Goal: Task Accomplishment & Management: Use online tool/utility

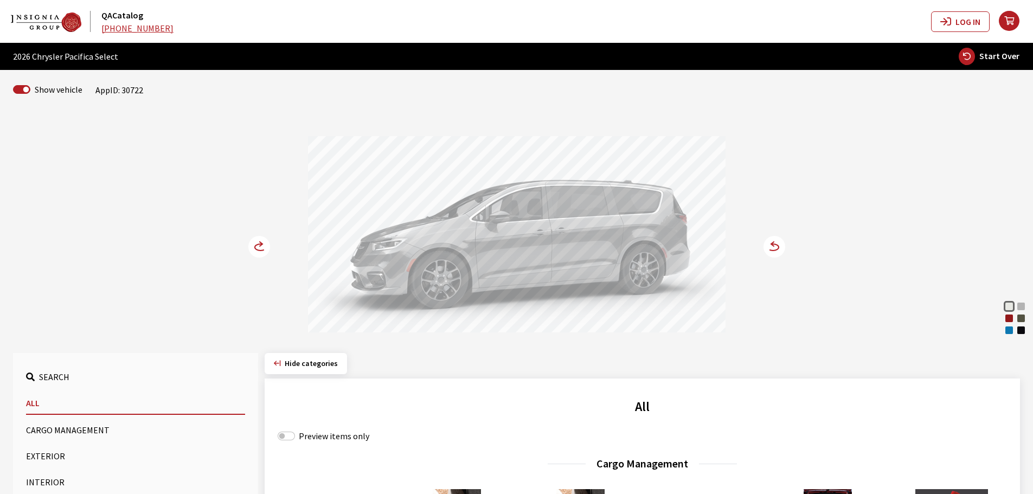
click at [1008, 321] on div "Red Hot Pearl" at bounding box center [1009, 318] width 11 height 11
click at [772, 242] on circle at bounding box center [775, 247] width 22 height 22
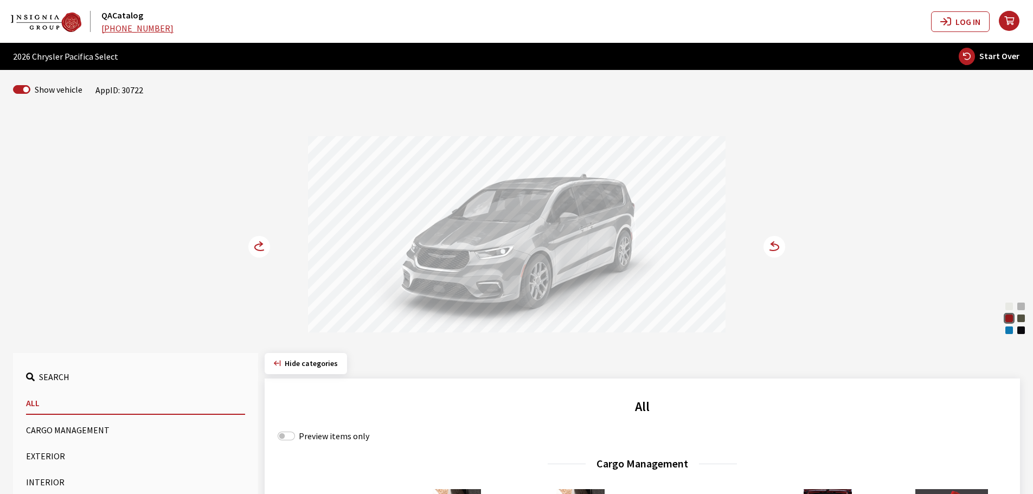
click at [256, 242] on circle at bounding box center [259, 247] width 22 height 22
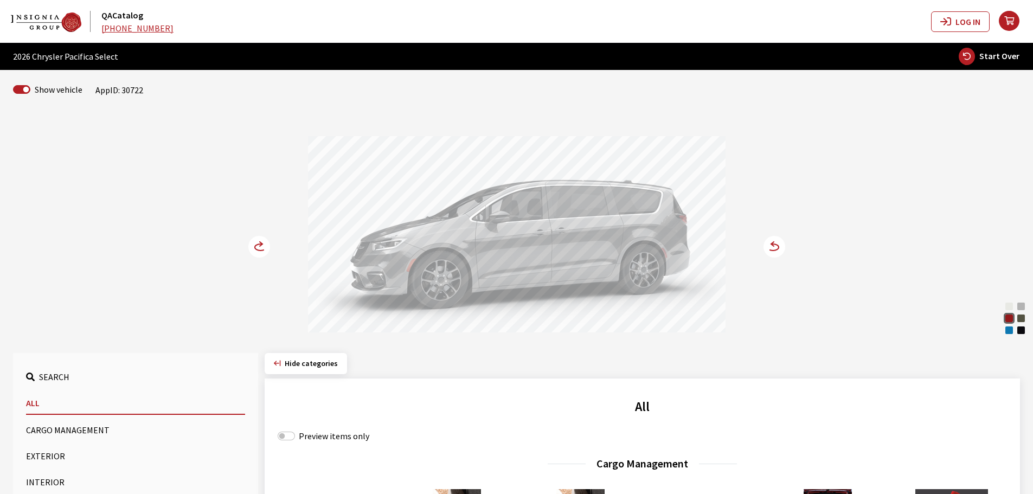
click at [256, 242] on circle at bounding box center [259, 247] width 22 height 22
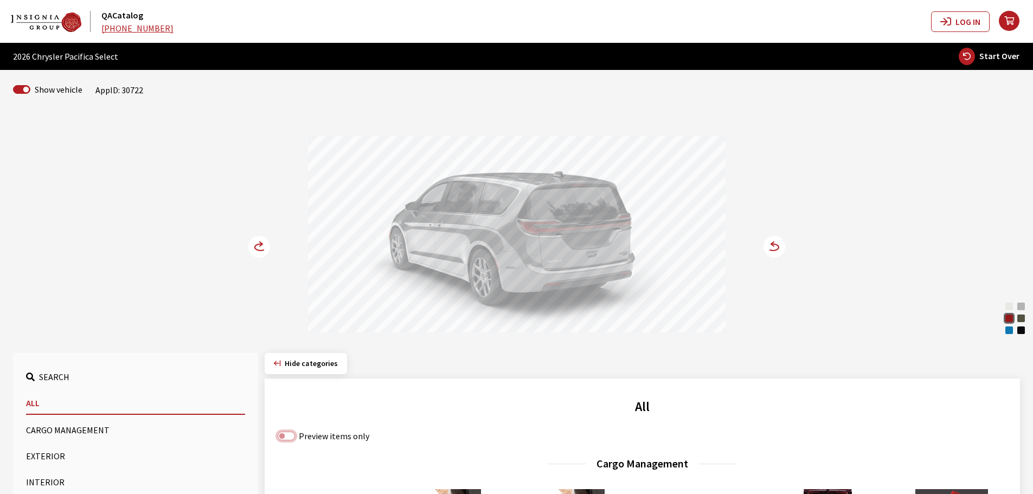
click at [286, 440] on input "Preview items only" at bounding box center [286, 436] width 17 height 9
checkbox input "true"
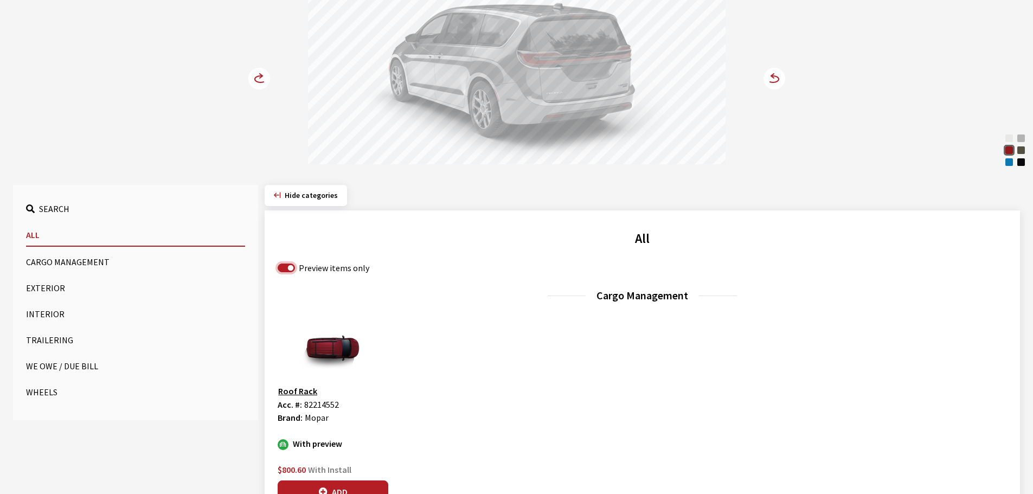
scroll to position [217, 0]
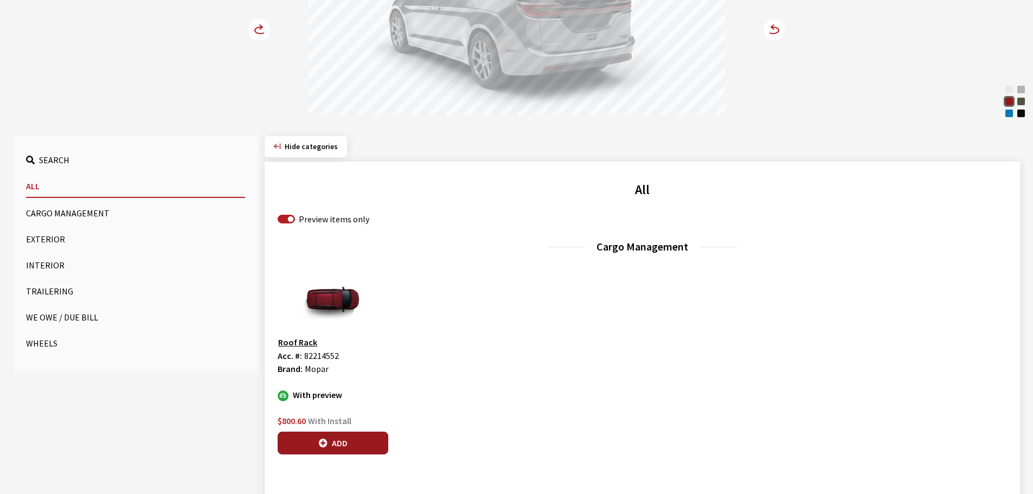
click at [327, 446] on icon "button" at bounding box center [323, 443] width 9 height 9
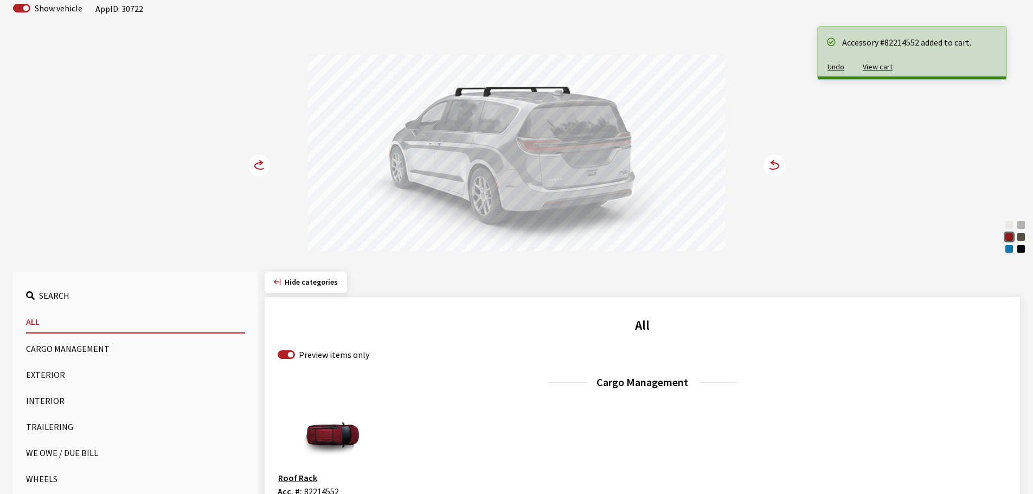
scroll to position [0, 0]
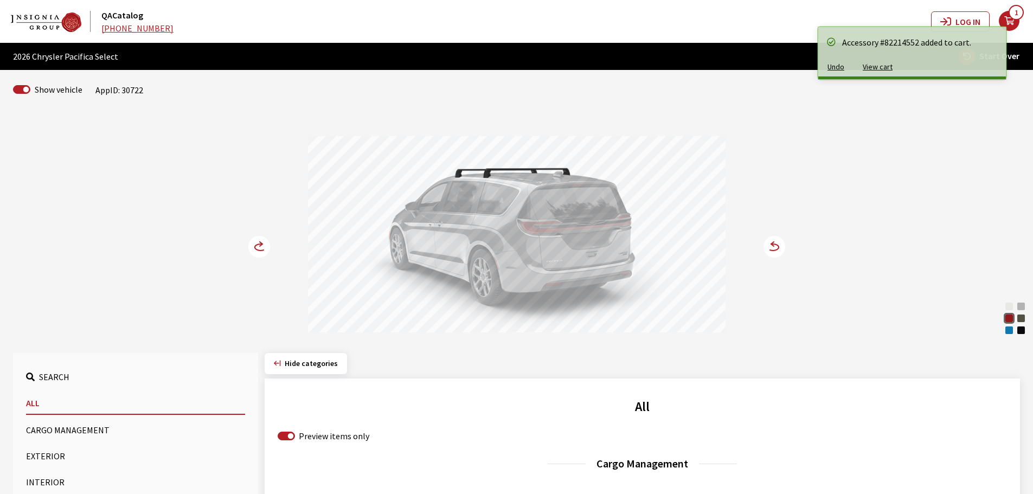
click at [260, 244] on icon at bounding box center [260, 247] width 11 height 7
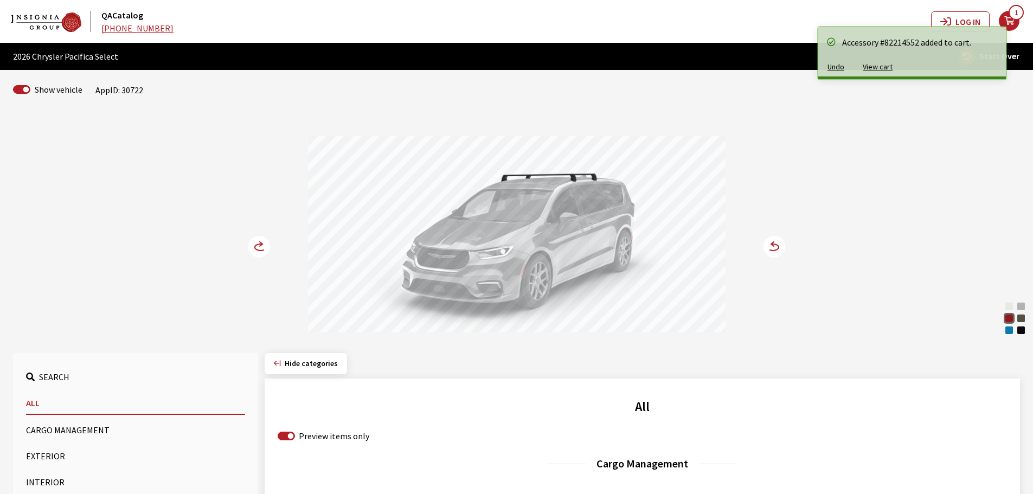
click at [260, 244] on icon at bounding box center [260, 247] width 11 height 7
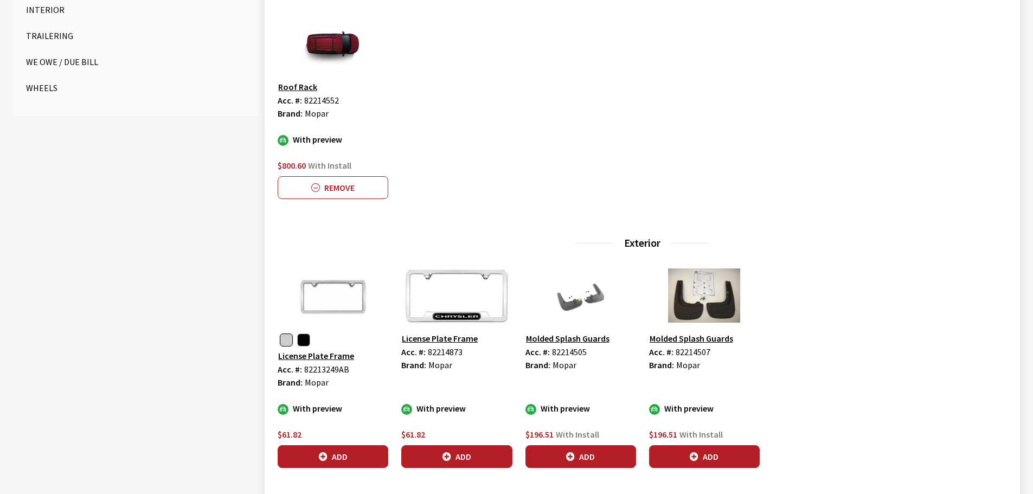
scroll to position [542, 0]
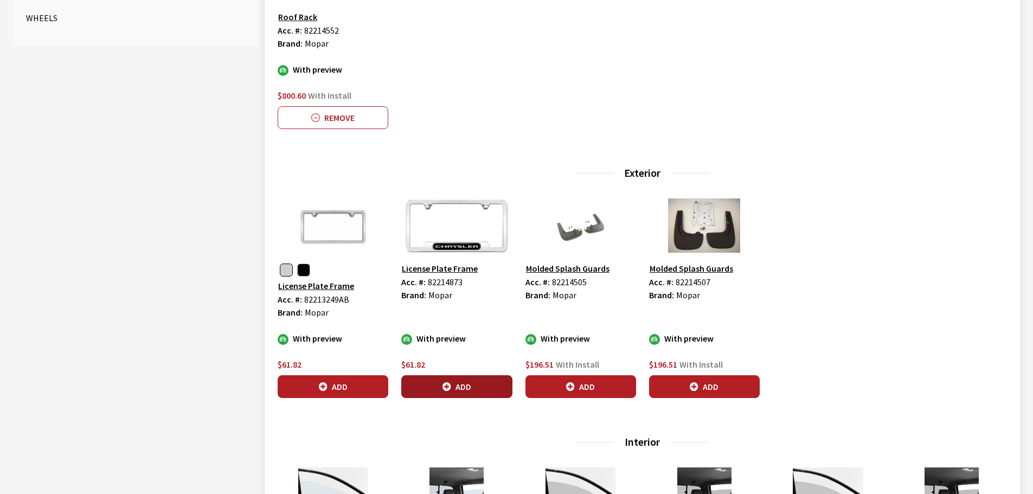
click at [457, 386] on button "Add" at bounding box center [456, 386] width 111 height 23
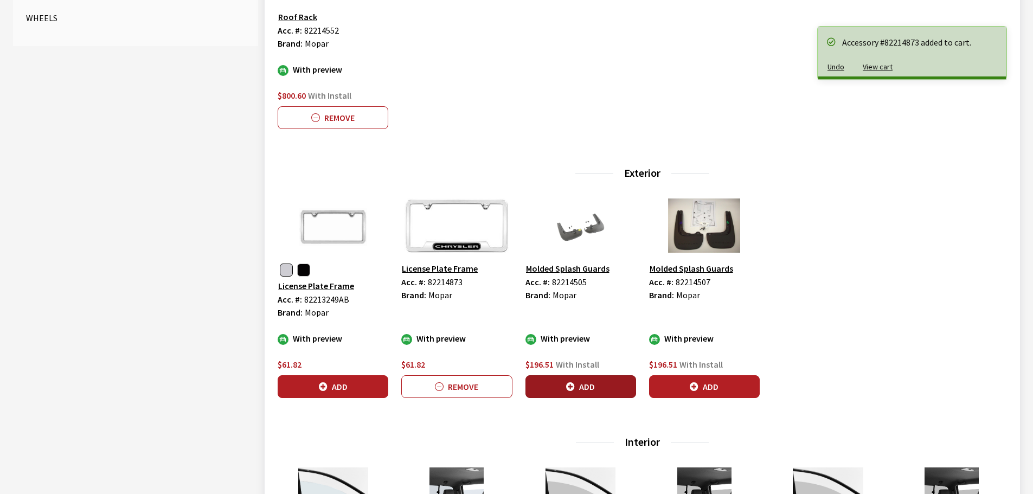
click at [593, 388] on button "Add" at bounding box center [581, 386] width 111 height 23
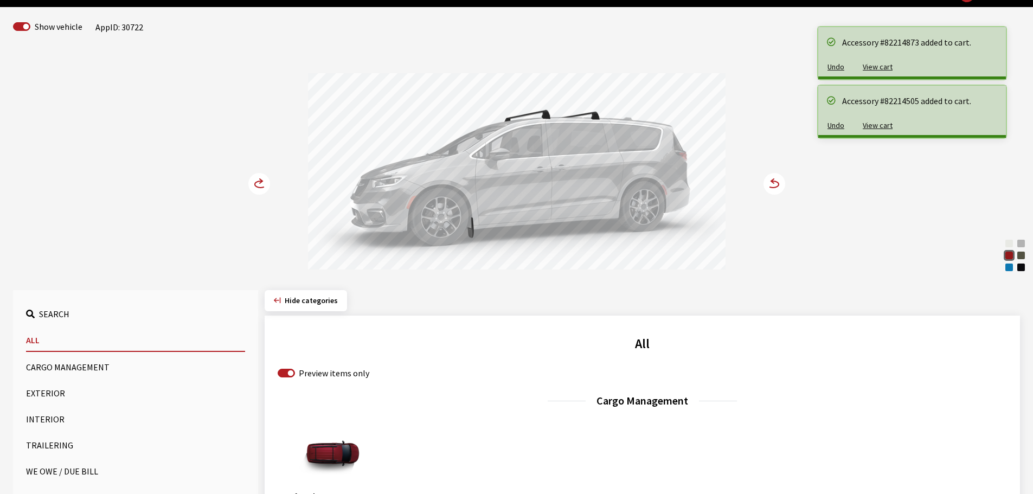
scroll to position [54, 0]
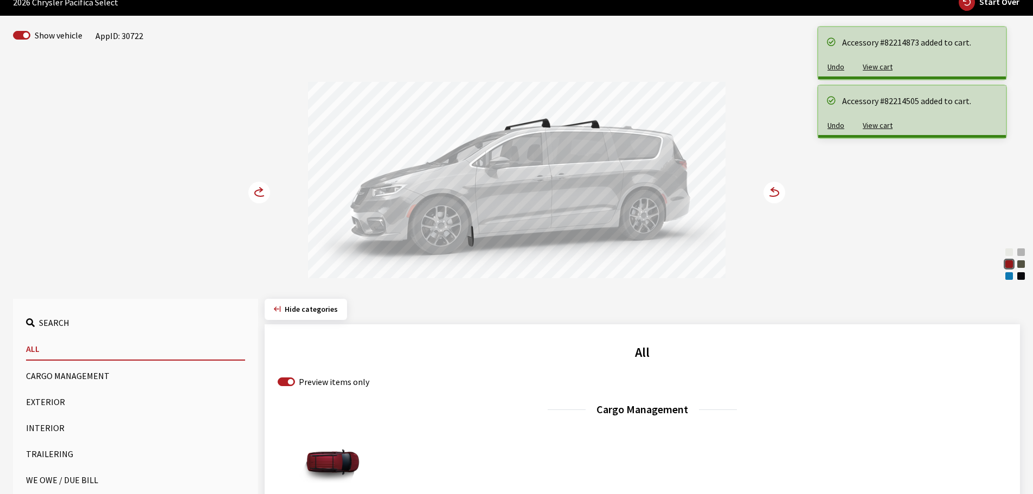
click at [258, 196] on icon at bounding box center [260, 193] width 11 height 7
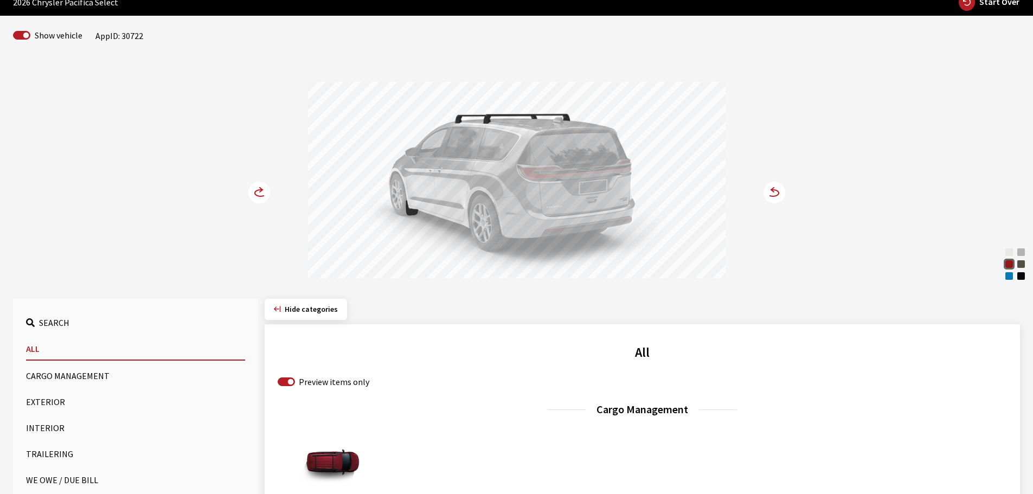
click at [258, 196] on icon at bounding box center [260, 193] width 11 height 7
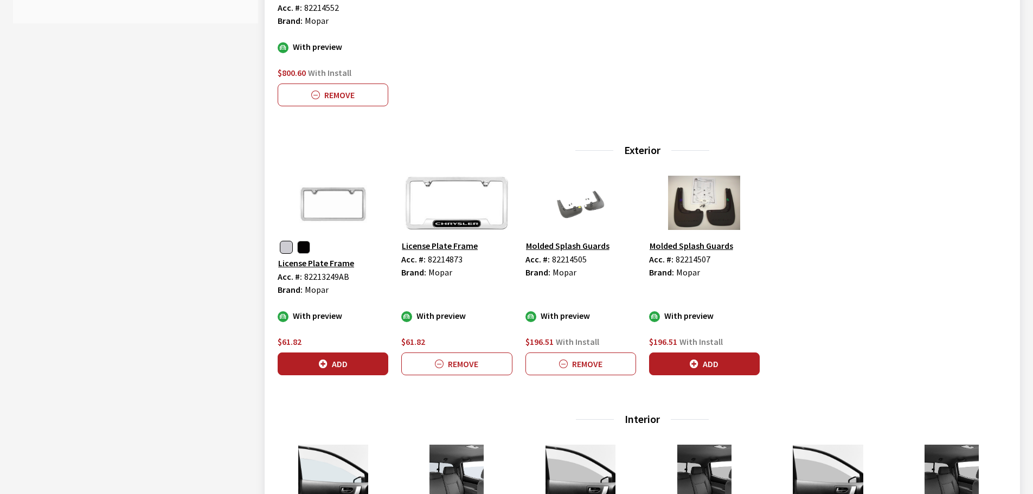
scroll to position [597, 0]
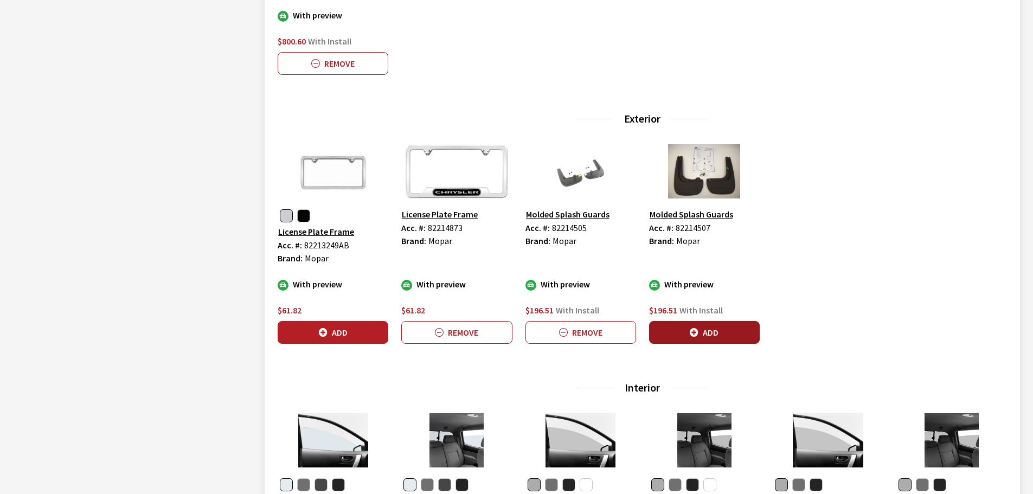
click at [707, 329] on button "Add" at bounding box center [704, 332] width 111 height 23
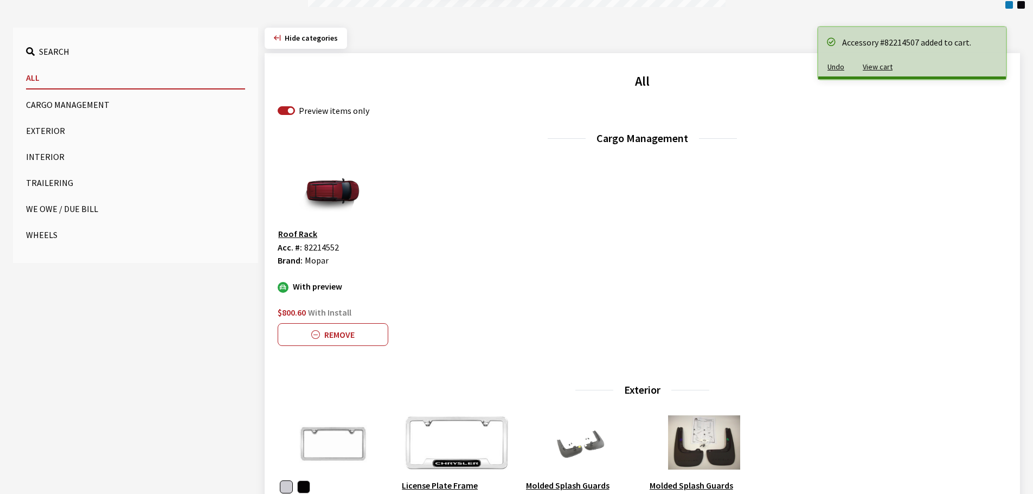
scroll to position [54, 0]
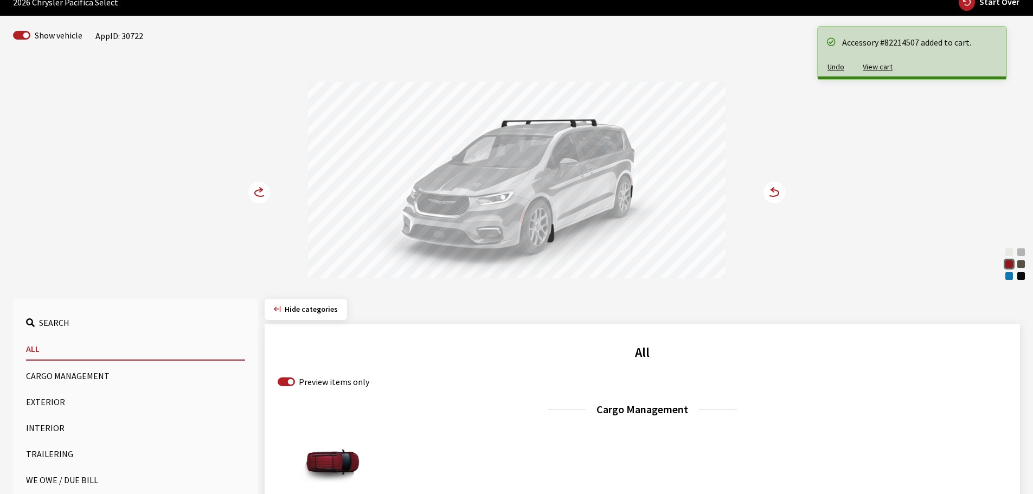
click at [257, 191] on circle at bounding box center [259, 193] width 22 height 22
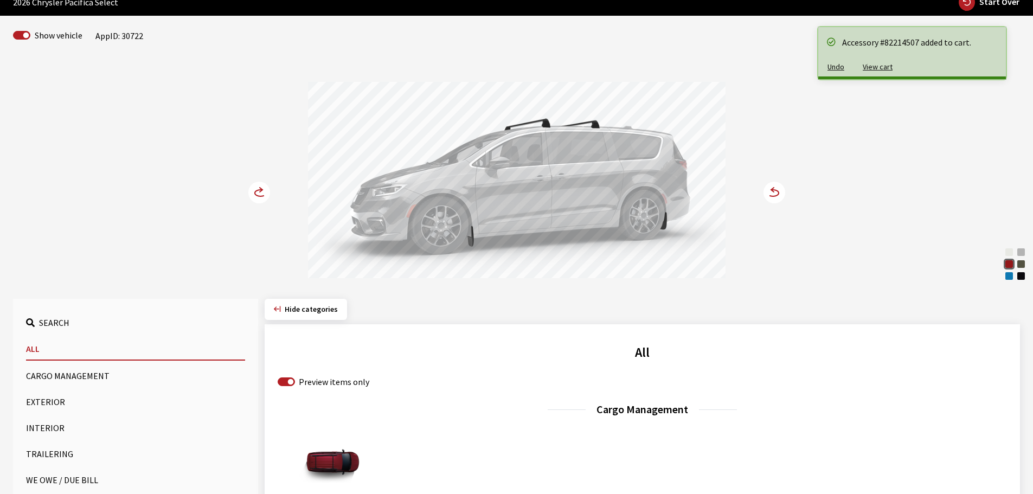
click at [257, 191] on circle at bounding box center [259, 193] width 22 height 22
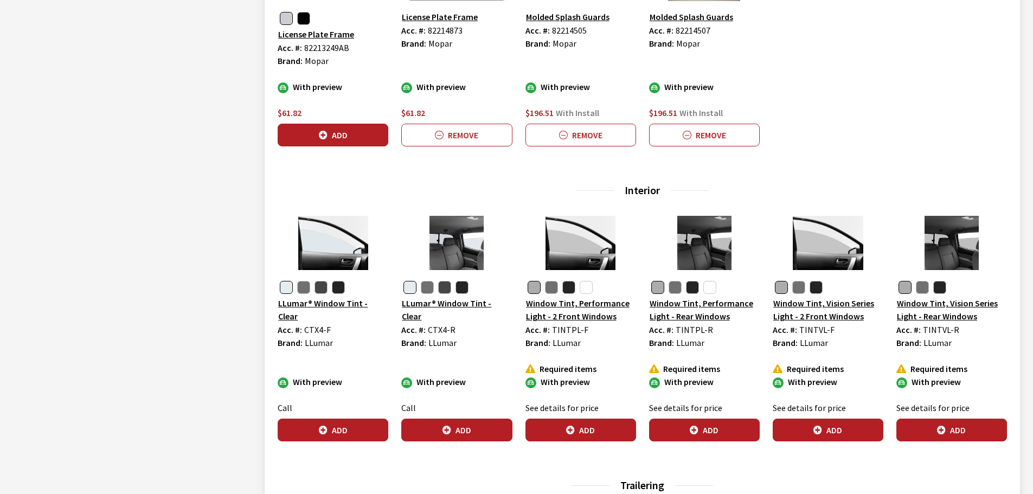
scroll to position [814, 0]
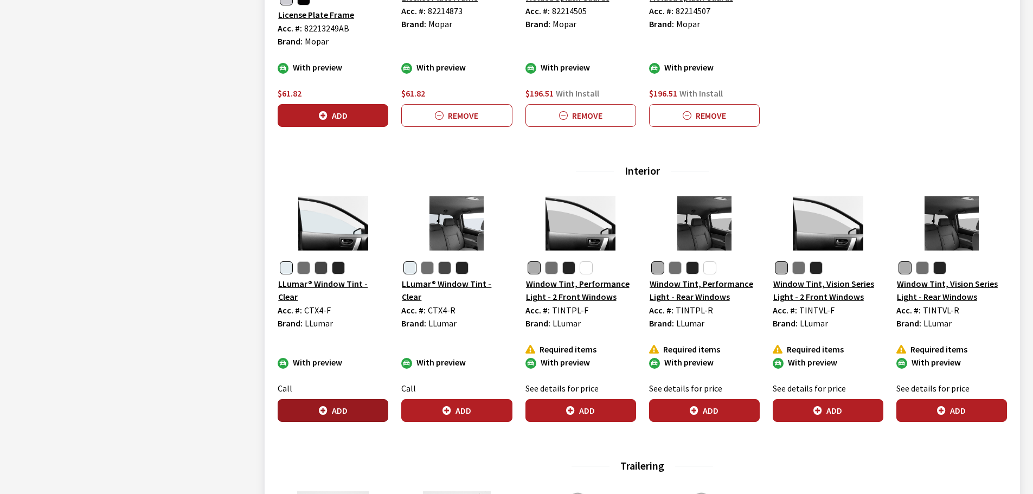
click at [340, 404] on button "Add" at bounding box center [333, 410] width 111 height 23
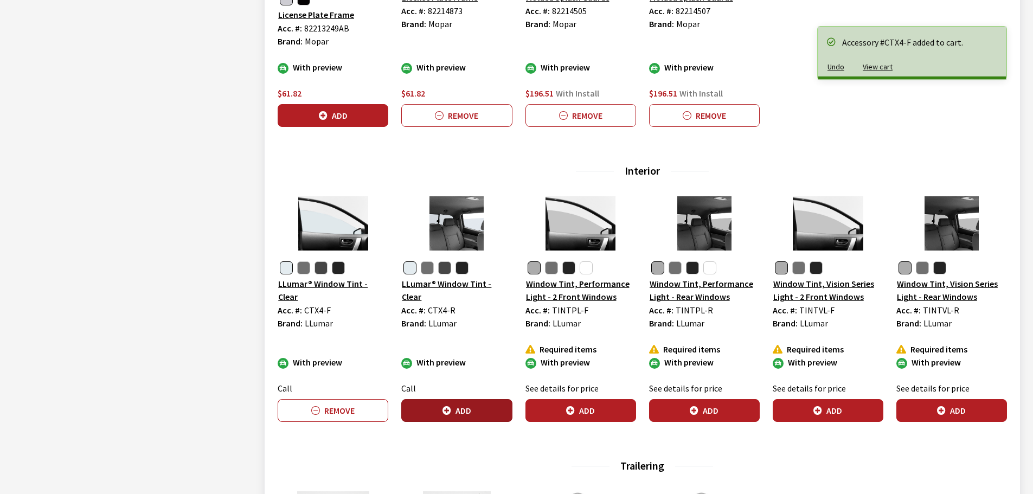
click at [446, 413] on icon "button" at bounding box center [447, 411] width 9 height 9
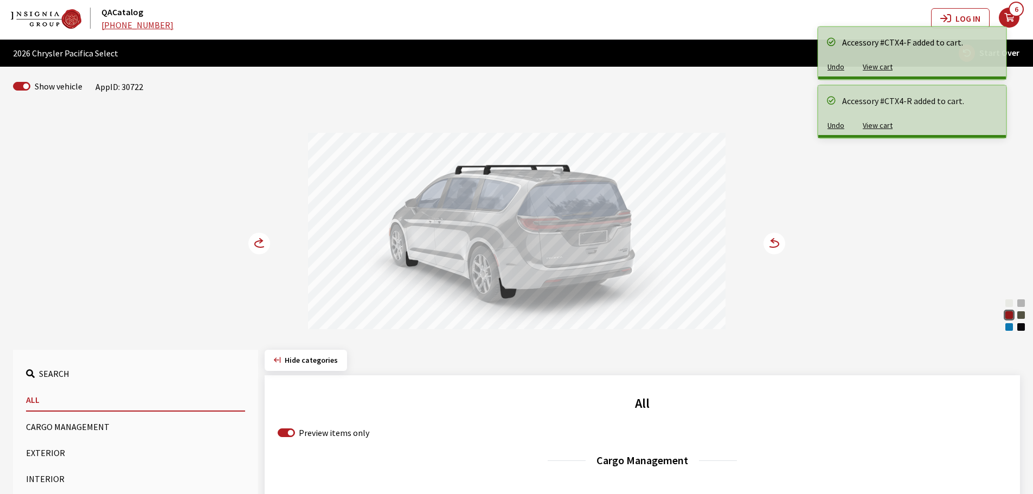
scroll to position [0, 0]
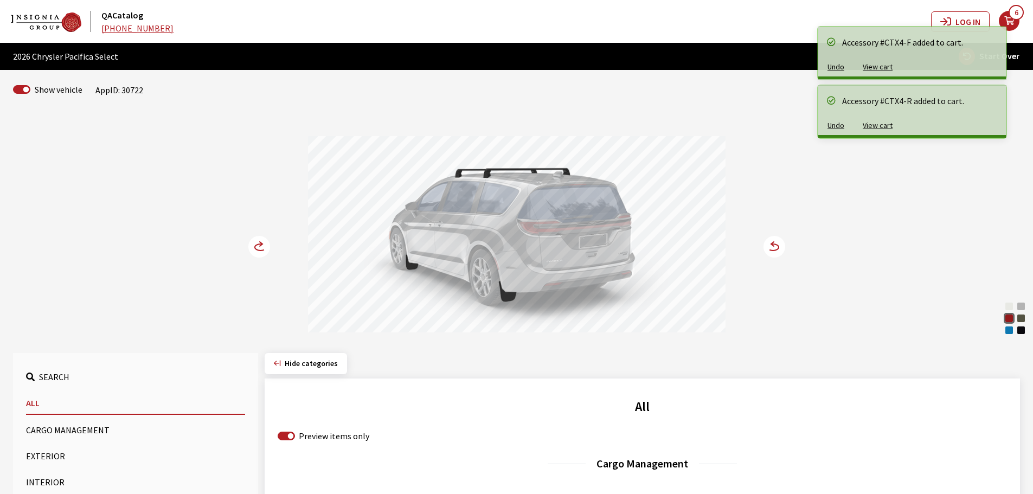
click at [256, 247] on circle at bounding box center [259, 247] width 22 height 22
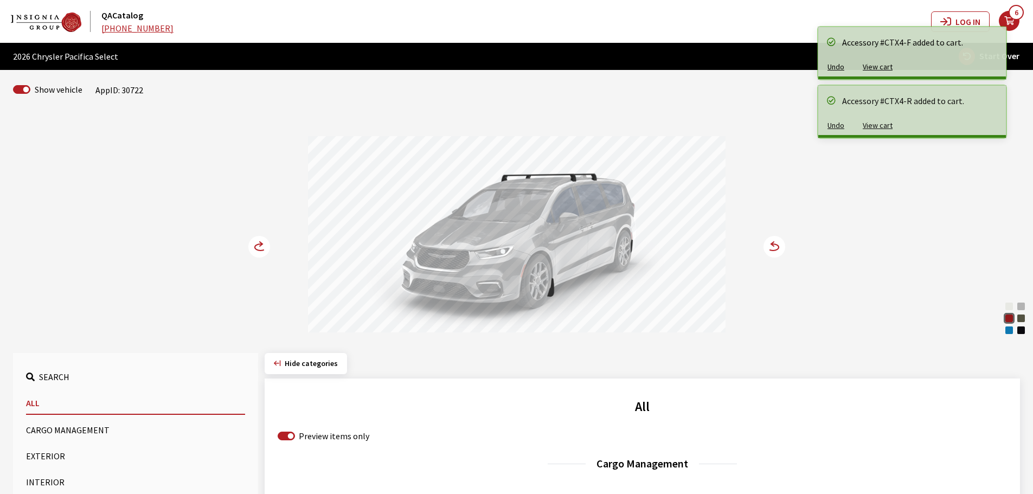
click at [256, 247] on circle at bounding box center [259, 247] width 22 height 22
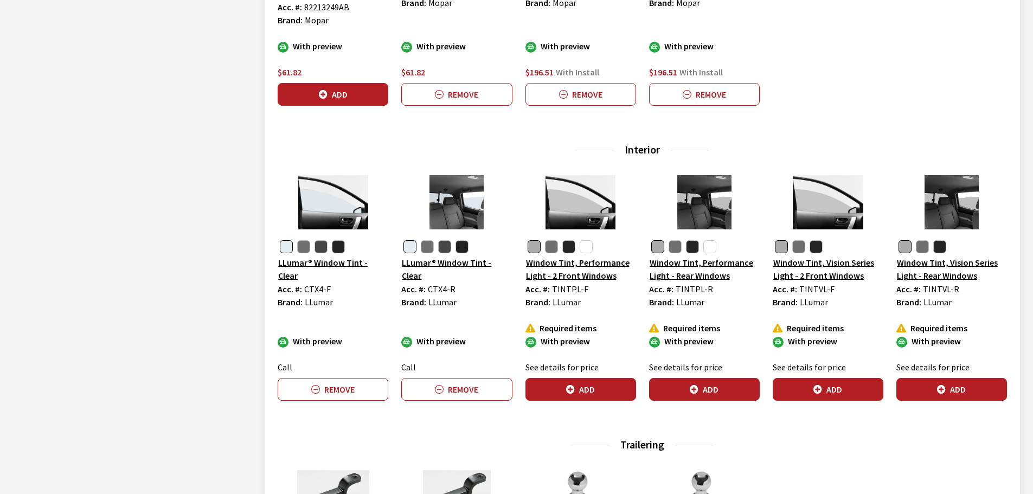
scroll to position [1031, 0]
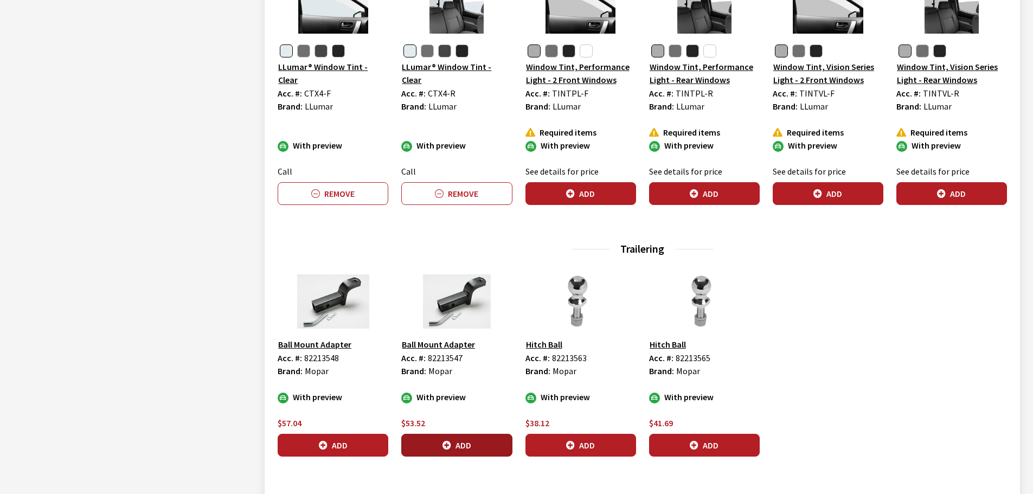
click at [443, 443] on icon "button" at bounding box center [447, 446] width 9 height 9
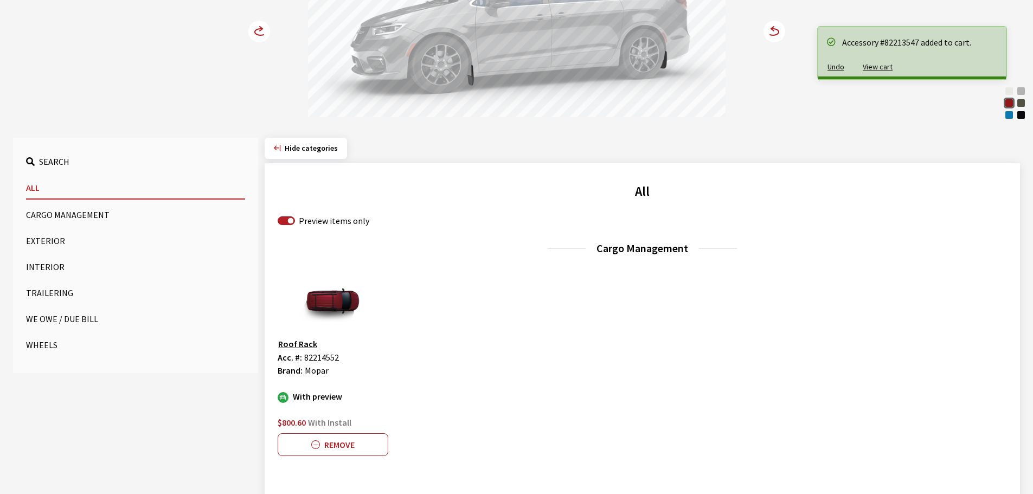
scroll to position [0, 0]
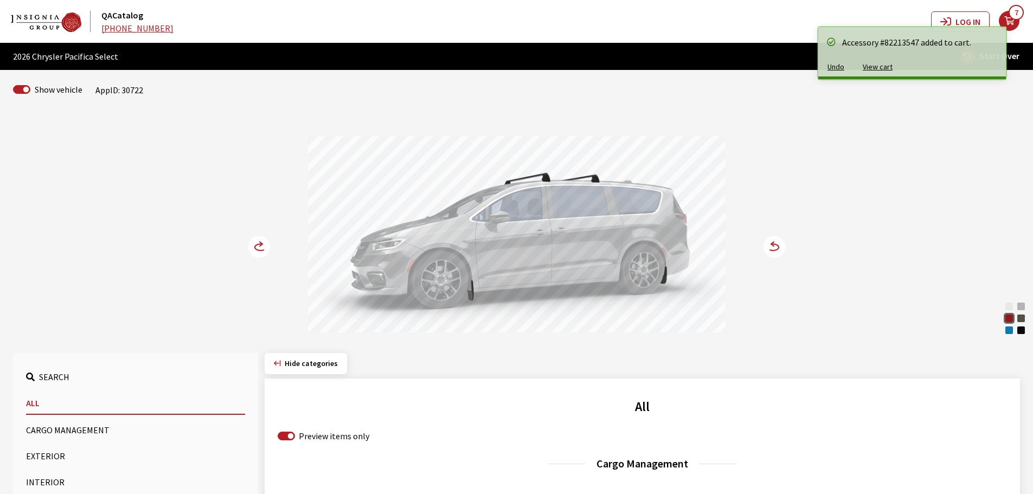
click at [262, 241] on circle at bounding box center [259, 247] width 22 height 22
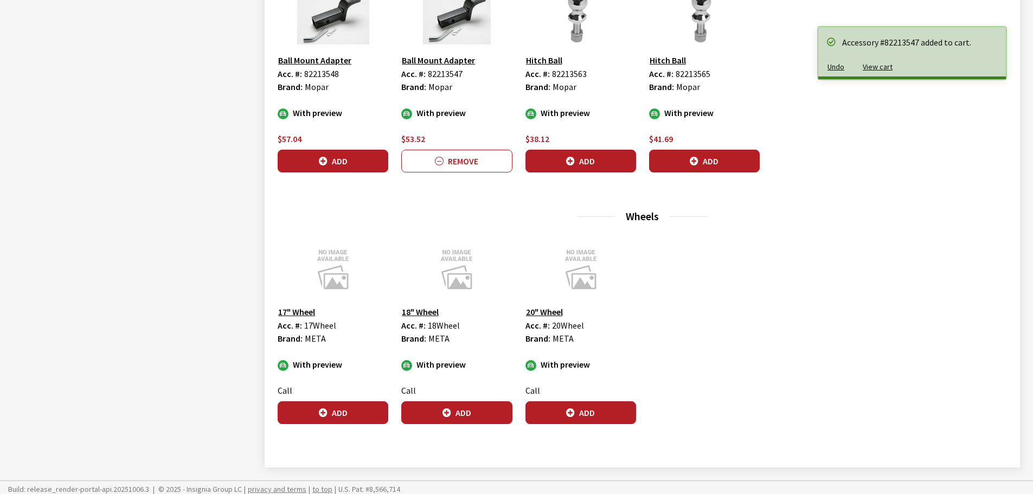
scroll to position [1319, 0]
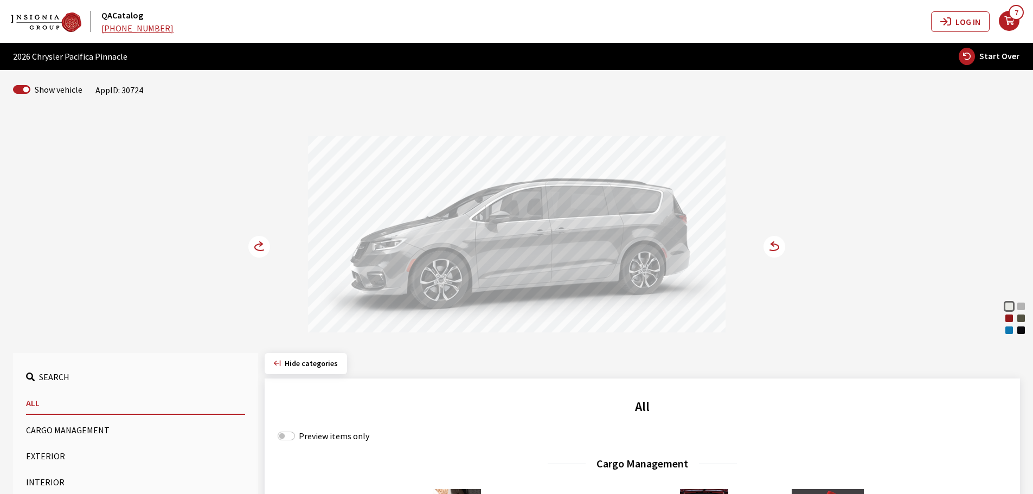
click at [1009, 323] on div "Red Hot Pearl" at bounding box center [1009, 318] width 11 height 11
click at [774, 248] on circle at bounding box center [775, 247] width 22 height 22
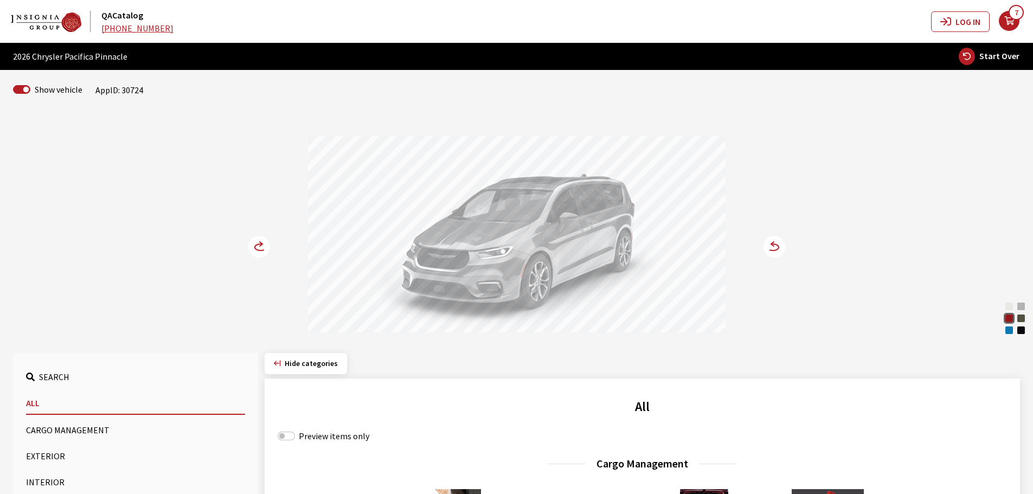
click at [774, 248] on circle at bounding box center [775, 247] width 22 height 22
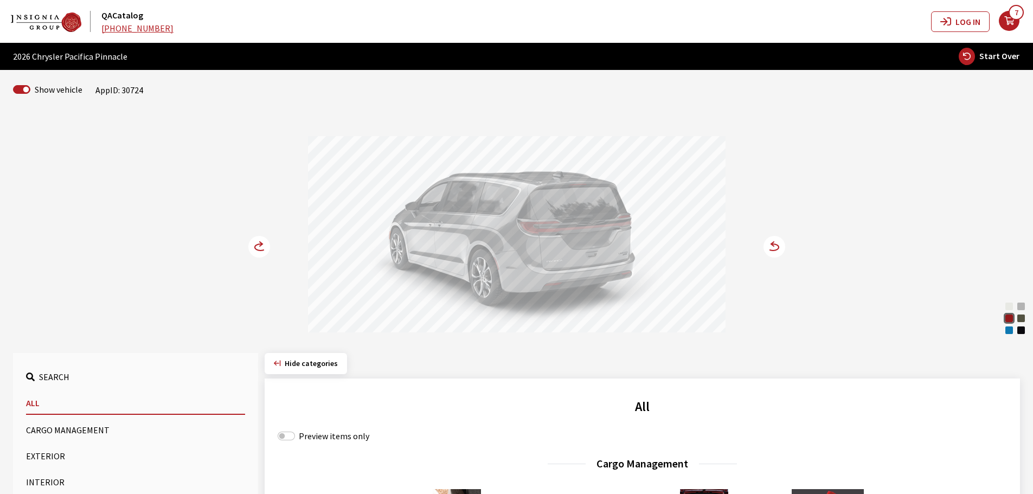
click at [258, 240] on circle at bounding box center [259, 247] width 22 height 22
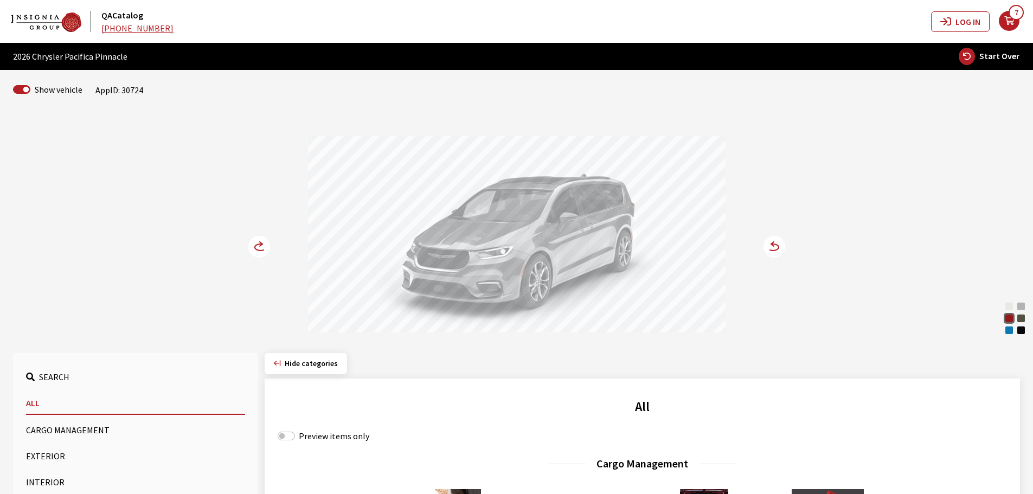
click at [258, 240] on circle at bounding box center [259, 247] width 22 height 22
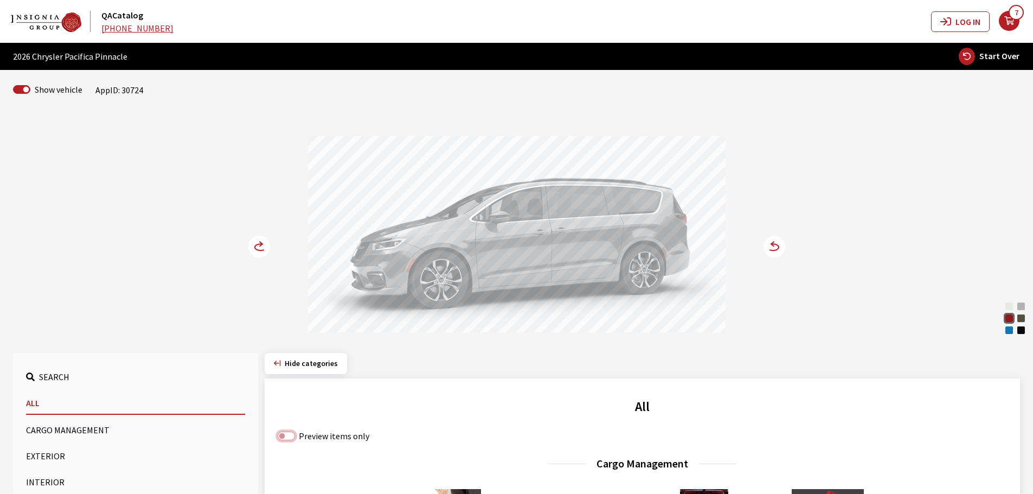
click at [293, 434] on input "Preview items only" at bounding box center [286, 436] width 17 height 9
checkbox input "true"
click at [1007, 17] on icon "your cart" at bounding box center [1009, 21] width 21 height 9
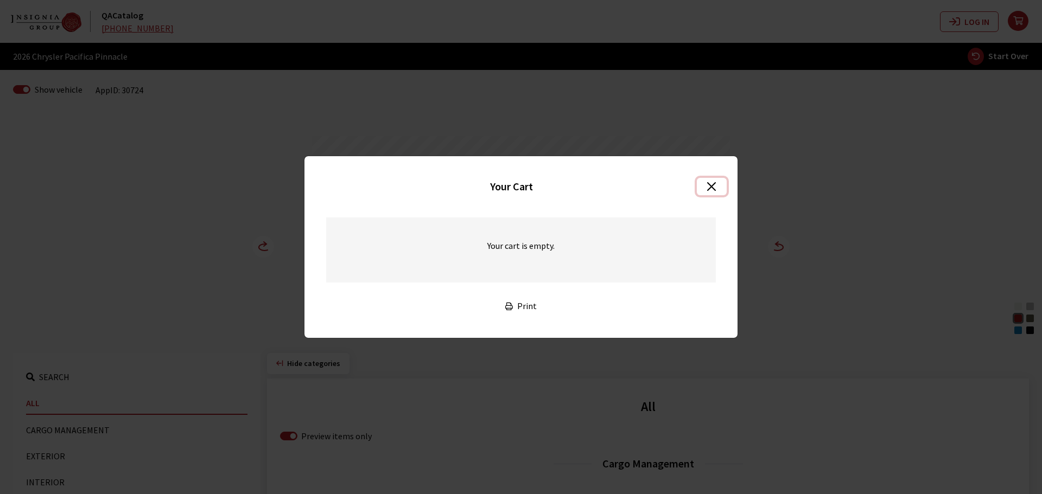
click at [710, 188] on button "Close" at bounding box center [712, 186] width 30 height 17
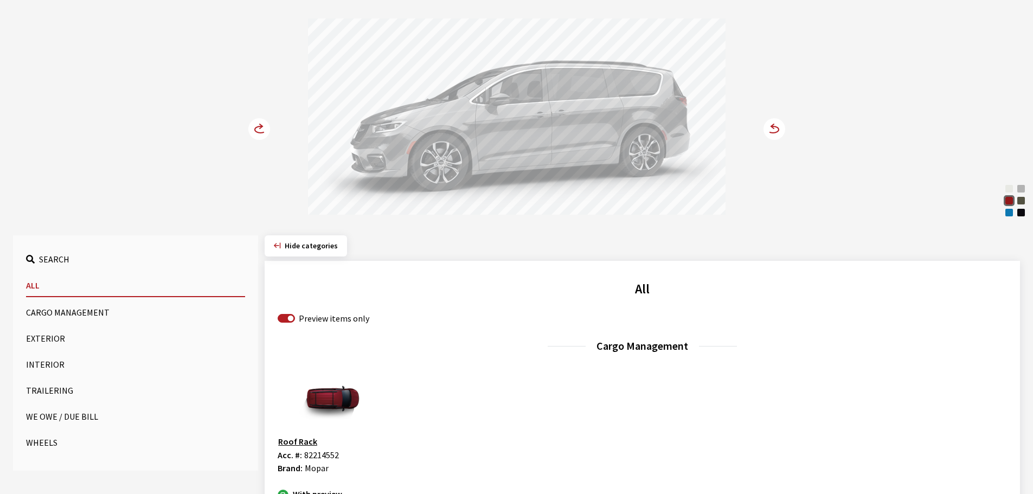
scroll to position [108, 0]
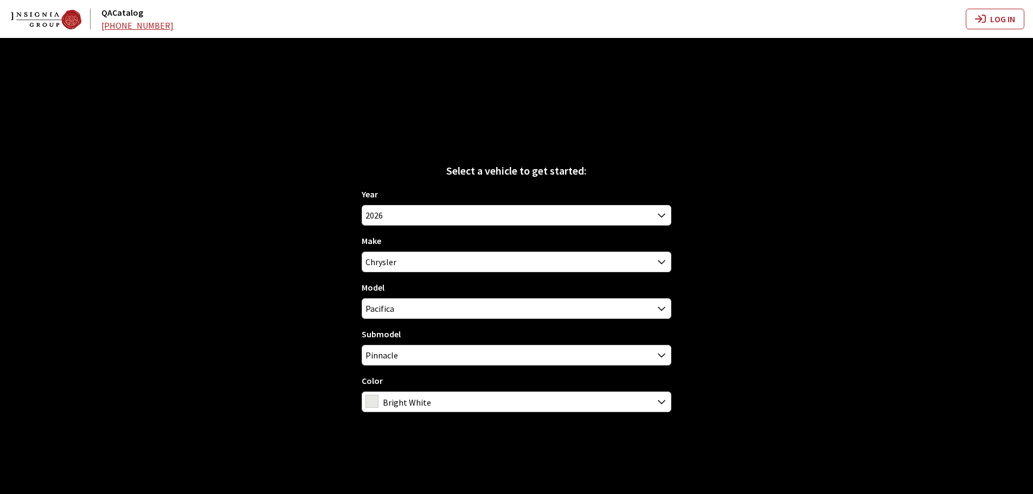
scroll to position [38, 0]
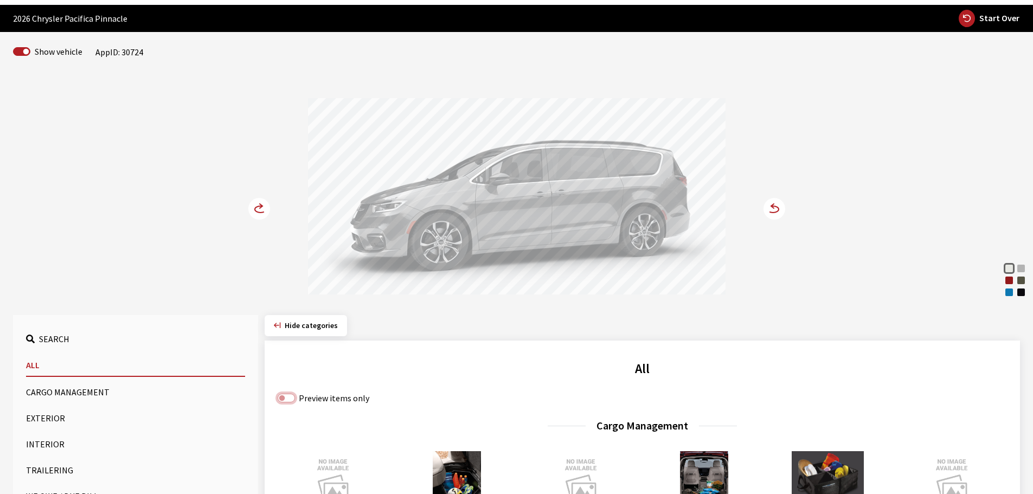
click at [295, 399] on input "Preview items only" at bounding box center [286, 398] width 17 height 9
checkbox input "true"
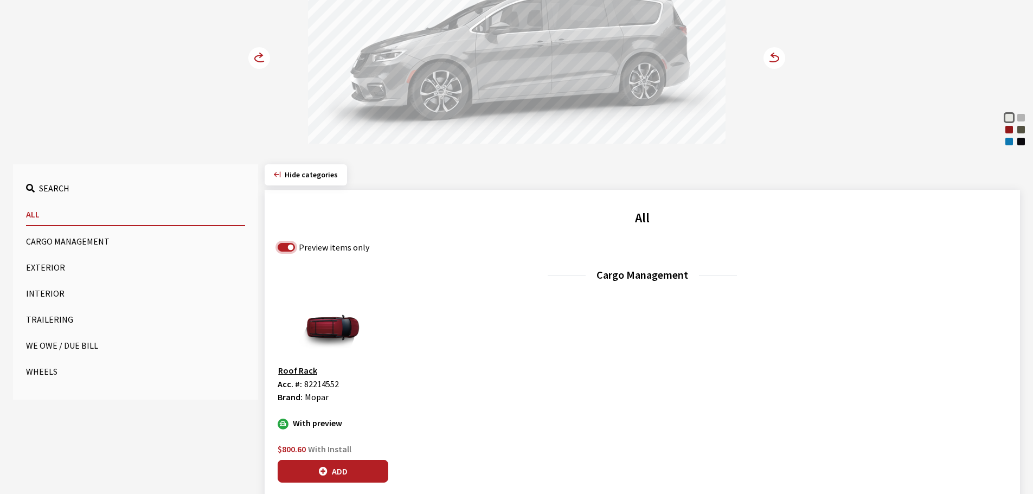
scroll to position [201, 0]
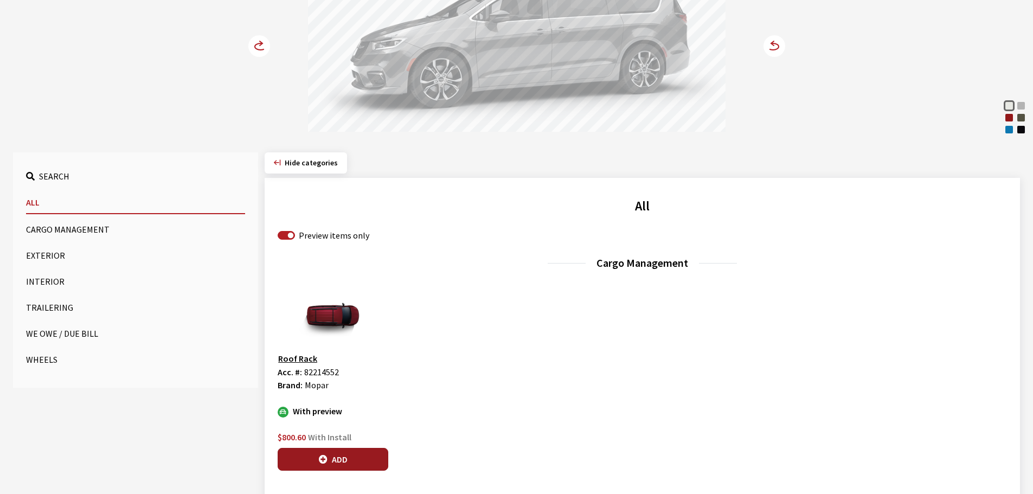
click at [336, 459] on button "Add" at bounding box center [333, 459] width 111 height 23
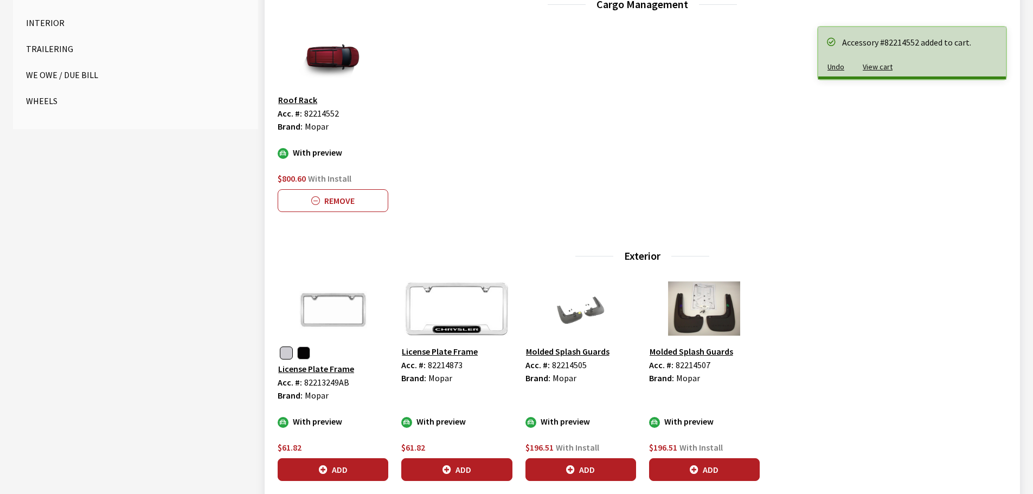
scroll to position [472, 0]
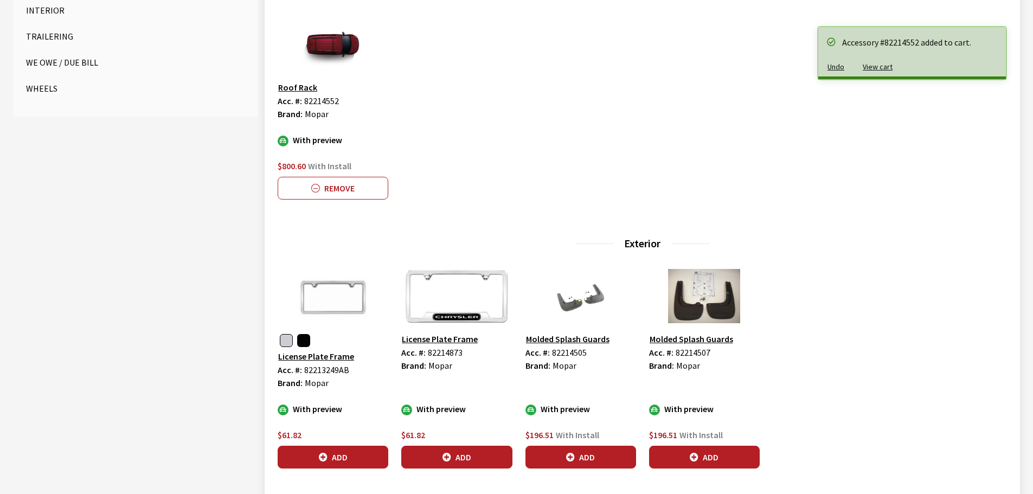
click at [301, 340] on button "button" at bounding box center [303, 340] width 13 height 13
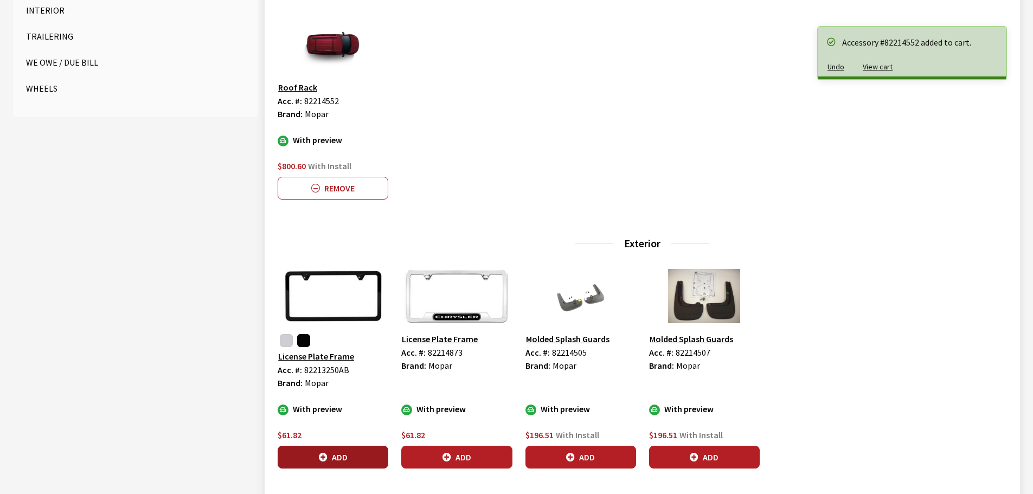
click at [345, 454] on button "Add" at bounding box center [333, 457] width 111 height 23
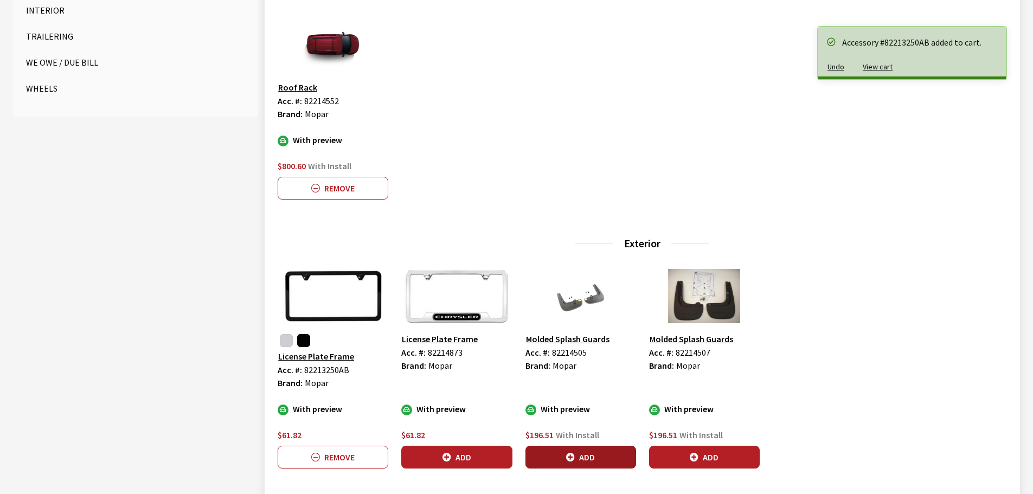
click at [580, 457] on button "Add" at bounding box center [581, 457] width 111 height 23
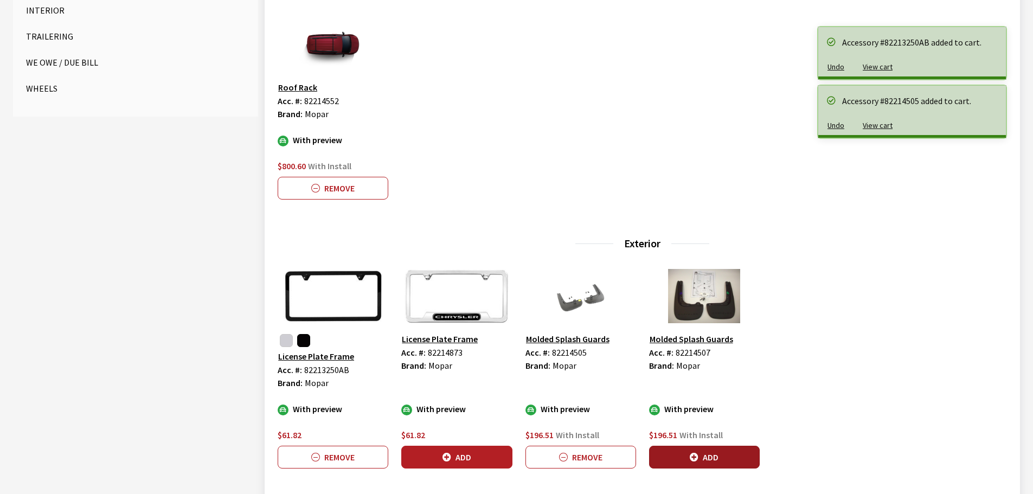
click at [708, 456] on button "Add" at bounding box center [704, 457] width 111 height 23
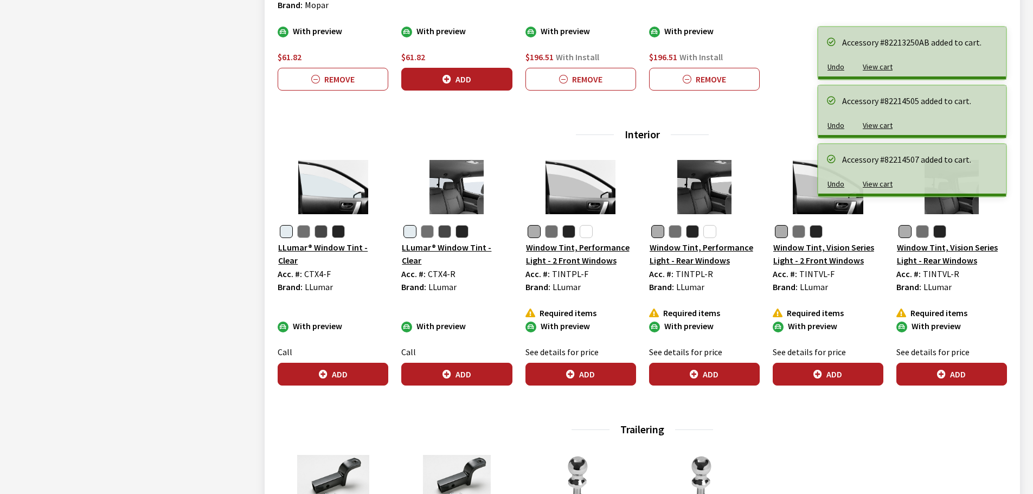
scroll to position [852, 0]
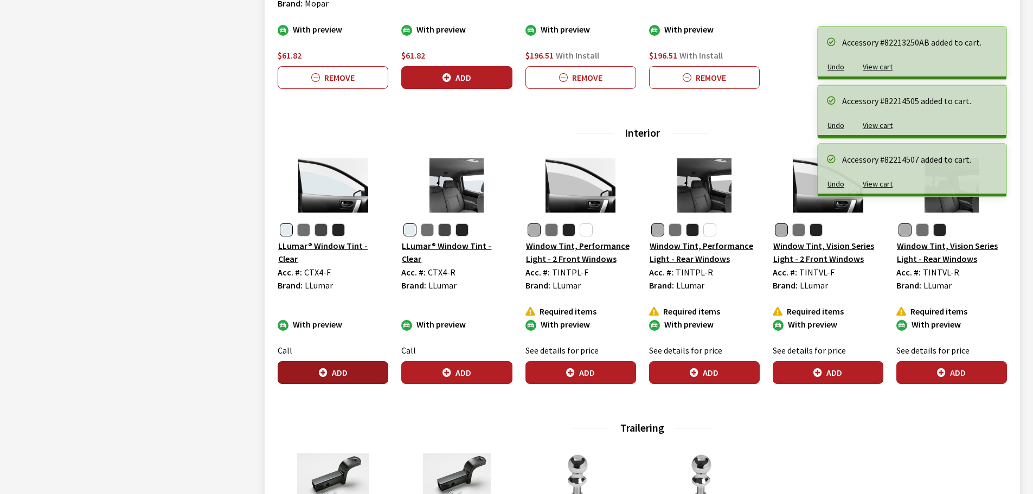
click at [334, 372] on button "Add" at bounding box center [333, 372] width 111 height 23
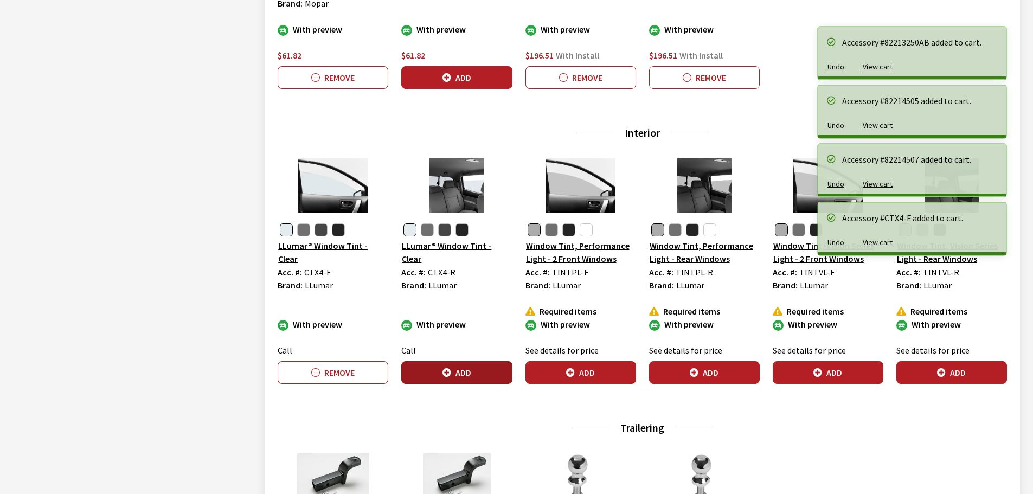
click at [448, 373] on icon "button" at bounding box center [447, 373] width 9 height 9
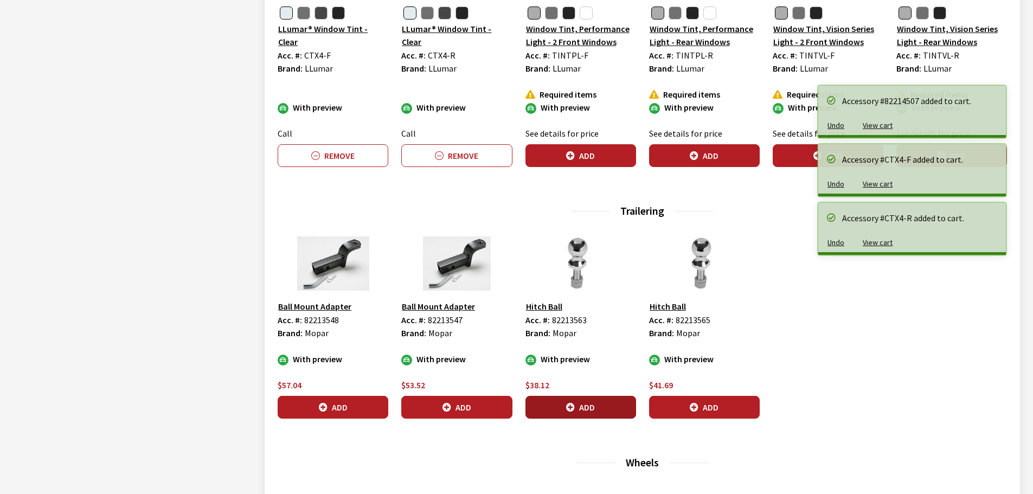
click at [589, 404] on button "Add" at bounding box center [581, 407] width 111 height 23
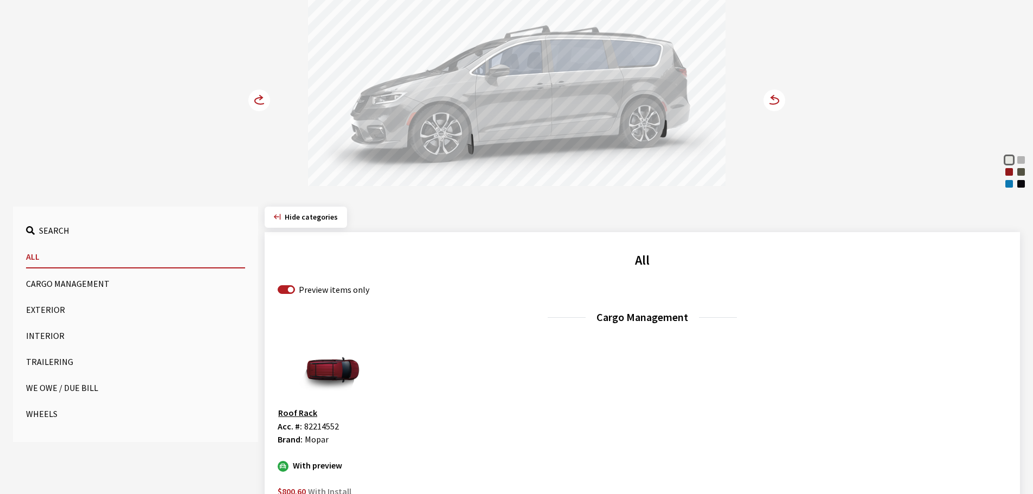
scroll to position [92, 0]
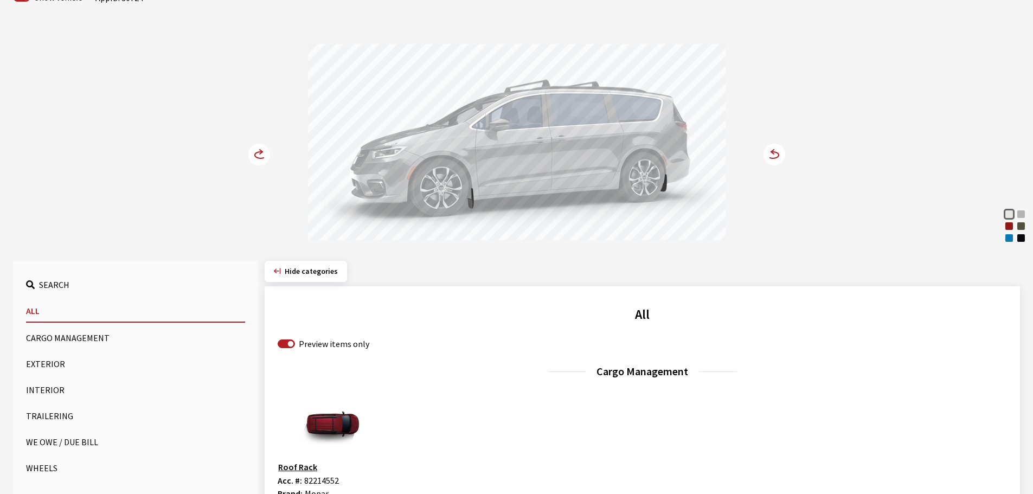
click at [257, 156] on circle at bounding box center [259, 155] width 22 height 22
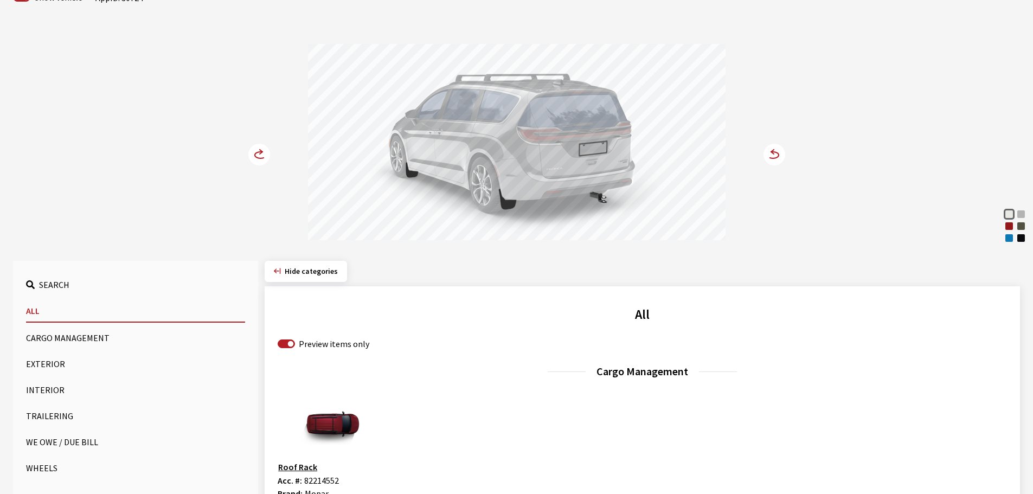
click at [257, 156] on circle at bounding box center [259, 155] width 22 height 22
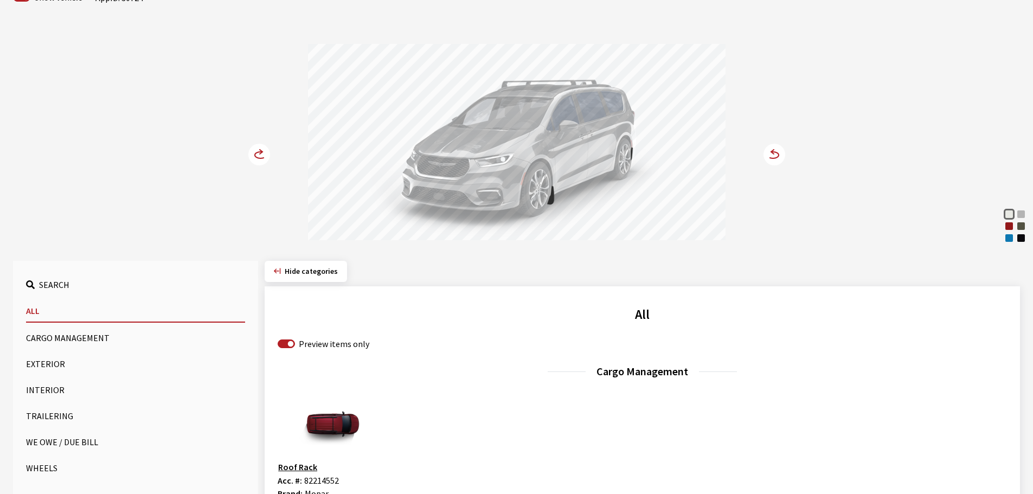
click at [257, 156] on circle at bounding box center [259, 155] width 22 height 22
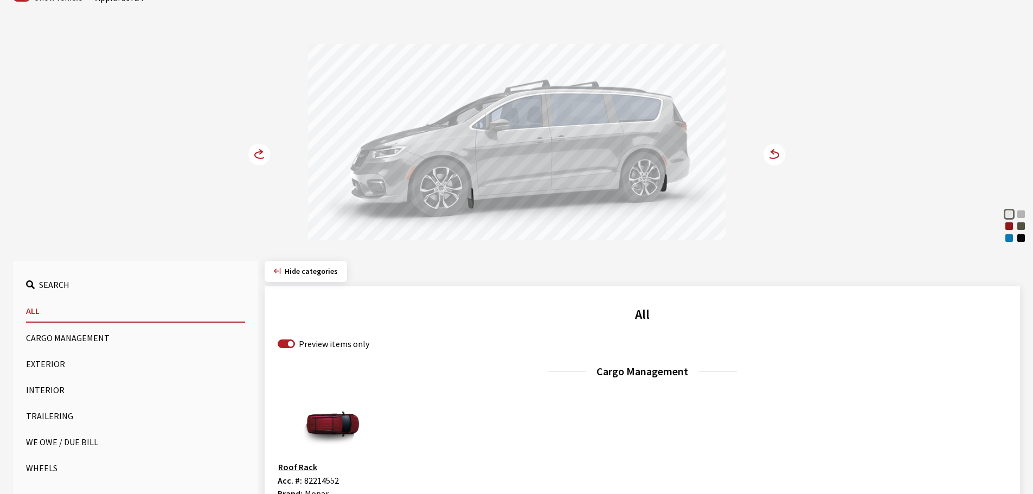
click at [257, 156] on circle at bounding box center [259, 155] width 22 height 22
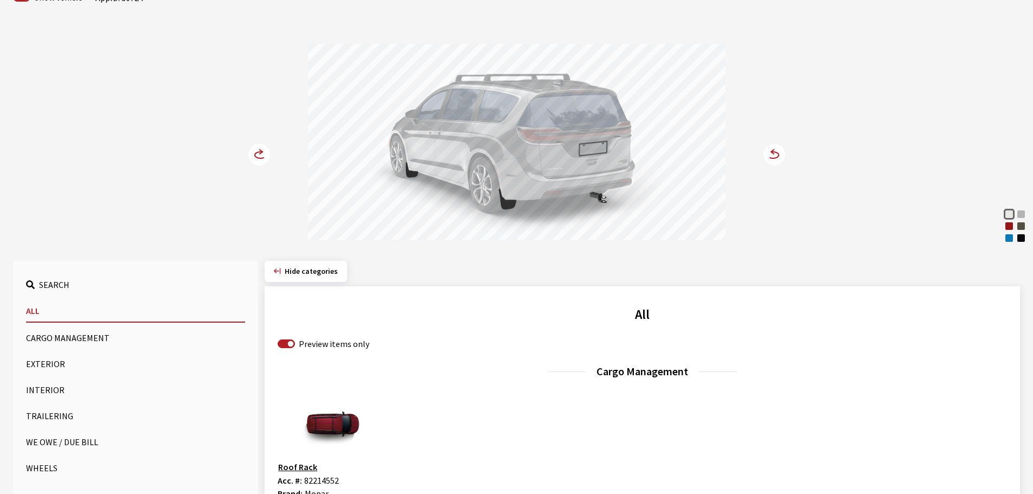
click at [257, 156] on circle at bounding box center [259, 155] width 22 height 22
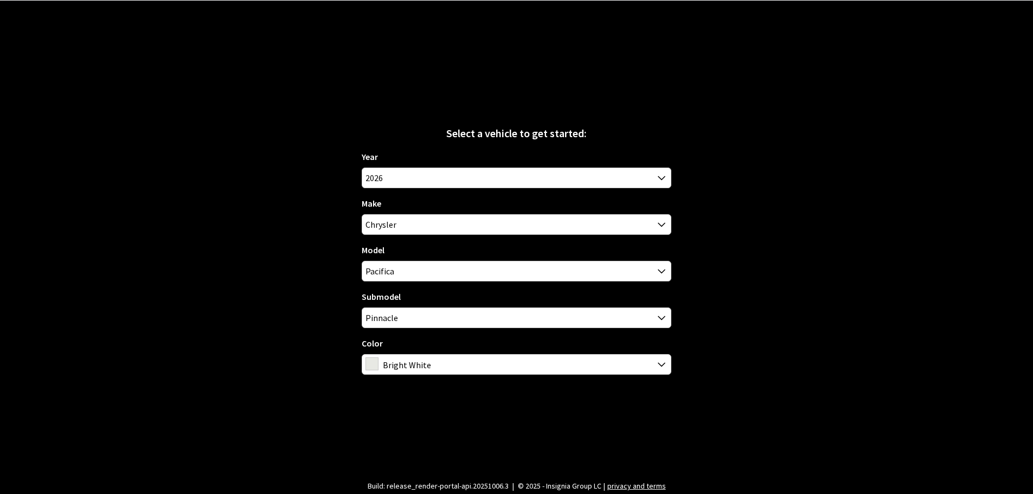
scroll to position [38, 0]
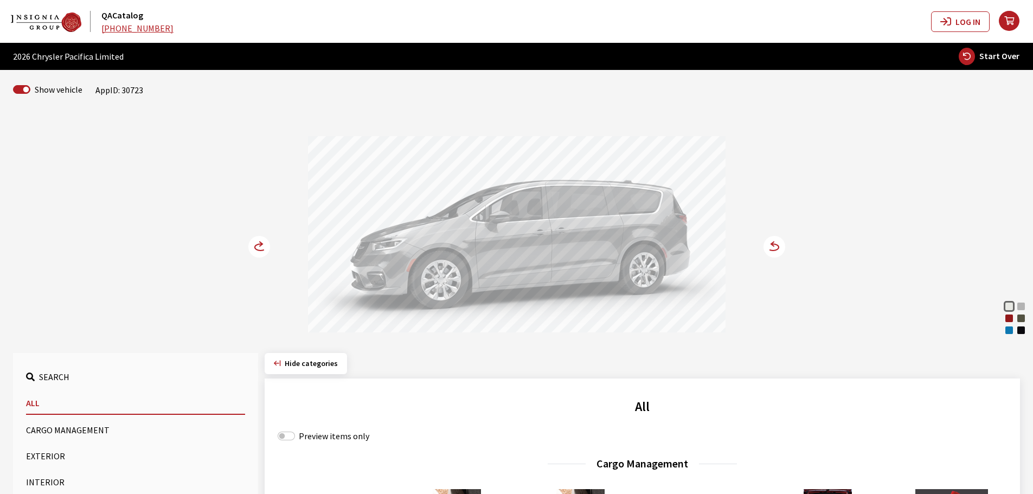
click at [1007, 333] on div "Hydro Blue Pearl Coat" at bounding box center [1009, 330] width 11 height 11
click at [776, 242] on circle at bounding box center [775, 247] width 22 height 22
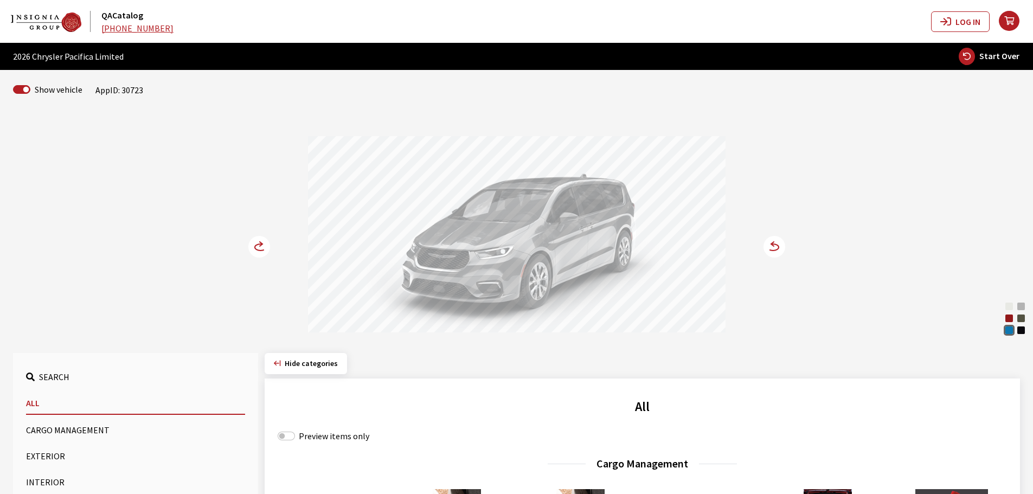
click at [776, 242] on circle at bounding box center [775, 247] width 22 height 22
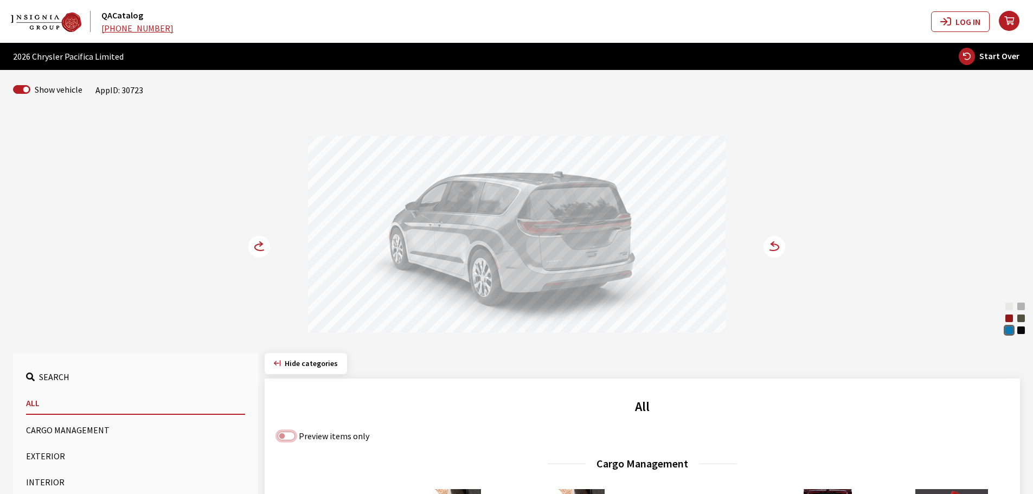
click at [288, 436] on input "Preview items only" at bounding box center [286, 436] width 17 height 9
checkbox input "true"
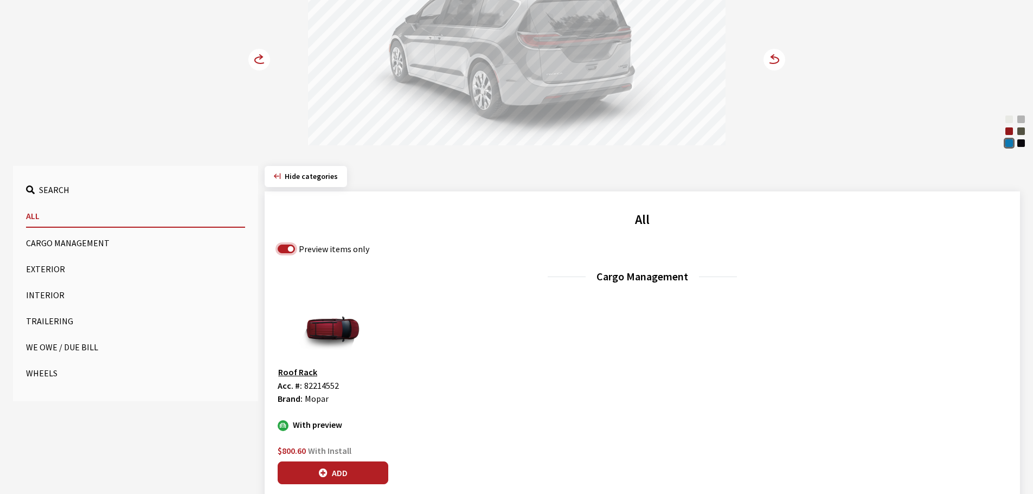
scroll to position [217, 0]
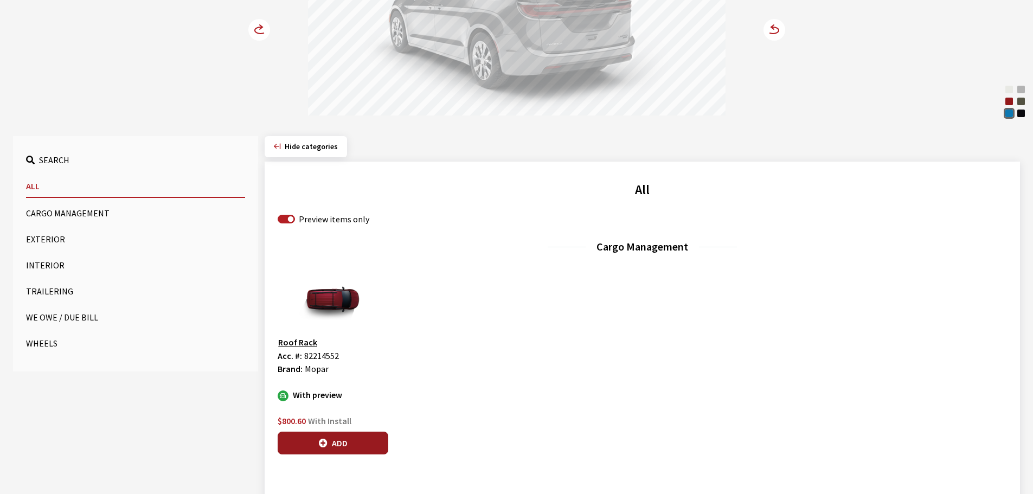
click at [337, 442] on button "Add" at bounding box center [333, 443] width 111 height 23
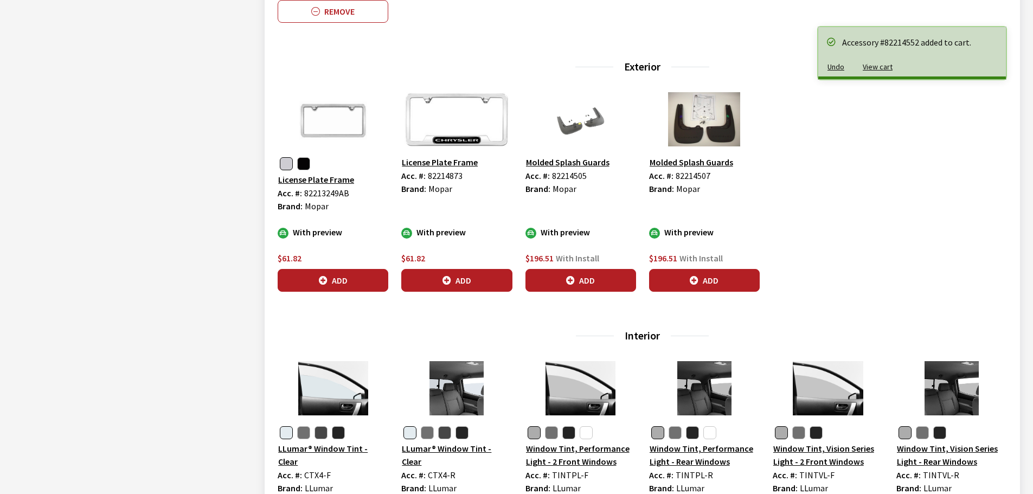
scroll to position [651, 0]
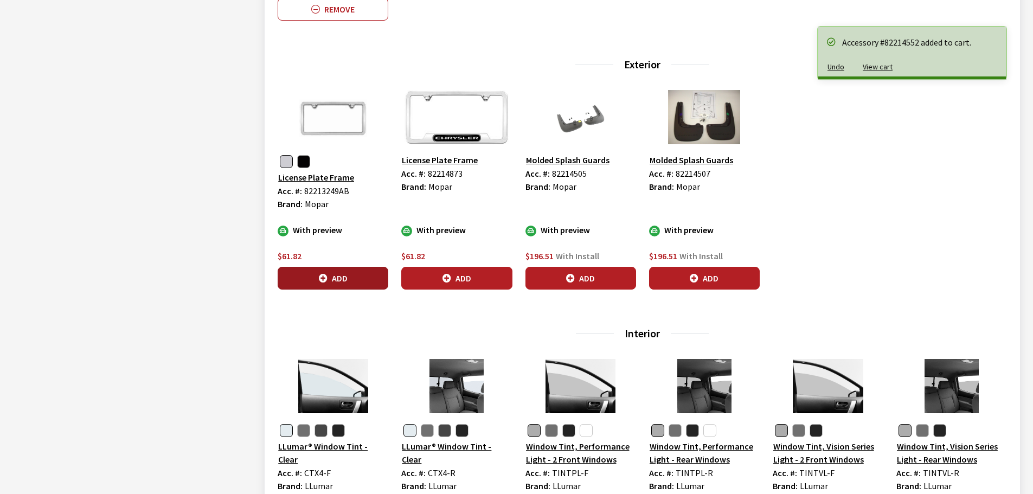
click at [333, 274] on button "Add" at bounding box center [333, 278] width 111 height 23
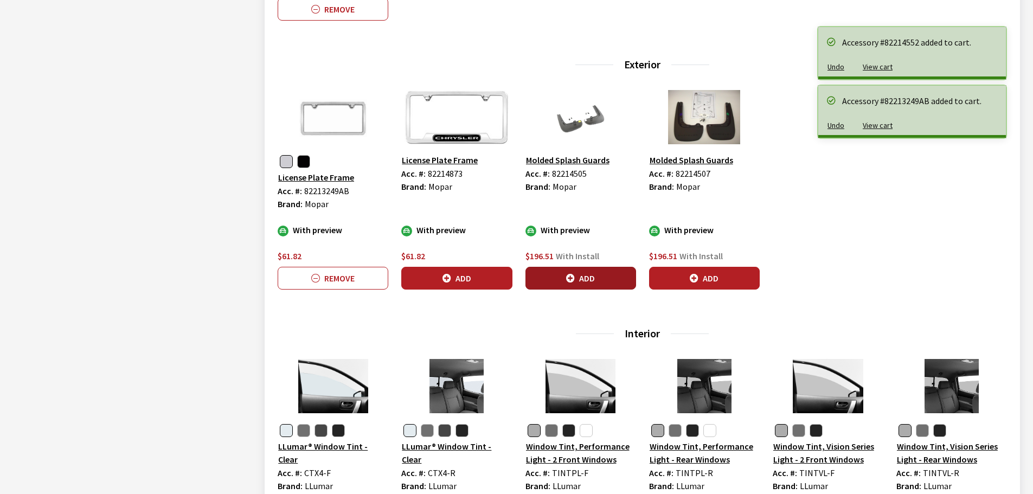
click at [586, 279] on button "Add" at bounding box center [581, 278] width 111 height 23
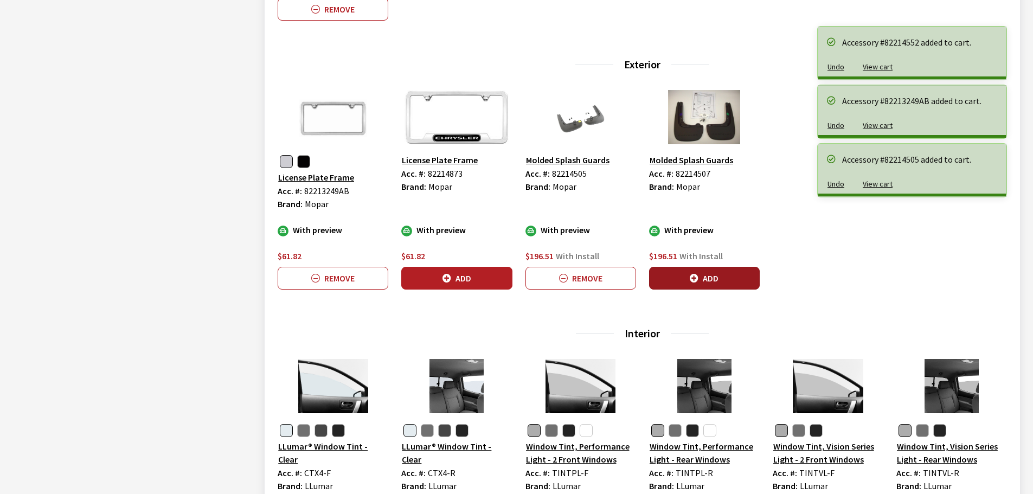
click at [695, 275] on icon "button" at bounding box center [694, 278] width 9 height 9
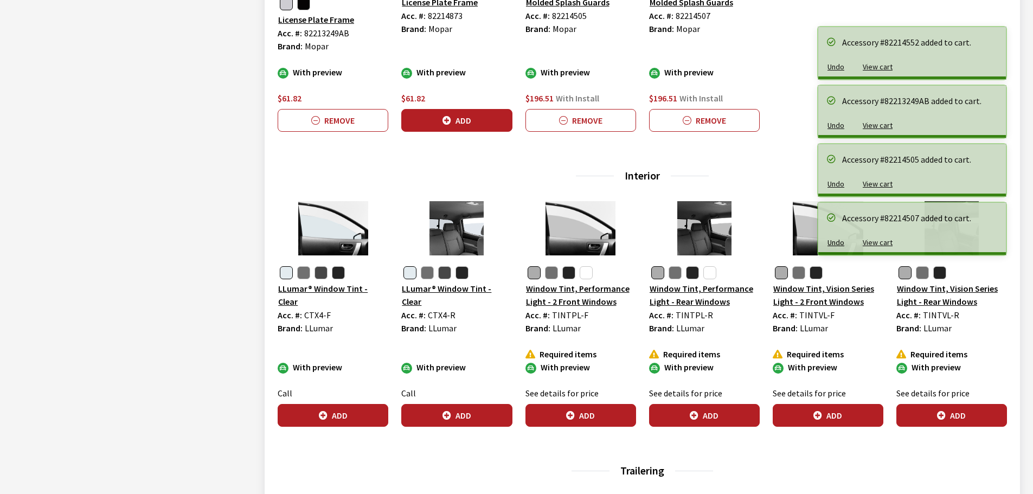
scroll to position [814, 0]
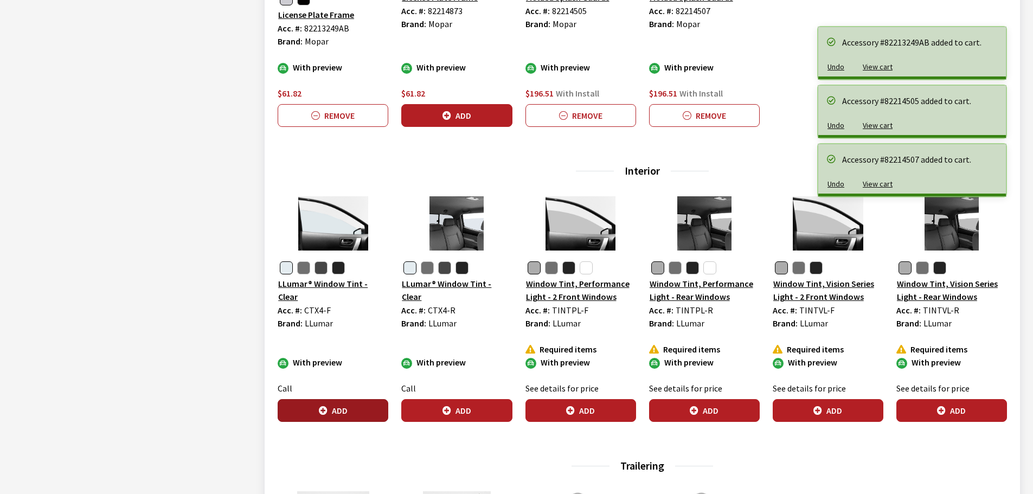
click at [336, 409] on button "Add" at bounding box center [333, 410] width 111 height 23
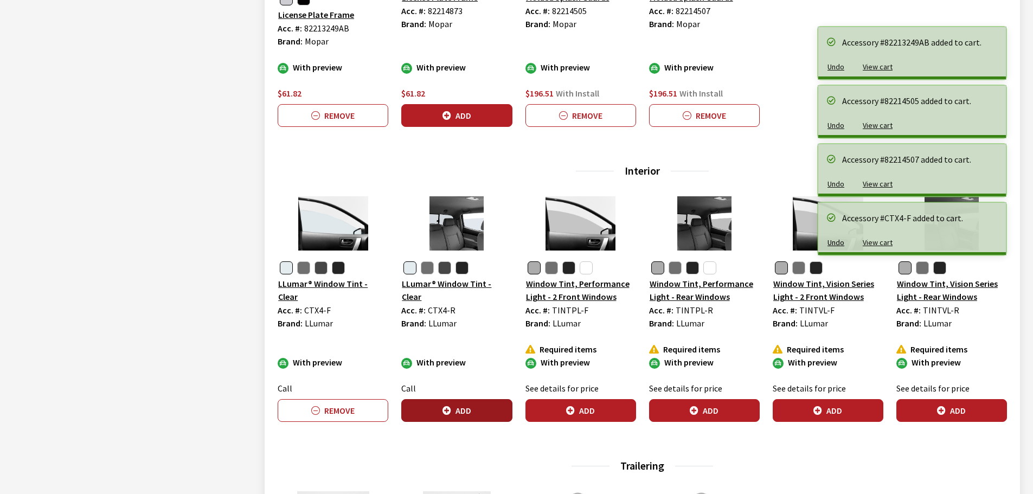
click at [468, 405] on button "Add" at bounding box center [456, 410] width 111 height 23
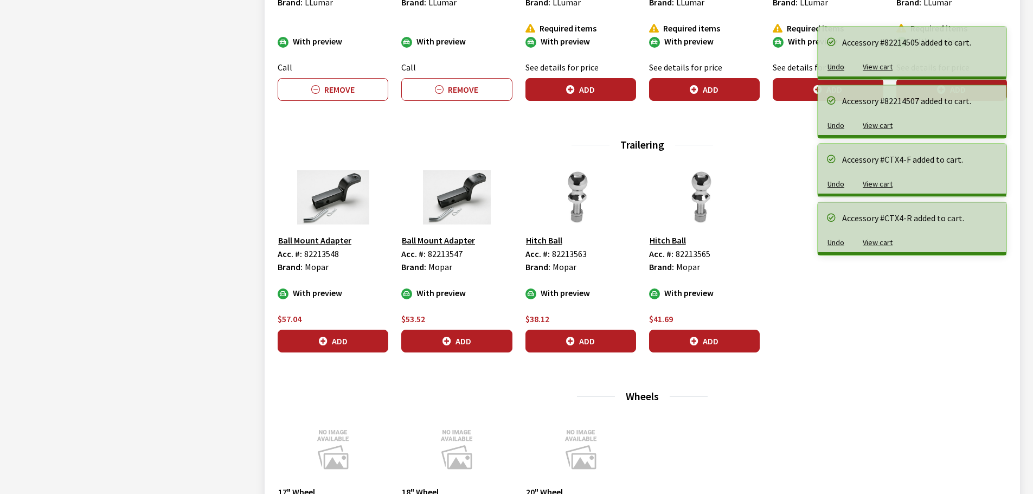
scroll to position [1139, 0]
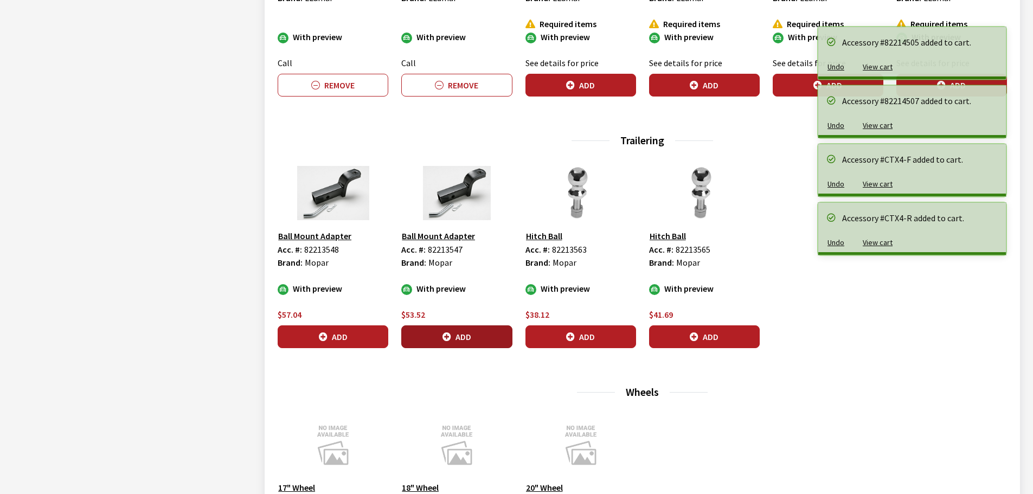
click at [460, 340] on button "Add" at bounding box center [456, 336] width 111 height 23
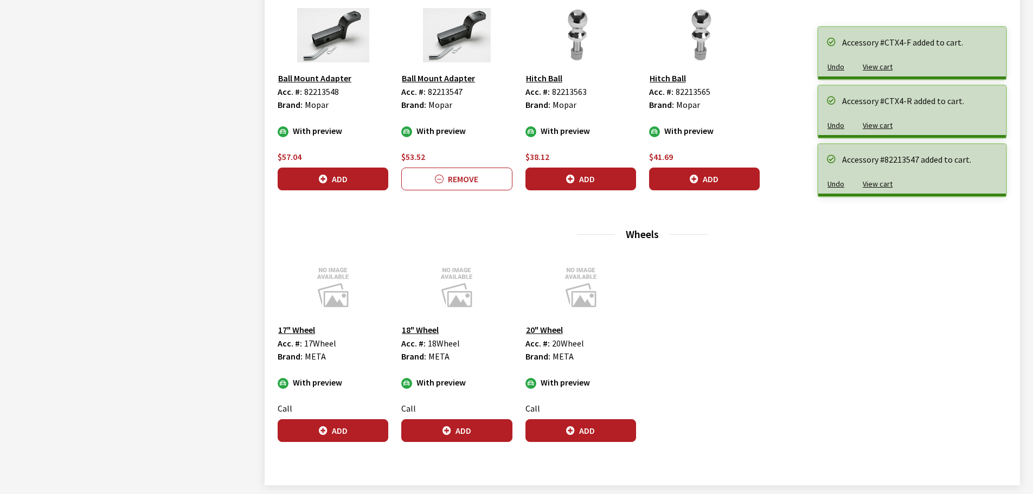
scroll to position [1302, 0]
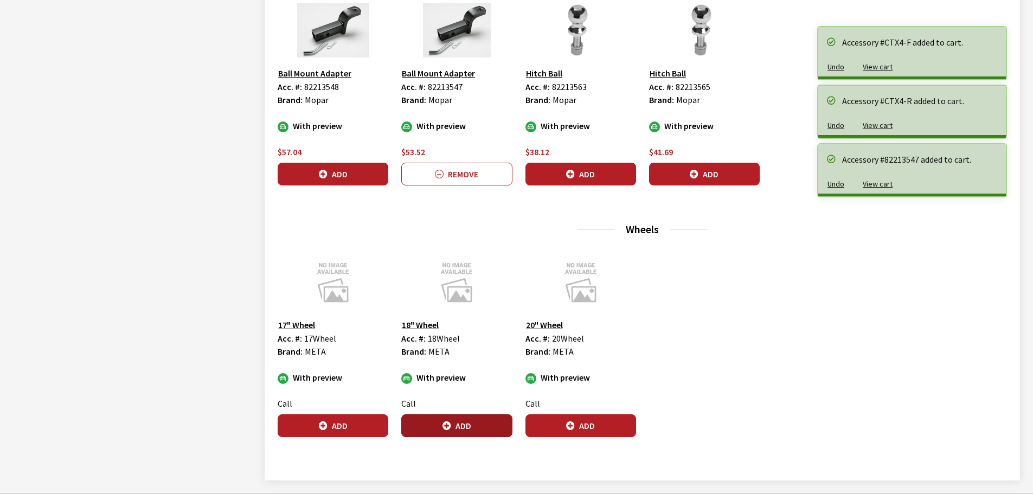
click at [457, 426] on button "Add" at bounding box center [456, 425] width 111 height 23
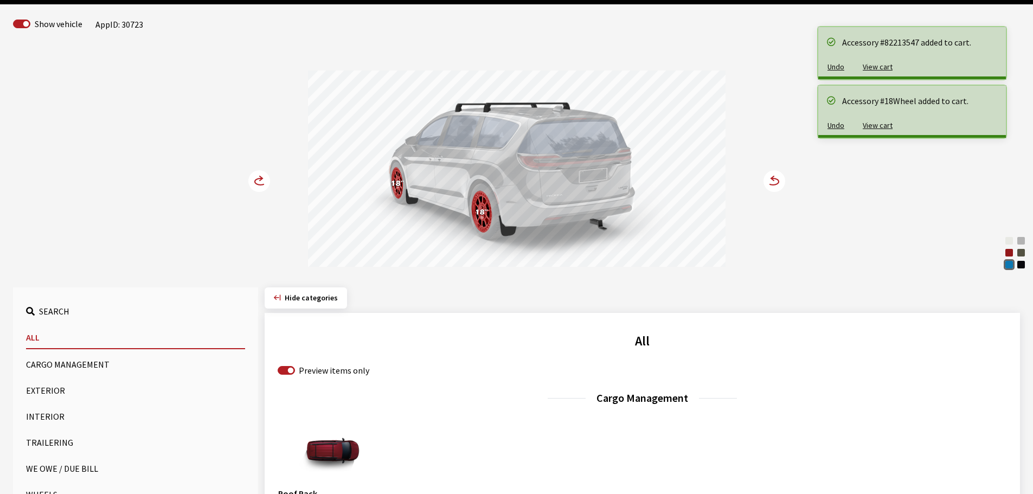
scroll to position [54, 0]
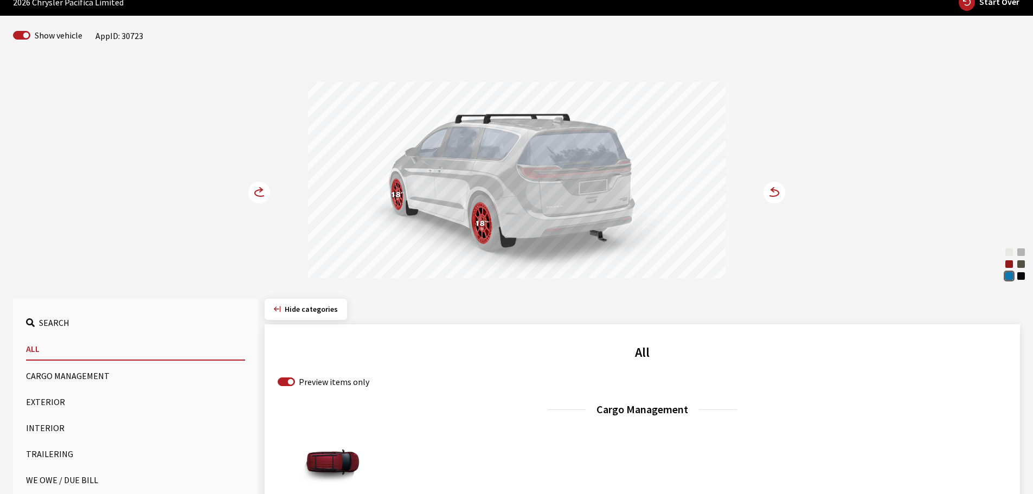
click at [253, 193] on circle at bounding box center [259, 193] width 22 height 22
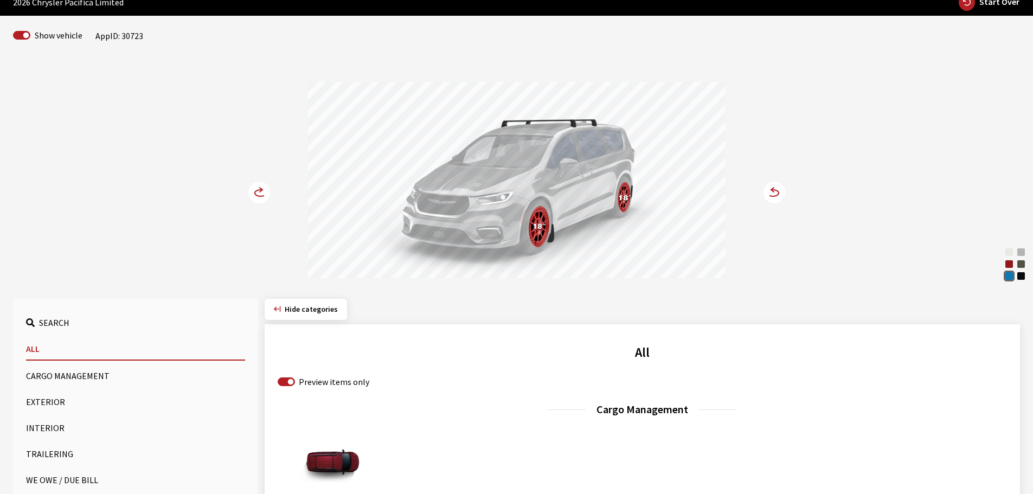
click at [253, 193] on circle at bounding box center [259, 193] width 22 height 22
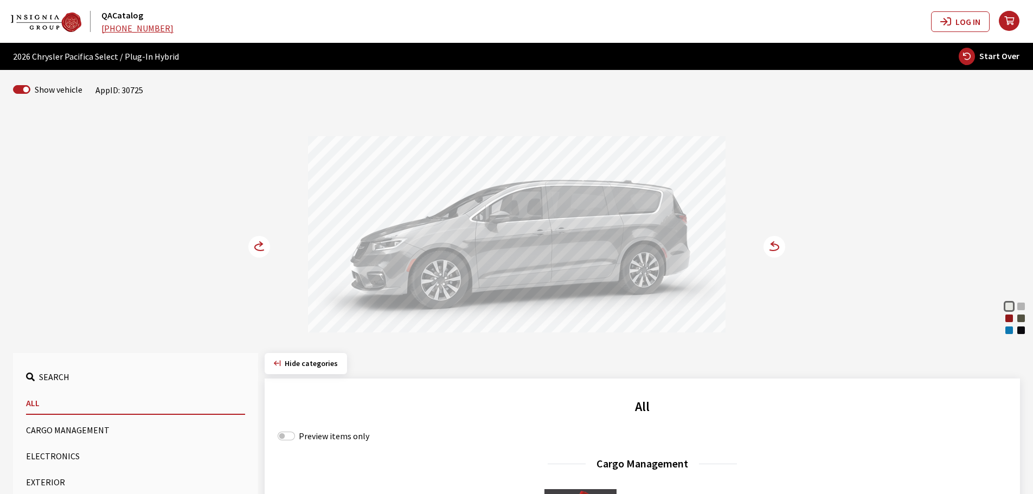
click at [1010, 318] on div "Red Hot Pearl" at bounding box center [1009, 318] width 11 height 11
click at [775, 246] on circle at bounding box center [775, 247] width 22 height 22
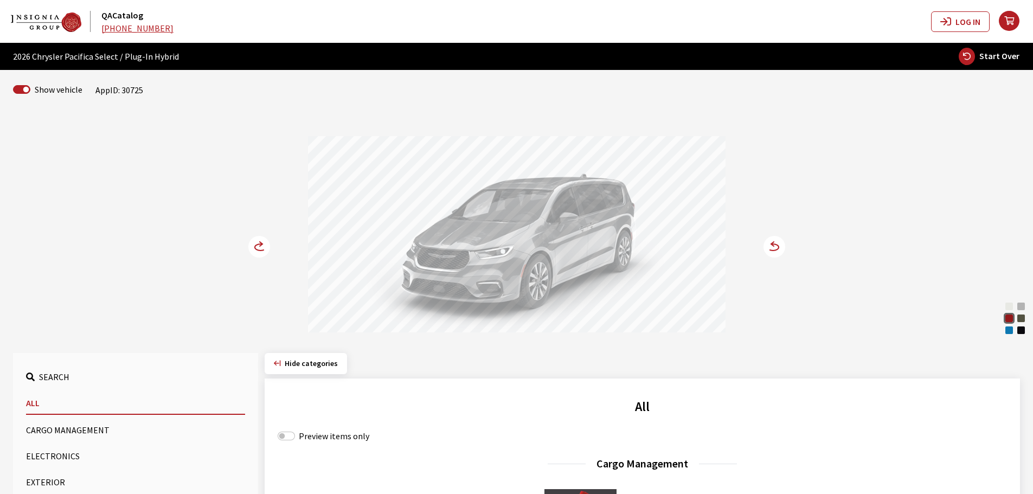
click at [253, 247] on circle at bounding box center [259, 247] width 22 height 22
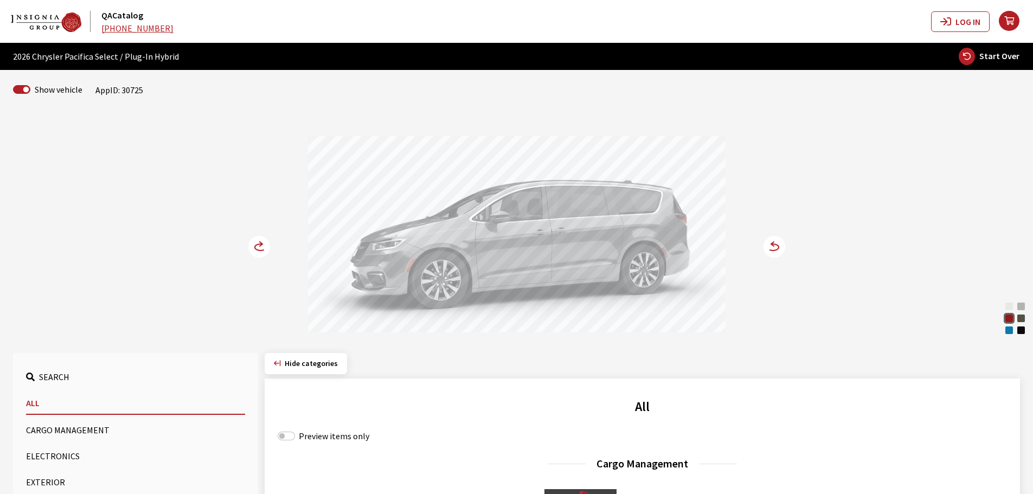
click at [253, 247] on circle at bounding box center [259, 247] width 22 height 22
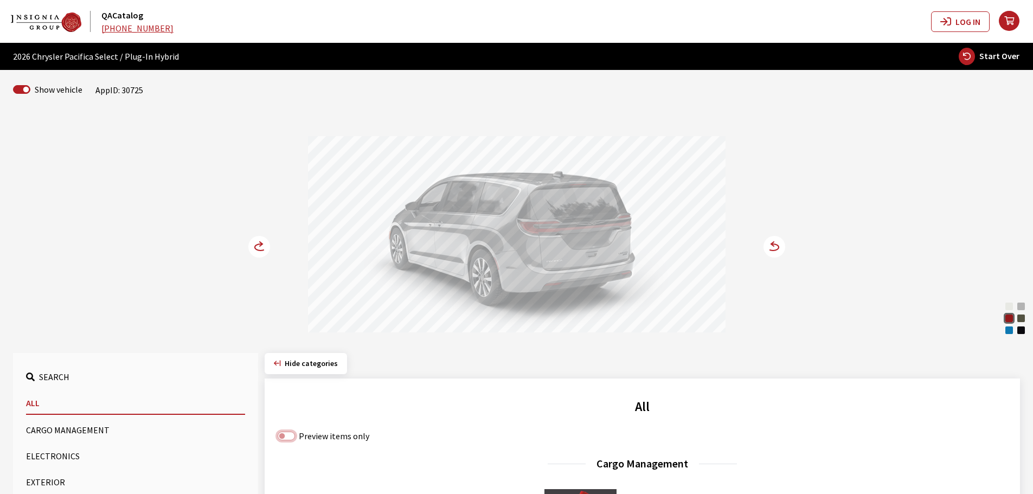
click at [288, 434] on input "Preview items only" at bounding box center [286, 436] width 17 height 9
checkbox input "true"
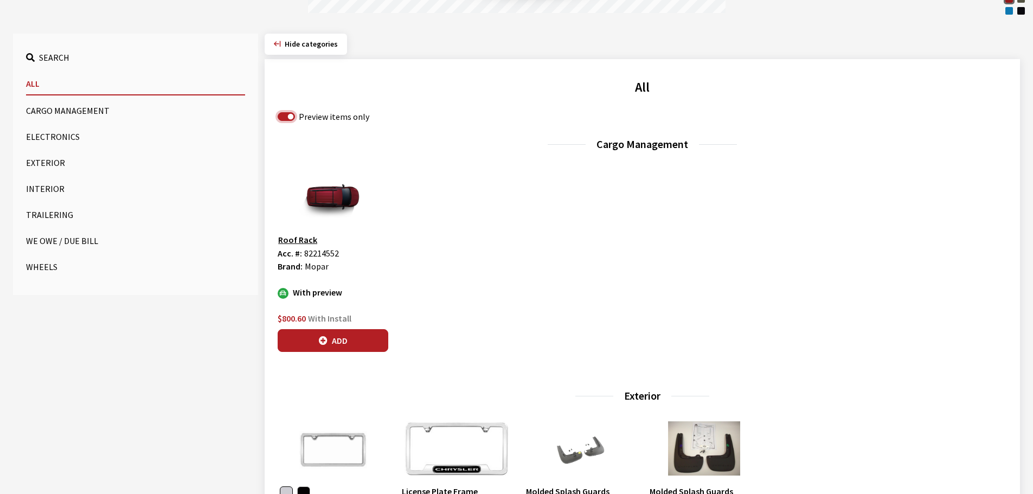
scroll to position [325, 0]
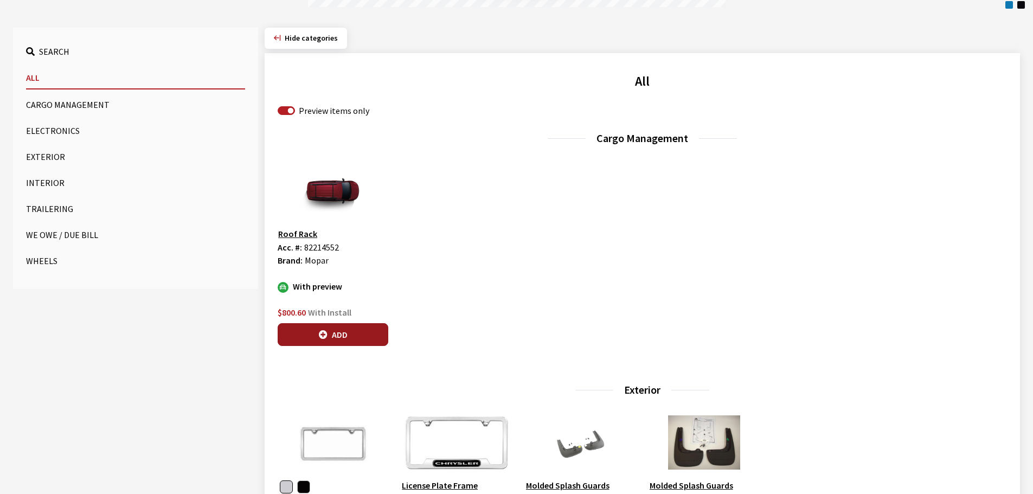
click at [346, 330] on button "Add" at bounding box center [333, 334] width 111 height 23
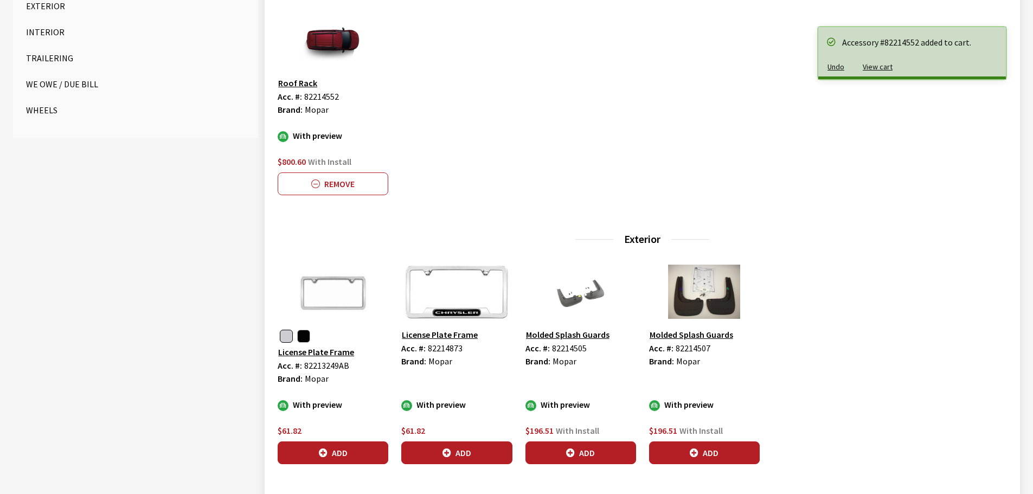
scroll to position [488, 0]
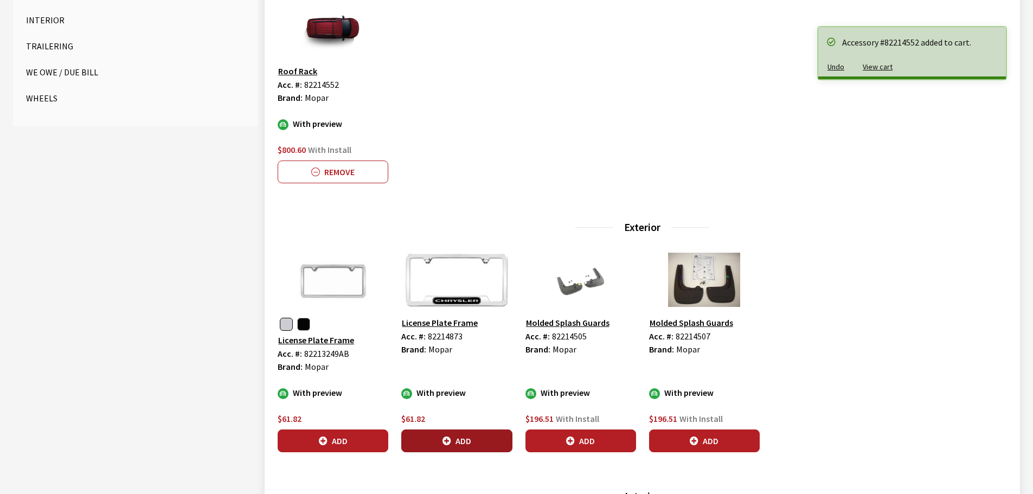
click at [475, 445] on button "Add" at bounding box center [456, 441] width 111 height 23
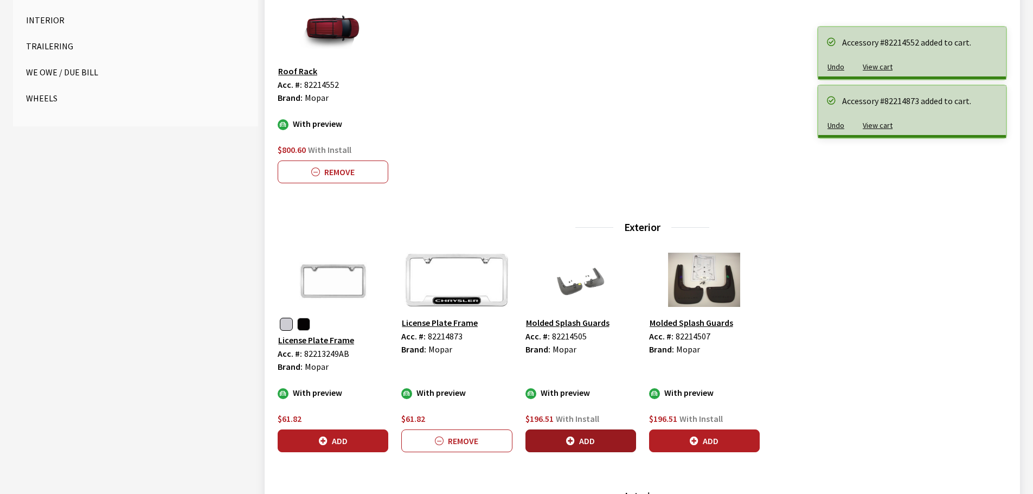
click at [590, 448] on button "Add" at bounding box center [581, 441] width 111 height 23
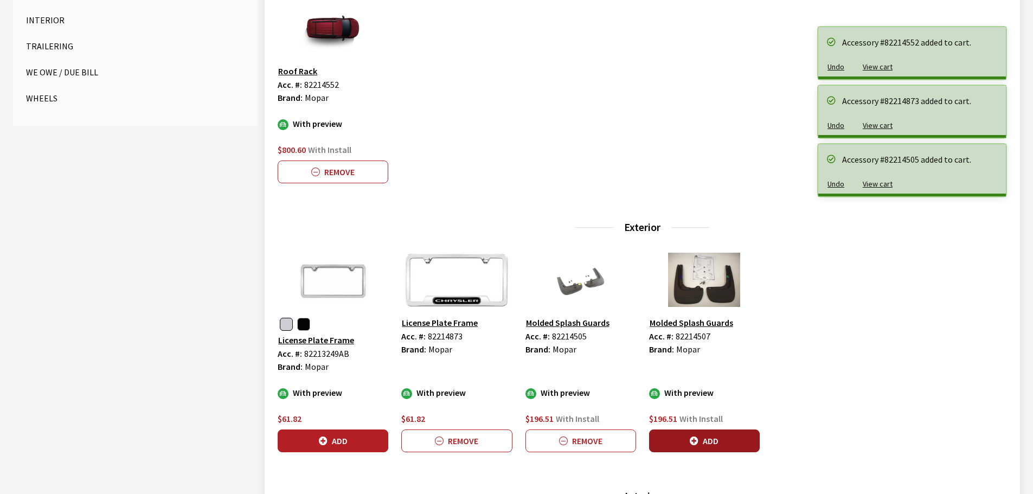
click at [702, 441] on button "Add" at bounding box center [704, 441] width 111 height 23
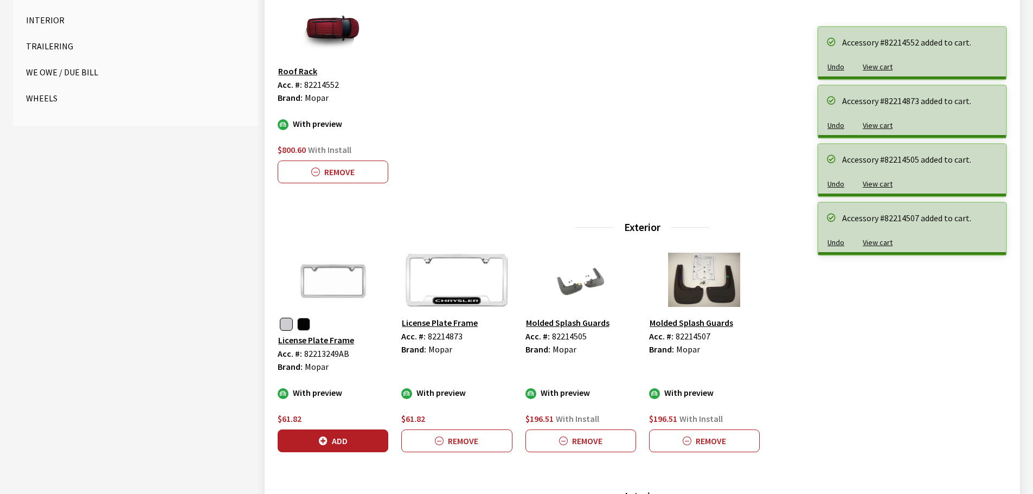
scroll to position [759, 0]
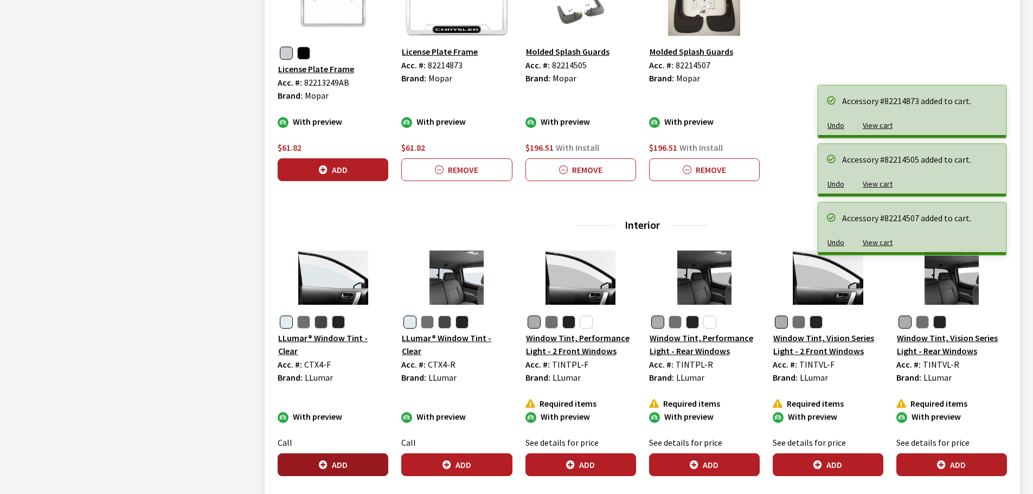
click at [347, 465] on button "Add" at bounding box center [333, 465] width 111 height 23
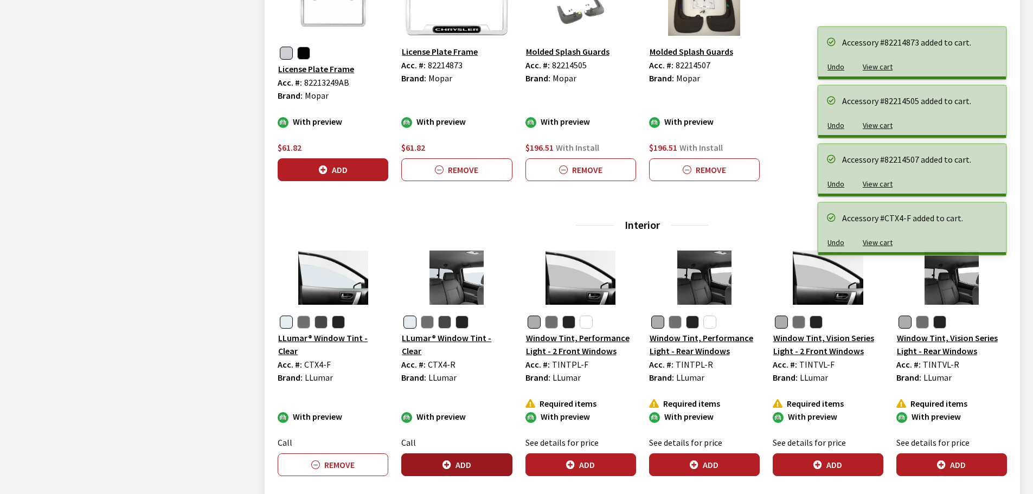
click at [466, 463] on button "Add" at bounding box center [456, 465] width 111 height 23
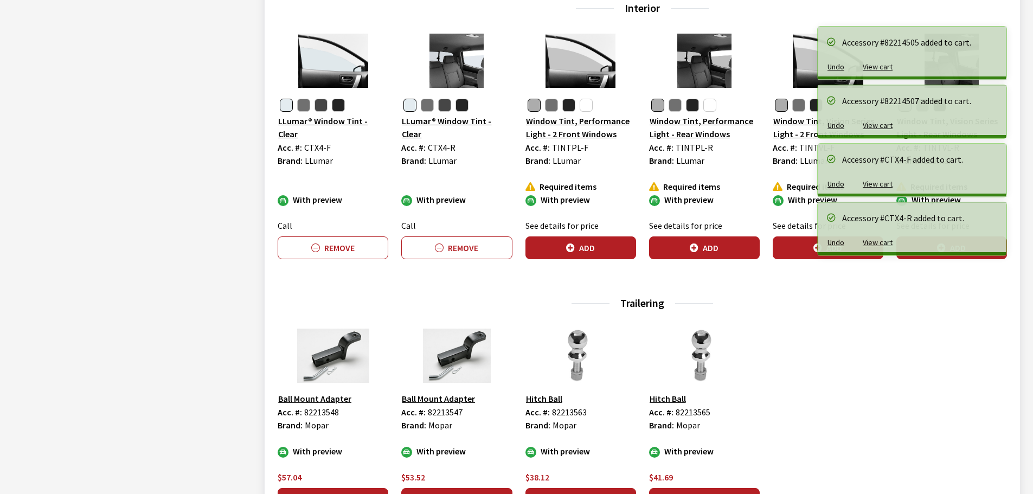
scroll to position [1193, 0]
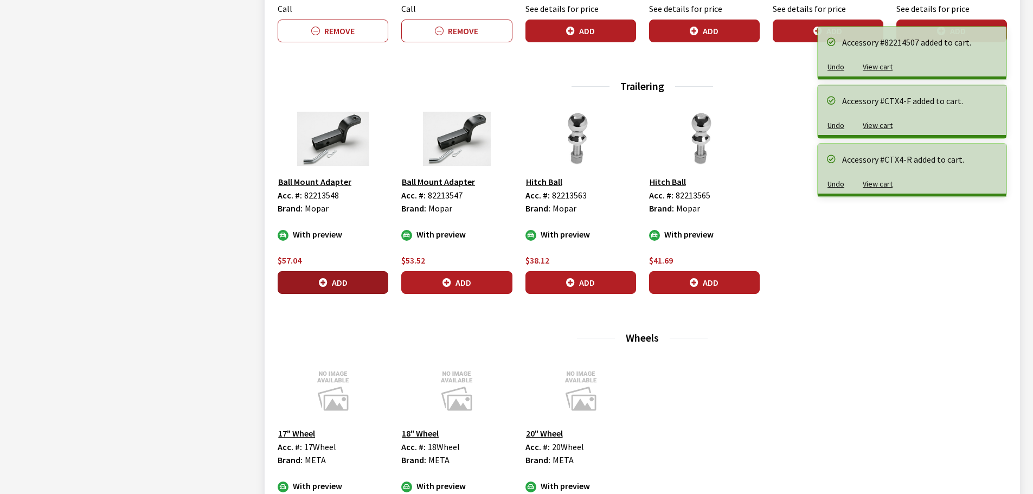
click at [351, 284] on button "Add" at bounding box center [333, 282] width 111 height 23
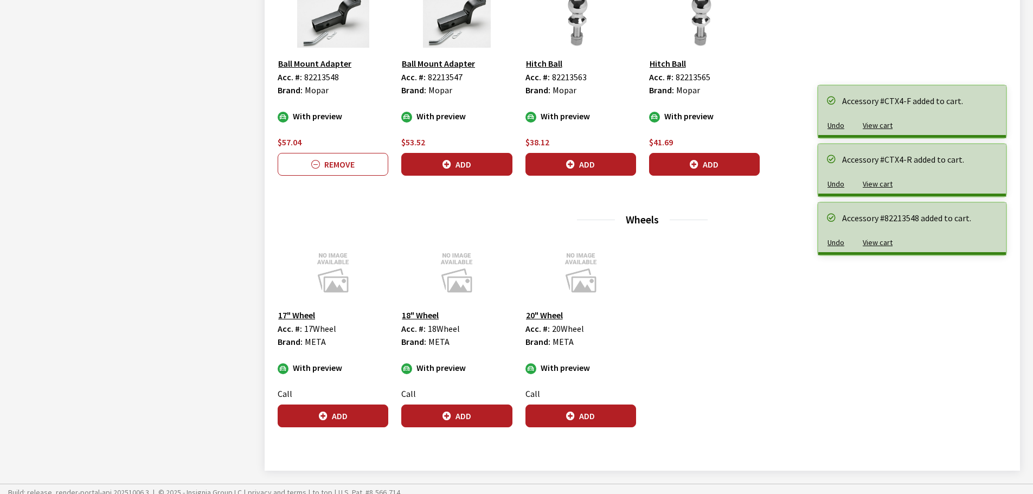
scroll to position [1319, 0]
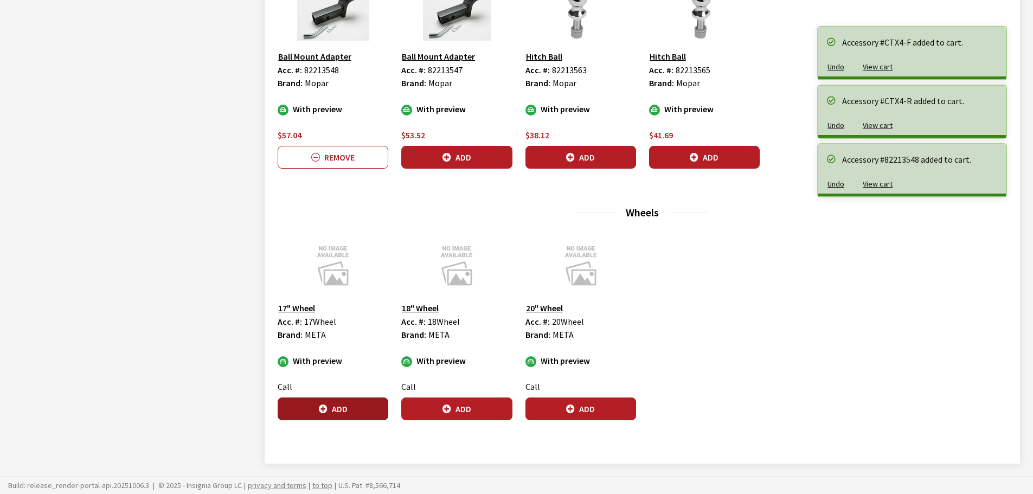
click at [348, 408] on button "Add" at bounding box center [333, 409] width 111 height 23
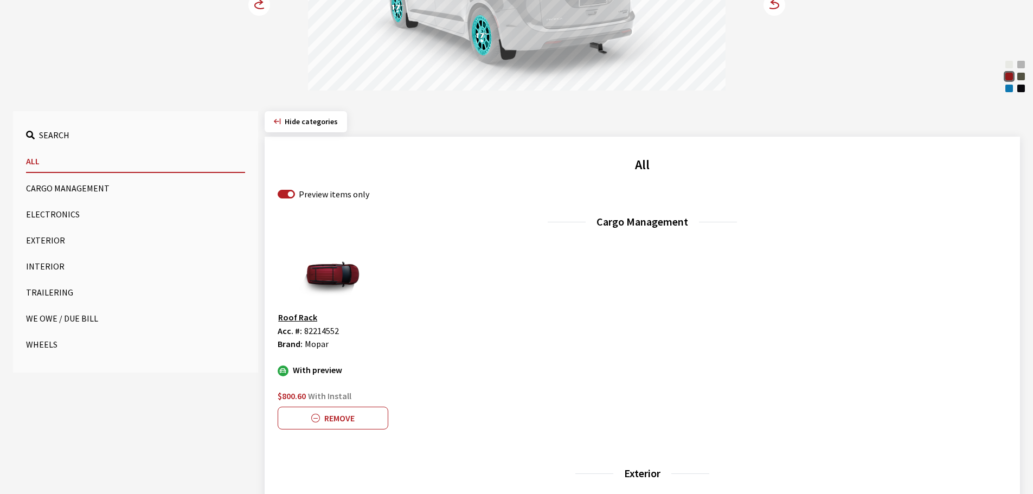
scroll to position [17, 0]
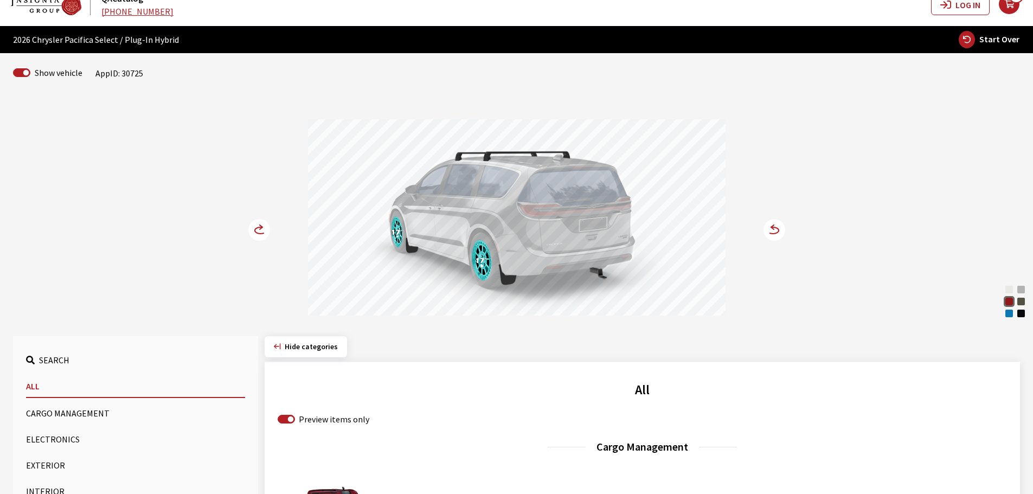
click at [256, 225] on circle at bounding box center [259, 230] width 22 height 22
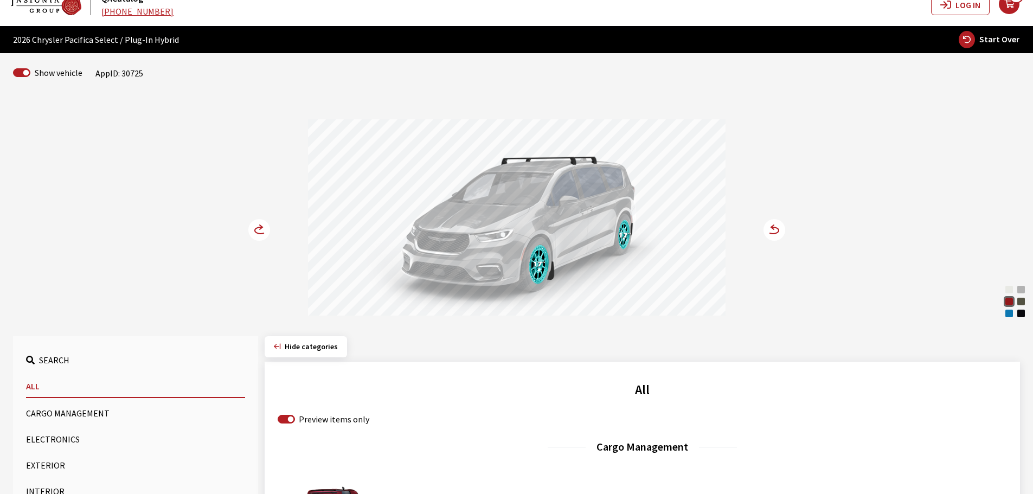
click at [256, 225] on circle at bounding box center [259, 230] width 22 height 22
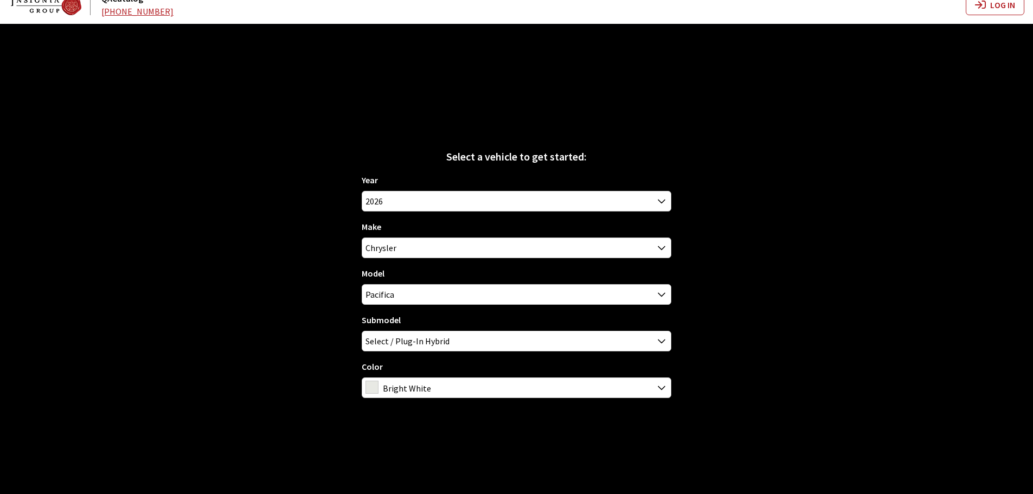
scroll to position [17, 0]
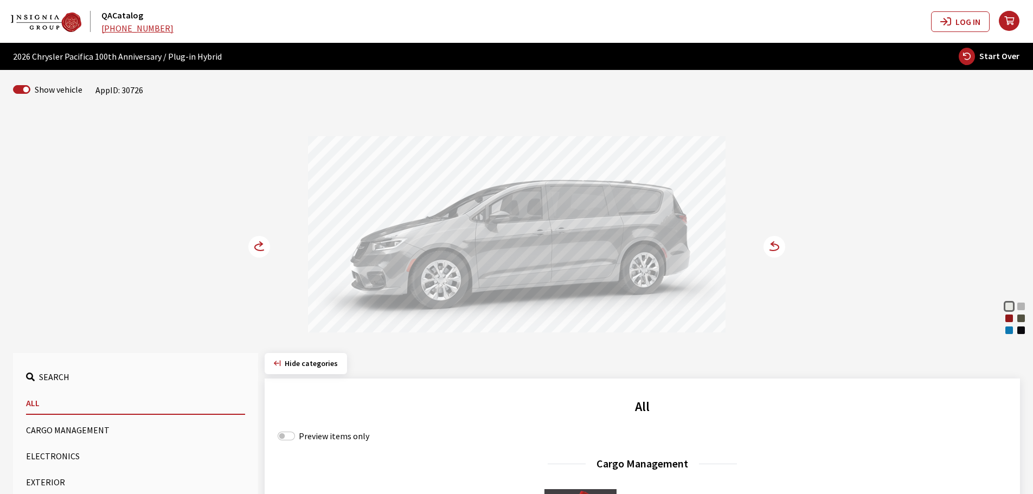
click at [1007, 330] on div "Hydro Blue Pearl Coat" at bounding box center [1009, 330] width 11 height 11
click at [759, 246] on div "Bright White Silver Mist Red Hot Pearl [PERSON_NAME] Hydro Blue Pearl Coat Diam…" at bounding box center [517, 224] width 716 height 221
click at [776, 246] on circle at bounding box center [775, 247] width 22 height 22
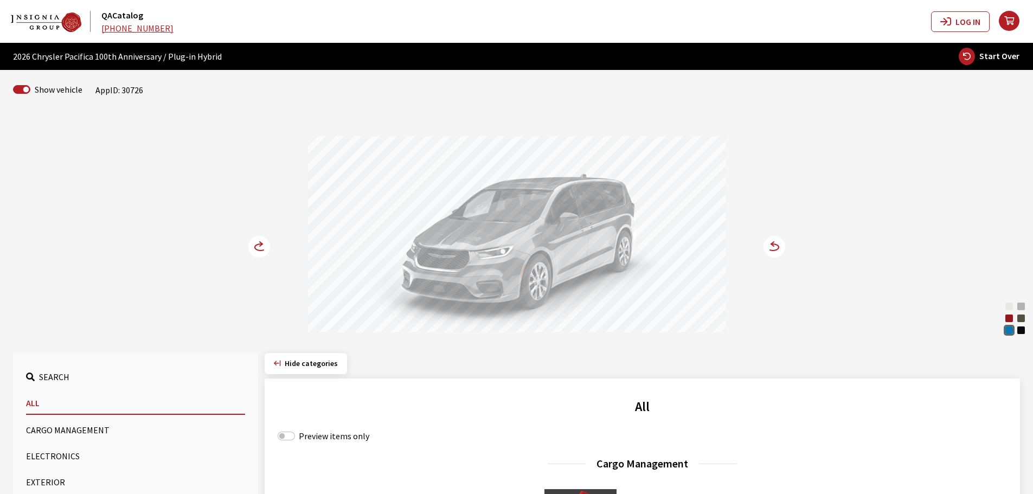
click at [776, 246] on circle at bounding box center [775, 247] width 22 height 22
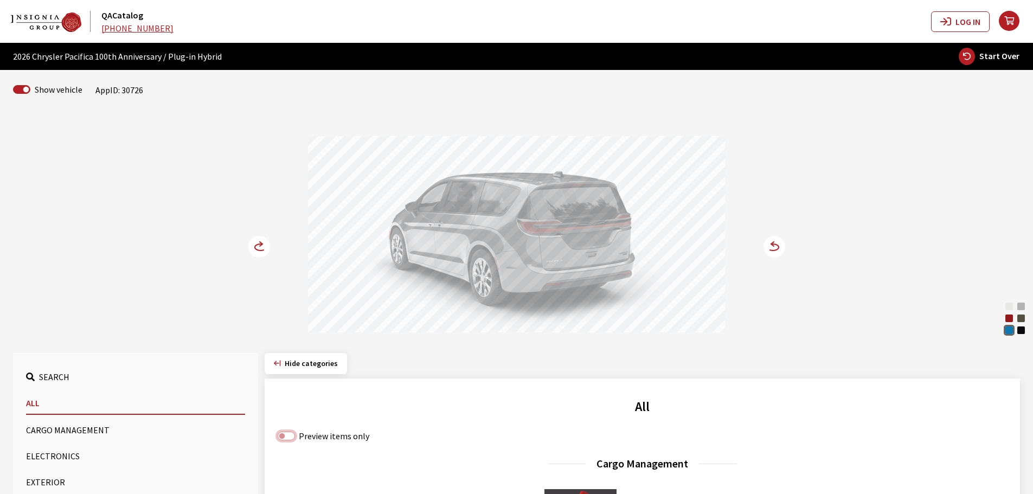
click at [293, 433] on input "Preview items only" at bounding box center [286, 436] width 17 height 9
checkbox input "true"
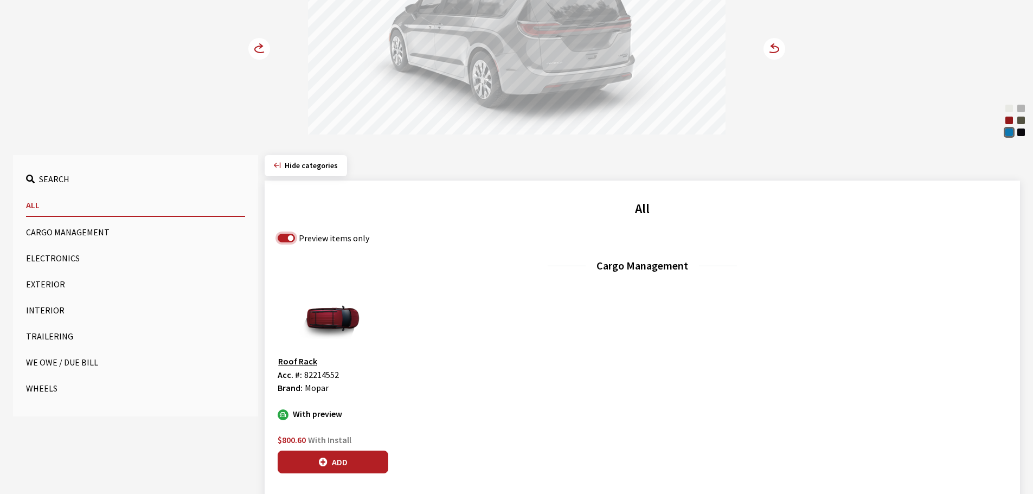
scroll to position [217, 0]
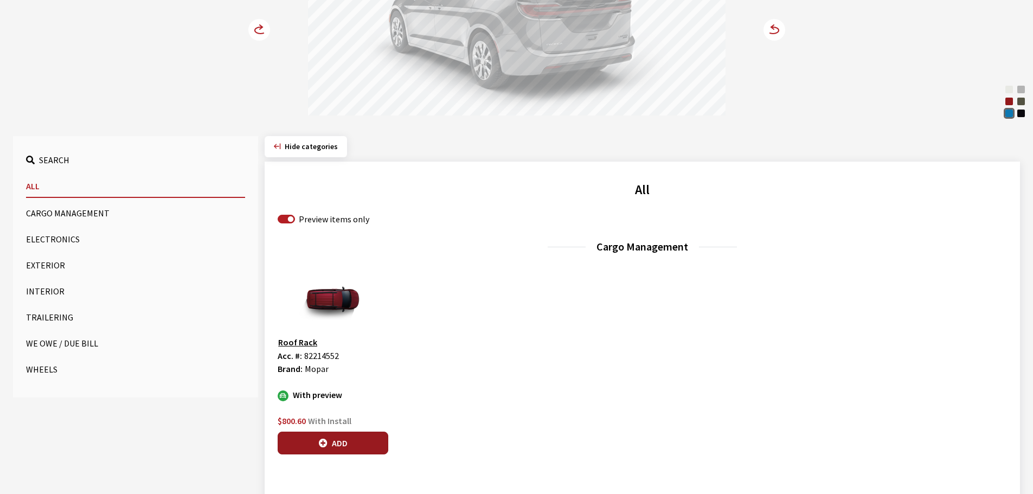
click at [331, 442] on button "Add" at bounding box center [333, 443] width 111 height 23
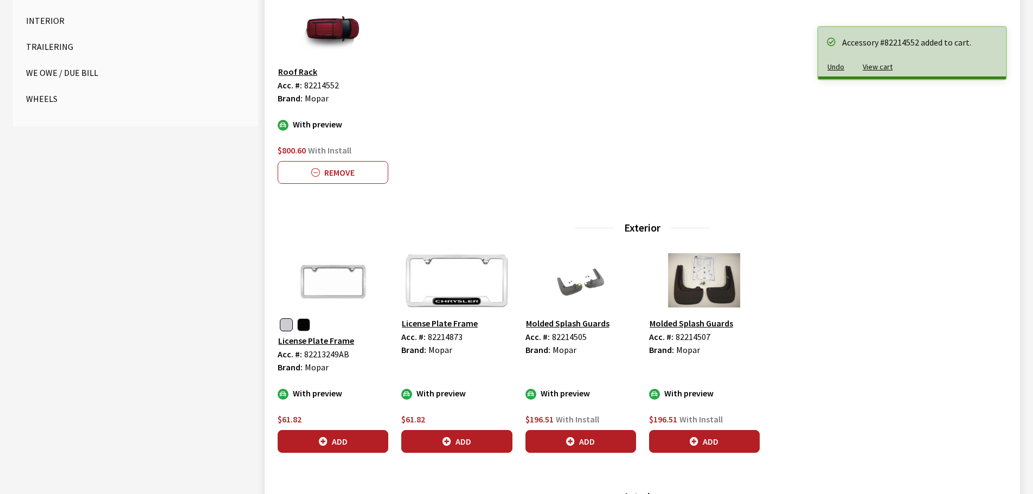
scroll to position [488, 0]
click at [360, 442] on button "Add" at bounding box center [333, 441] width 111 height 23
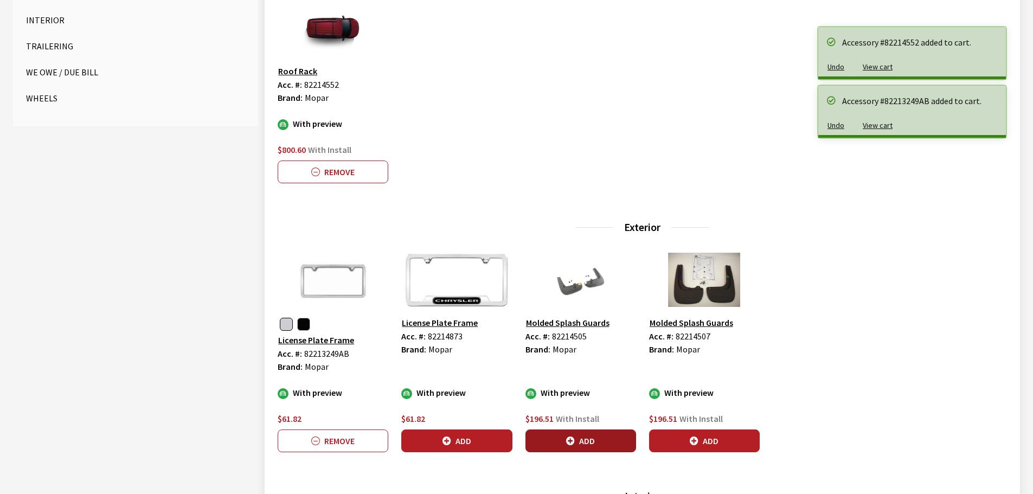
click at [590, 442] on button "Add" at bounding box center [581, 441] width 111 height 23
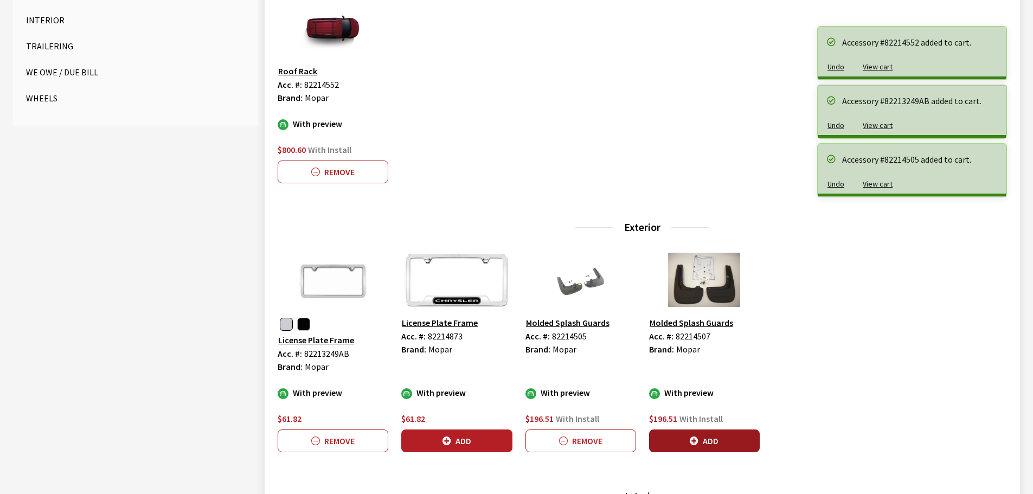
click at [712, 443] on button "Add" at bounding box center [704, 441] width 111 height 23
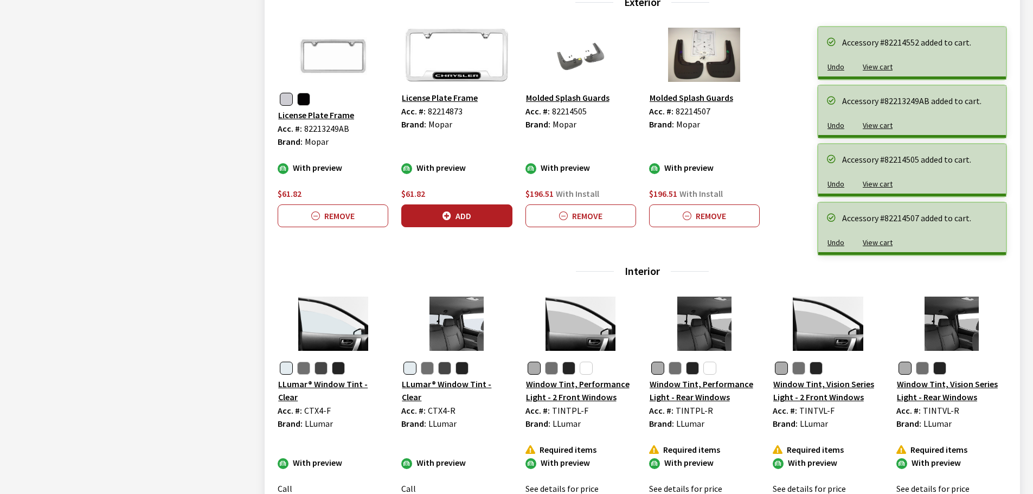
scroll to position [759, 0]
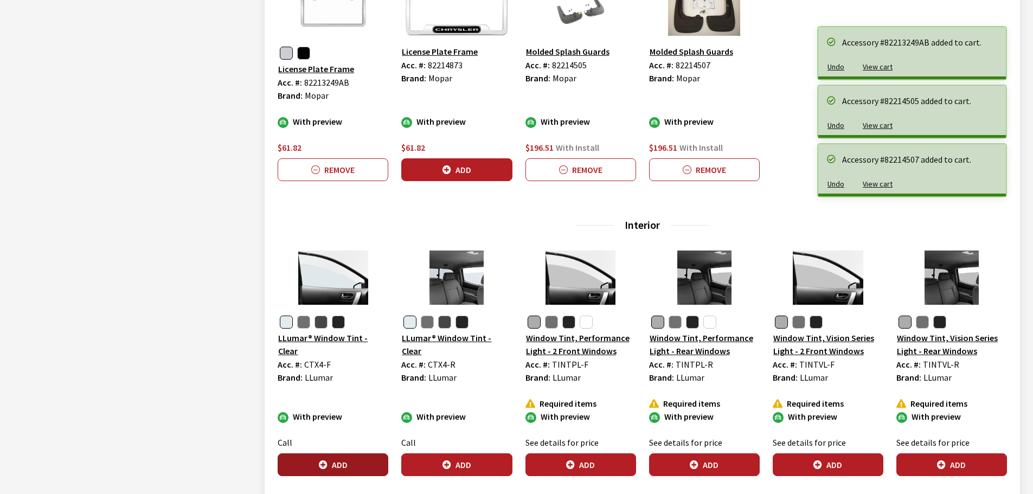
click at [340, 466] on button "Add" at bounding box center [333, 465] width 111 height 23
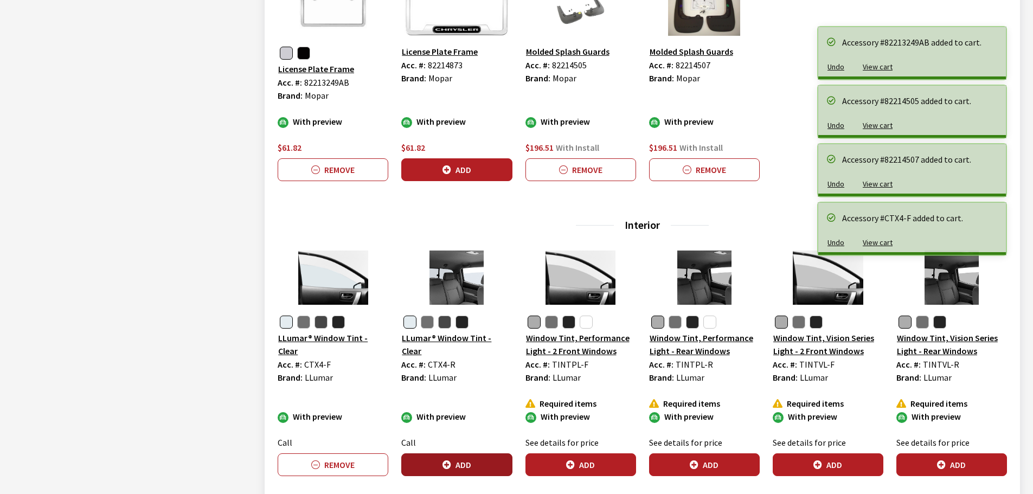
click at [460, 465] on button "Add" at bounding box center [456, 465] width 111 height 23
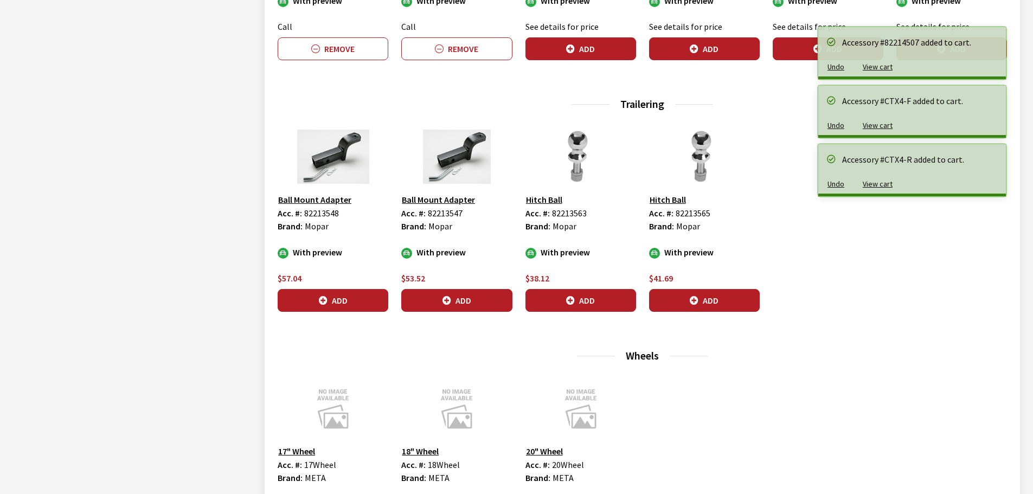
scroll to position [1193, 0]
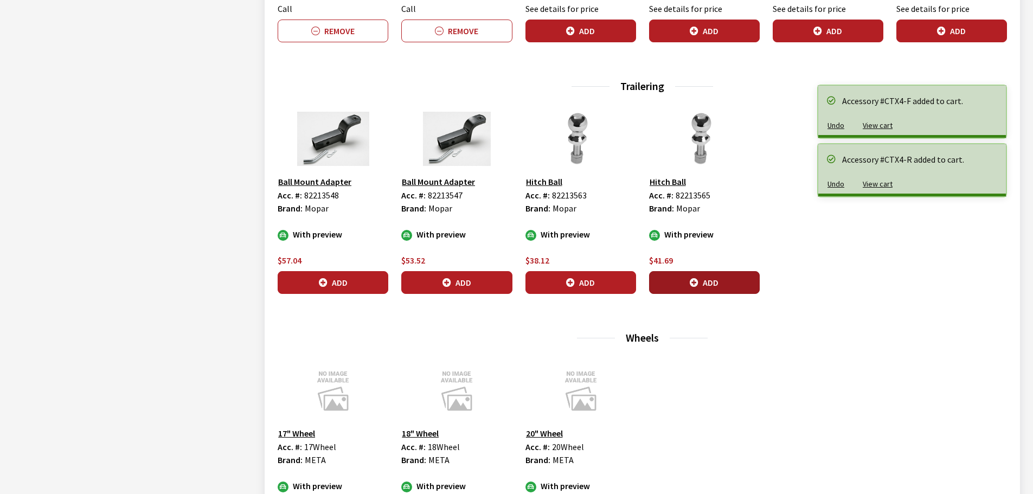
click at [720, 277] on button "Add" at bounding box center [704, 282] width 111 height 23
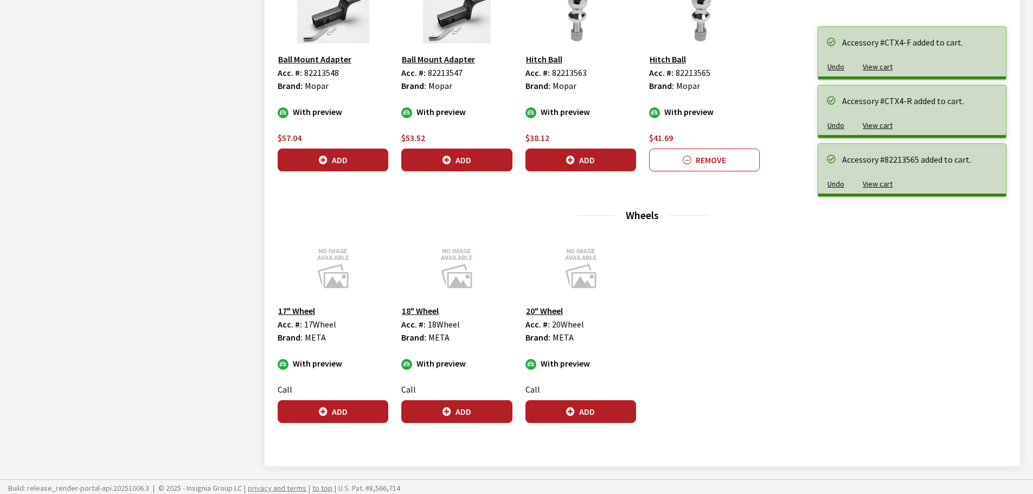
scroll to position [1319, 0]
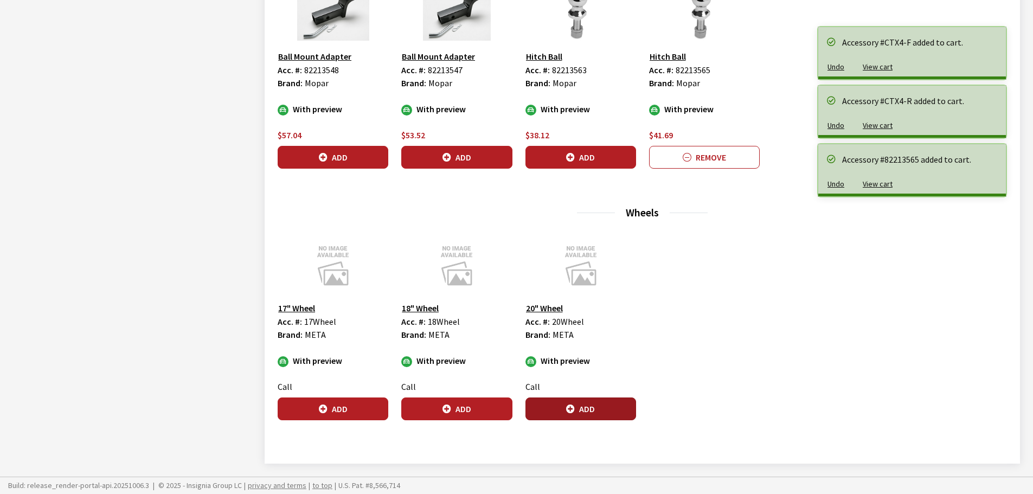
click at [571, 414] on button "Add" at bounding box center [581, 409] width 111 height 23
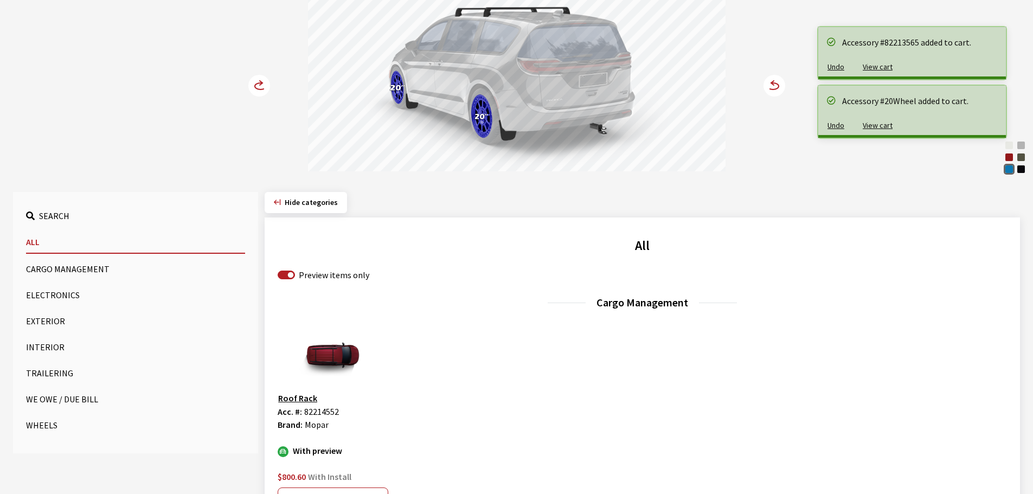
scroll to position [0, 0]
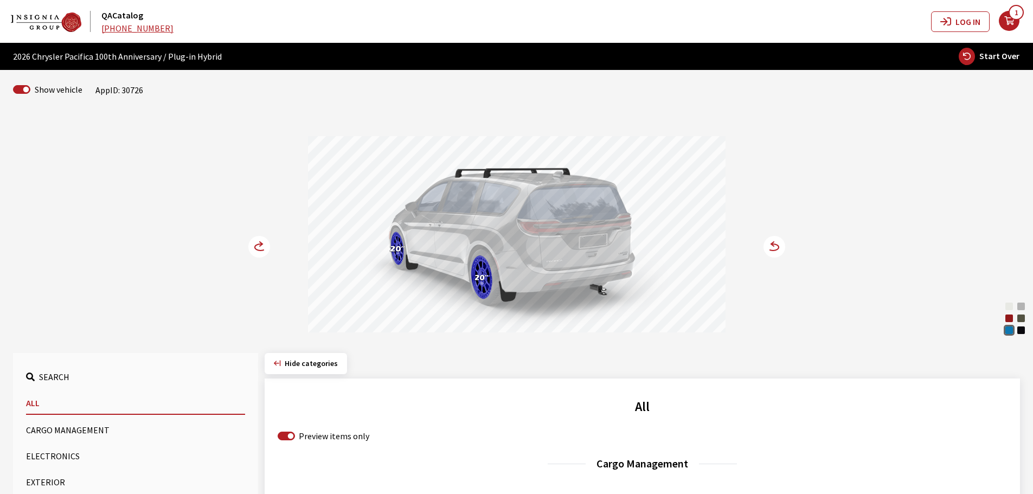
click at [258, 244] on circle at bounding box center [259, 247] width 22 height 22
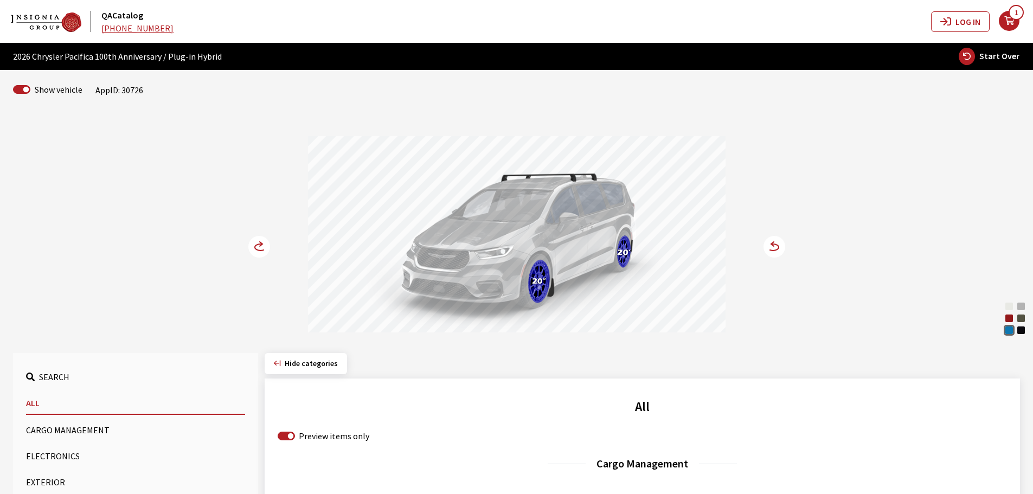
click at [258, 244] on circle at bounding box center [259, 247] width 22 height 22
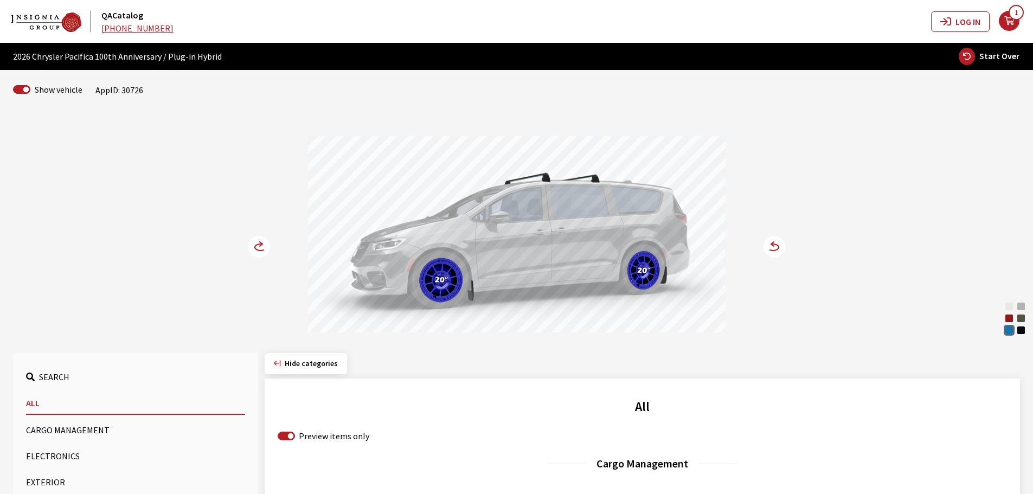
click at [258, 244] on circle at bounding box center [259, 247] width 22 height 22
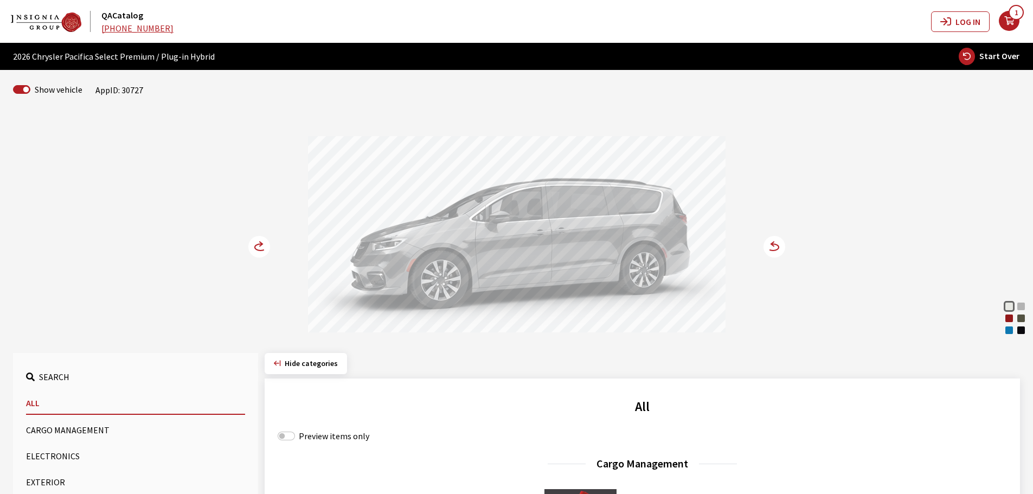
click at [1012, 335] on div "Hydro Blue Pearl Coat" at bounding box center [1009, 330] width 11 height 11
click at [780, 242] on circle at bounding box center [775, 247] width 22 height 22
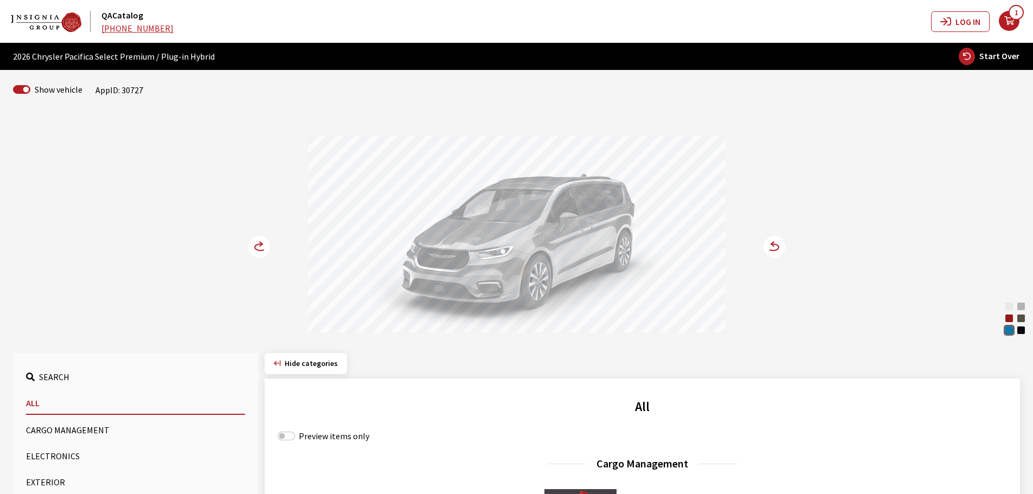
click at [260, 246] on icon at bounding box center [261, 244] width 3 height 4
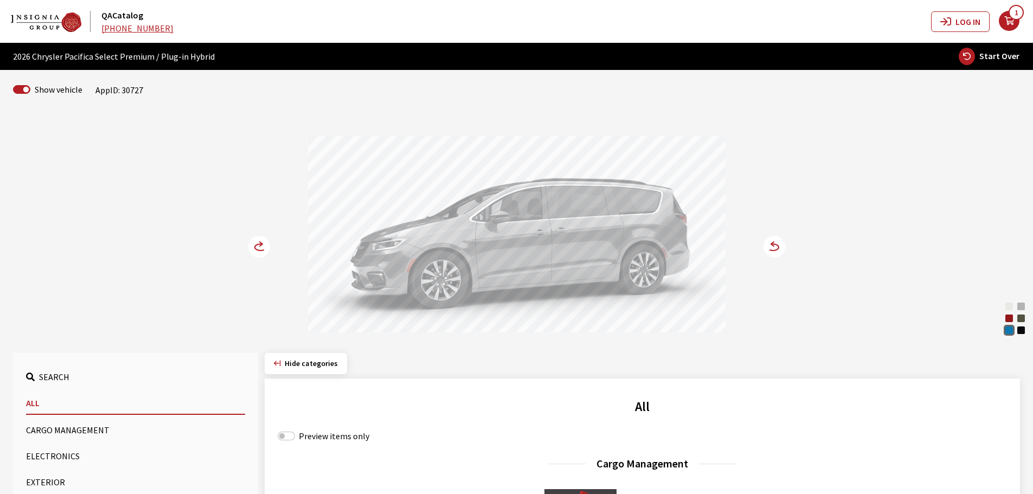
click at [260, 246] on icon at bounding box center [261, 244] width 3 height 4
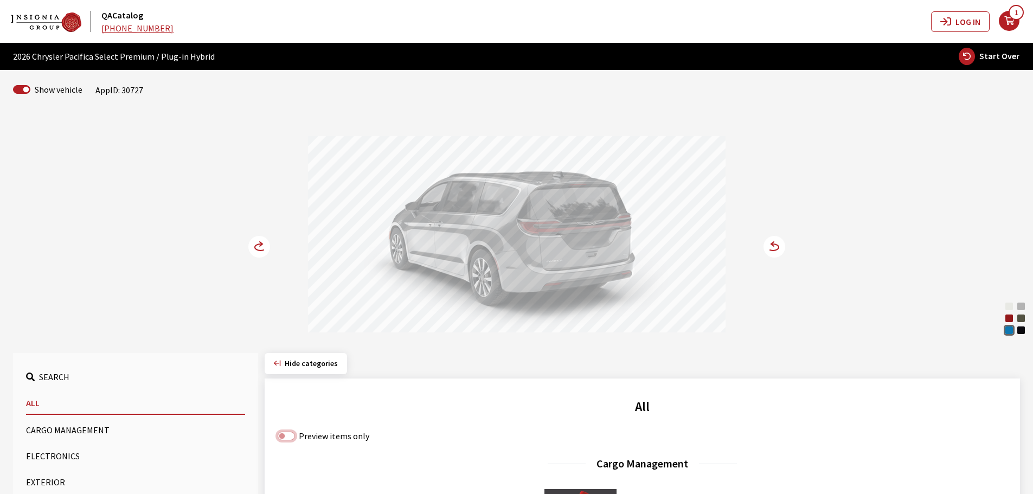
click at [284, 436] on input "Preview items only" at bounding box center [286, 436] width 17 height 9
checkbox input "true"
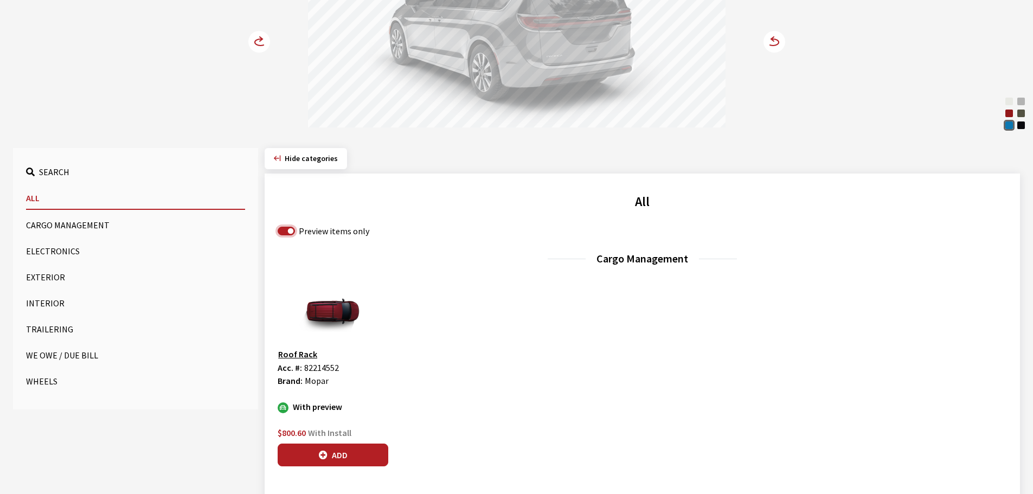
scroll to position [217, 0]
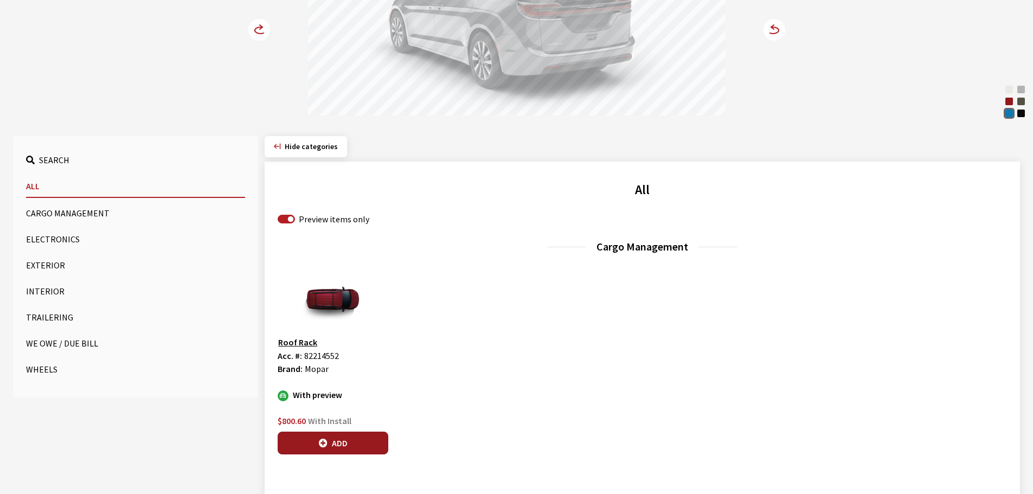
click at [337, 442] on button "Add" at bounding box center [333, 443] width 111 height 23
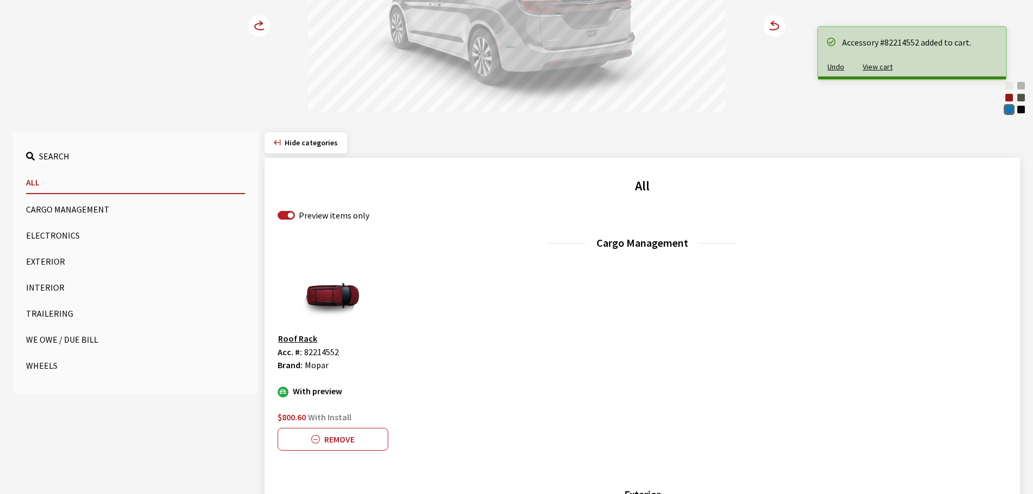
scroll to position [488, 0]
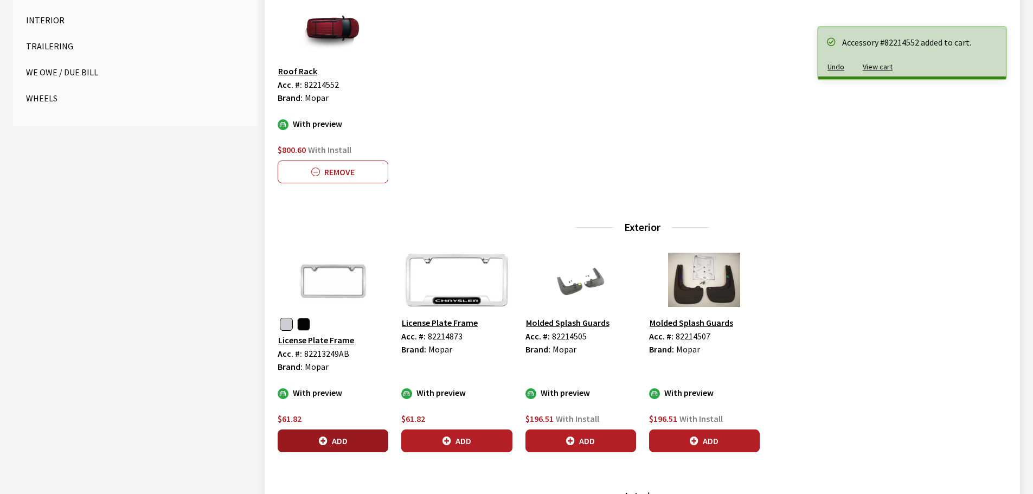
click at [355, 439] on button "Add" at bounding box center [333, 441] width 111 height 23
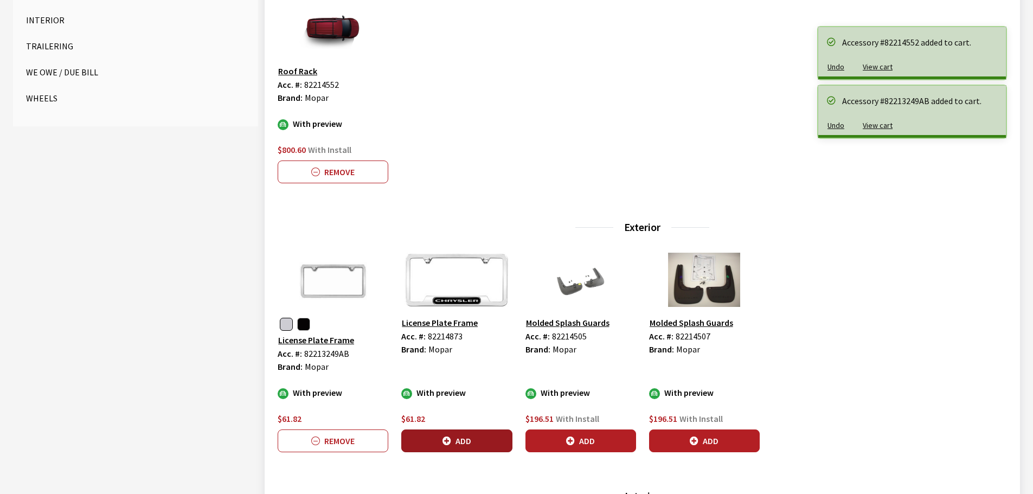
click at [437, 436] on button "Add" at bounding box center [456, 441] width 111 height 23
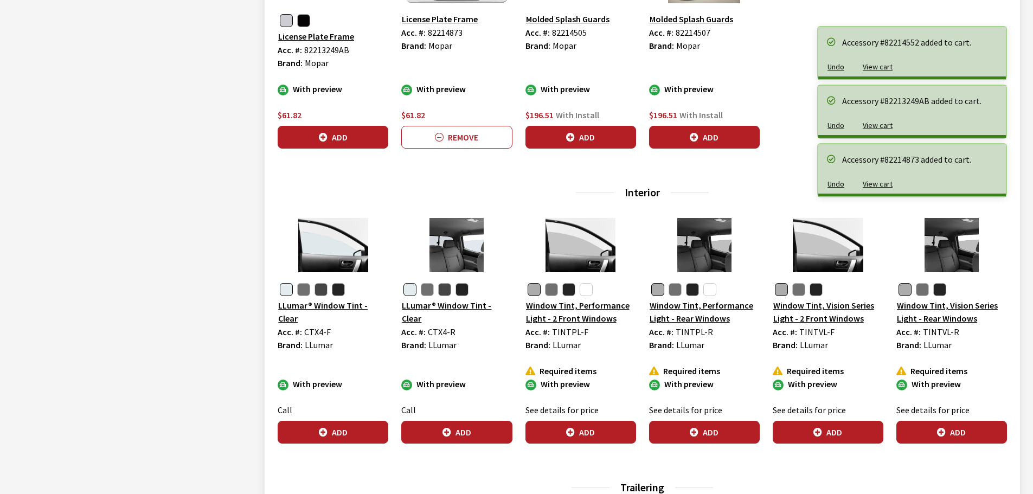
scroll to position [814, 0]
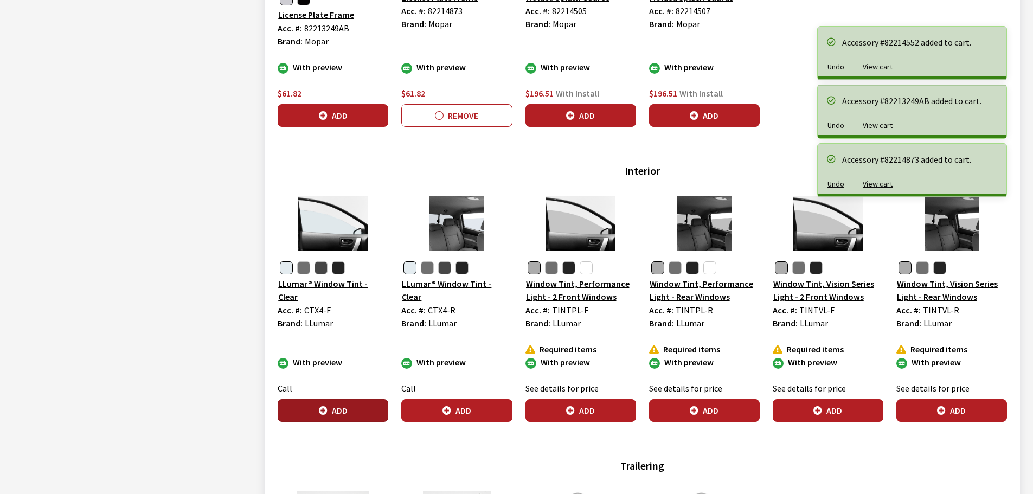
click at [366, 406] on button "Add" at bounding box center [333, 410] width 111 height 23
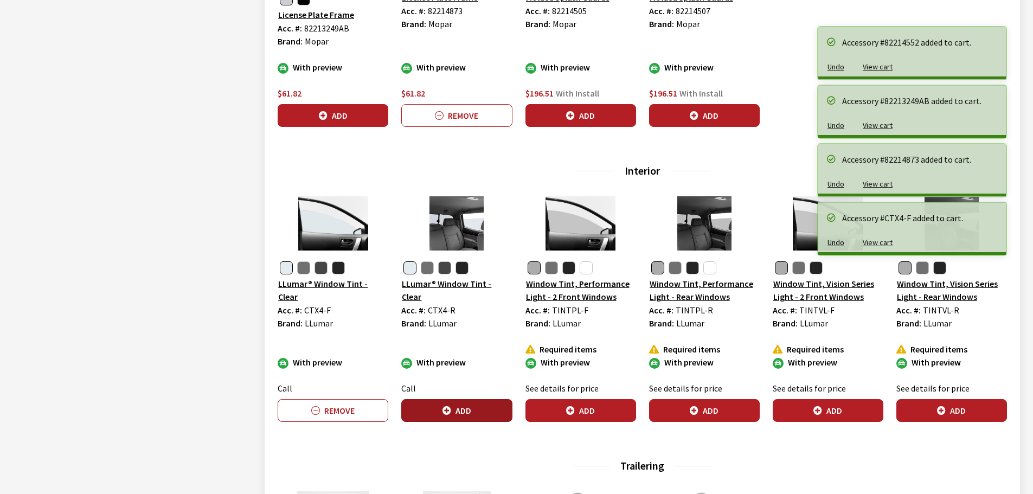
click at [464, 407] on button "Add" at bounding box center [456, 410] width 111 height 23
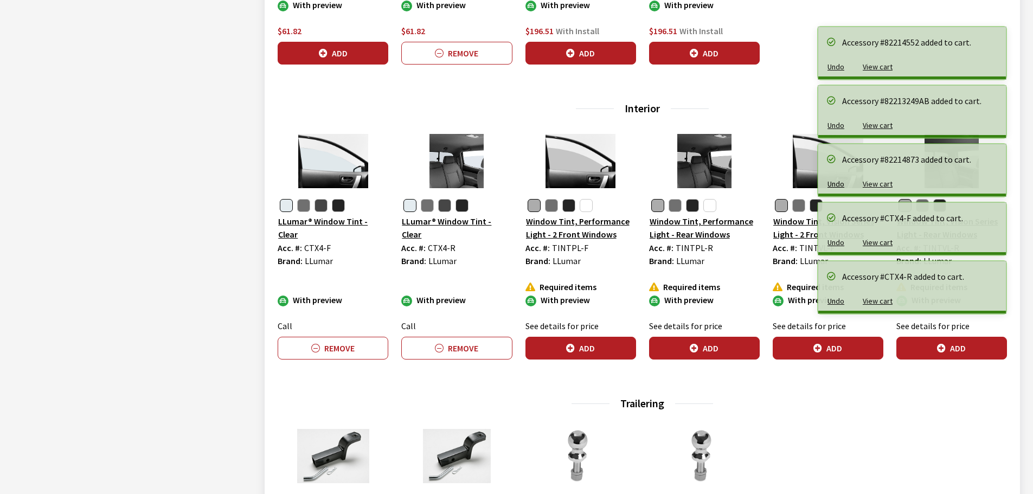
scroll to position [1139, 0]
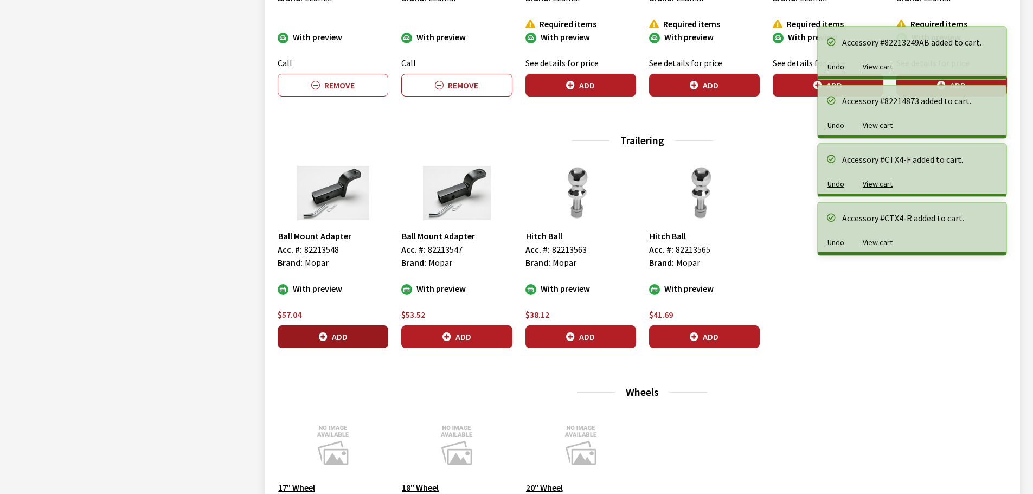
click at [337, 328] on button "Add" at bounding box center [333, 336] width 111 height 23
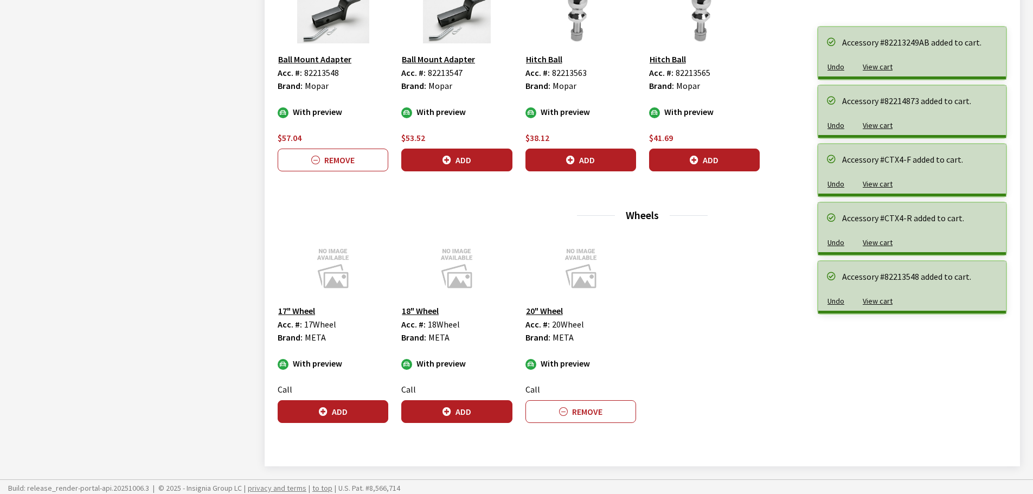
scroll to position [1319, 0]
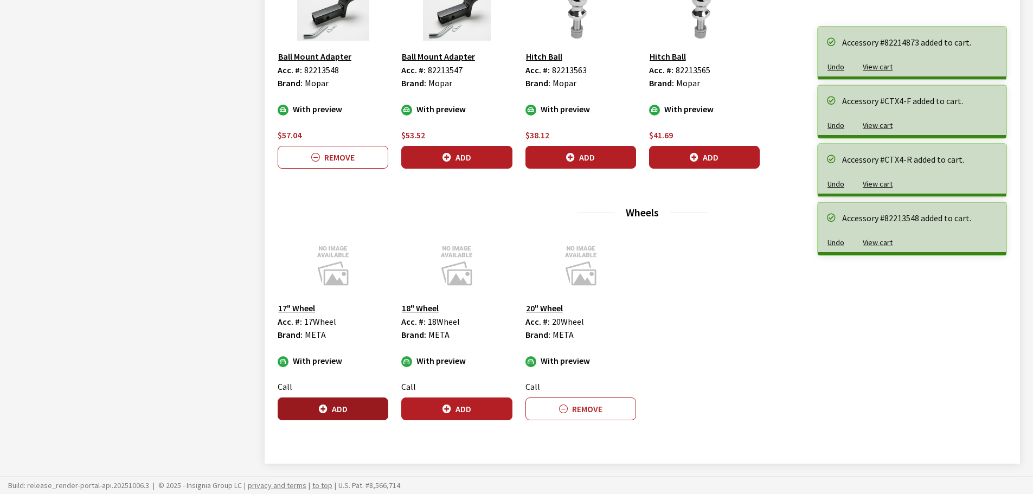
click at [342, 408] on button "Add" at bounding box center [333, 409] width 111 height 23
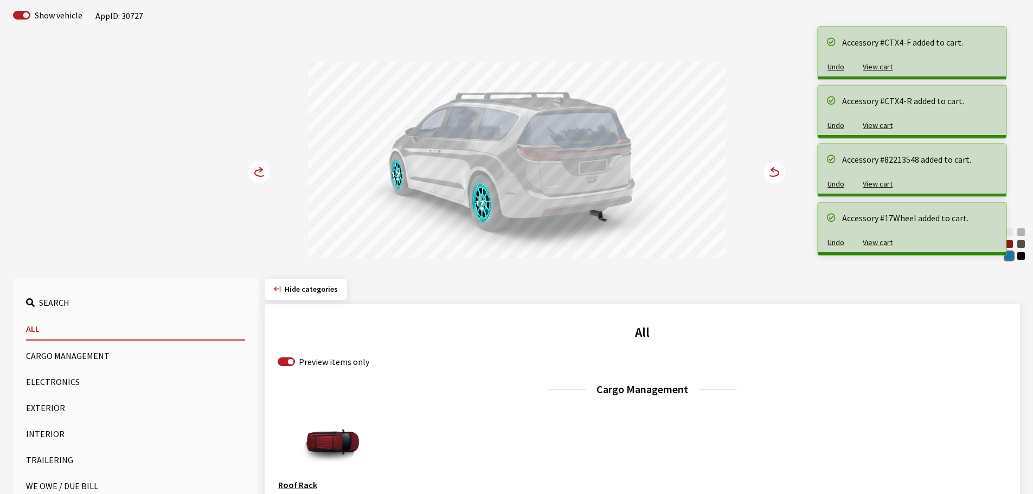
scroll to position [71, 0]
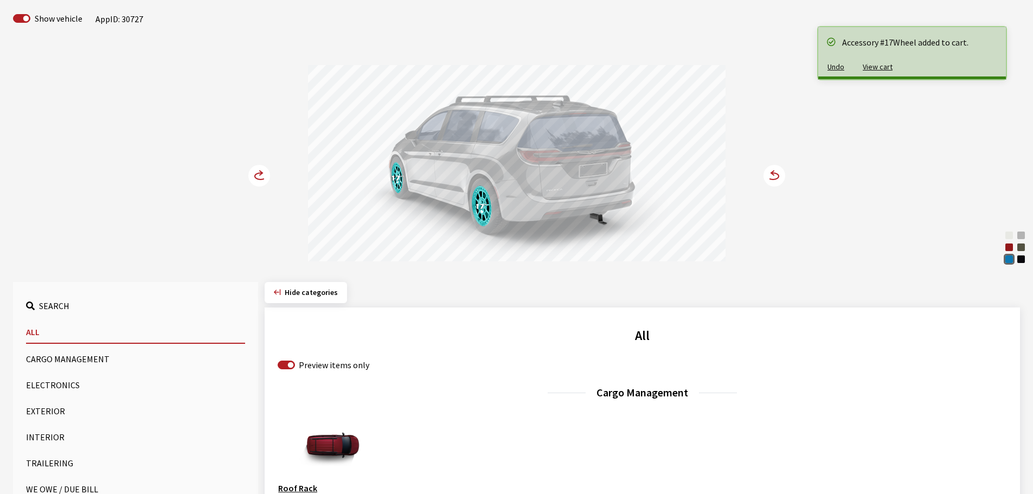
click at [254, 175] on circle at bounding box center [259, 176] width 22 height 22
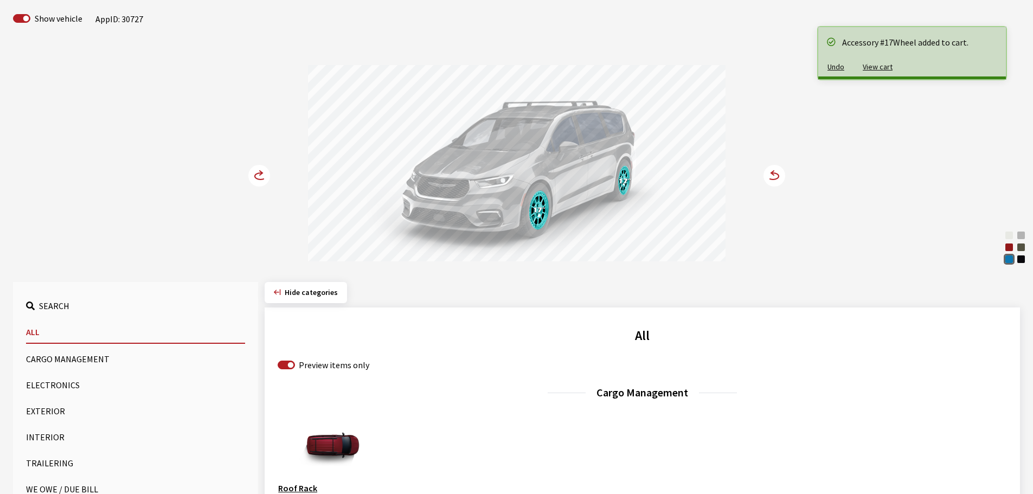
click at [254, 175] on circle at bounding box center [259, 176] width 22 height 22
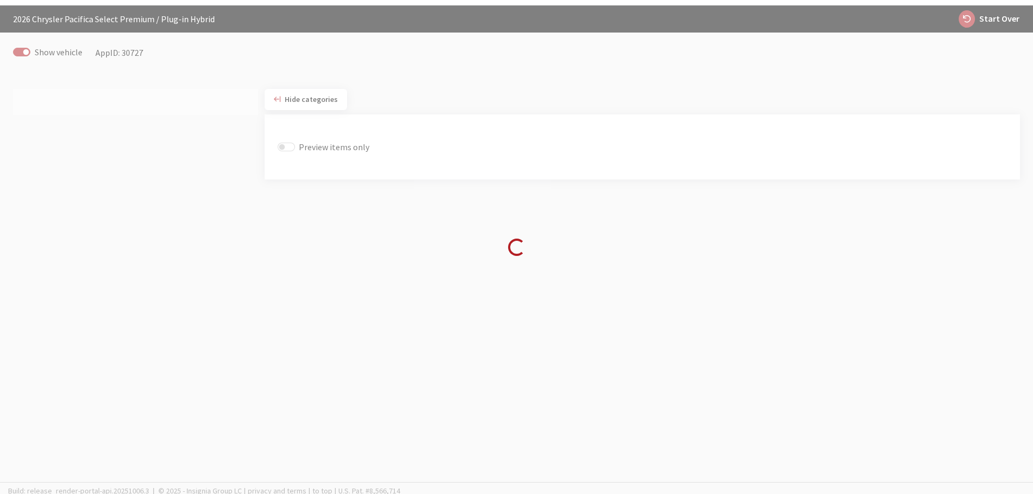
scroll to position [38, 0]
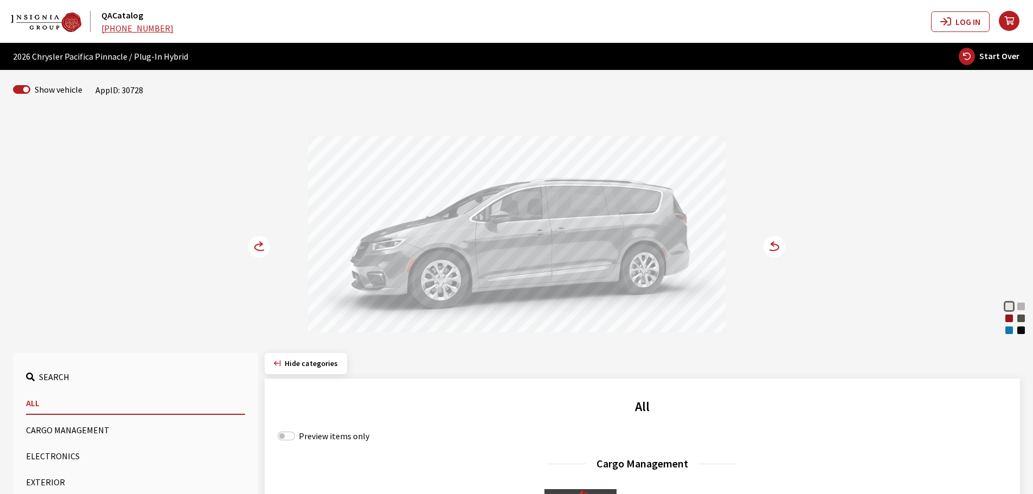
click at [1007, 320] on div "Red Hot Pearl" at bounding box center [1009, 318] width 11 height 11
click at [771, 242] on circle at bounding box center [775, 247] width 22 height 22
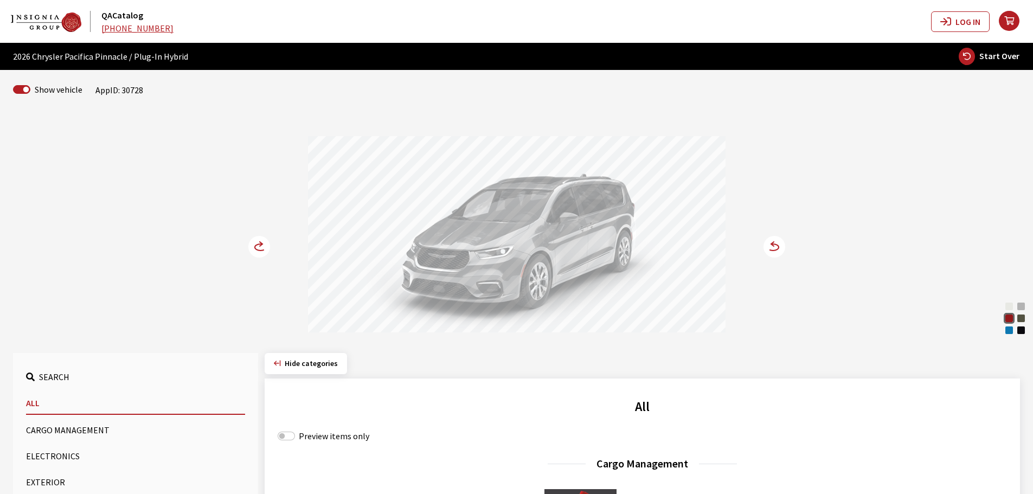
click at [772, 245] on icon at bounding box center [772, 244] width 3 height 4
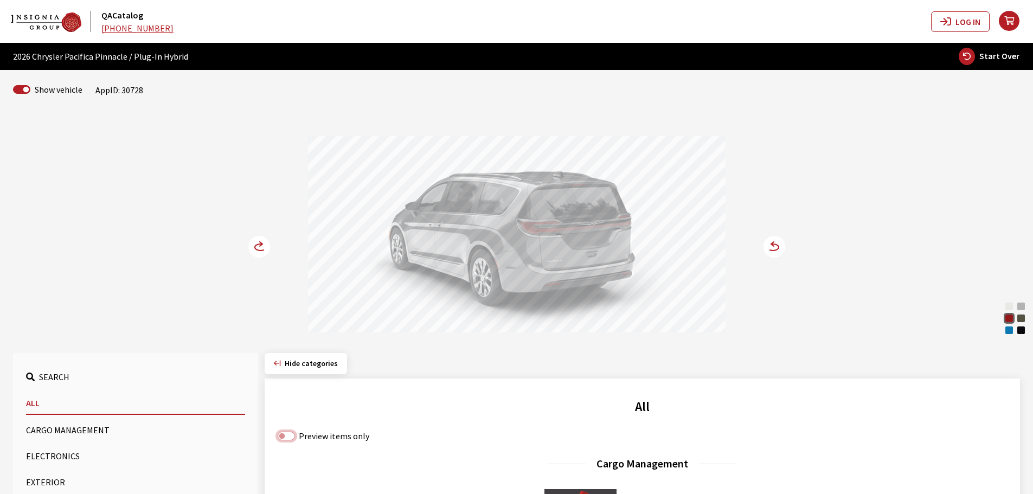
click at [291, 436] on input "Preview items only" at bounding box center [286, 436] width 17 height 9
checkbox input "true"
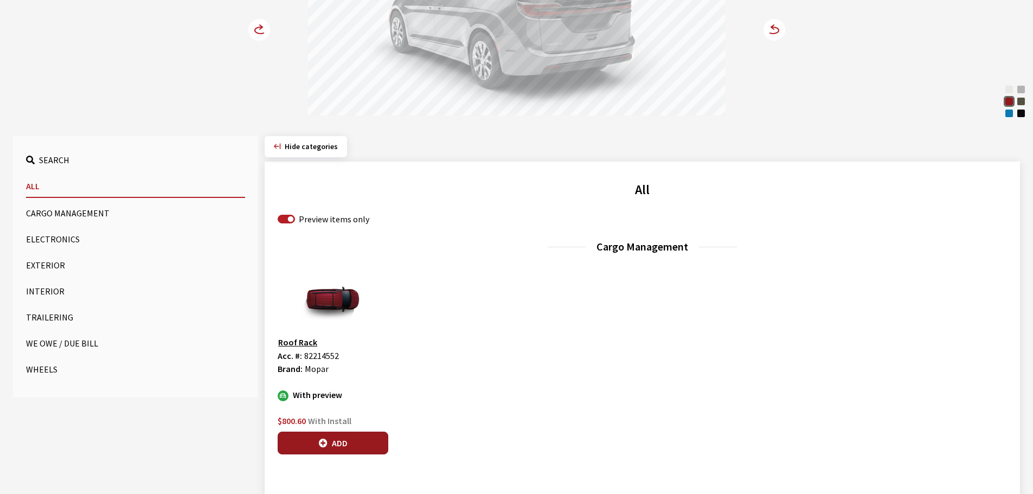
click at [344, 440] on button "Add" at bounding box center [333, 443] width 111 height 23
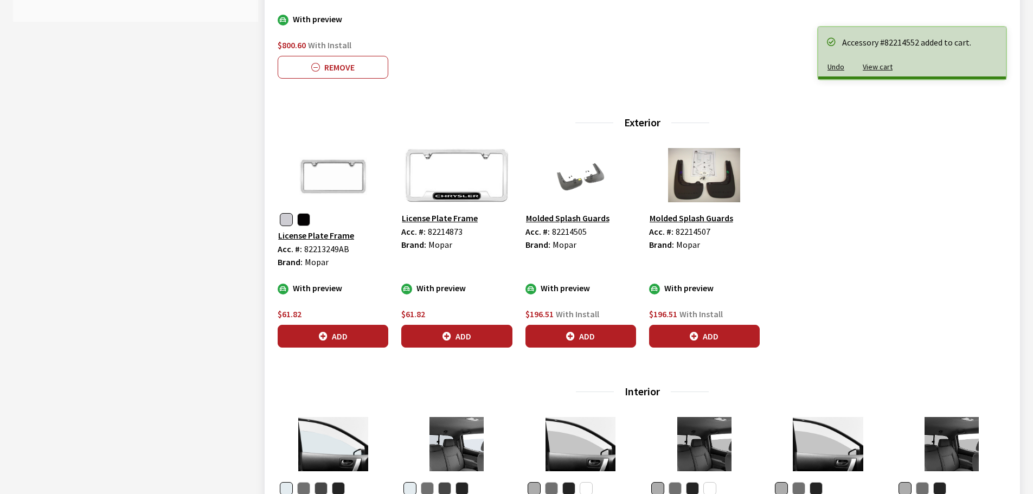
scroll to position [597, 0]
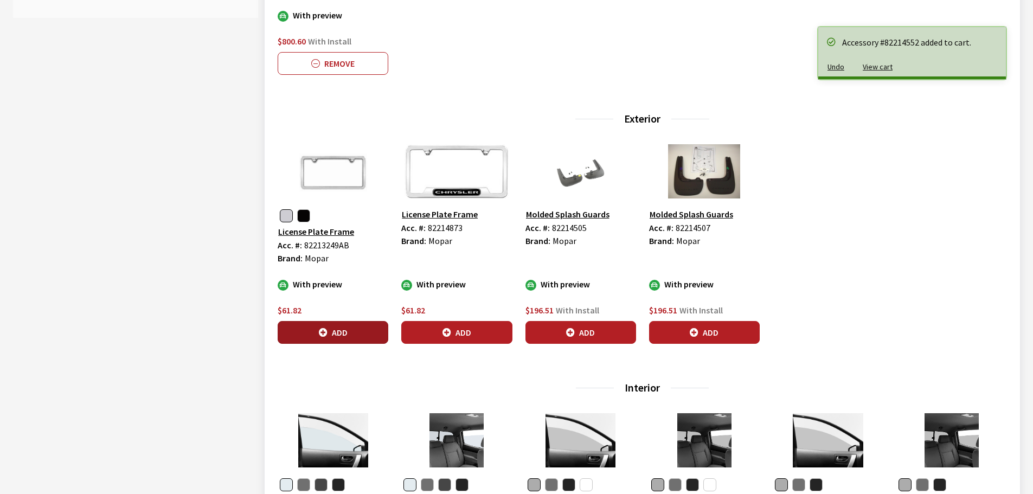
click at [344, 328] on button "Add" at bounding box center [333, 332] width 111 height 23
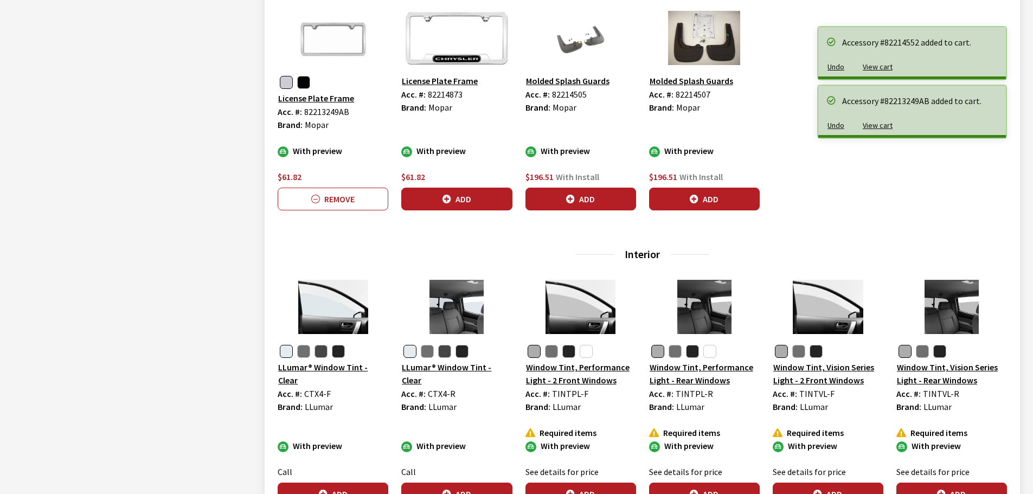
scroll to position [759, 0]
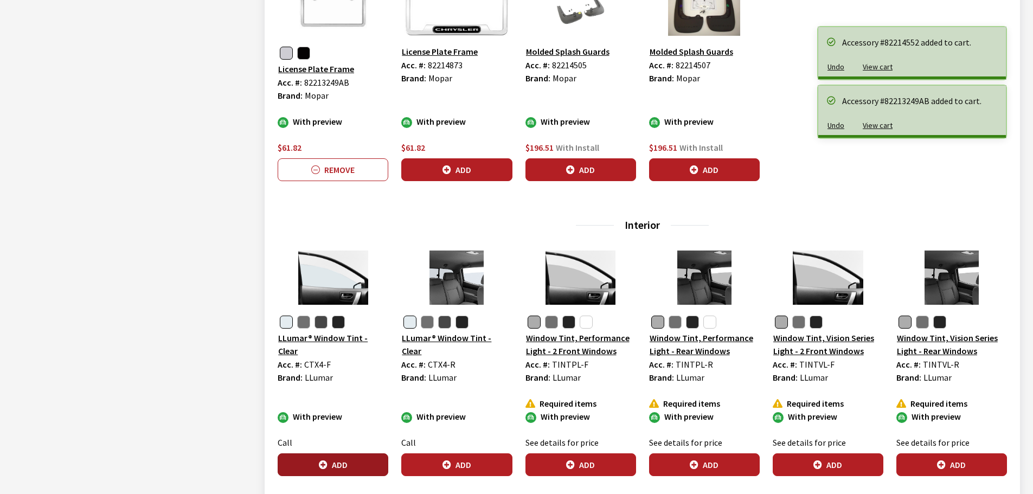
click at [349, 463] on button "Add" at bounding box center [333, 465] width 111 height 23
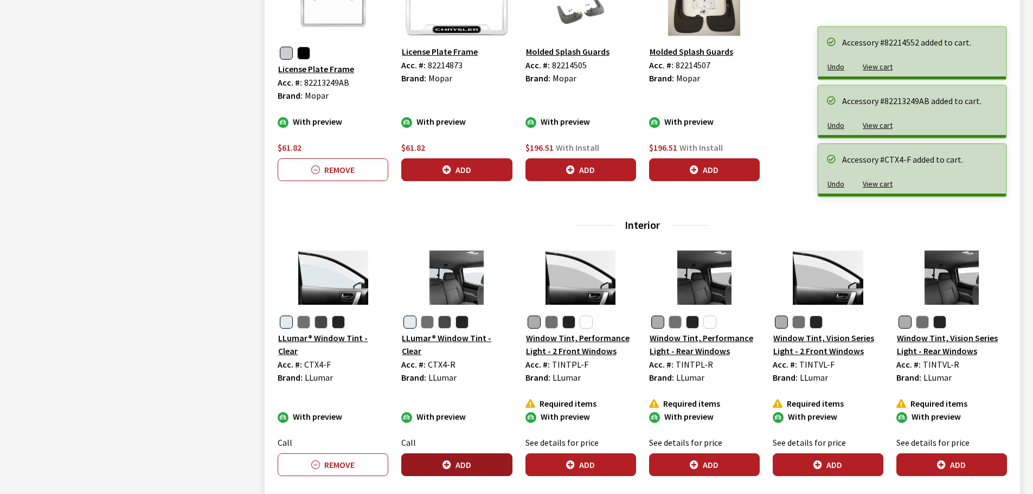
click at [452, 463] on button "Add" at bounding box center [456, 465] width 111 height 23
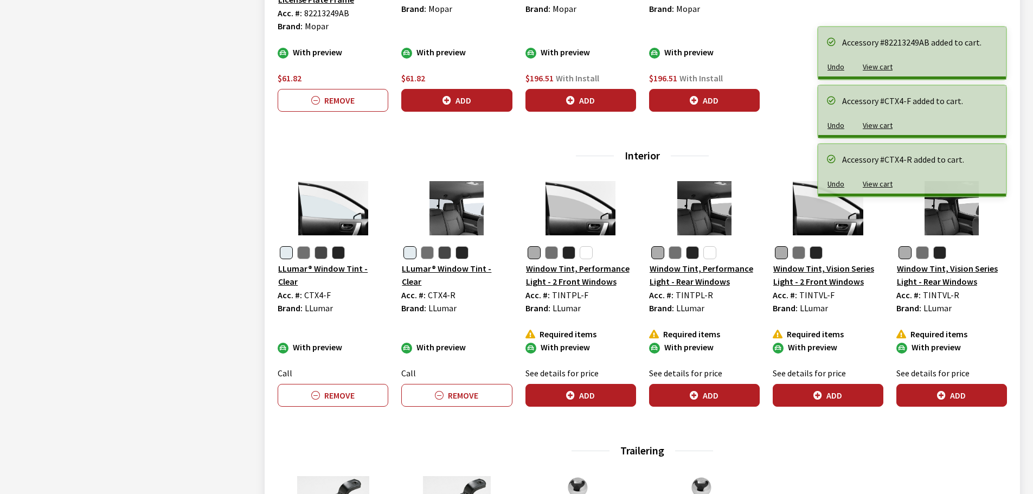
scroll to position [1031, 0]
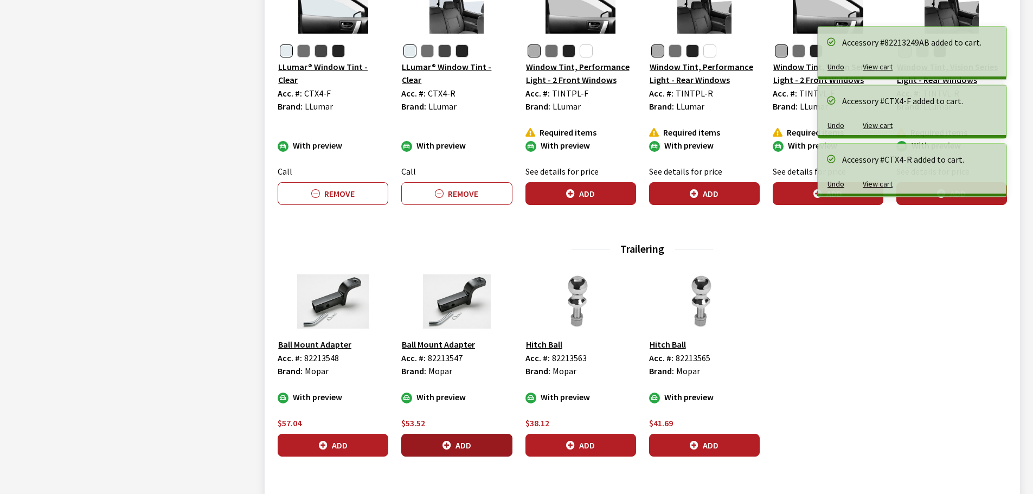
click at [436, 448] on button "Add" at bounding box center [456, 445] width 111 height 23
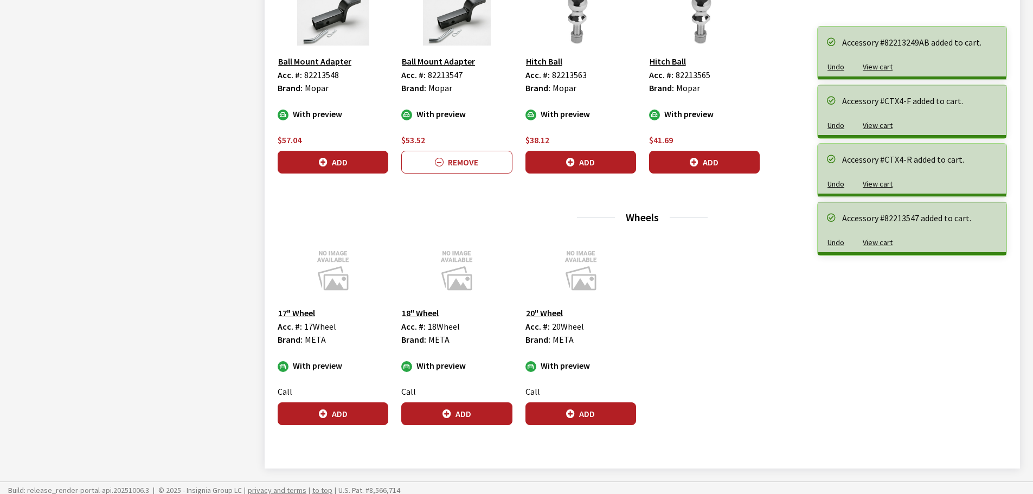
scroll to position [1319, 0]
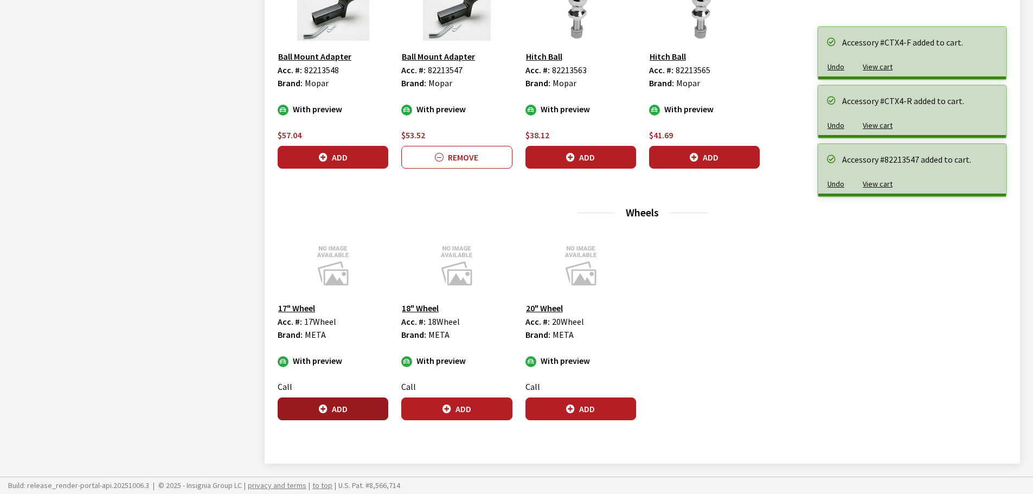
click at [369, 408] on button "Add" at bounding box center [333, 409] width 111 height 23
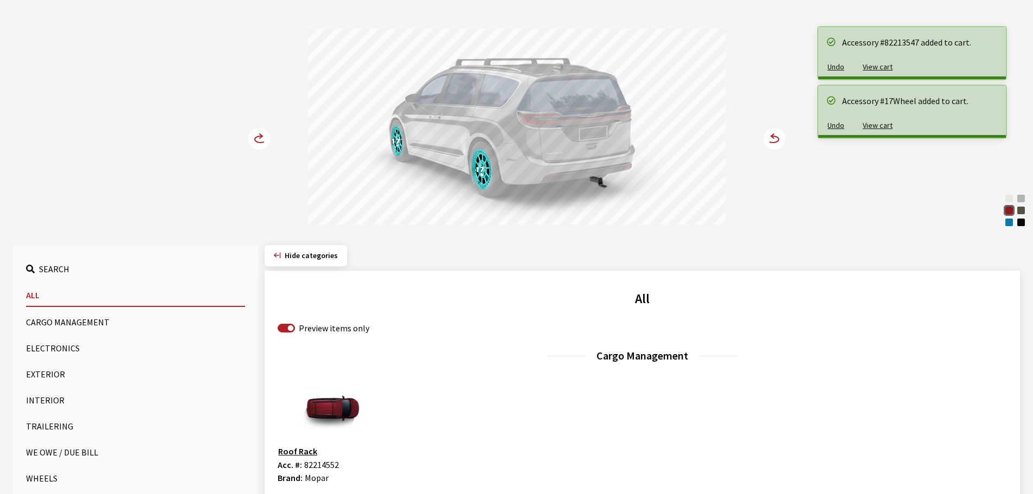
scroll to position [0, 0]
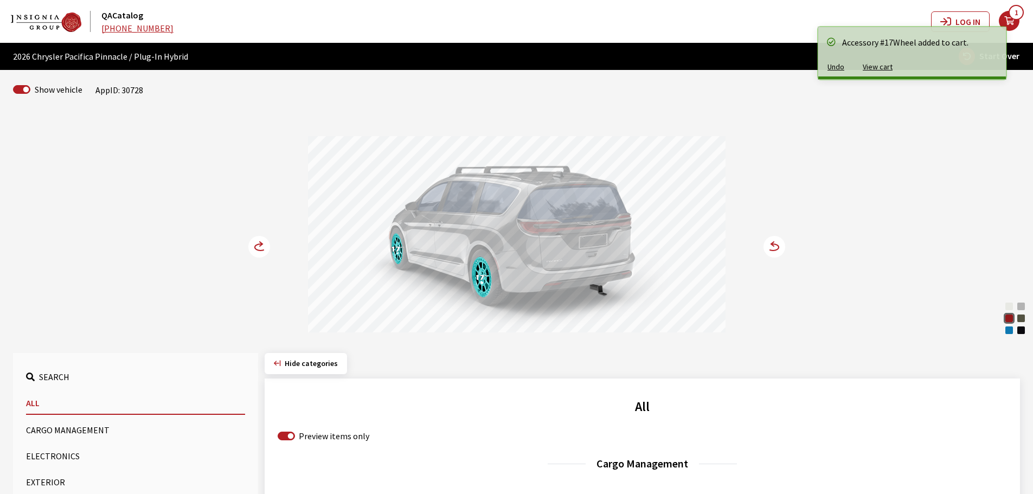
click at [257, 240] on circle at bounding box center [259, 247] width 22 height 22
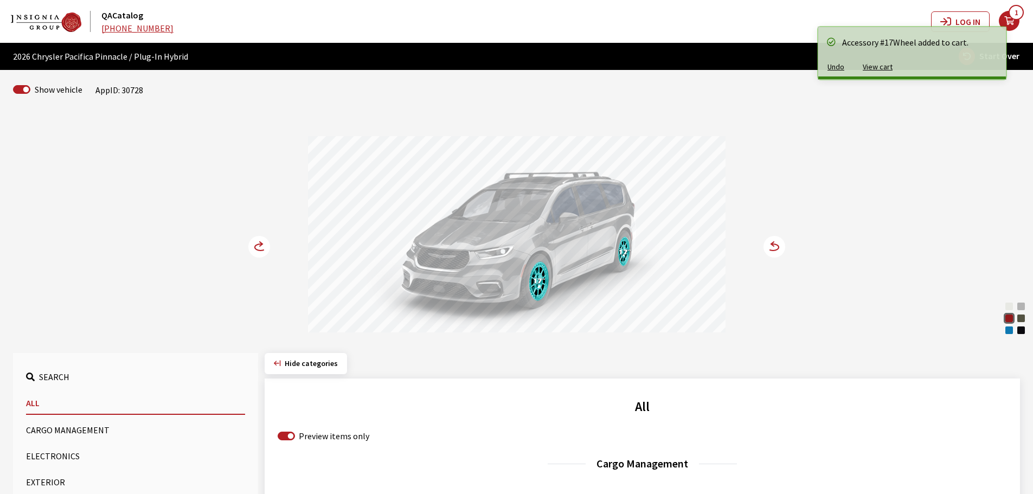
click at [257, 240] on circle at bounding box center [259, 247] width 22 height 22
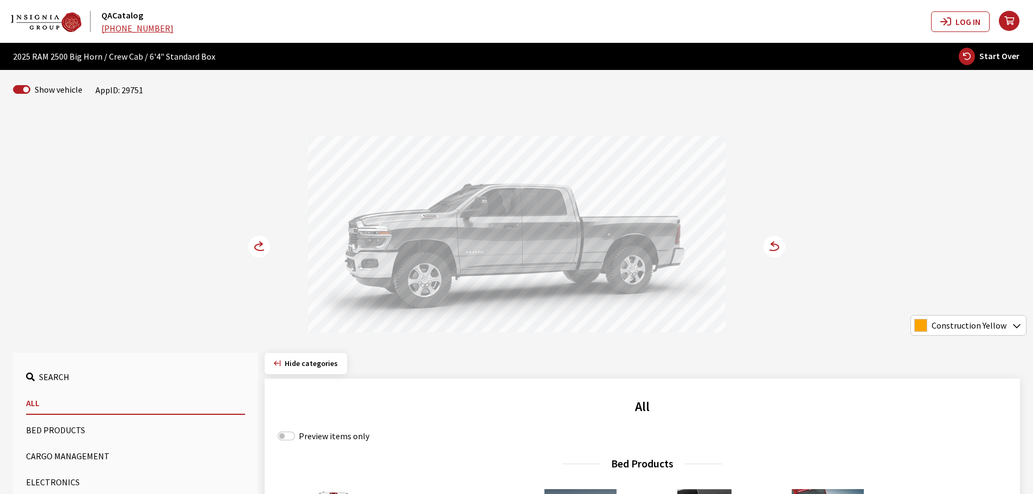
click at [772, 245] on icon at bounding box center [772, 244] width 3 height 4
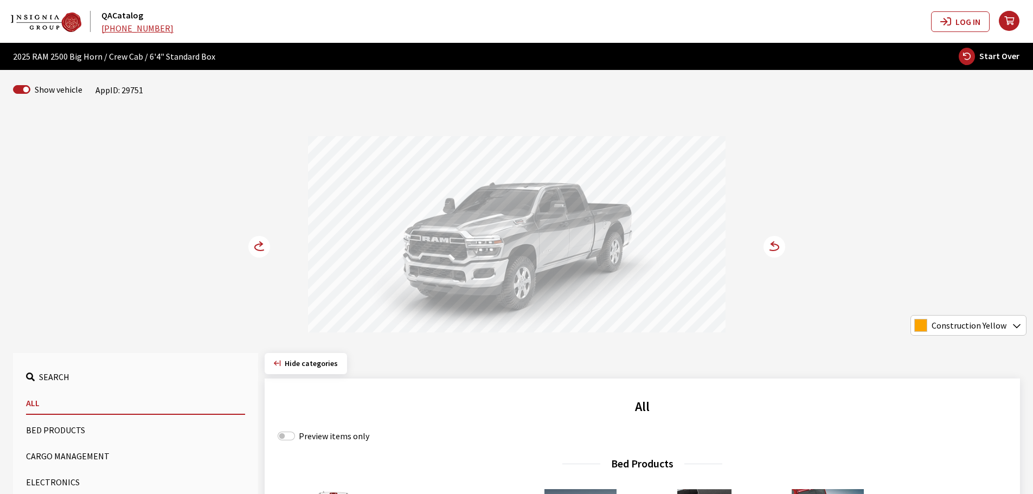
click at [255, 247] on icon at bounding box center [260, 247] width 11 height 7
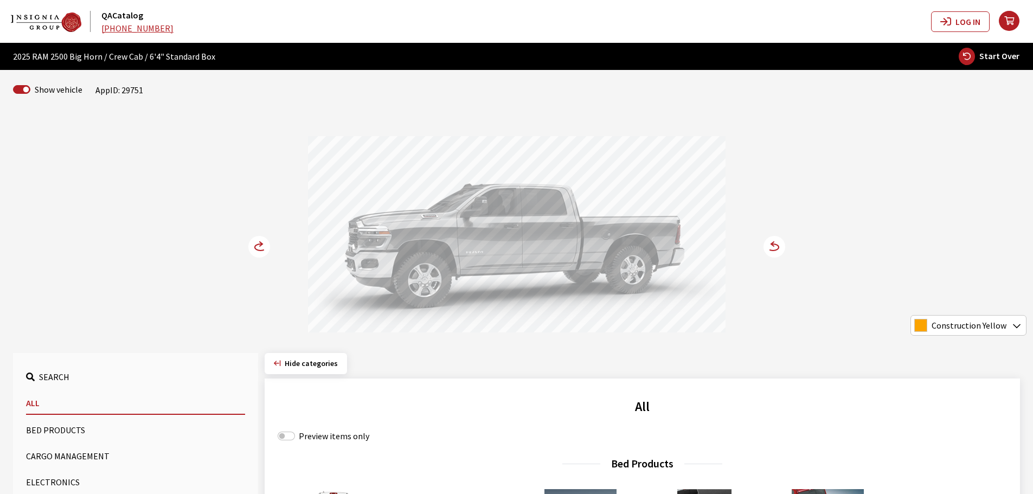
click at [255, 247] on icon at bounding box center [260, 247] width 11 height 7
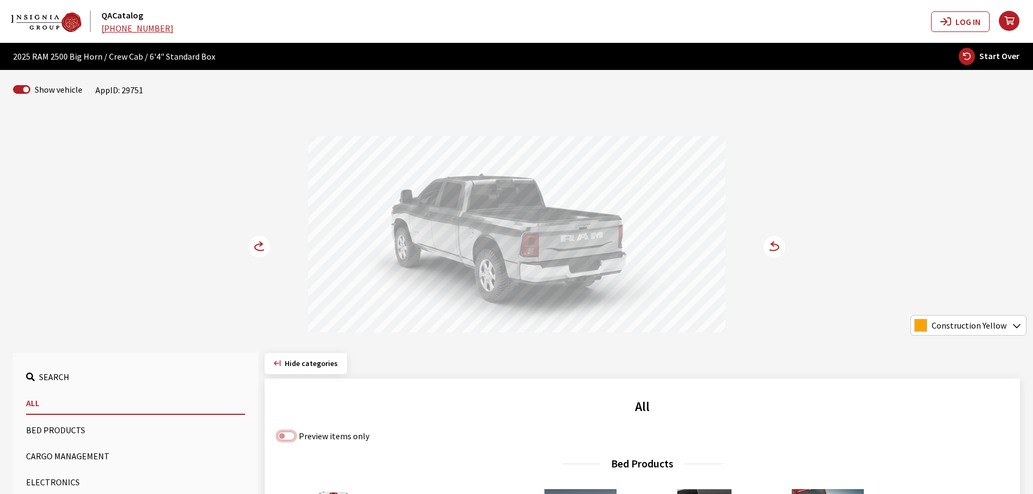
click at [291, 438] on input "Preview items only" at bounding box center [286, 436] width 17 height 9
checkbox input "true"
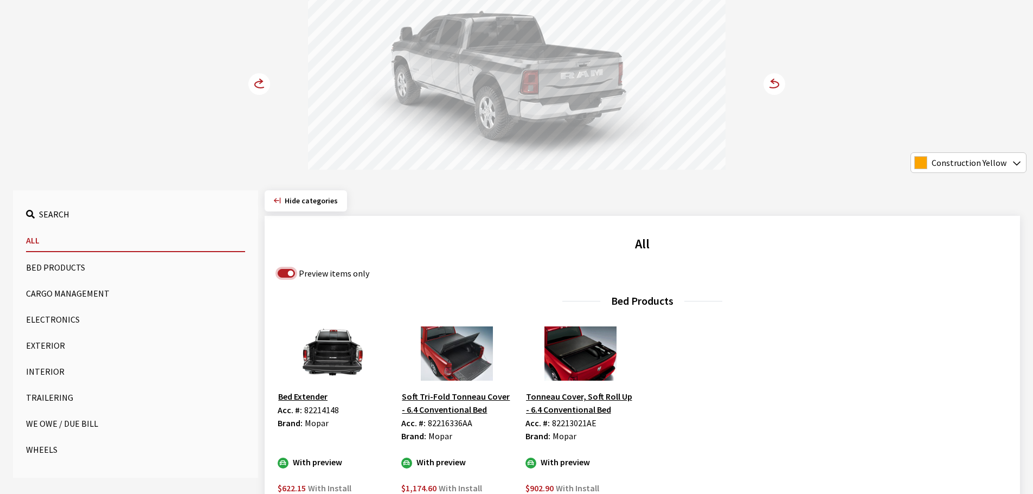
scroll to position [271, 0]
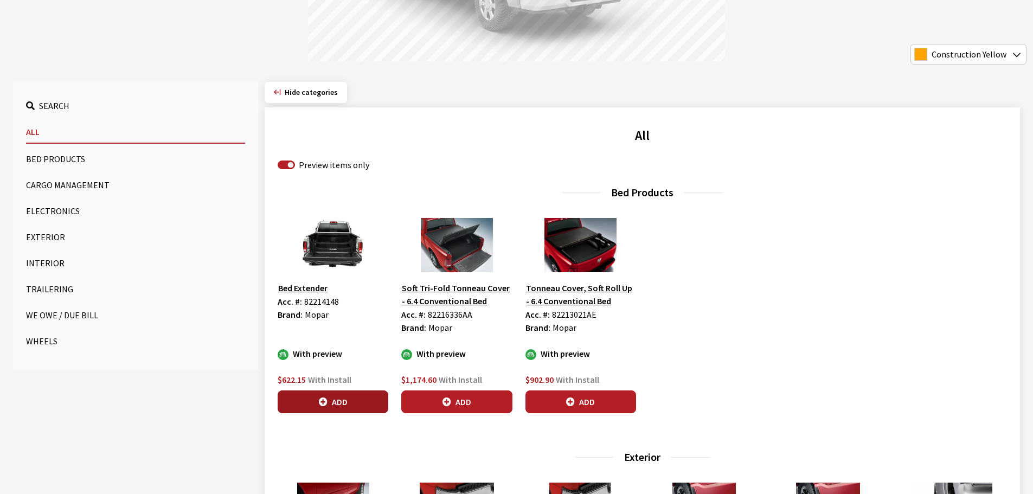
click at [329, 405] on button "Add" at bounding box center [333, 402] width 111 height 23
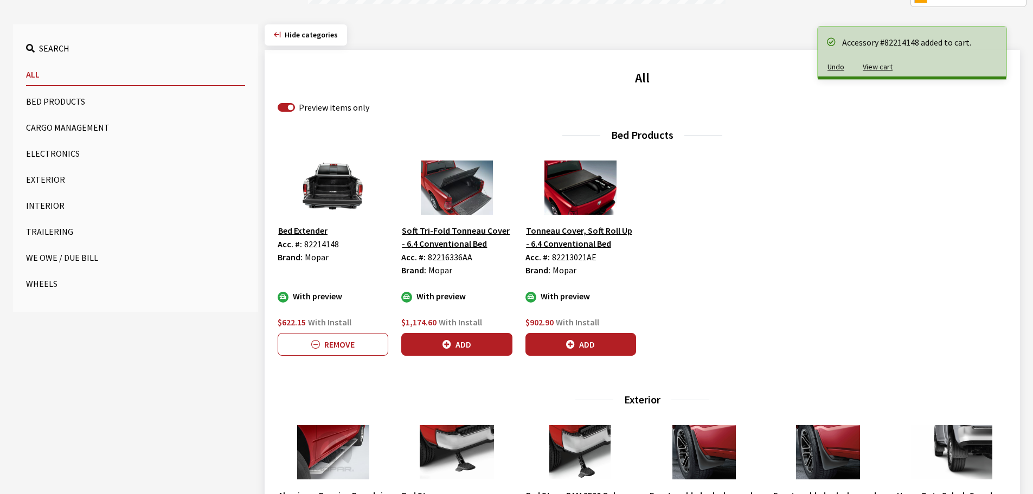
scroll to position [488, 0]
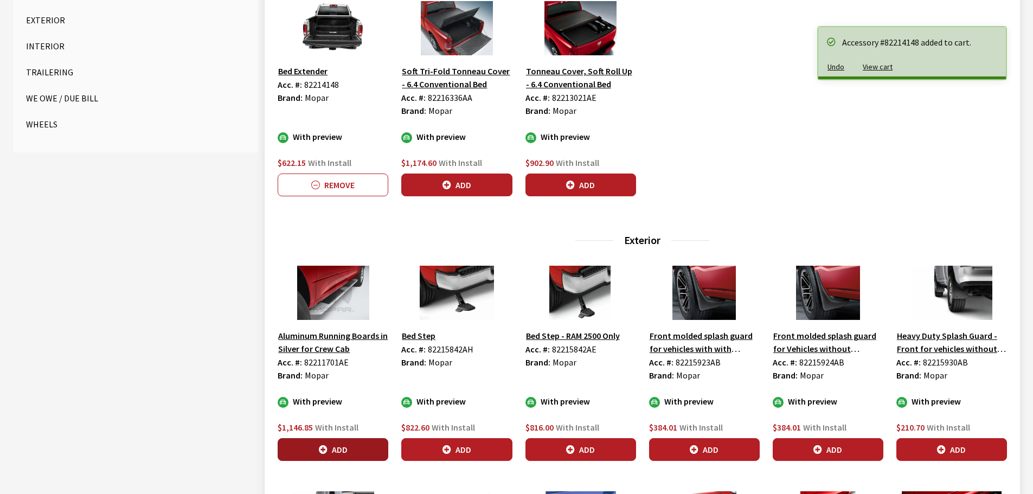
click at [353, 452] on button "Add" at bounding box center [333, 449] width 111 height 23
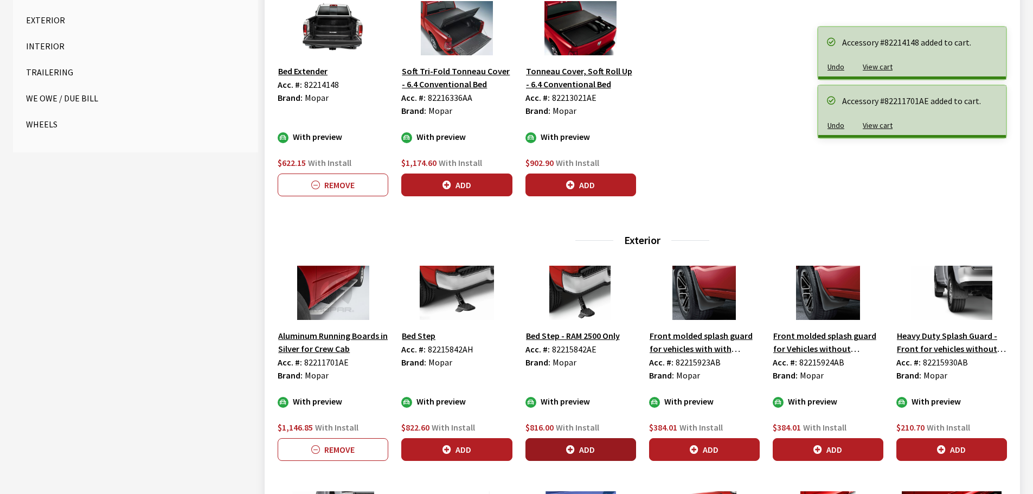
click at [566, 452] on icon "button" at bounding box center [570, 450] width 9 height 9
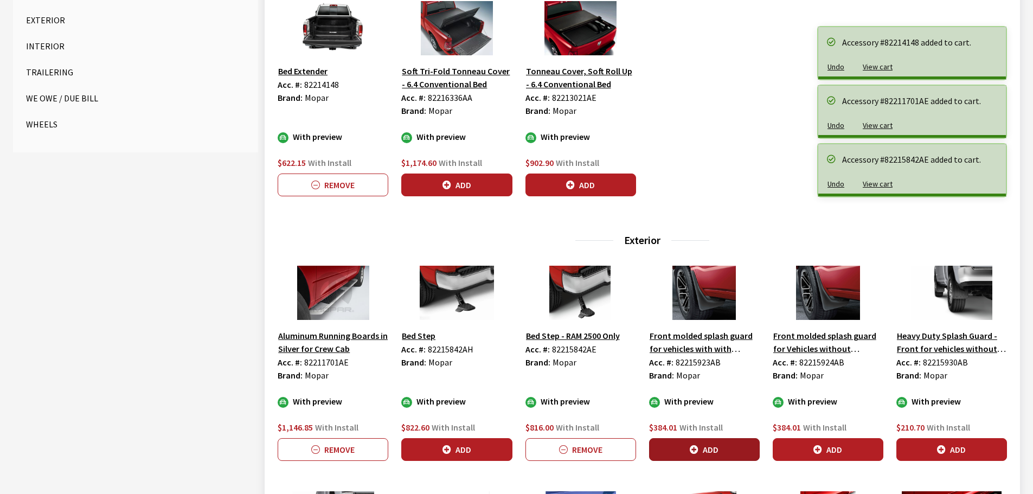
click at [727, 448] on button "Add" at bounding box center [704, 449] width 111 height 23
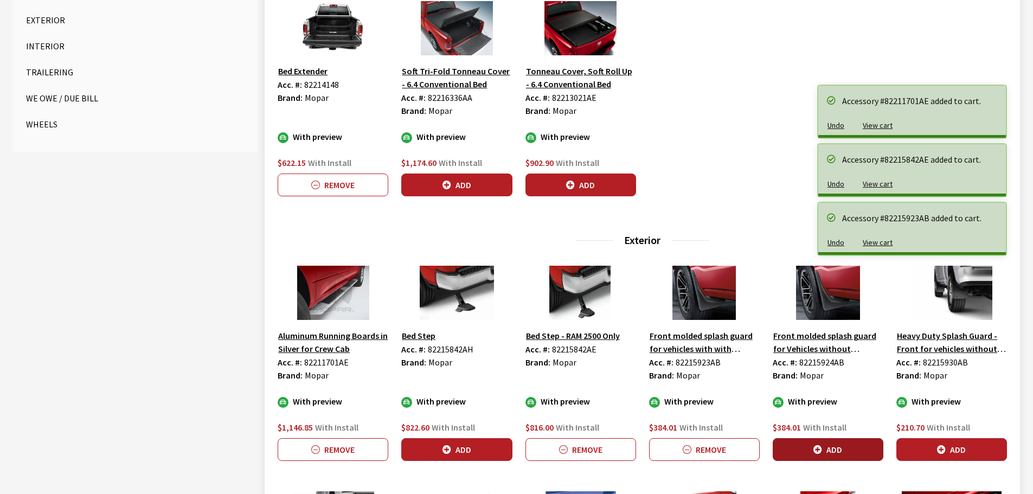
click at [813, 451] on button "Add" at bounding box center [828, 449] width 111 height 23
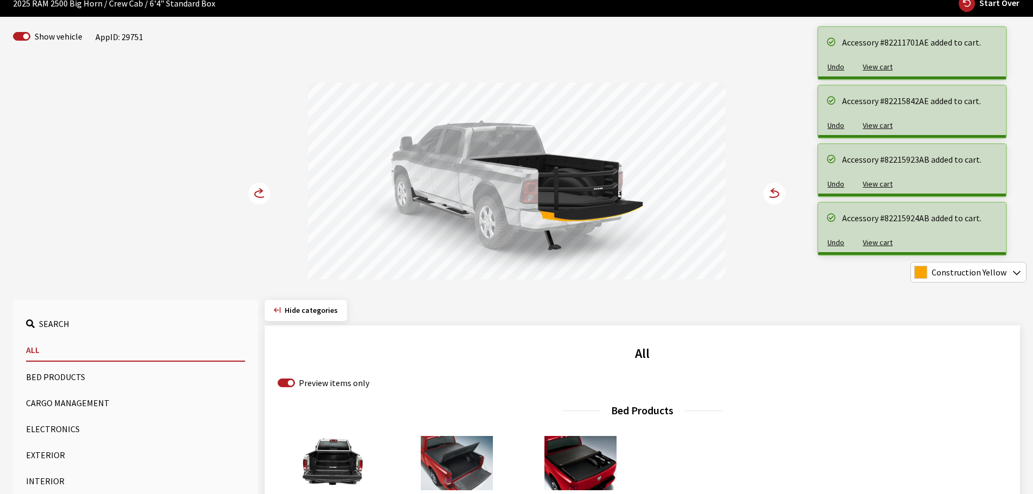
scroll to position [0, 0]
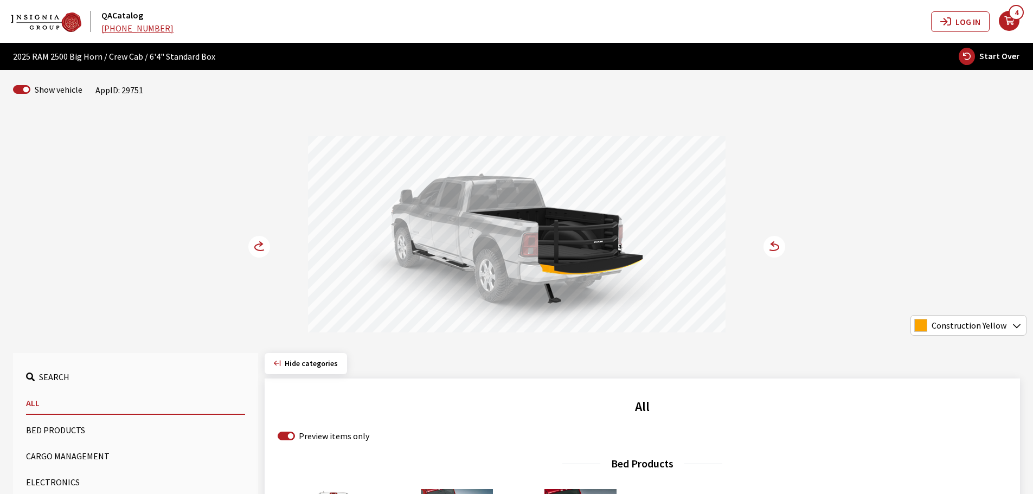
click at [260, 246] on icon at bounding box center [261, 244] width 3 height 4
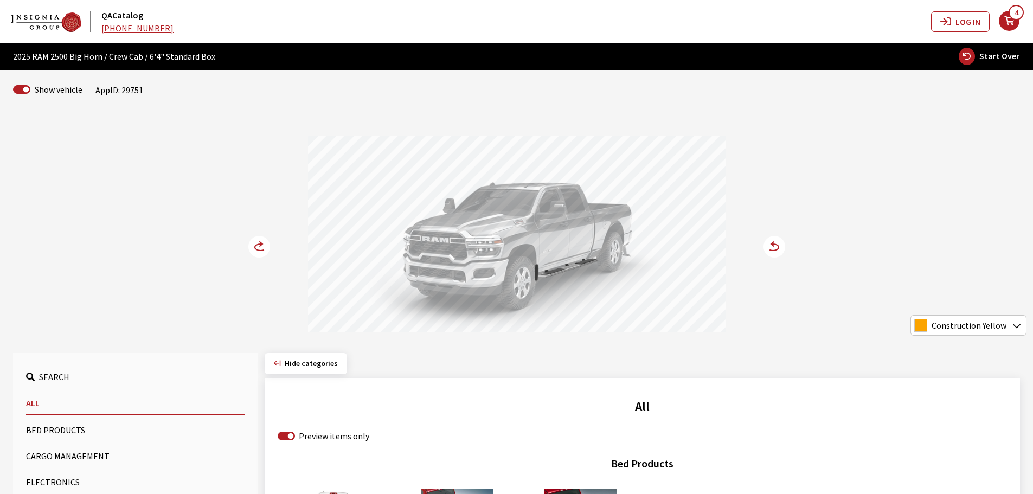
click at [260, 246] on icon at bounding box center [261, 244] width 3 height 4
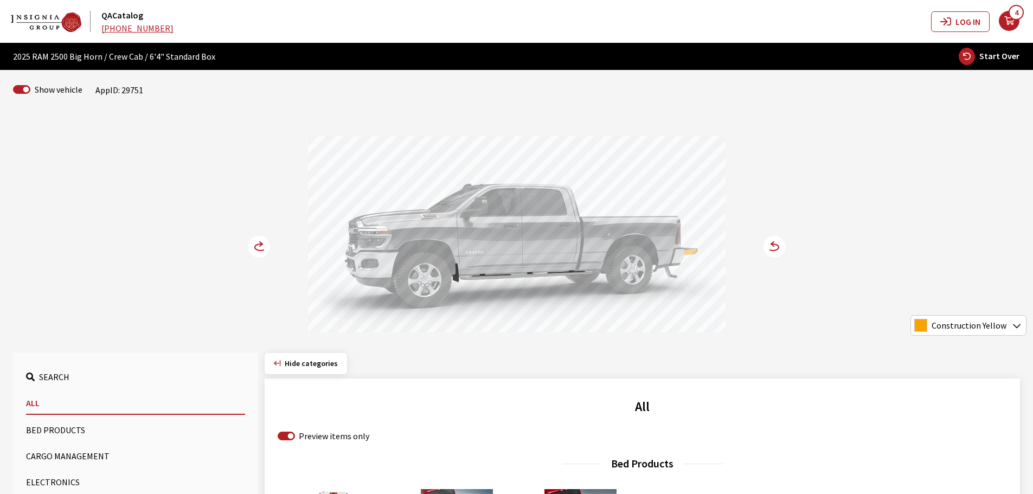
click at [260, 246] on icon at bounding box center [261, 244] width 3 height 4
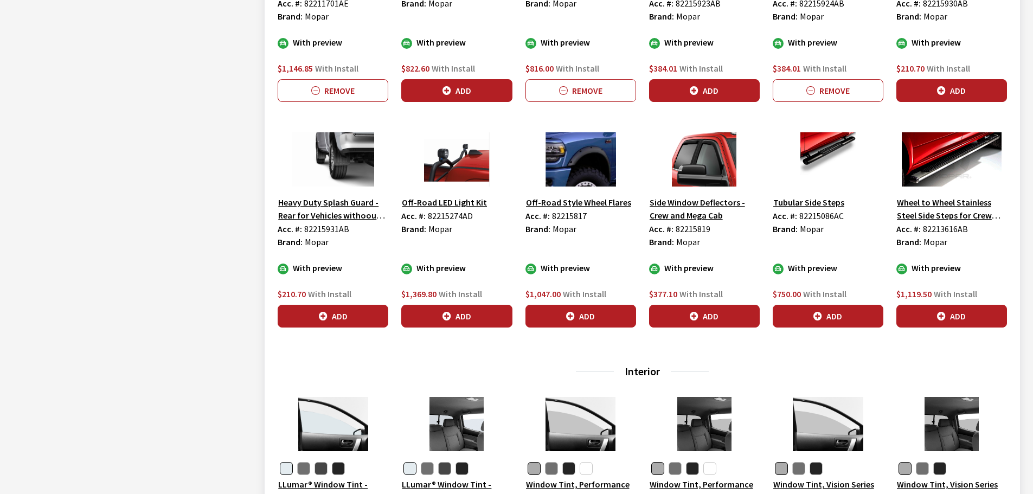
scroll to position [868, 0]
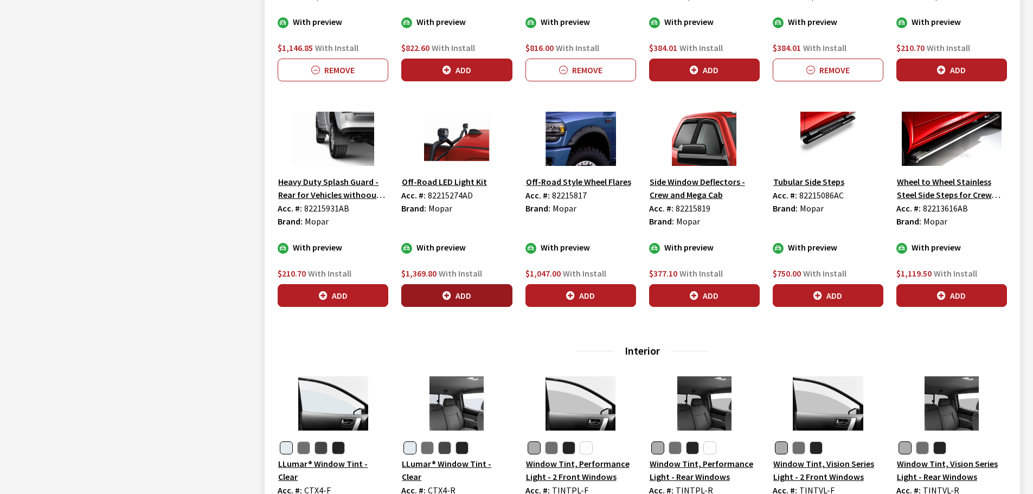
click at [452, 291] on button "Add" at bounding box center [456, 295] width 111 height 23
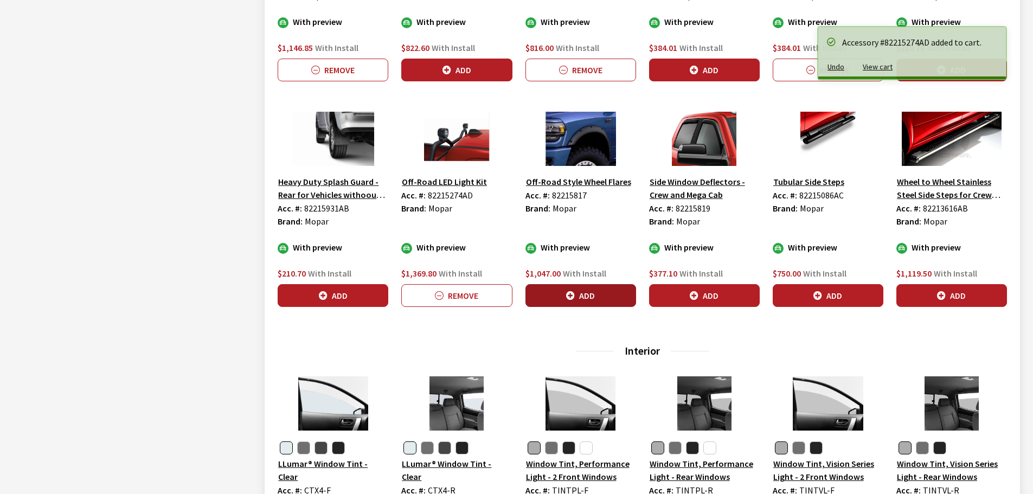
click at [585, 300] on button "Add" at bounding box center [581, 295] width 111 height 23
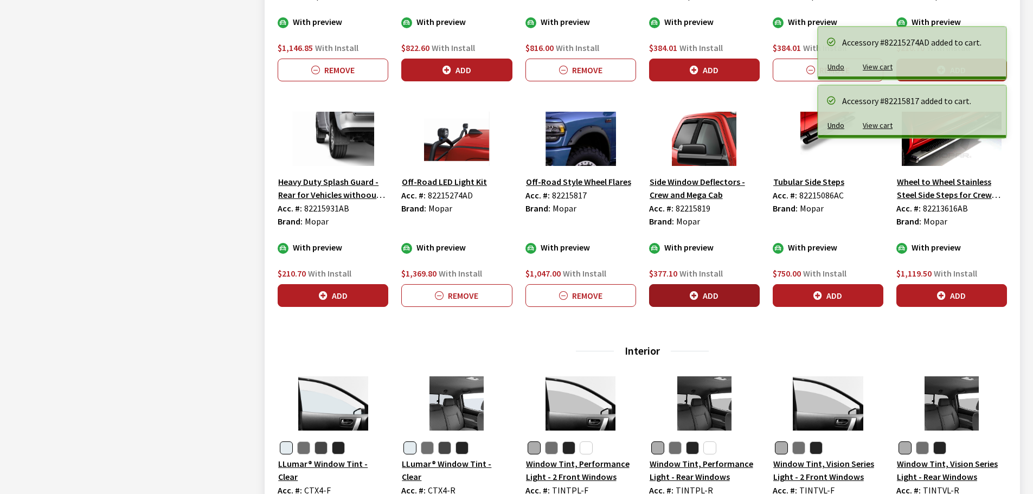
click at [722, 298] on button "Add" at bounding box center [704, 295] width 111 height 23
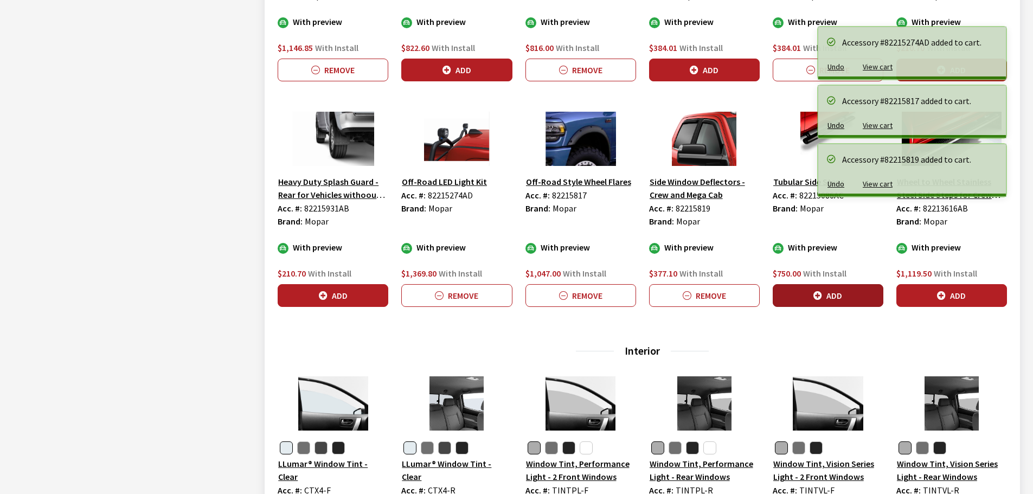
click at [853, 293] on button "Add" at bounding box center [828, 295] width 111 height 23
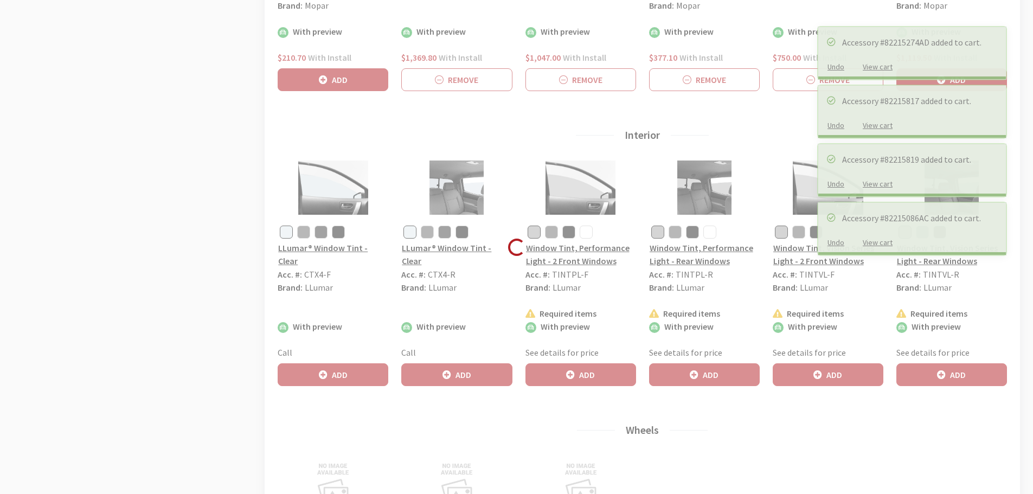
scroll to position [1085, 0]
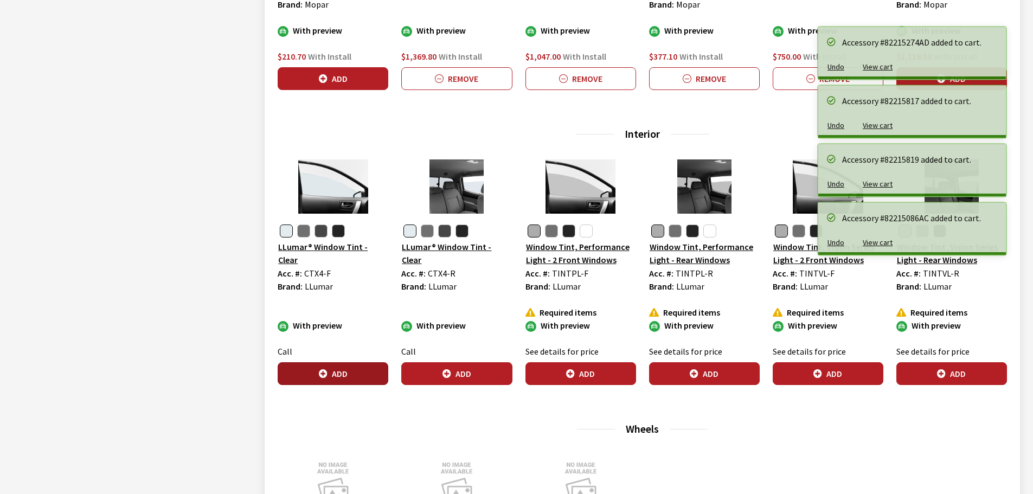
click at [336, 369] on button "Add" at bounding box center [333, 373] width 111 height 23
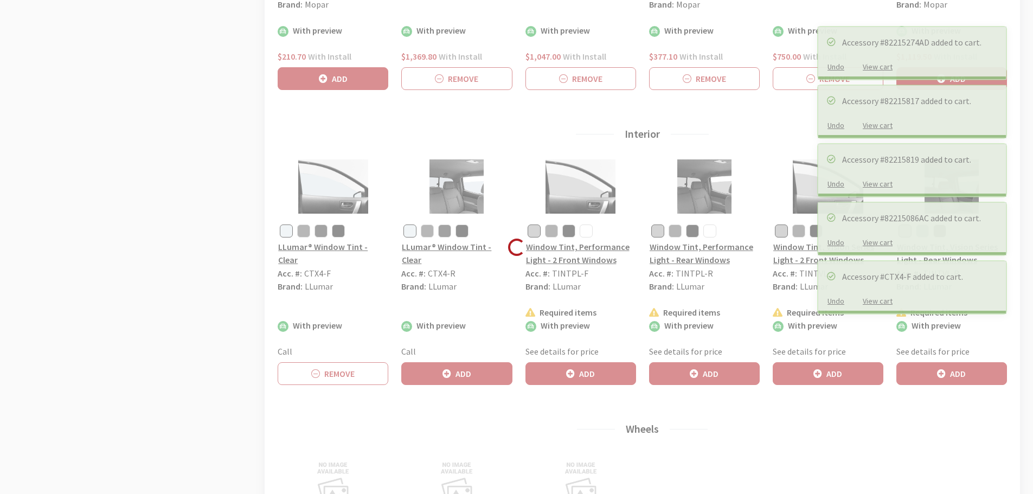
click at [464, 368] on button "Add" at bounding box center [456, 373] width 111 height 23
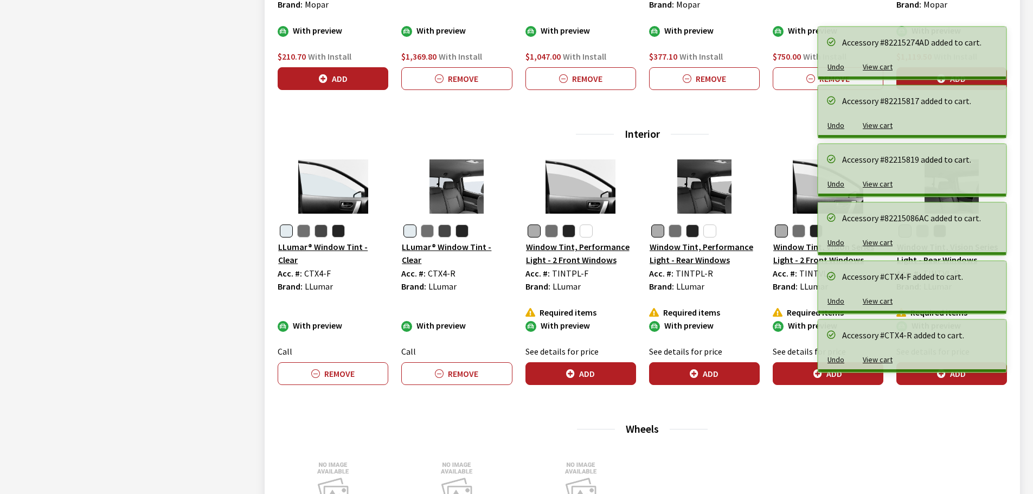
scroll to position [1301, 0]
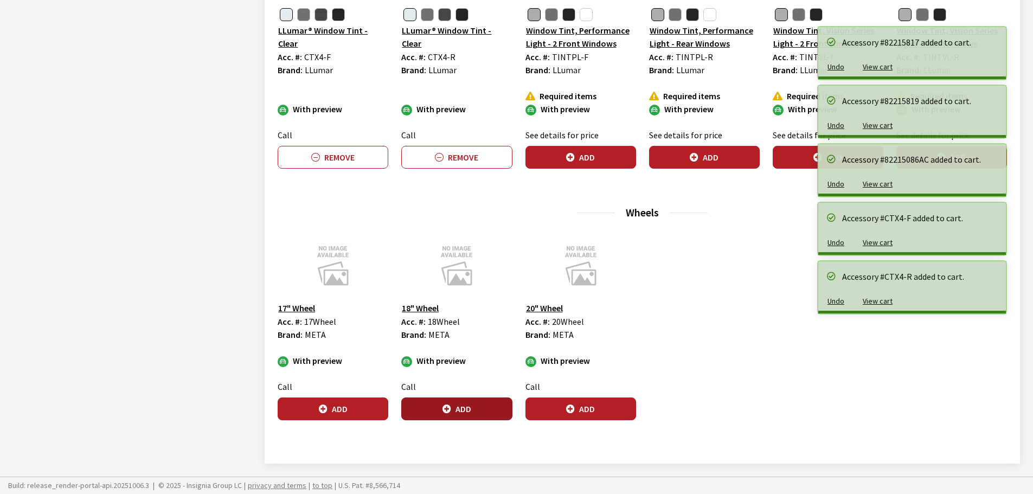
click at [446, 401] on button "Add" at bounding box center [456, 409] width 111 height 23
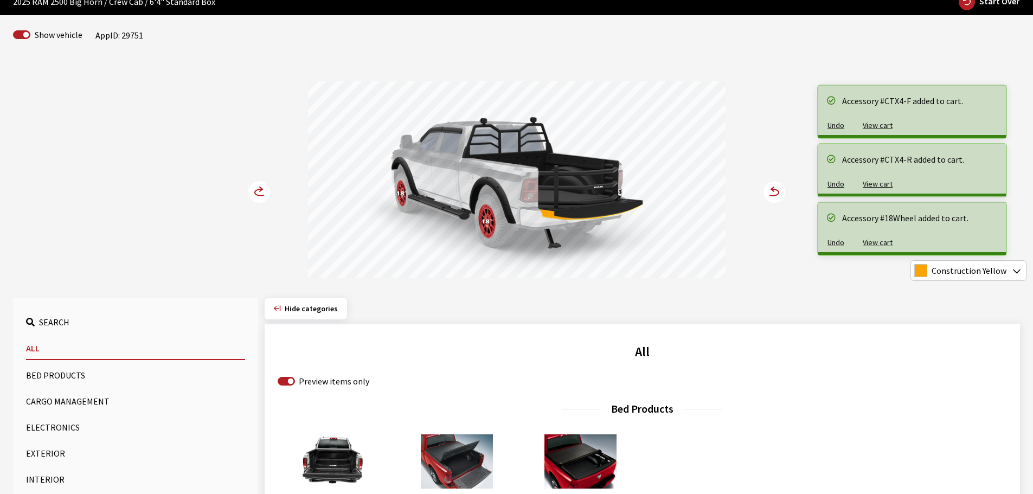
scroll to position [54, 0]
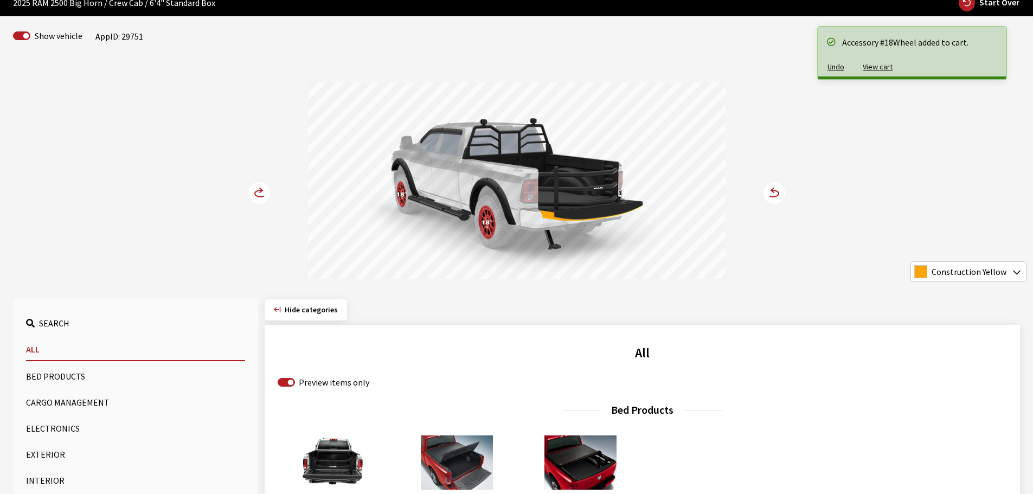
click at [257, 191] on icon at bounding box center [260, 193] width 11 height 7
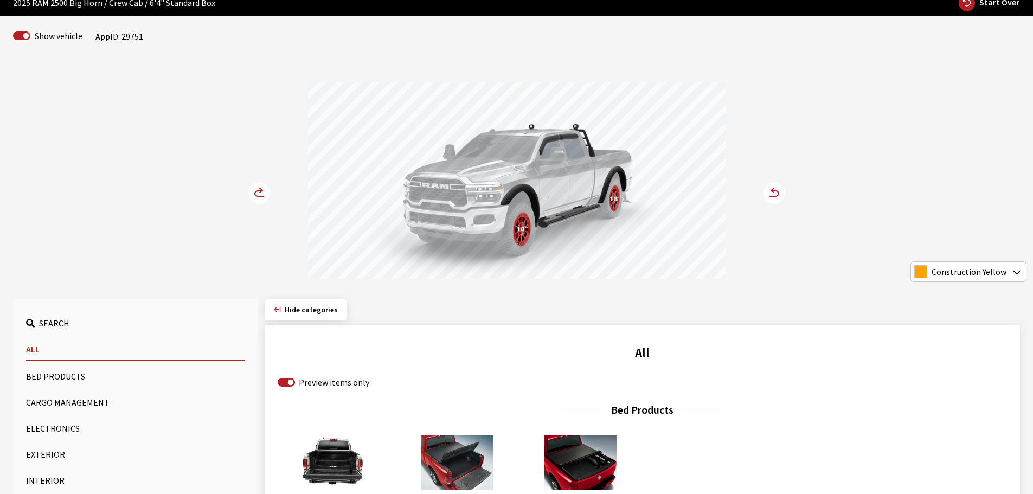
click at [257, 191] on icon at bounding box center [260, 193] width 11 height 7
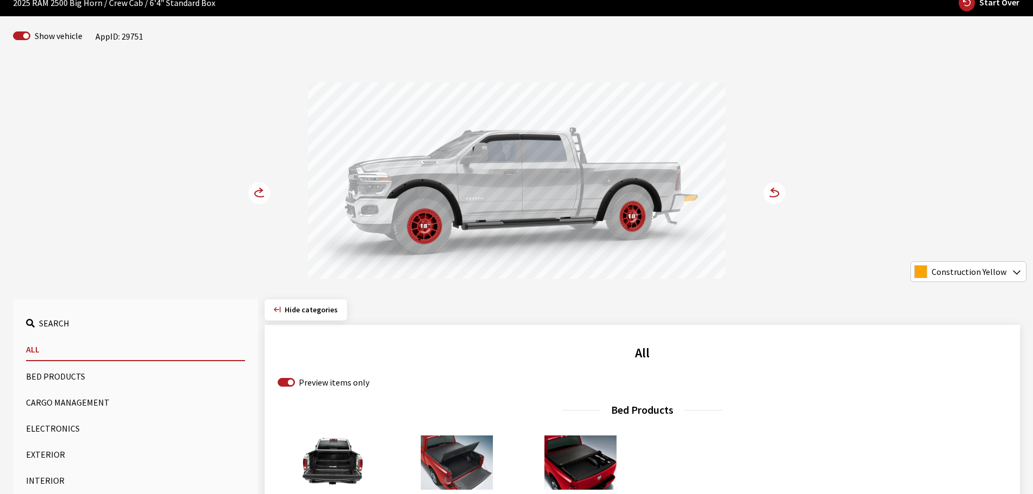
click at [257, 191] on icon at bounding box center [260, 193] width 11 height 7
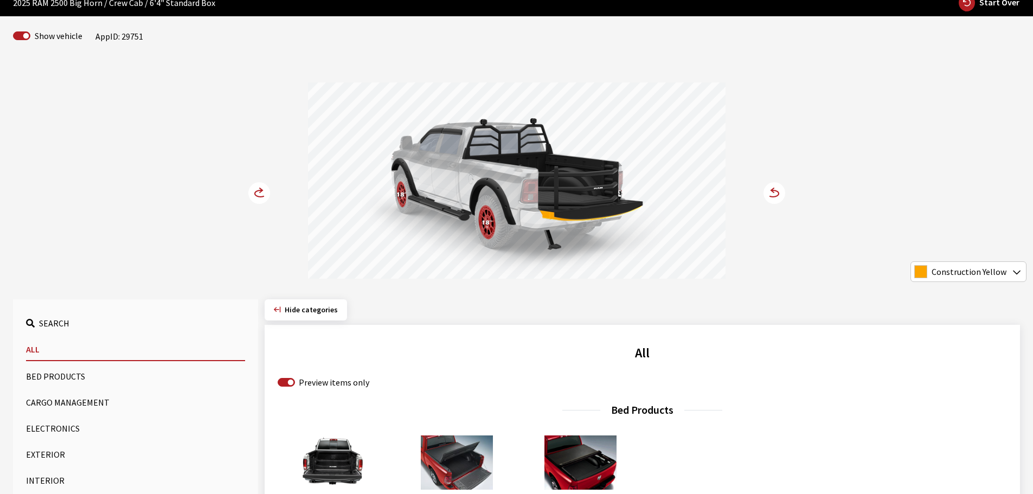
click at [257, 191] on icon at bounding box center [260, 193] width 11 height 7
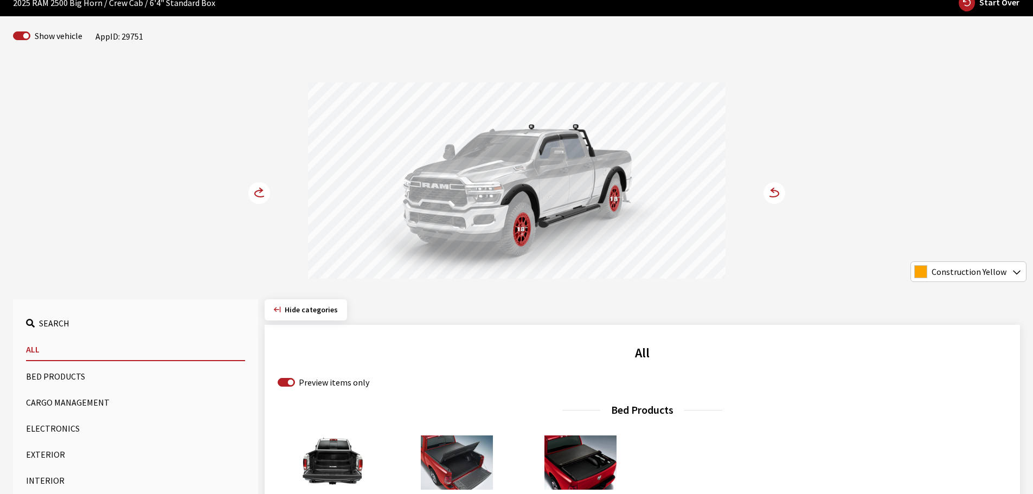
click at [257, 191] on icon at bounding box center [260, 193] width 11 height 7
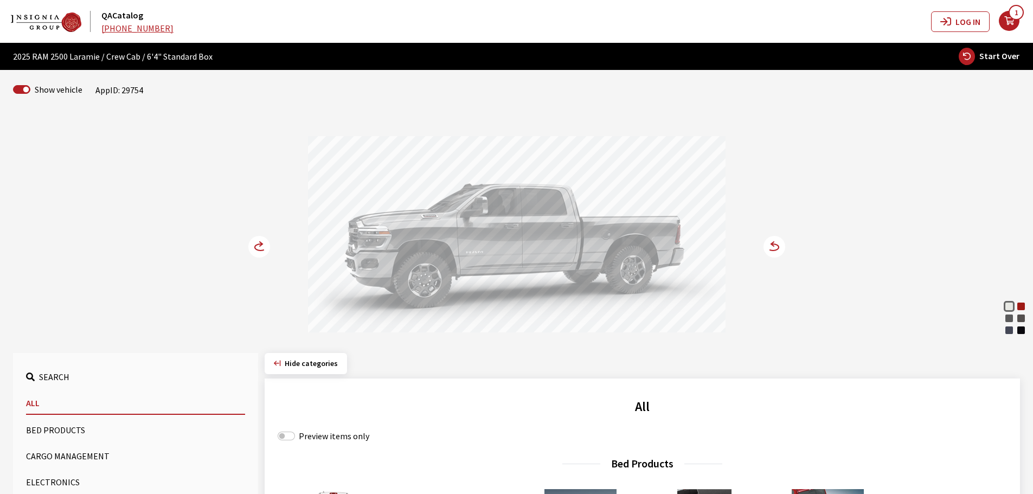
click at [1023, 307] on div "Flame Red" at bounding box center [1021, 306] width 11 height 11
click at [775, 253] on circle at bounding box center [775, 247] width 22 height 22
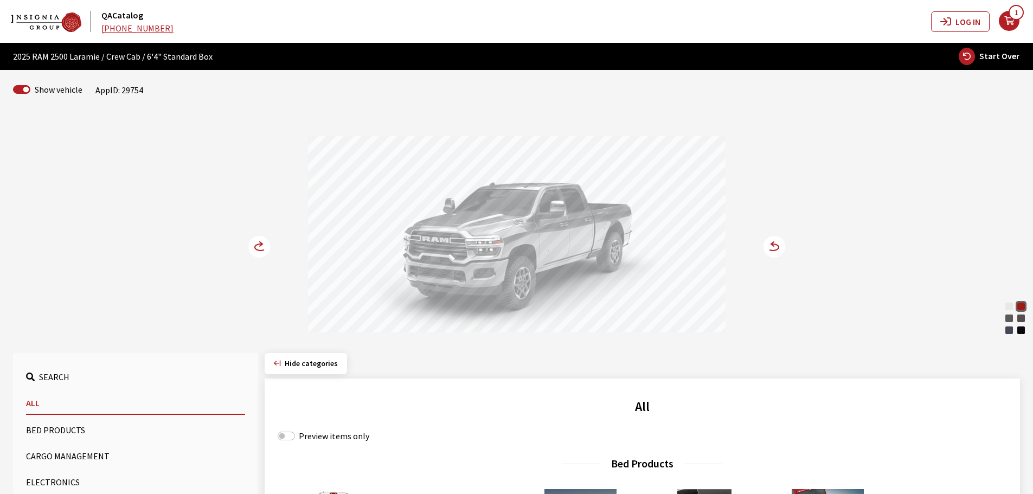
click at [775, 253] on circle at bounding box center [775, 247] width 22 height 22
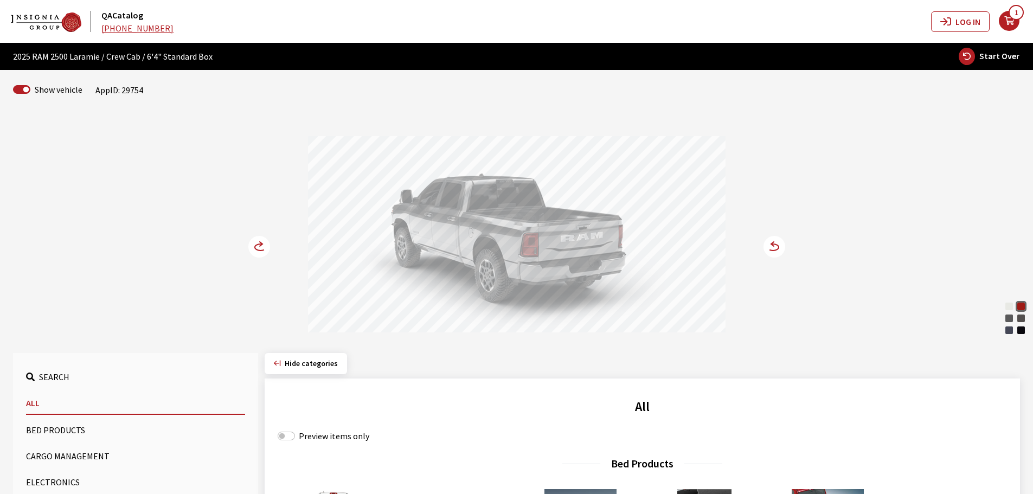
click at [775, 253] on circle at bounding box center [775, 247] width 22 height 22
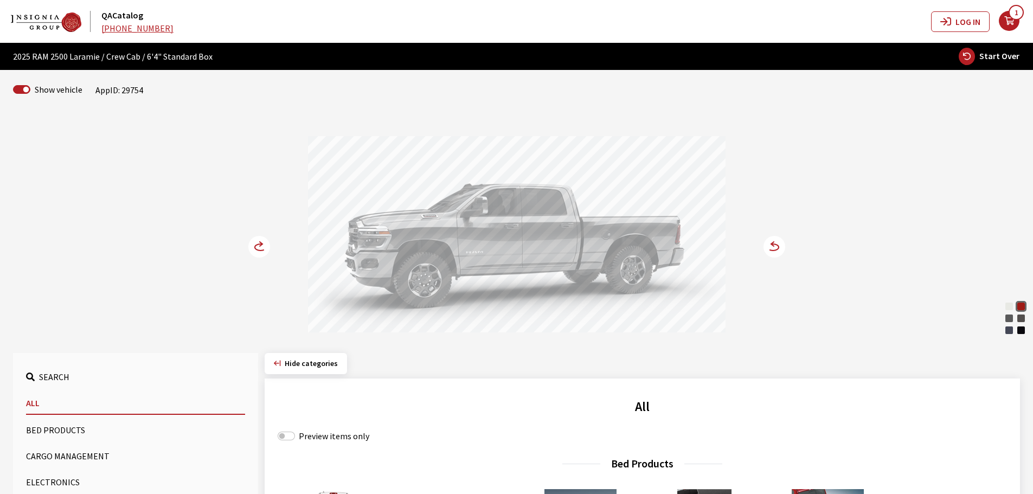
click at [775, 253] on circle at bounding box center [775, 247] width 22 height 22
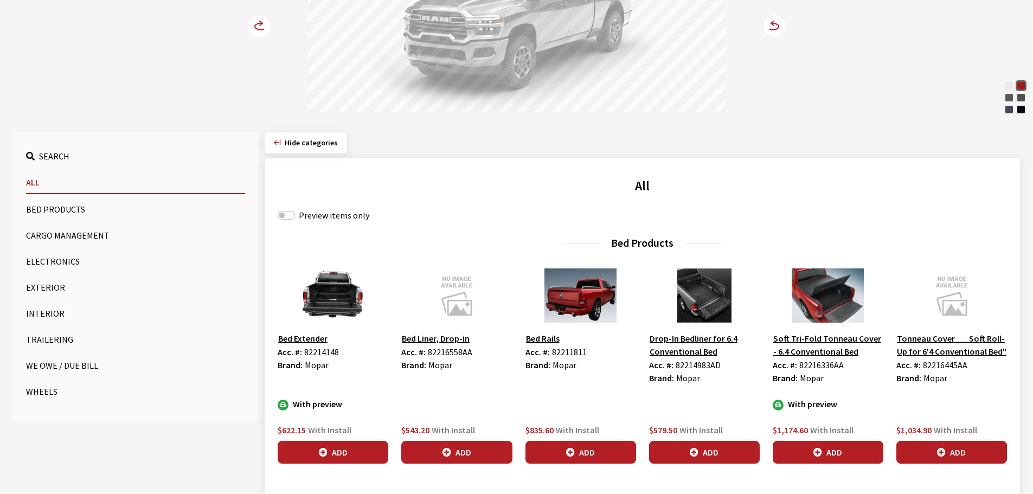
scroll to position [271, 0]
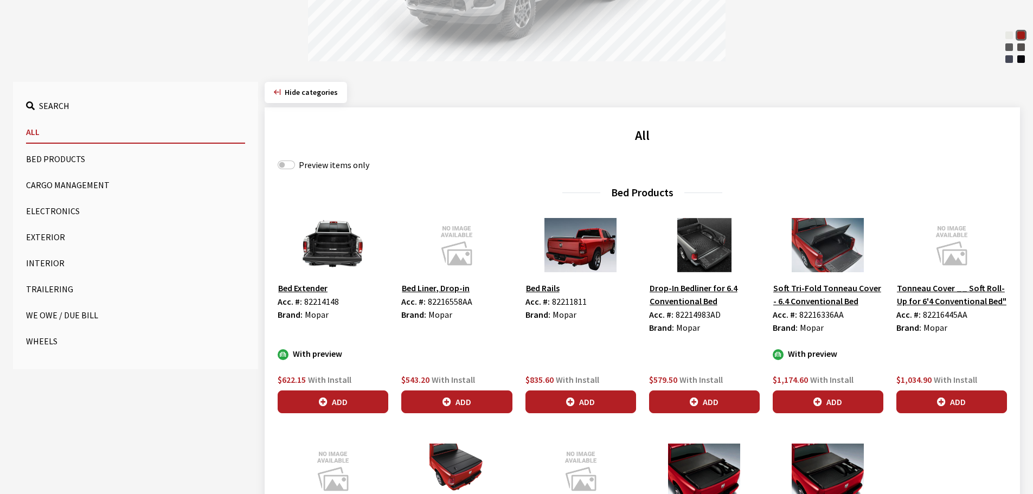
click at [41, 238] on button "Exterior" at bounding box center [135, 237] width 219 height 22
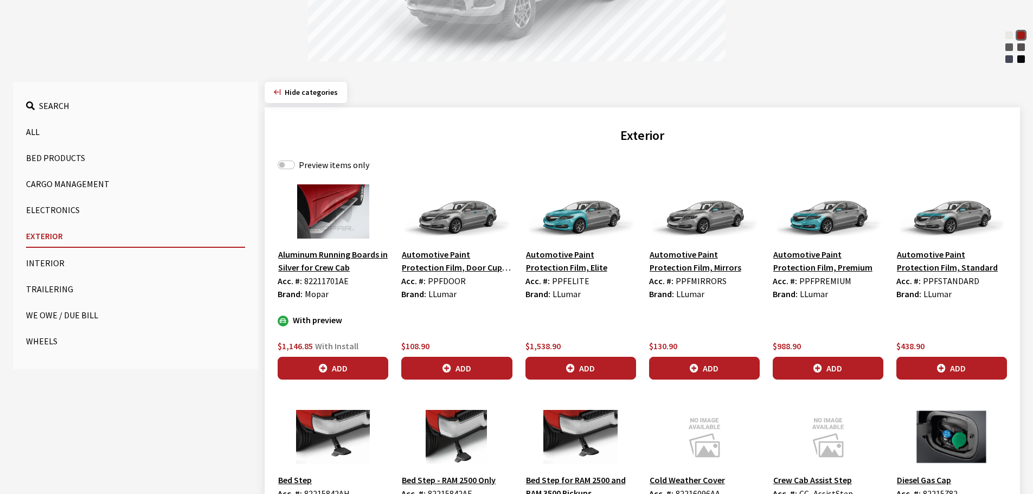
click at [315, 163] on label "Preview items only" at bounding box center [334, 164] width 71 height 13
click at [295, 163] on input "Preview items only" at bounding box center [286, 165] width 17 height 9
checkbox input "true"
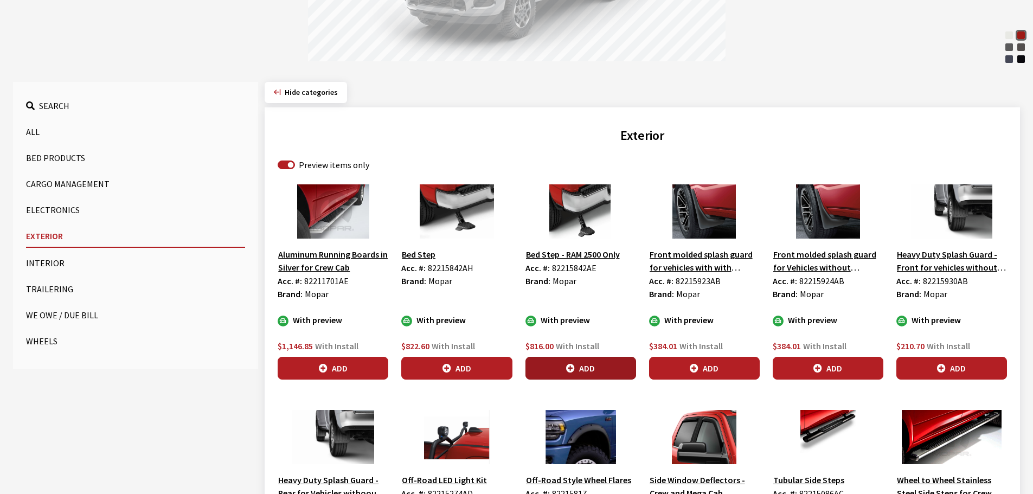
click at [573, 362] on button "Add" at bounding box center [581, 368] width 111 height 23
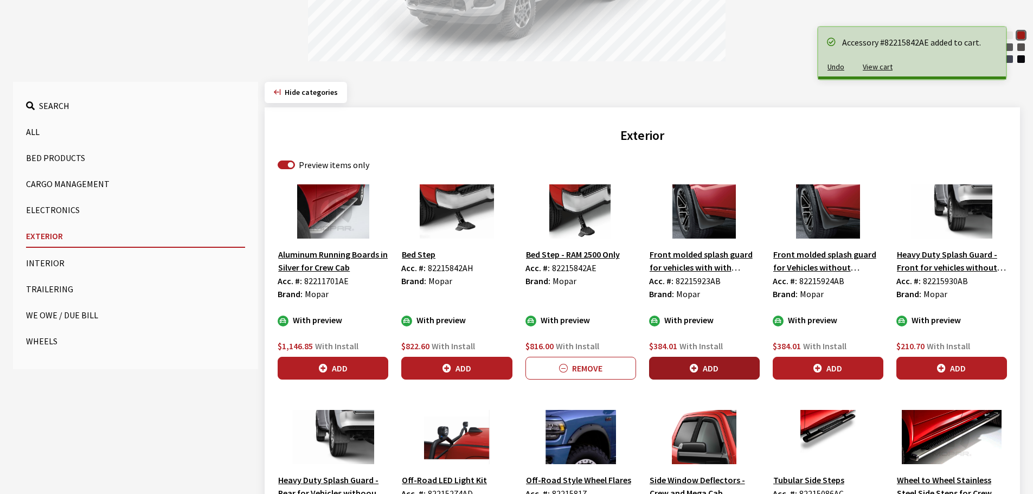
click at [740, 366] on button "Add" at bounding box center [704, 368] width 111 height 23
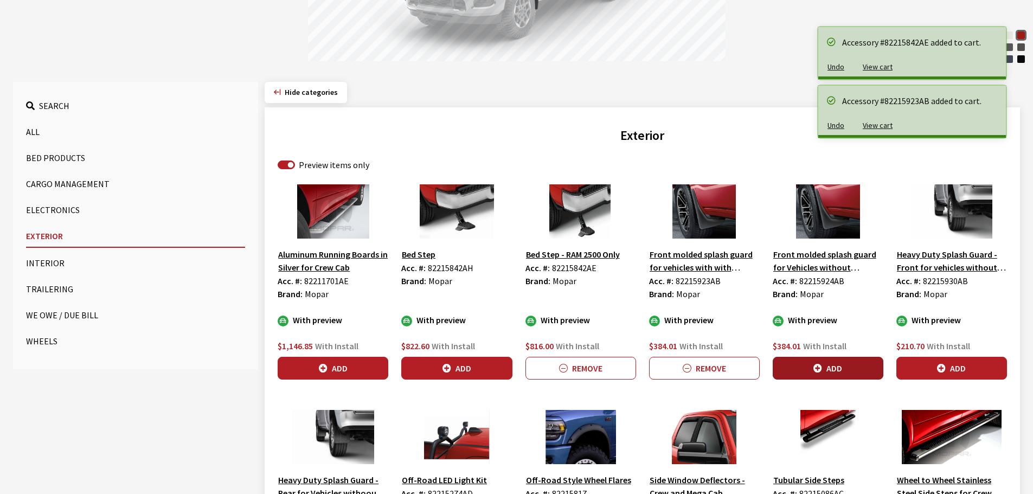
click at [822, 367] on icon "button" at bounding box center [818, 369] width 9 height 9
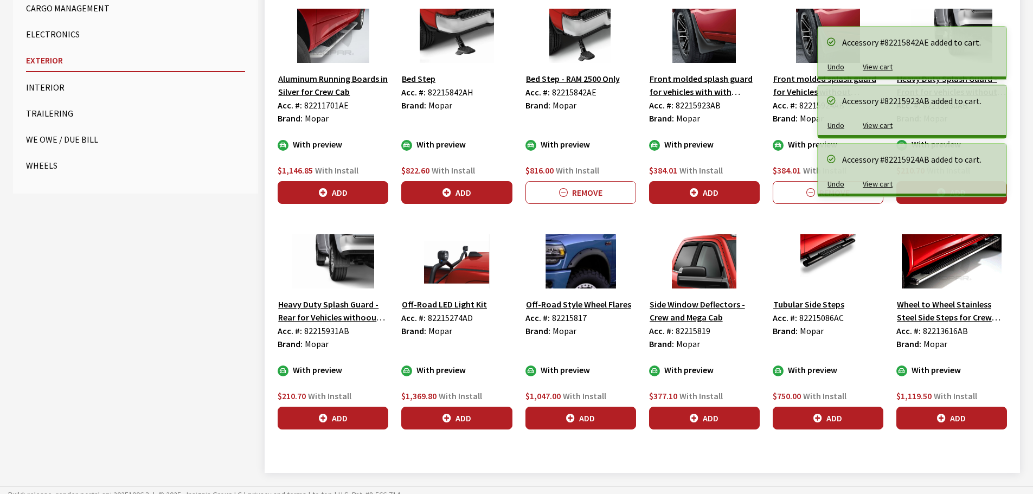
scroll to position [456, 0]
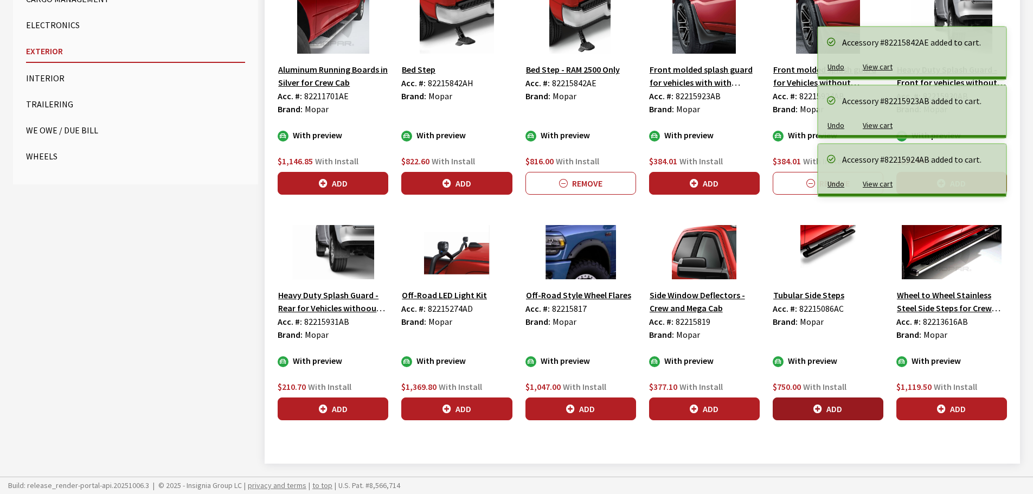
click at [859, 408] on button "Add" at bounding box center [828, 409] width 111 height 23
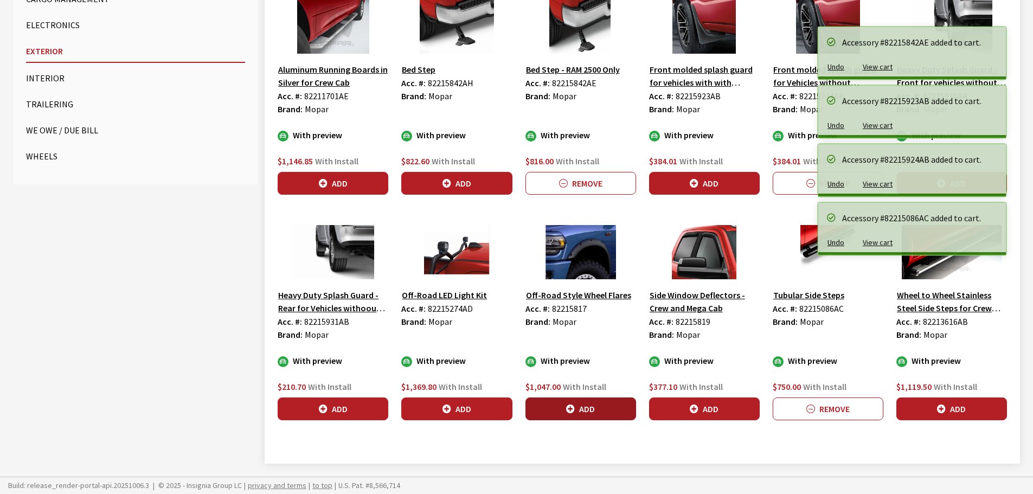
click at [598, 406] on button "Add" at bounding box center [581, 409] width 111 height 23
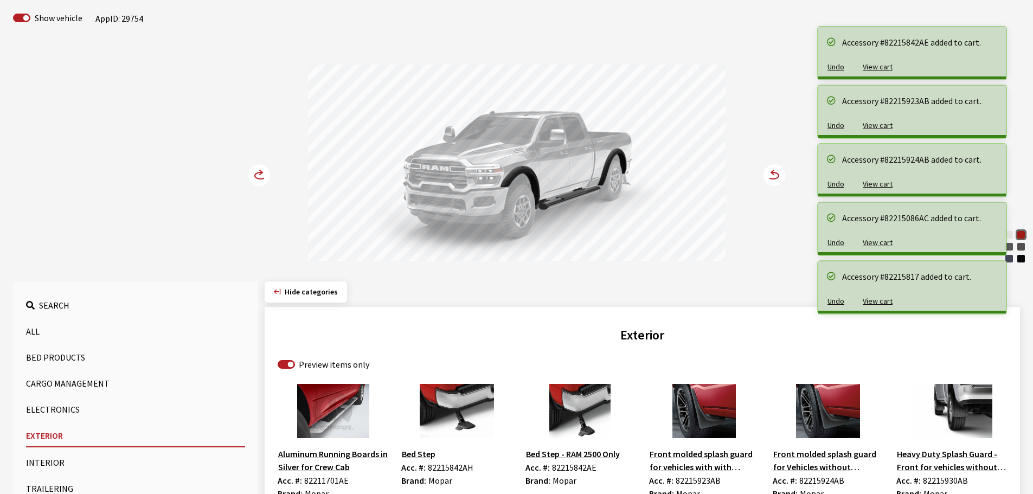
scroll to position [0, 0]
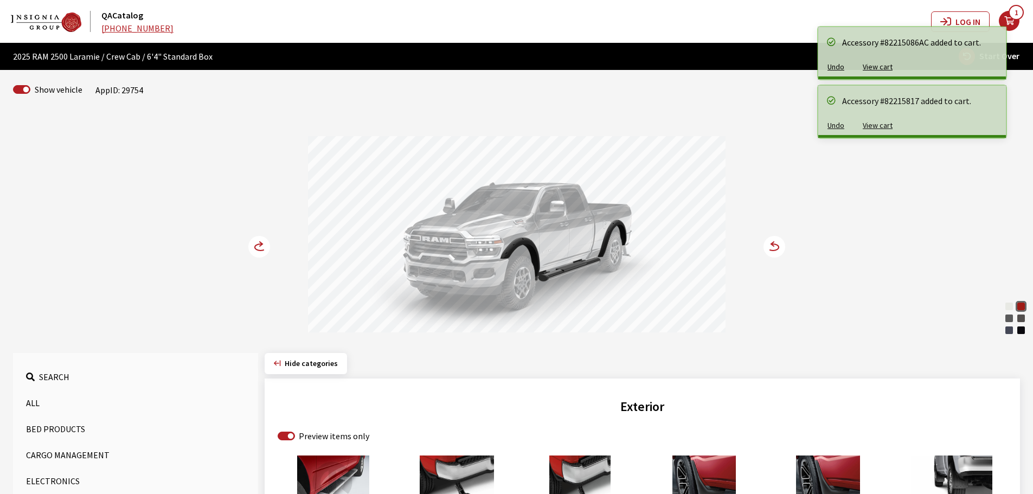
click at [252, 245] on circle at bounding box center [259, 247] width 22 height 22
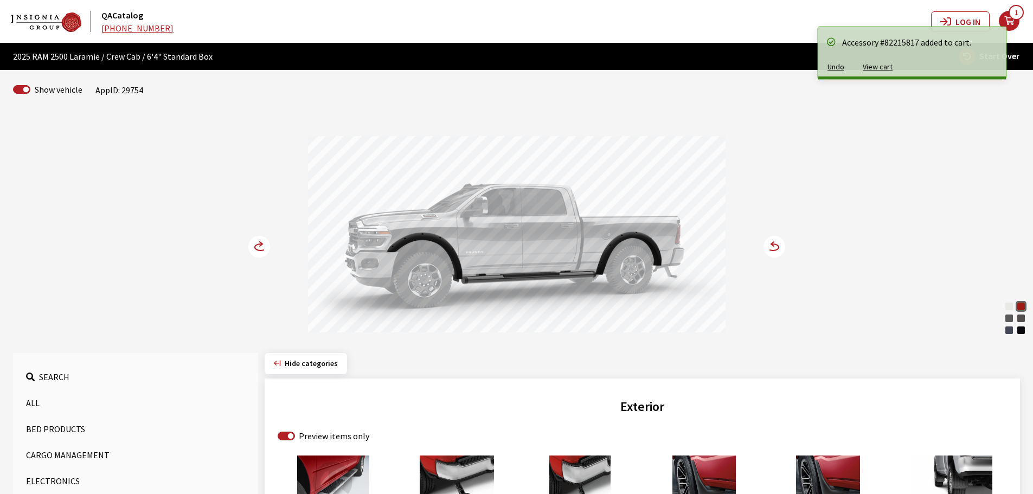
click at [252, 245] on circle at bounding box center [259, 247] width 22 height 22
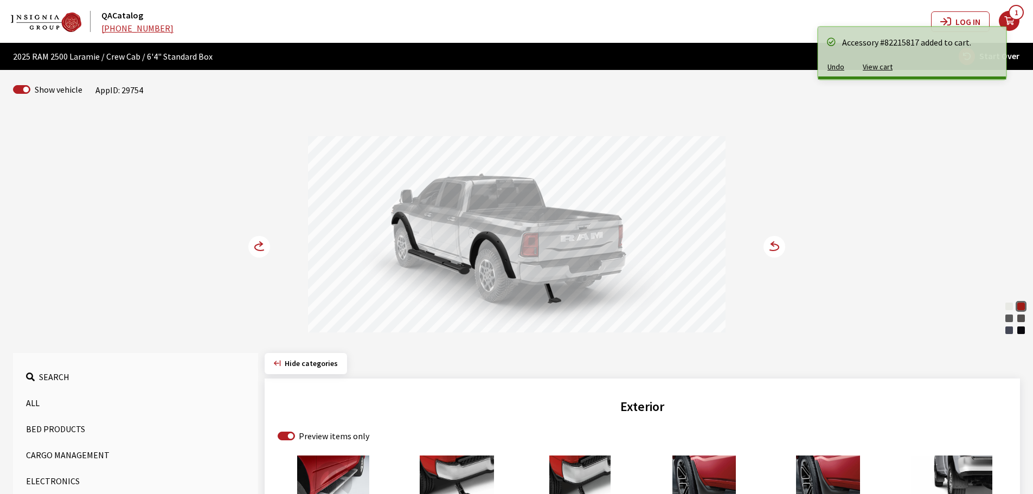
click at [252, 245] on circle at bounding box center [259, 247] width 22 height 22
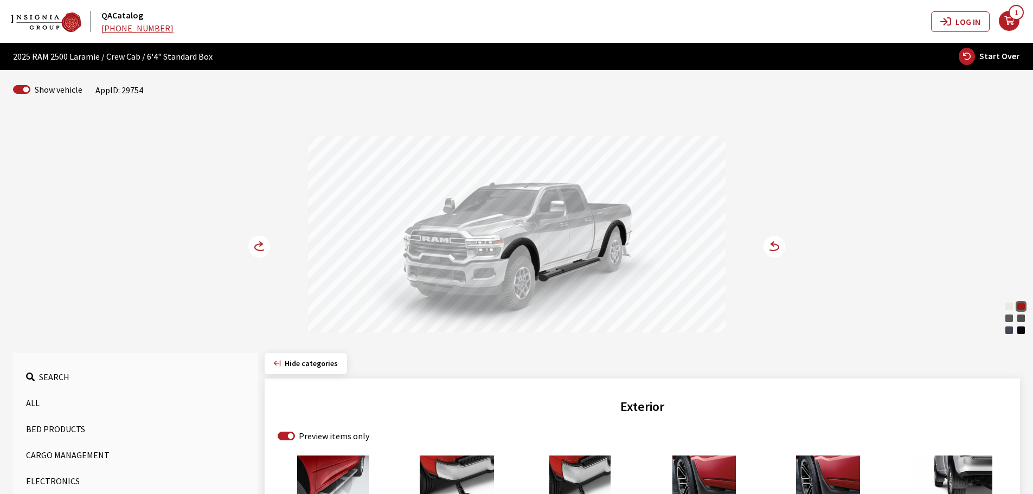
click at [252, 245] on circle at bounding box center [259, 247] width 22 height 22
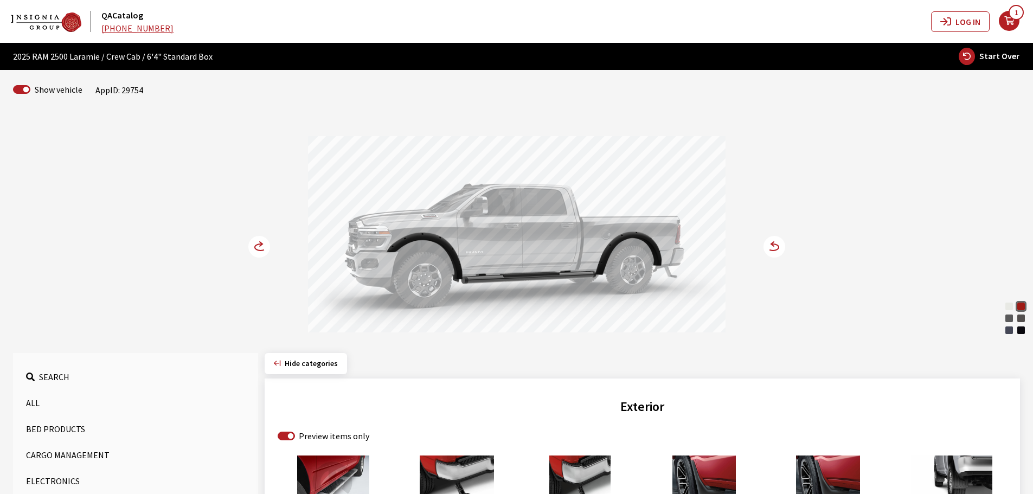
click at [252, 245] on circle at bounding box center [259, 247] width 22 height 22
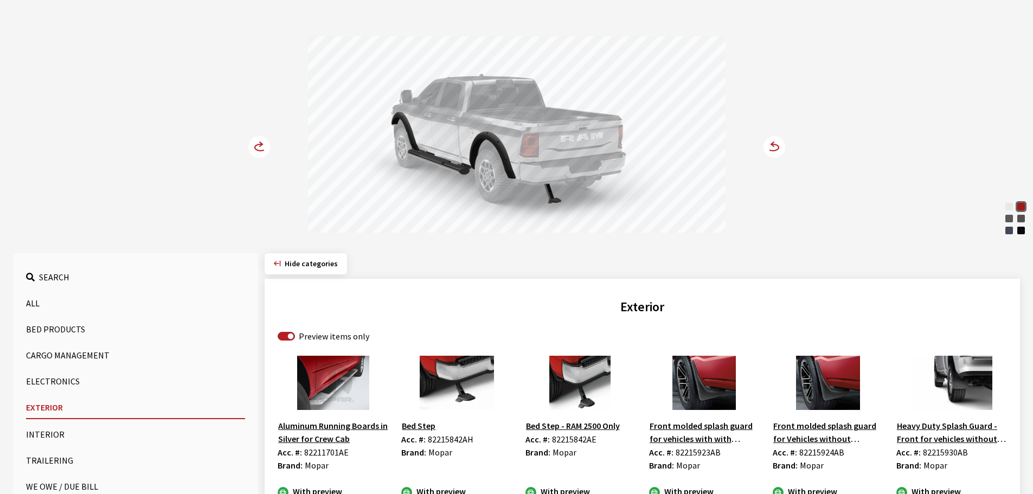
scroll to position [108, 0]
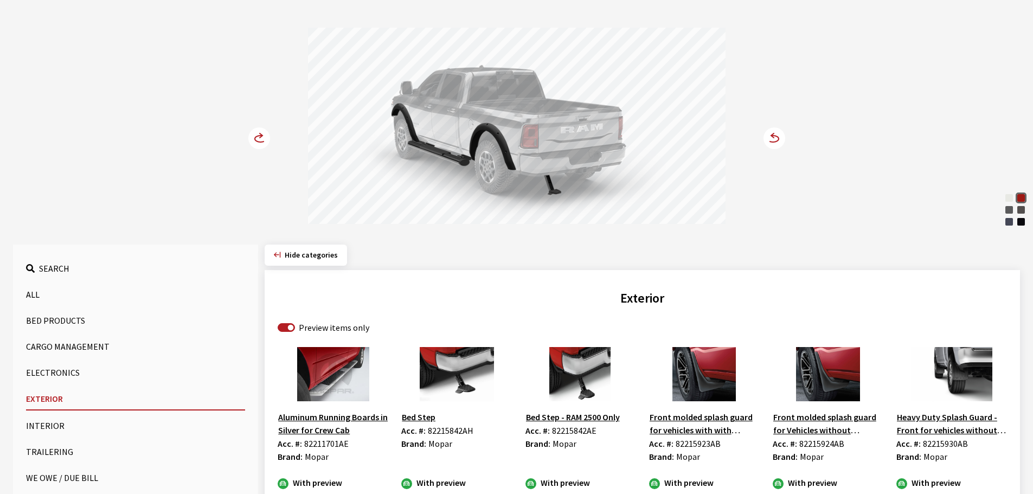
click at [48, 315] on button "Bed Products" at bounding box center [135, 321] width 219 height 22
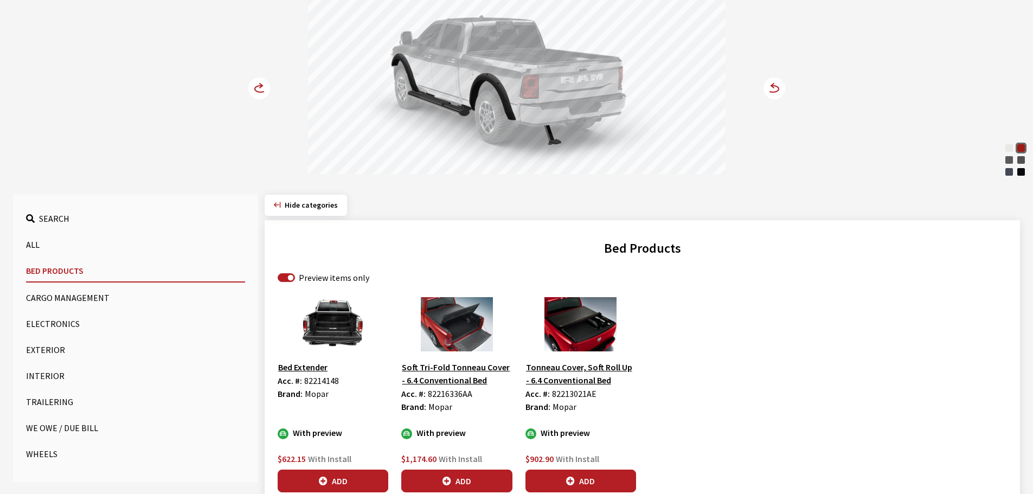
scroll to position [231, 0]
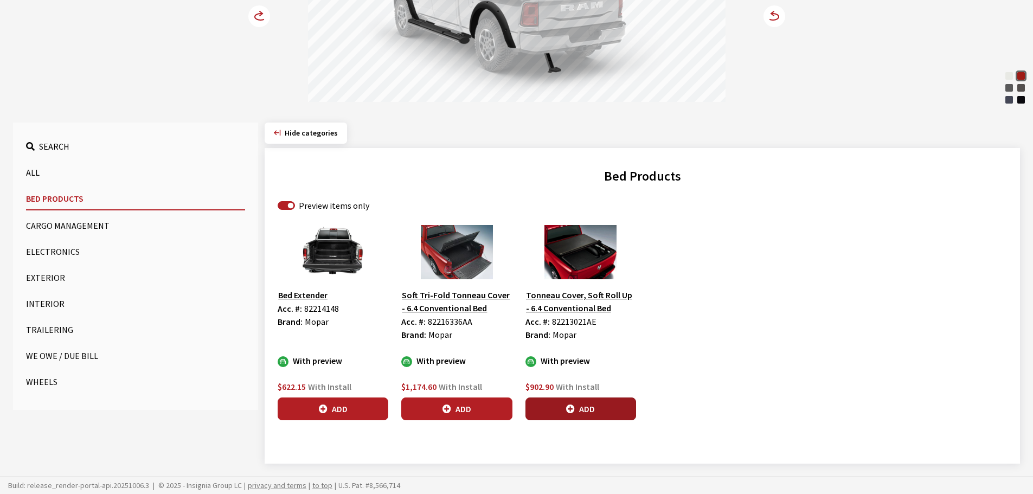
click at [575, 407] on icon "button" at bounding box center [570, 409] width 9 height 9
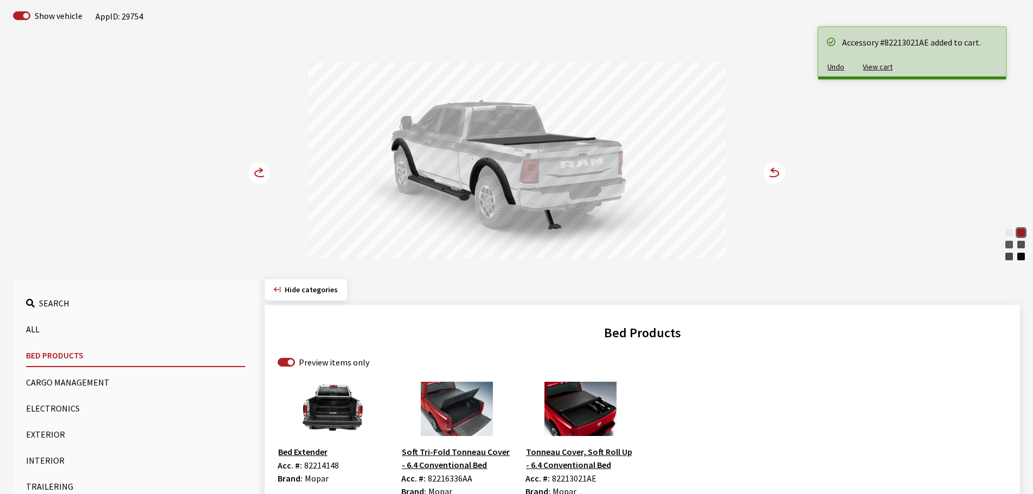
scroll to position [68, 0]
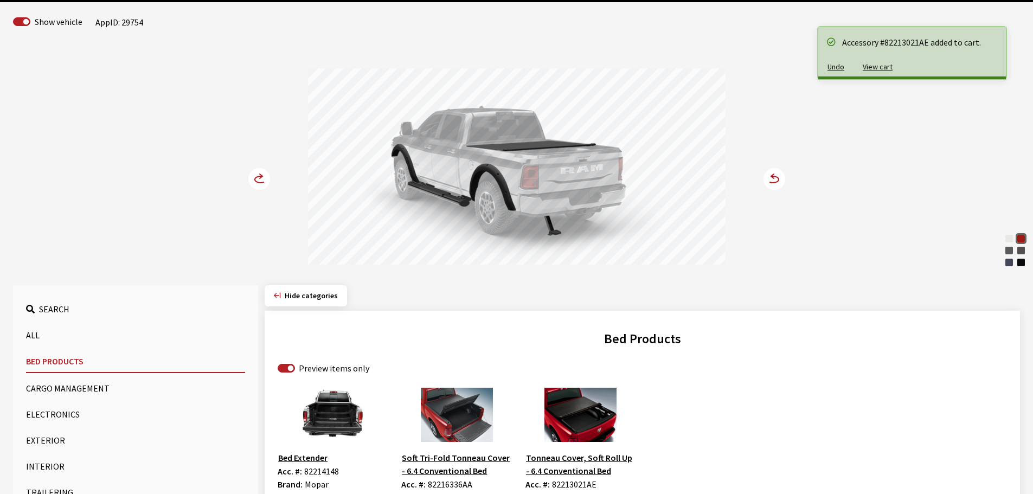
click at [255, 181] on icon at bounding box center [260, 179] width 11 height 7
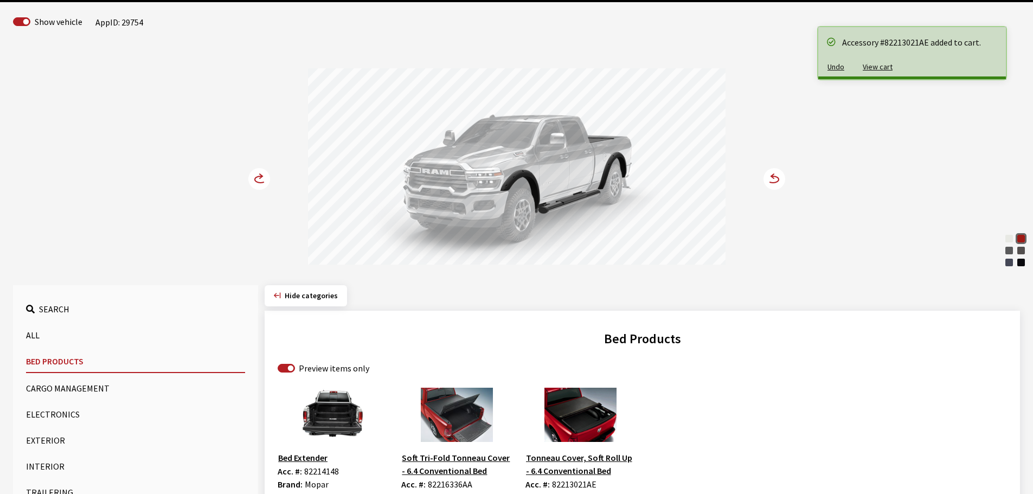
click at [255, 180] on icon at bounding box center [260, 179] width 11 height 7
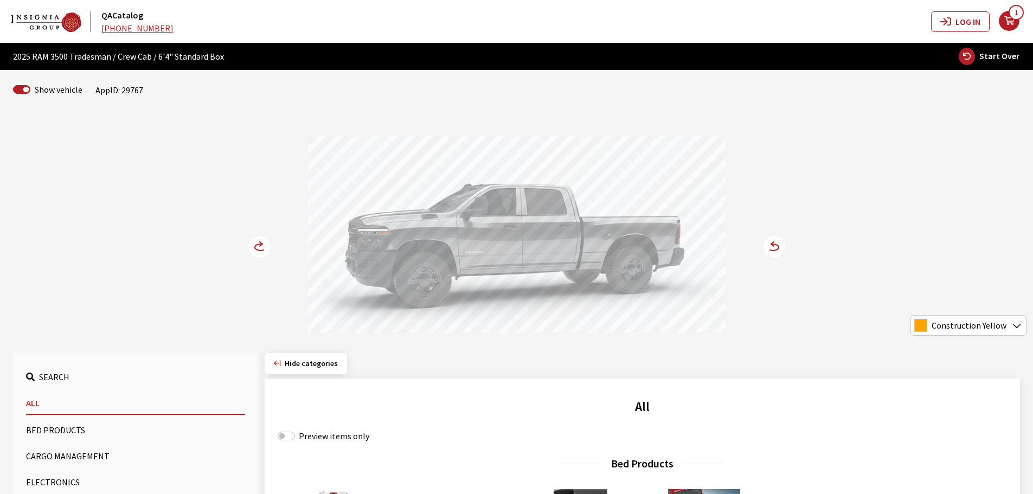
click at [257, 246] on circle at bounding box center [259, 247] width 22 height 22
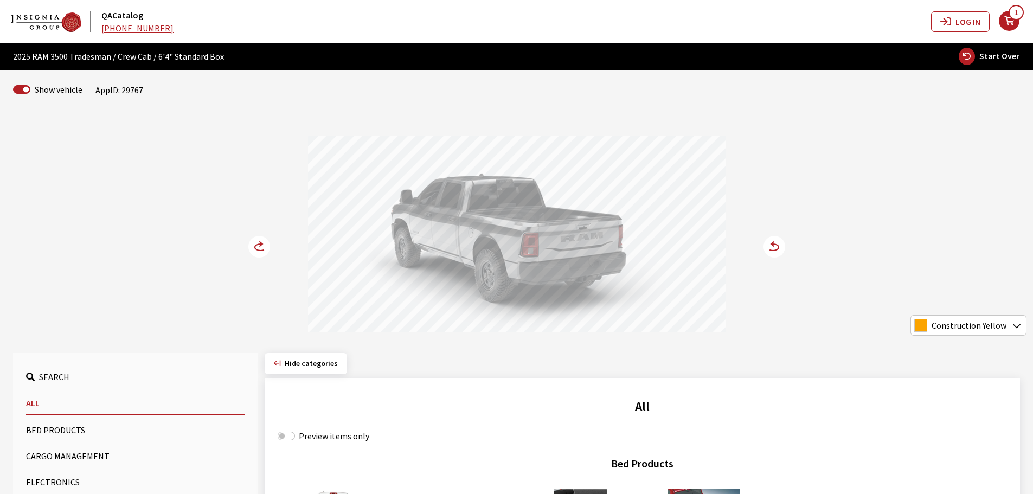
click at [257, 246] on circle at bounding box center [259, 247] width 22 height 22
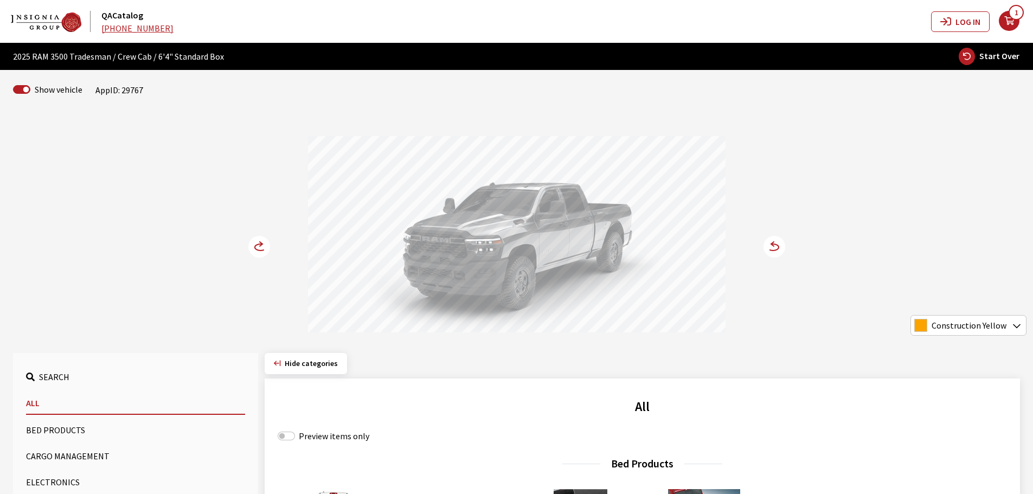
click at [257, 246] on circle at bounding box center [259, 247] width 22 height 22
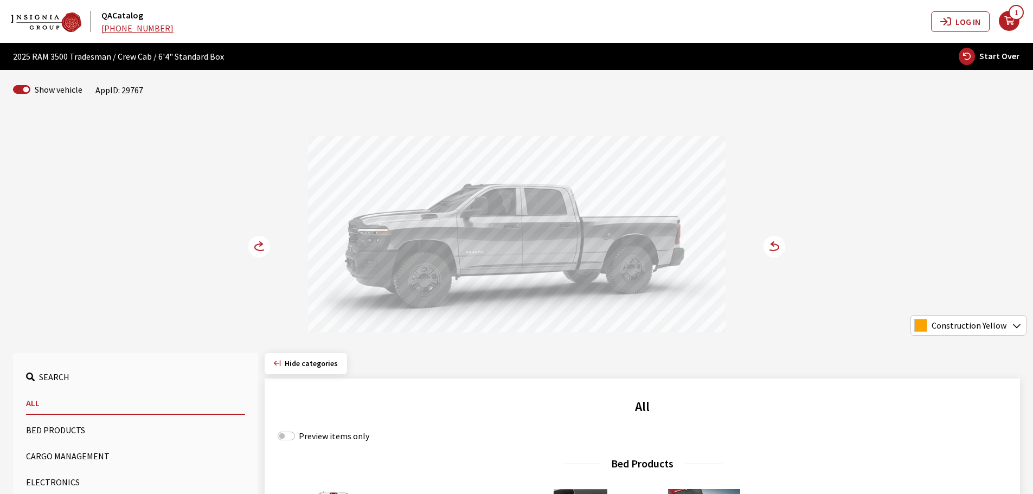
click at [257, 246] on circle at bounding box center [259, 247] width 22 height 22
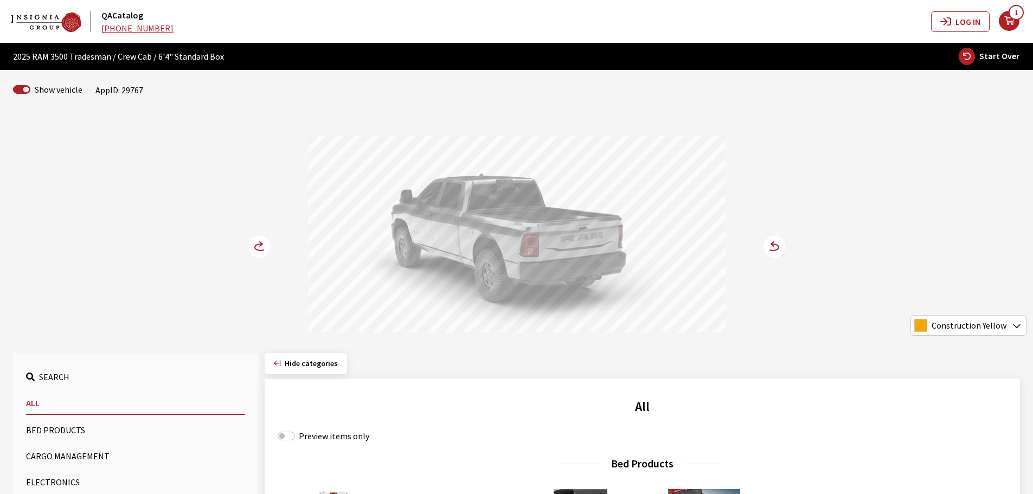
click at [257, 246] on circle at bounding box center [259, 247] width 22 height 22
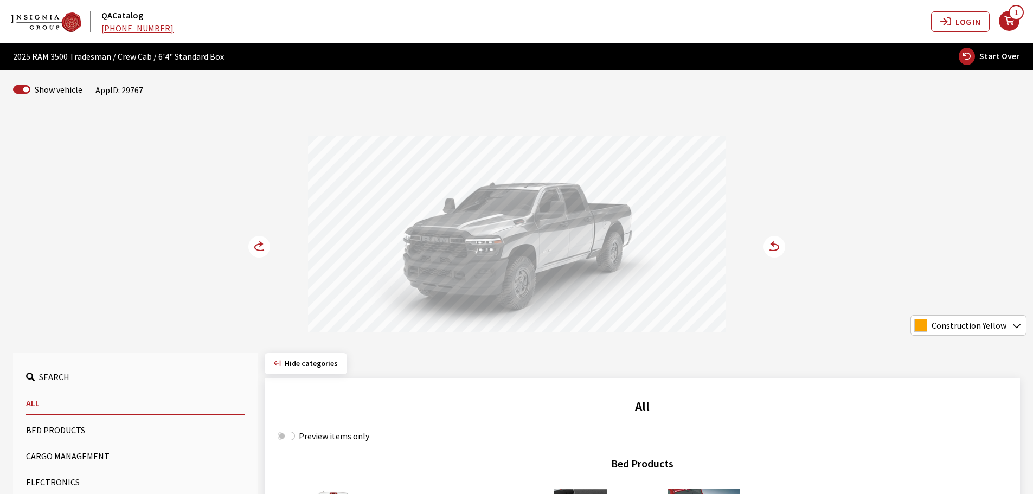
click at [51, 432] on button "Bed Products" at bounding box center [135, 430] width 219 height 22
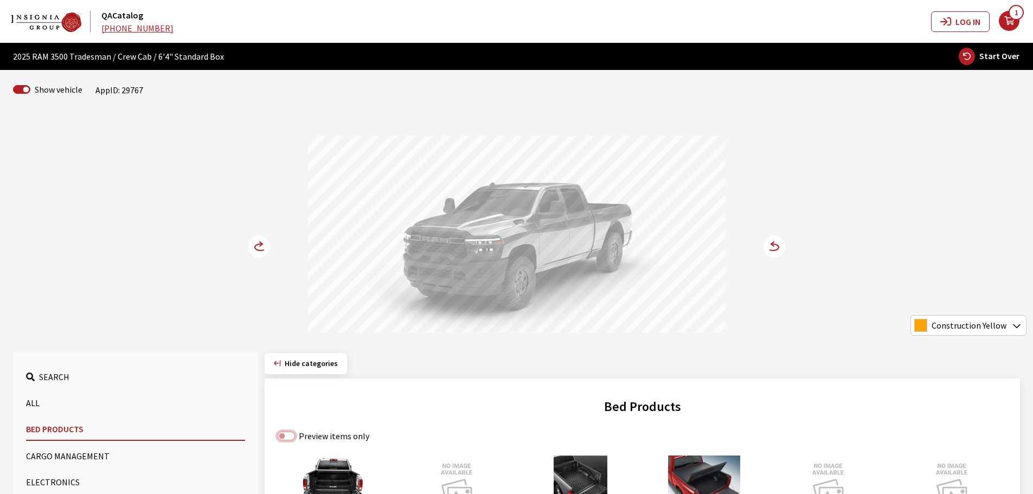
click at [285, 435] on input "Preview items only" at bounding box center [286, 436] width 17 height 9
checkbox input "true"
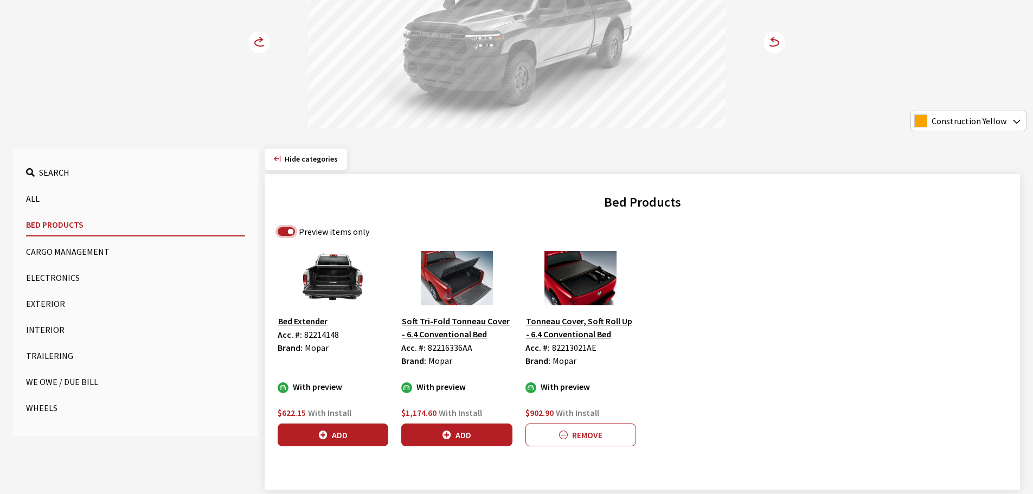
scroll to position [217, 0]
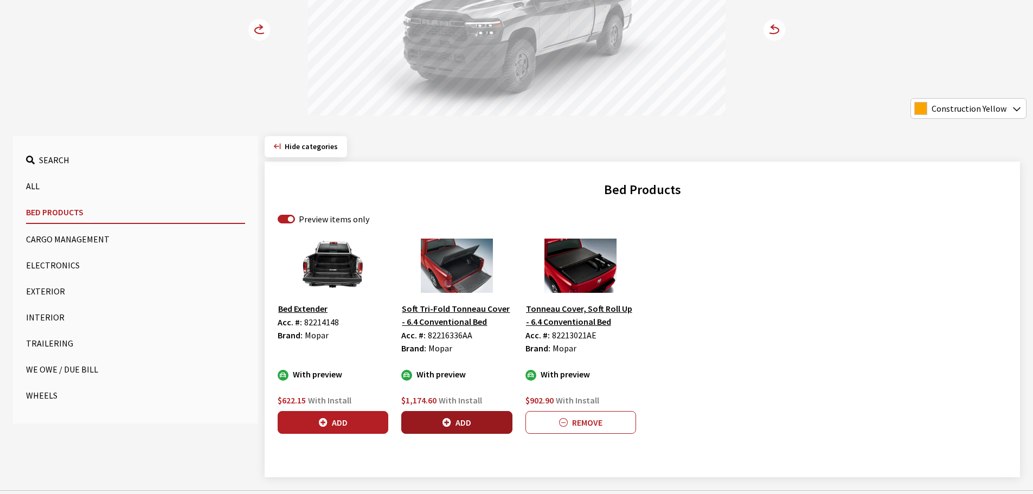
click at [443, 426] on icon "button" at bounding box center [447, 423] width 9 height 9
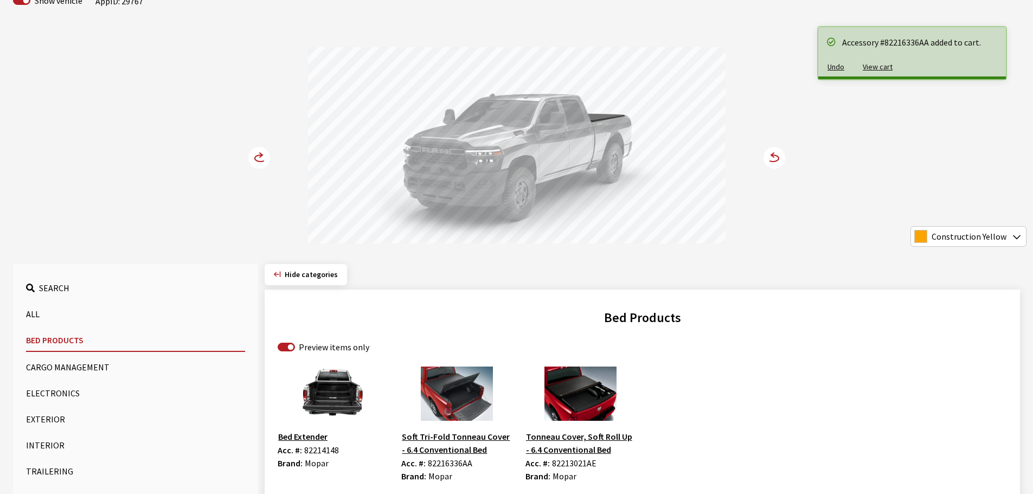
scroll to position [54, 0]
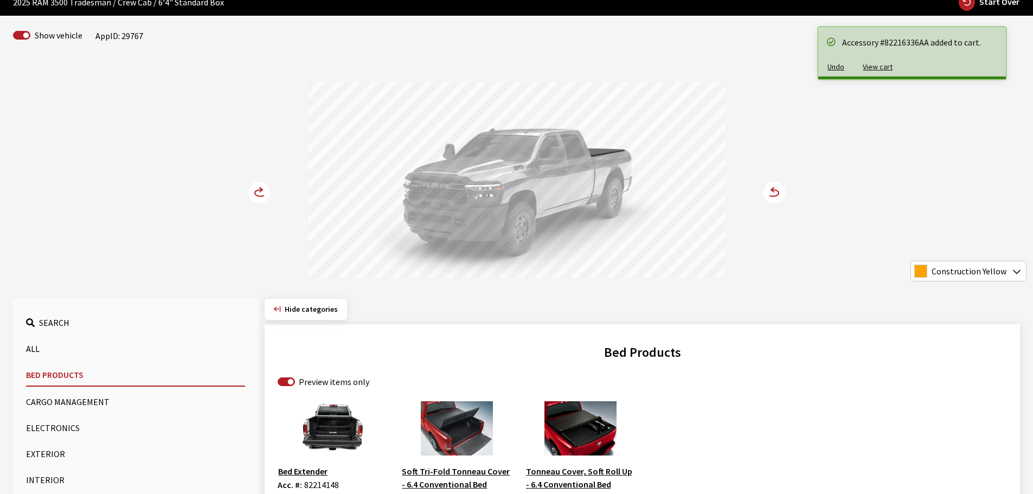
click at [256, 194] on circle at bounding box center [259, 193] width 22 height 22
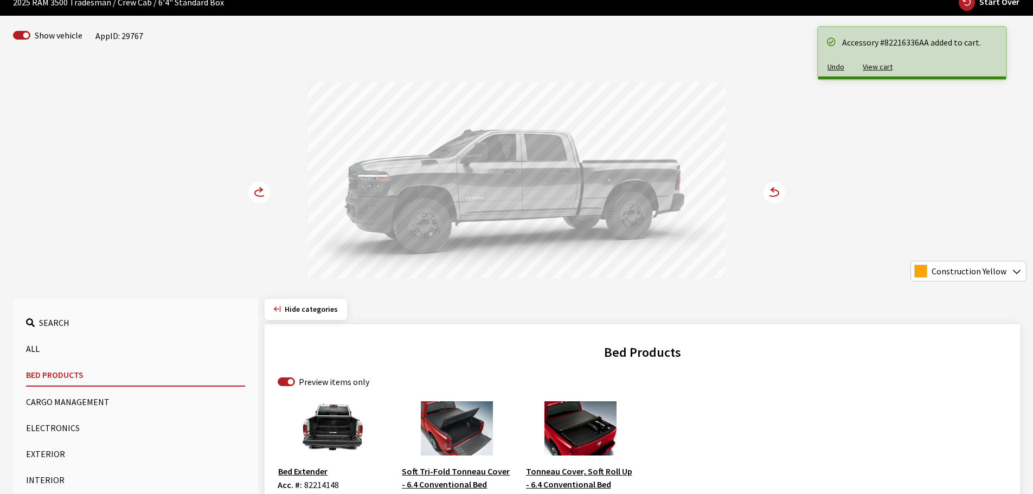
click at [256, 194] on circle at bounding box center [259, 193] width 22 height 22
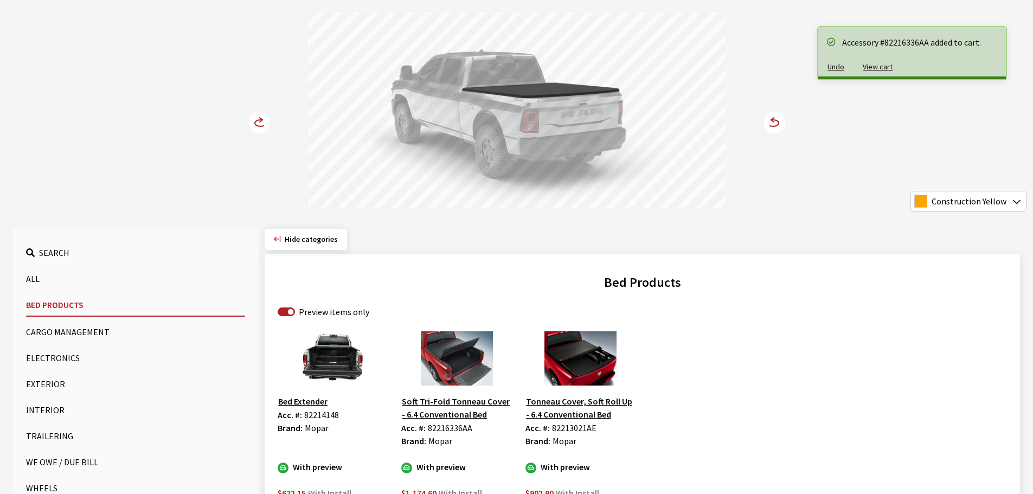
scroll to position [163, 0]
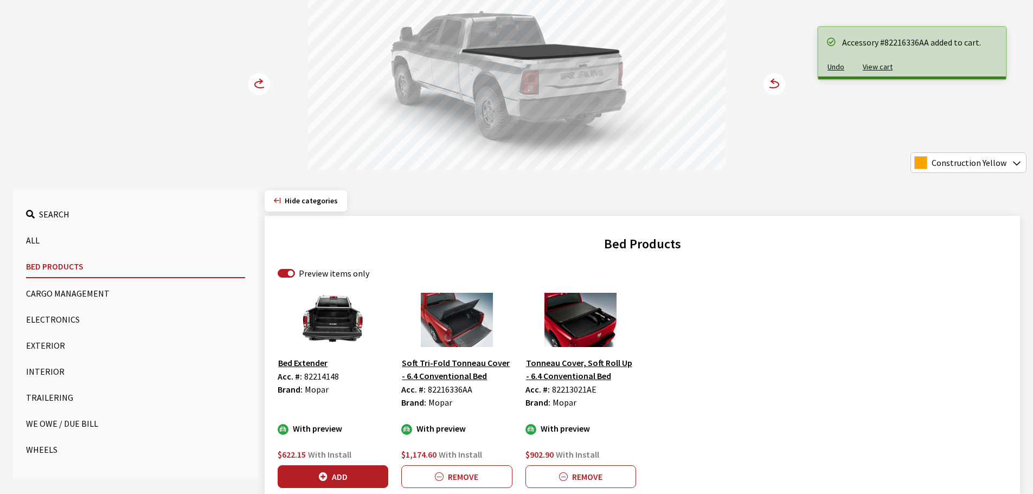
click at [52, 291] on button "Cargo Management" at bounding box center [135, 294] width 219 height 22
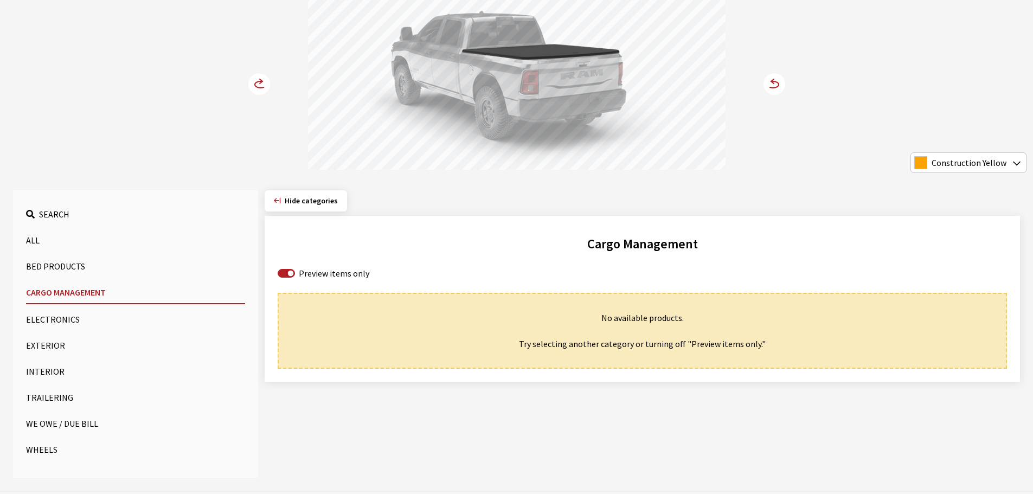
click at [44, 344] on button "Exterior" at bounding box center [135, 346] width 219 height 22
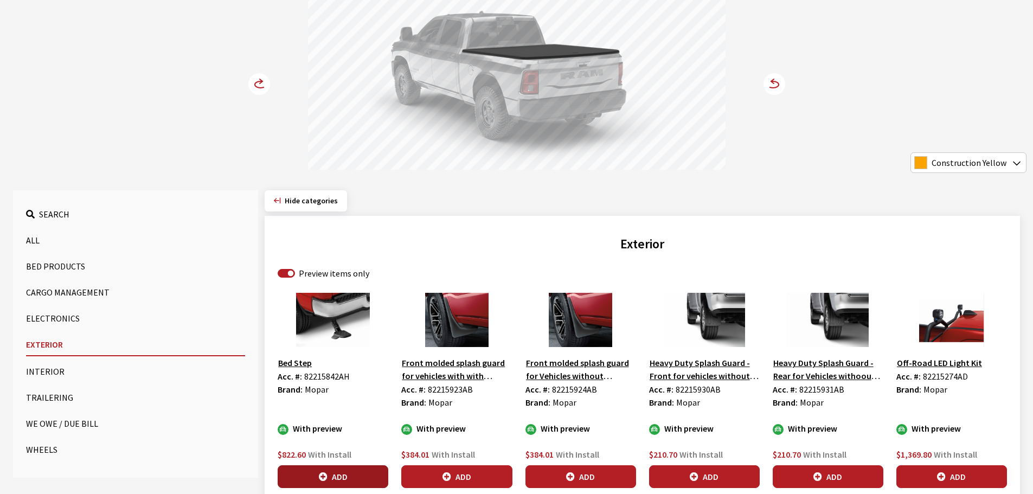
click at [349, 472] on button "Add" at bounding box center [333, 476] width 111 height 23
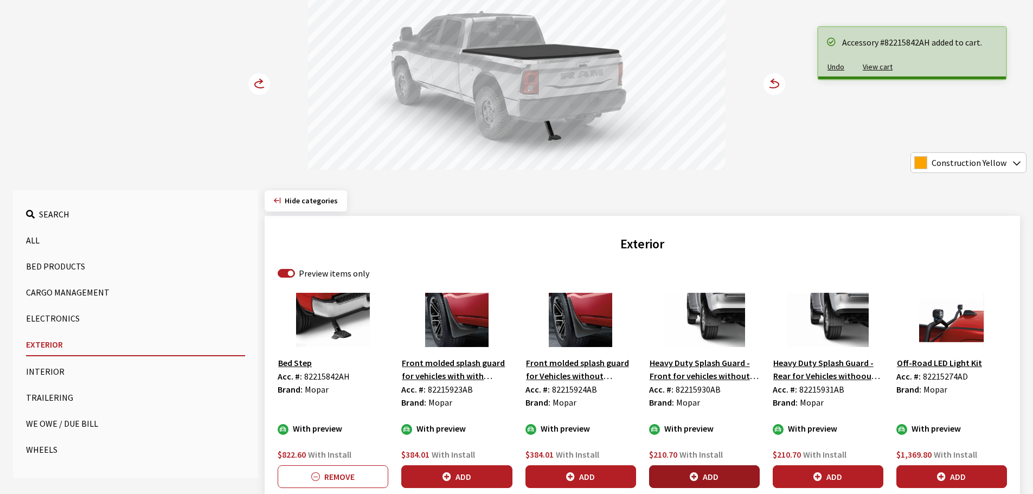
click at [736, 475] on button "Add" at bounding box center [704, 476] width 111 height 23
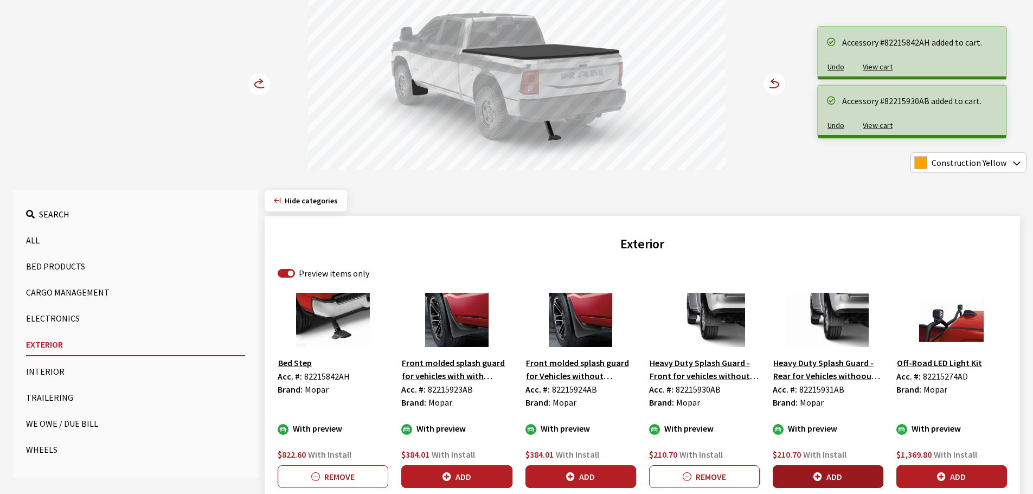
click at [824, 478] on button "Add" at bounding box center [828, 476] width 111 height 23
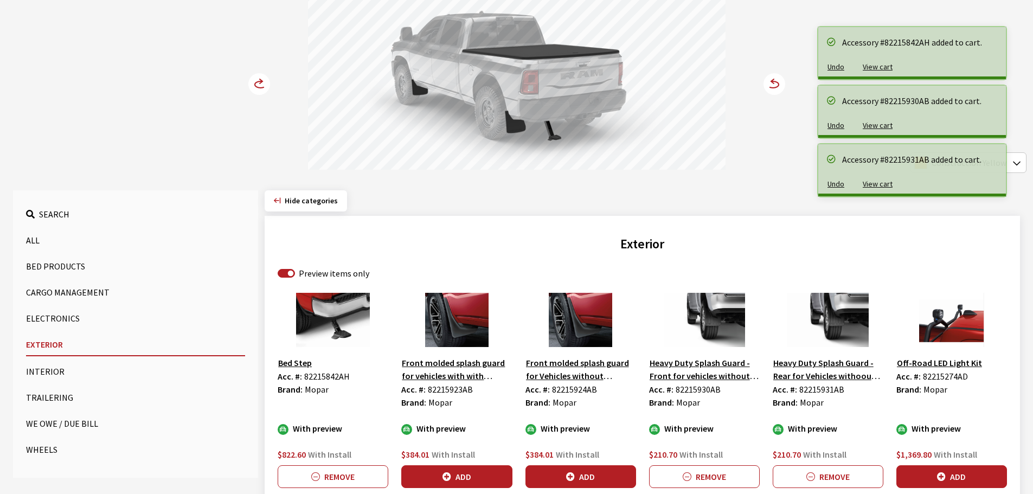
click at [956, 475] on button "Add" at bounding box center [952, 476] width 111 height 23
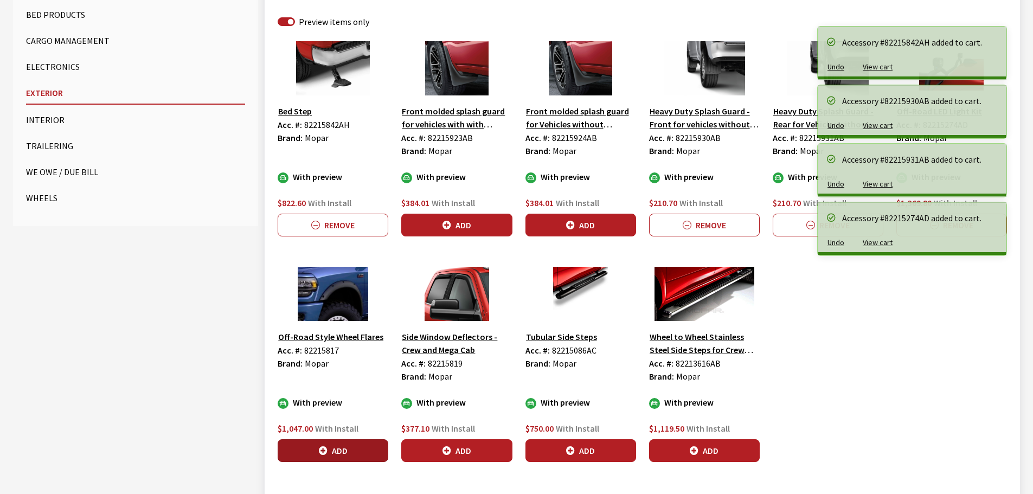
scroll to position [434, 0]
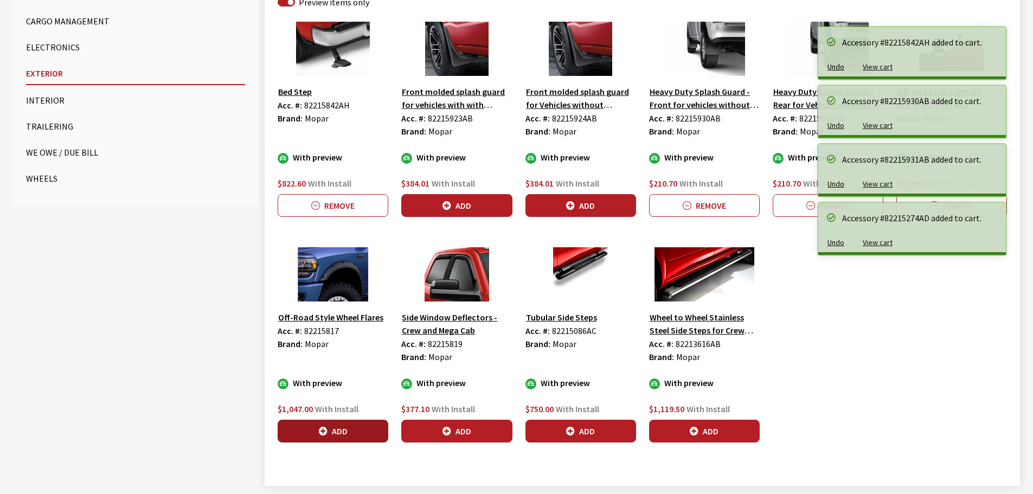
click at [341, 426] on button "Add" at bounding box center [333, 431] width 111 height 23
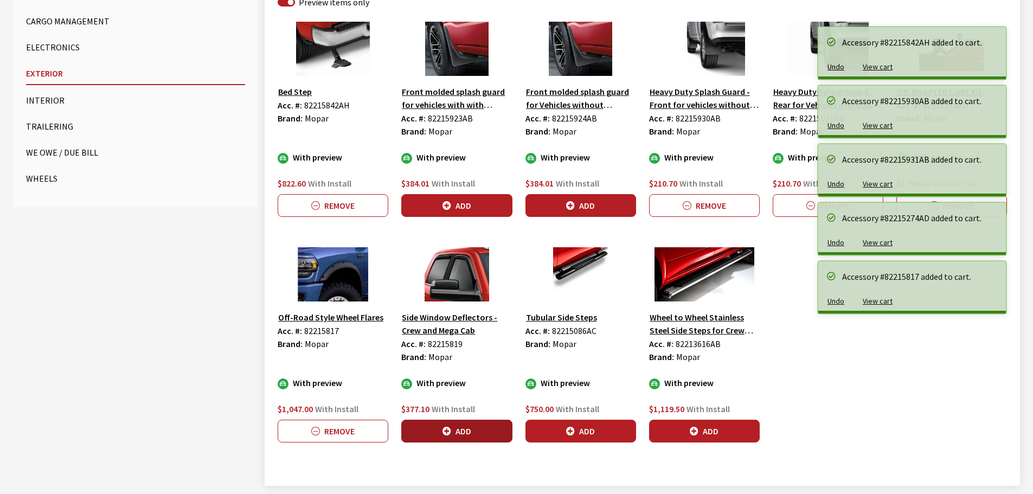
click at [455, 431] on button "Add" at bounding box center [456, 431] width 111 height 23
click at [593, 431] on button "Add" at bounding box center [581, 431] width 111 height 23
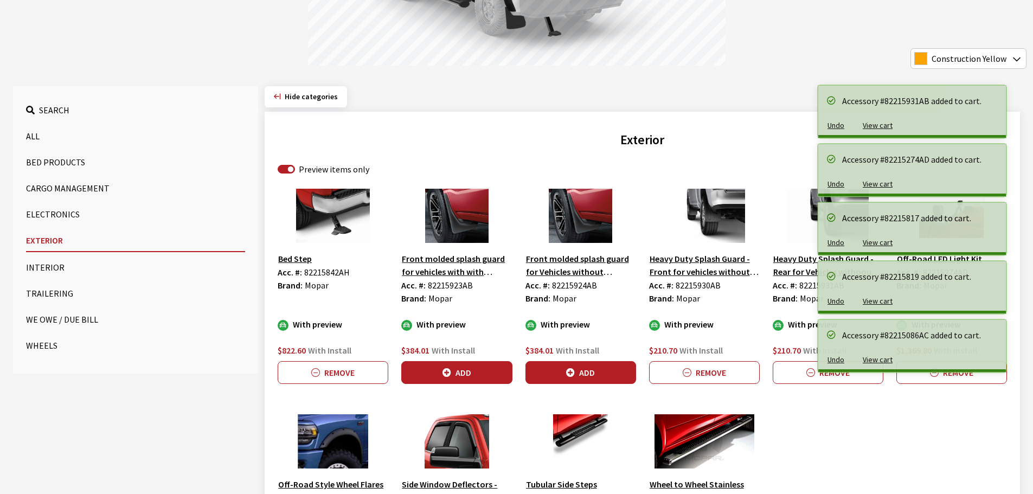
scroll to position [108, 0]
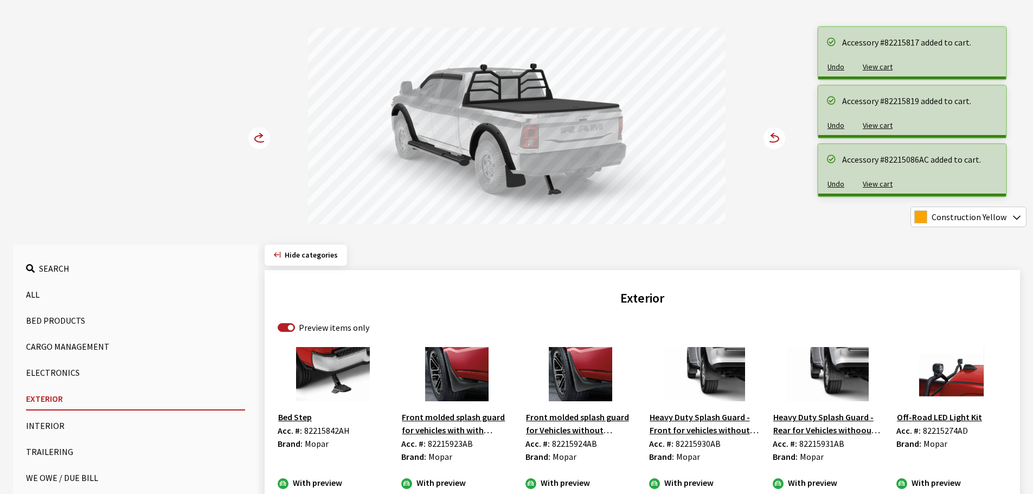
click at [255, 140] on icon at bounding box center [260, 139] width 11 height 7
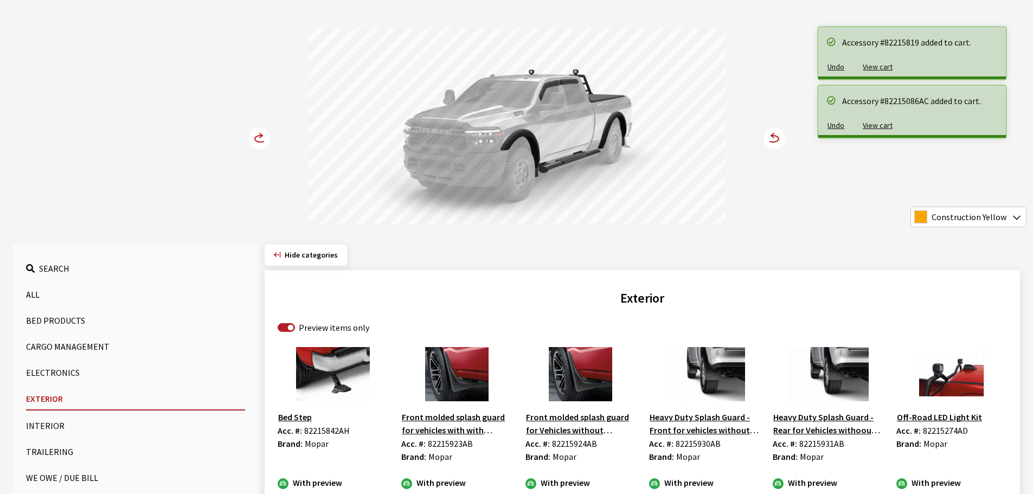
click at [255, 140] on icon at bounding box center [260, 139] width 11 height 7
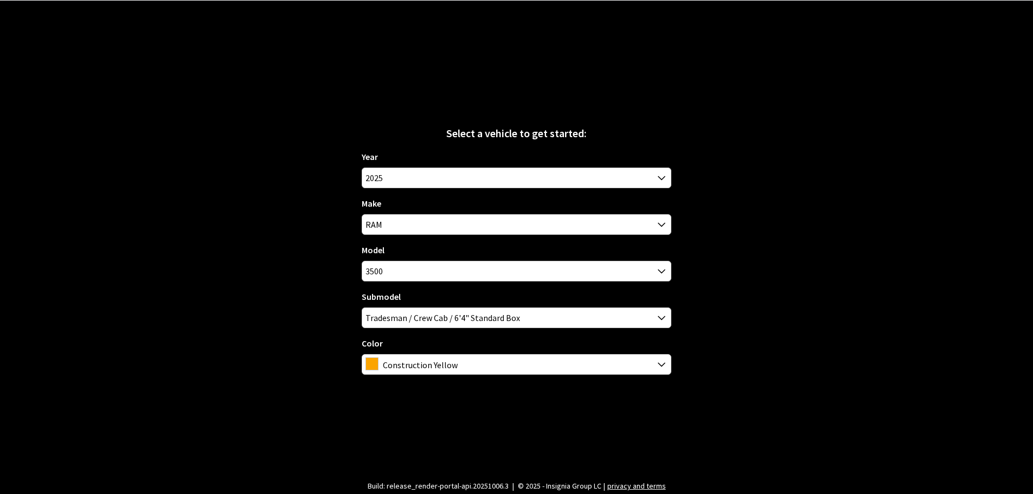
scroll to position [38, 0]
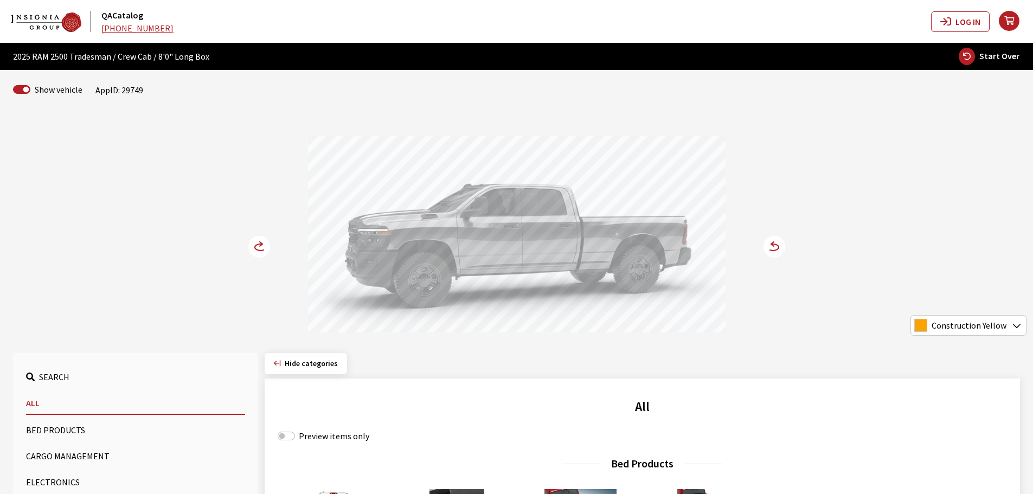
click at [773, 246] on icon at bounding box center [775, 247] width 22 height 22
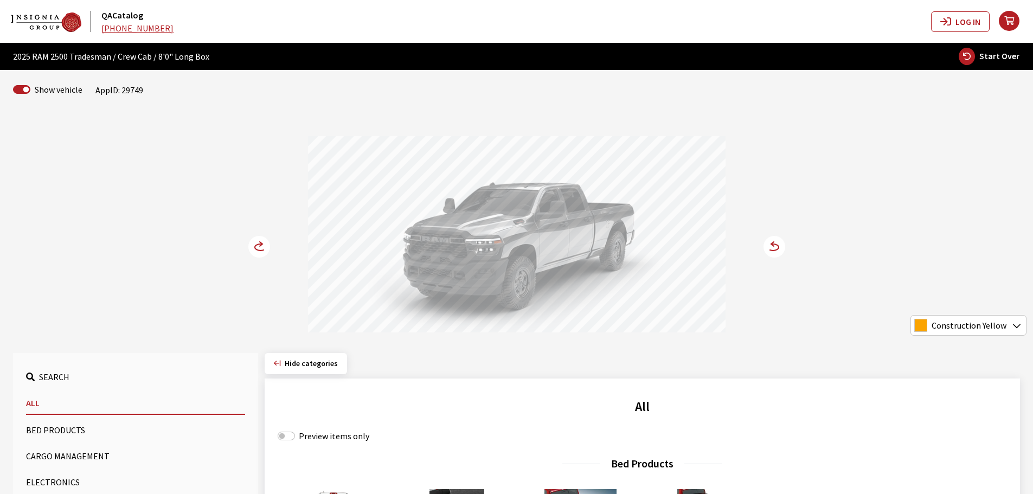
click at [773, 246] on icon at bounding box center [772, 244] width 3 height 4
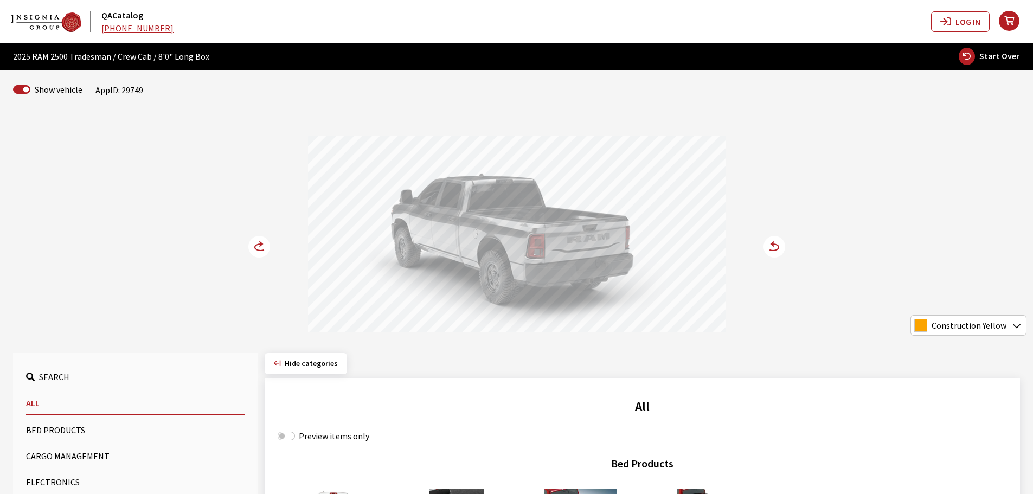
click at [69, 427] on button "Bed Products" at bounding box center [135, 430] width 219 height 22
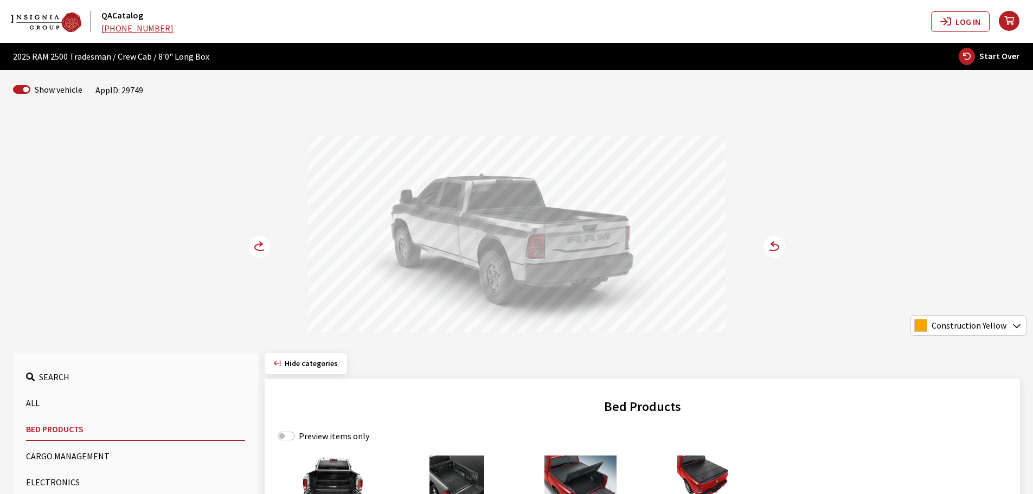
click at [303, 436] on label "Preview items only" at bounding box center [334, 436] width 71 height 13
click at [295, 436] on input "Preview items only" at bounding box center [286, 436] width 17 height 9
checkbox input "true"
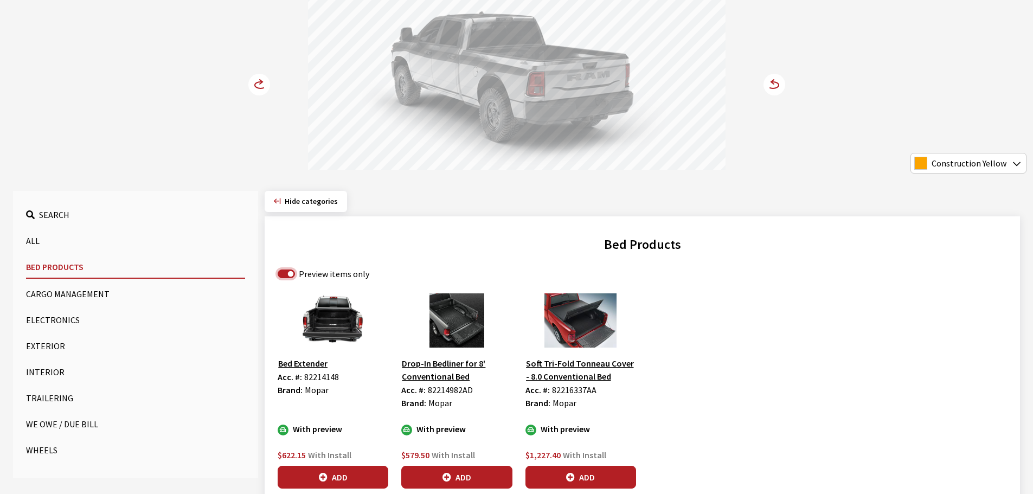
scroll to position [163, 0]
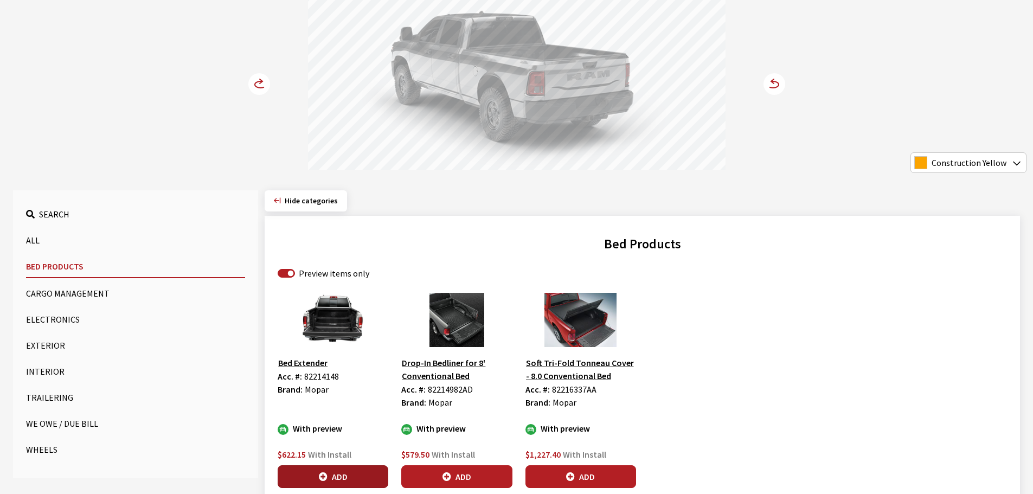
click at [336, 473] on button "Add" at bounding box center [333, 476] width 111 height 23
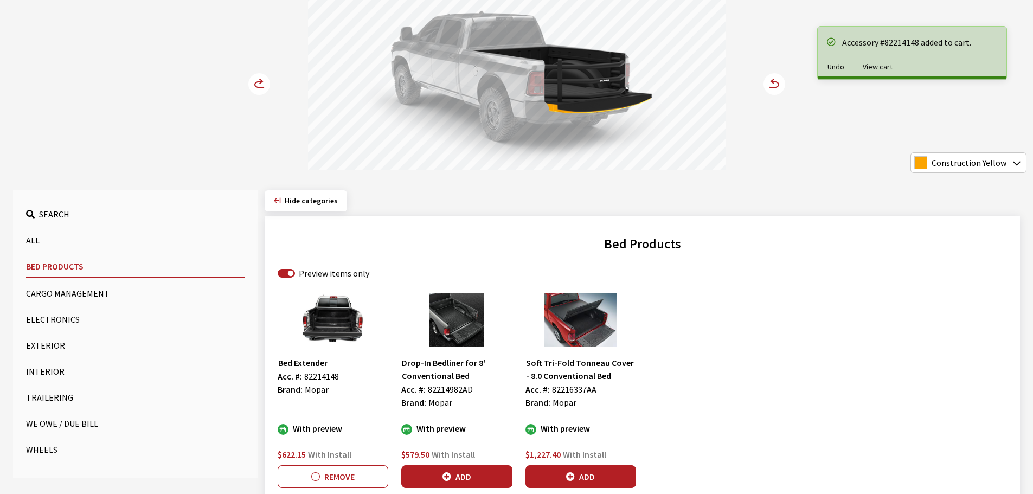
click at [62, 292] on button "Cargo Management" at bounding box center [135, 294] width 219 height 22
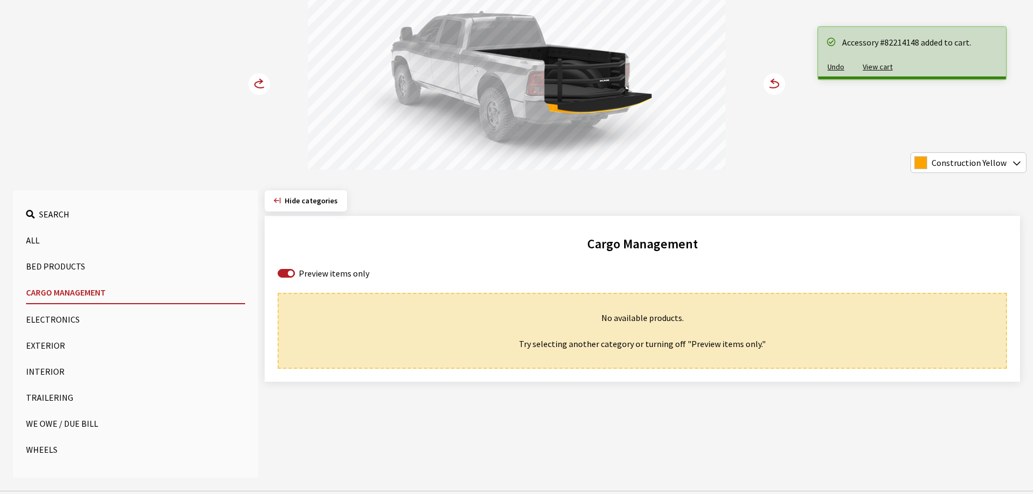
click at [42, 351] on button "Exterior" at bounding box center [135, 346] width 219 height 22
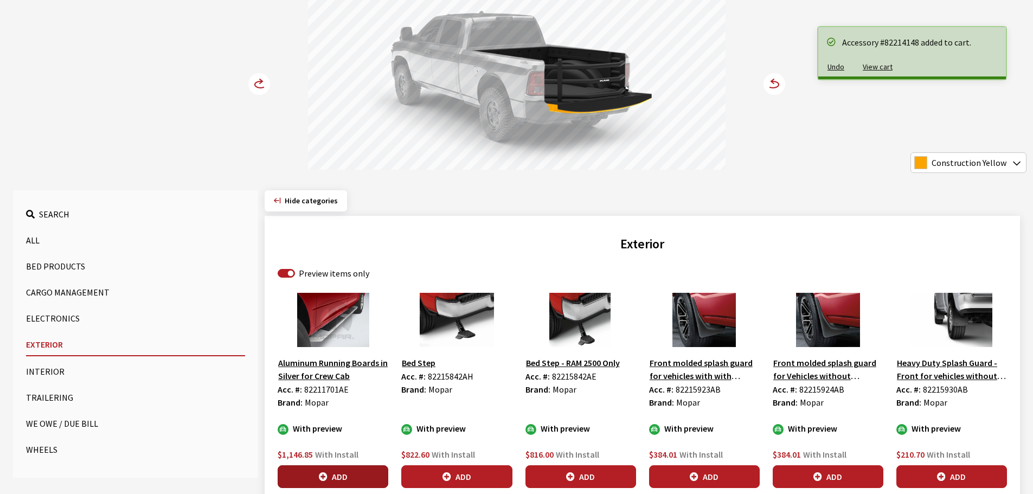
click at [349, 476] on button "Add" at bounding box center [333, 476] width 111 height 23
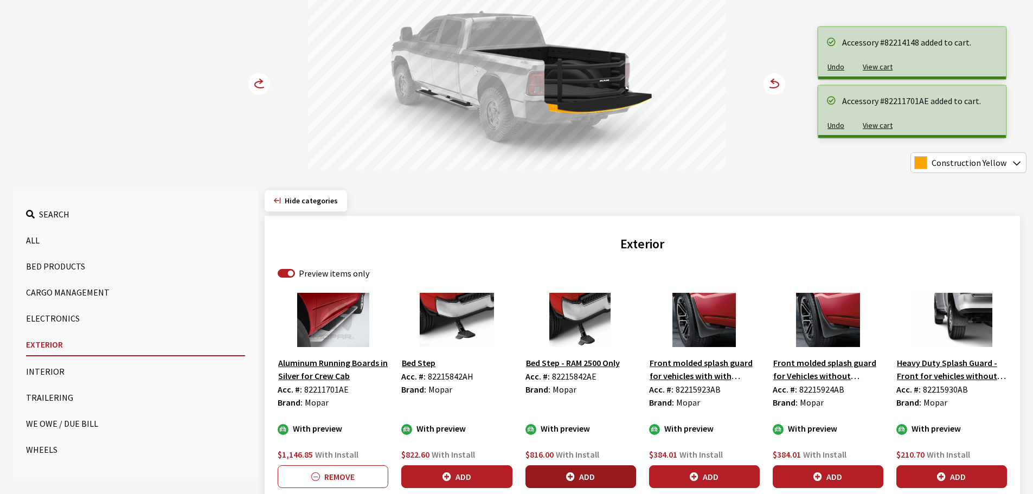
click at [603, 475] on button "Add" at bounding box center [581, 476] width 111 height 23
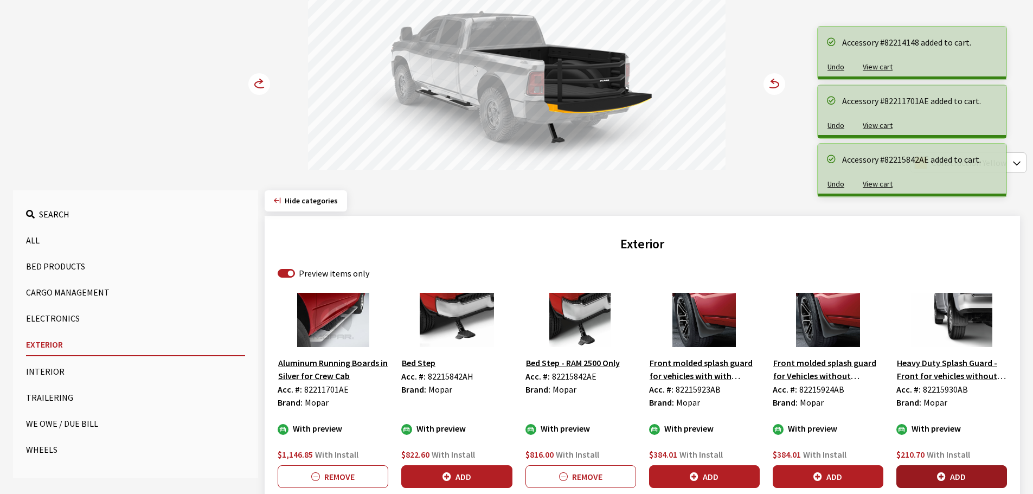
click at [976, 476] on button "Add" at bounding box center [952, 476] width 111 height 23
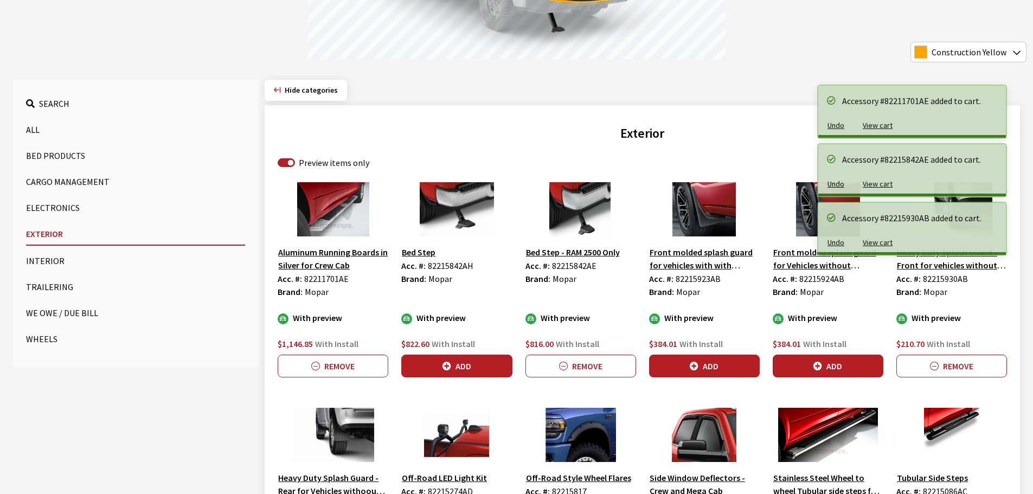
scroll to position [434, 0]
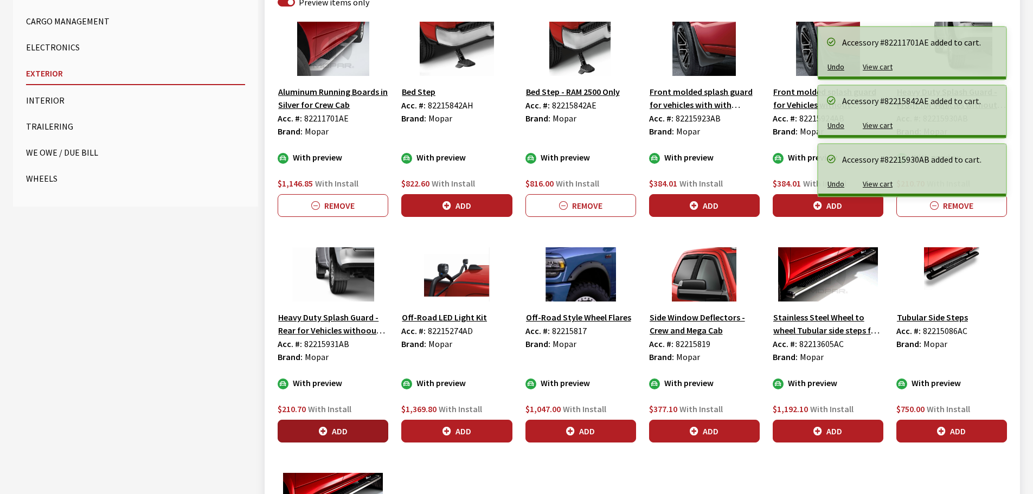
click at [367, 433] on button "Add" at bounding box center [333, 431] width 111 height 23
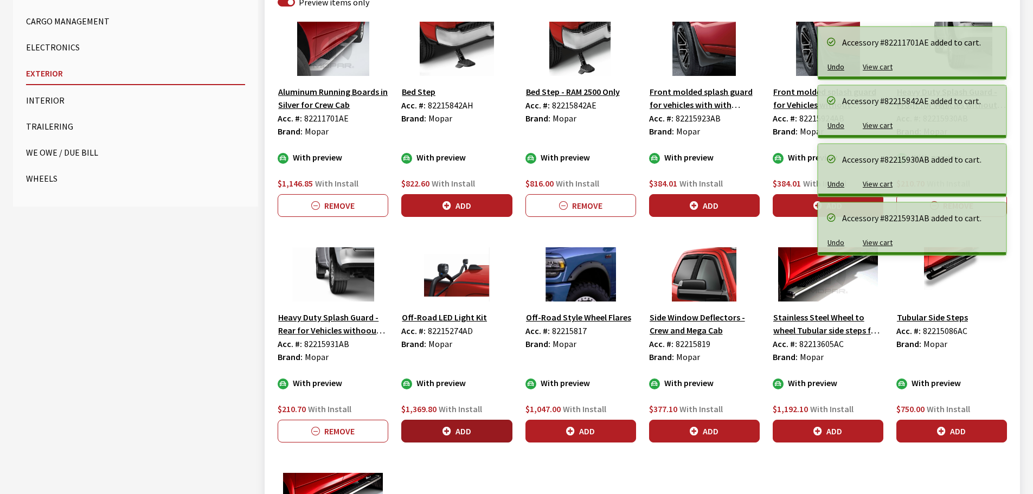
click at [457, 432] on button "Add" at bounding box center [456, 431] width 111 height 23
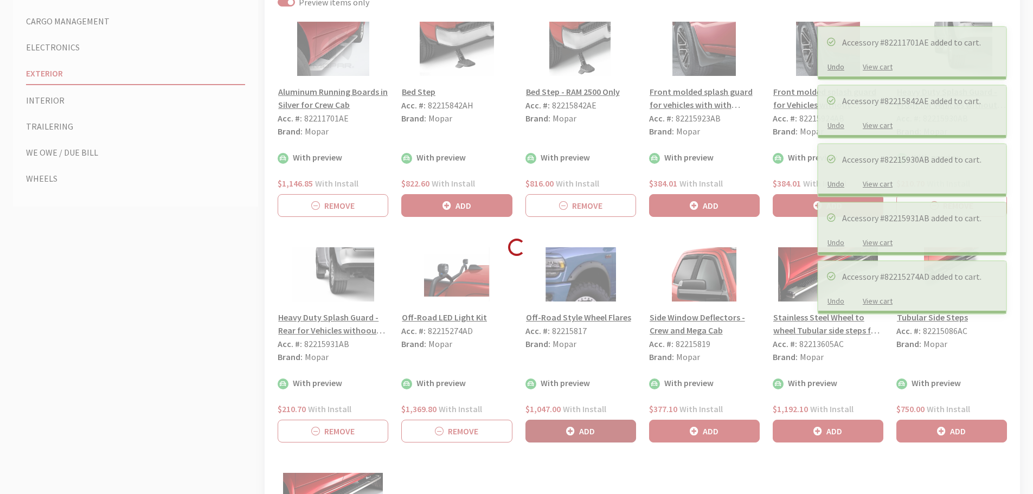
click at [559, 429] on button "Add" at bounding box center [581, 431] width 111 height 23
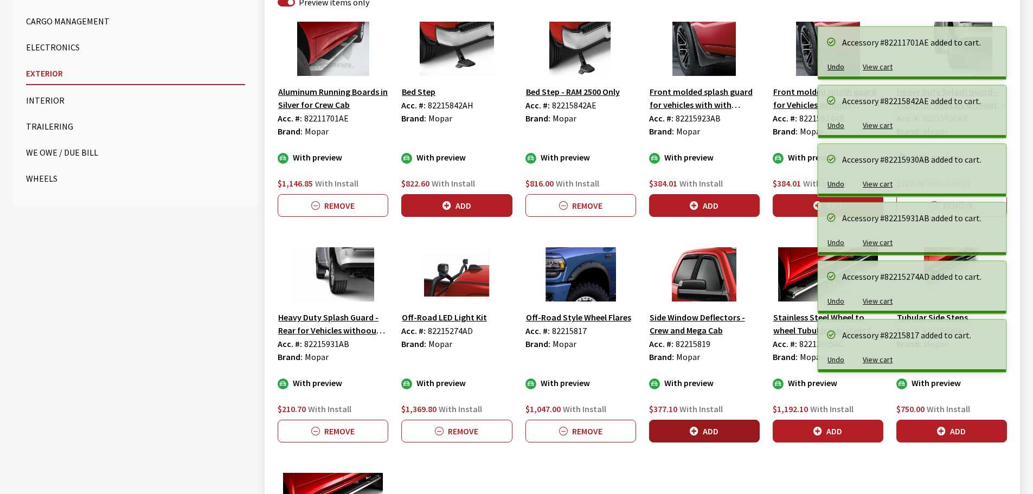
click at [710, 426] on button "Add" at bounding box center [704, 431] width 111 height 23
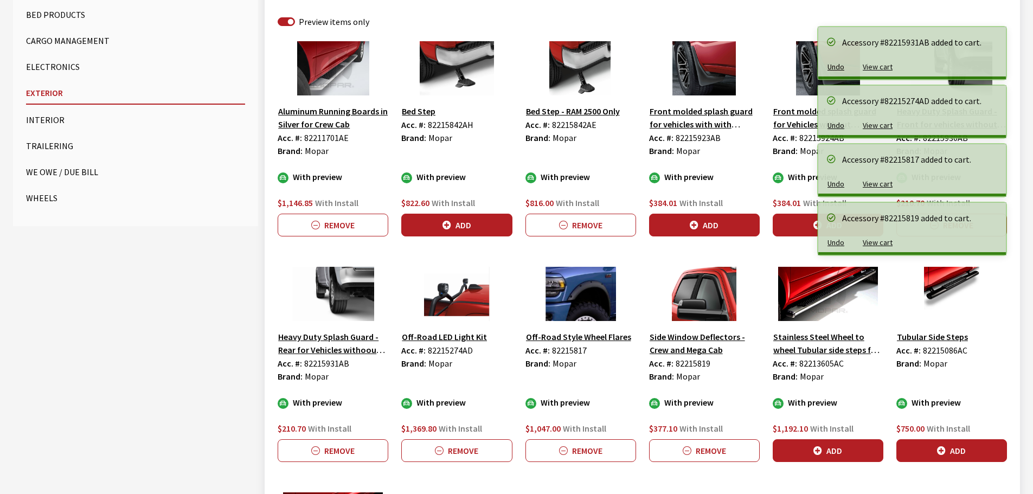
scroll to position [302, 0]
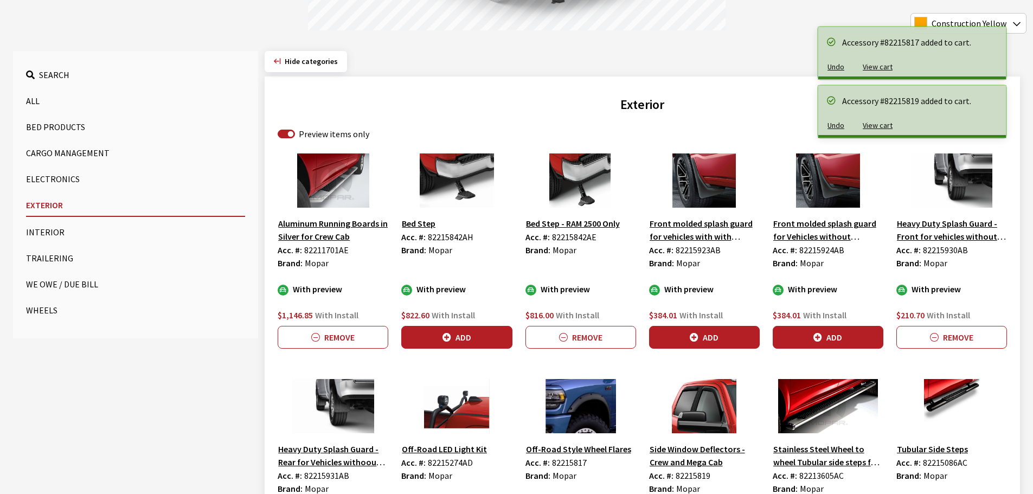
click at [40, 264] on button "Trailering" at bounding box center [135, 258] width 219 height 22
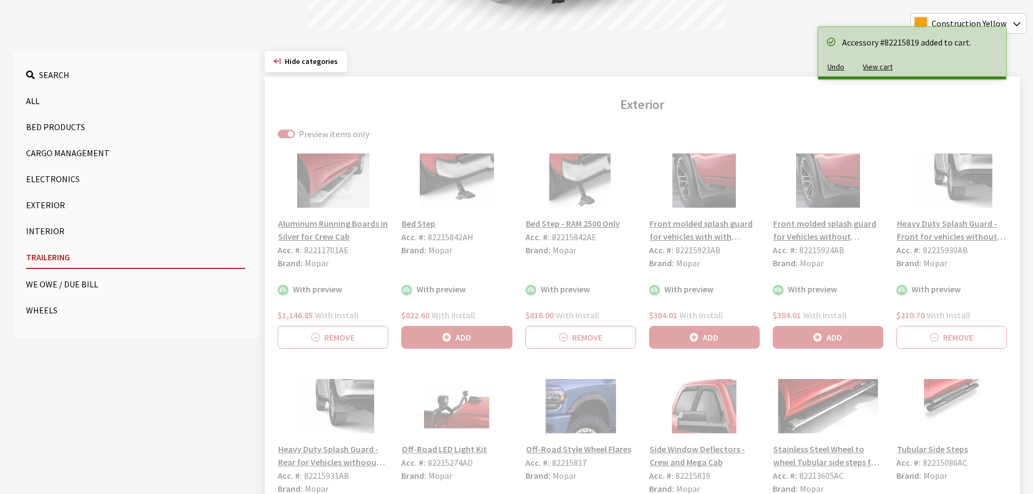
scroll to position [177, 0]
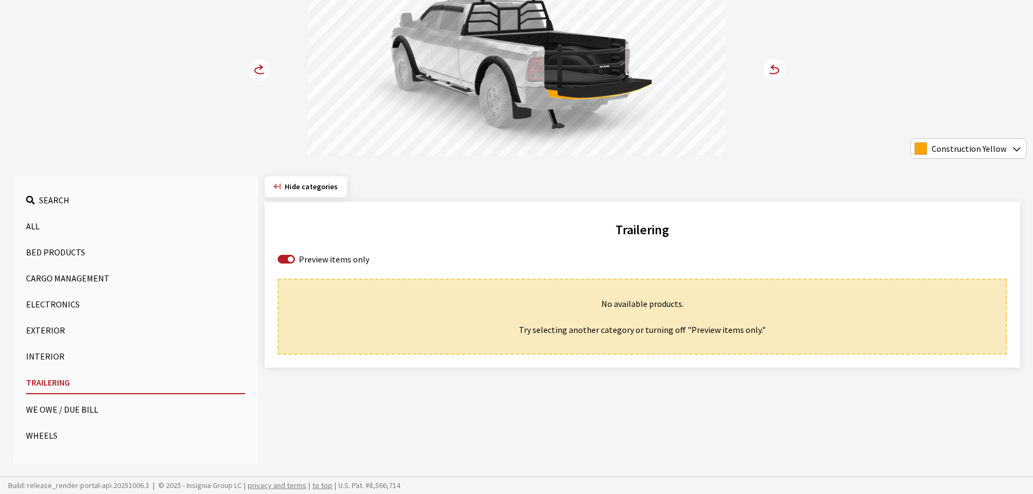
click at [47, 437] on button "Wheels" at bounding box center [135, 436] width 219 height 22
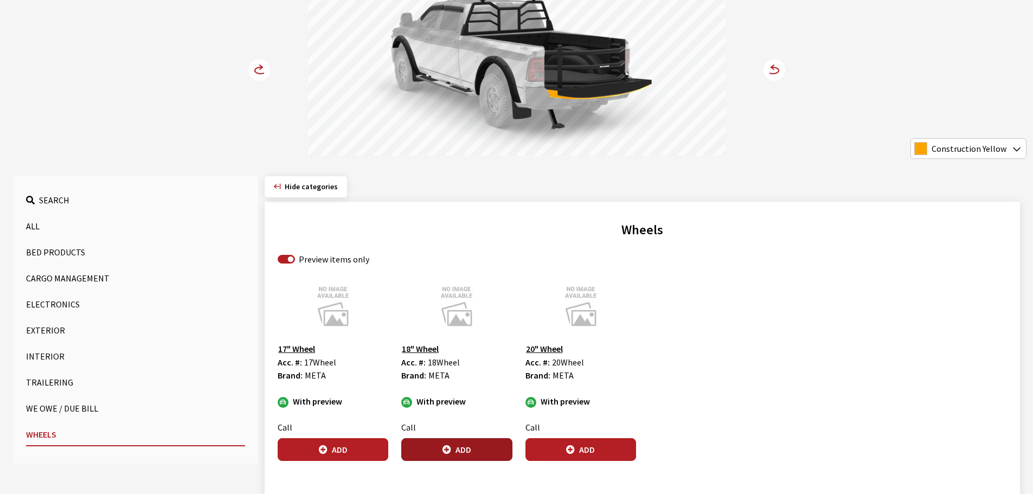
click at [467, 447] on button "Add" at bounding box center [456, 449] width 111 height 23
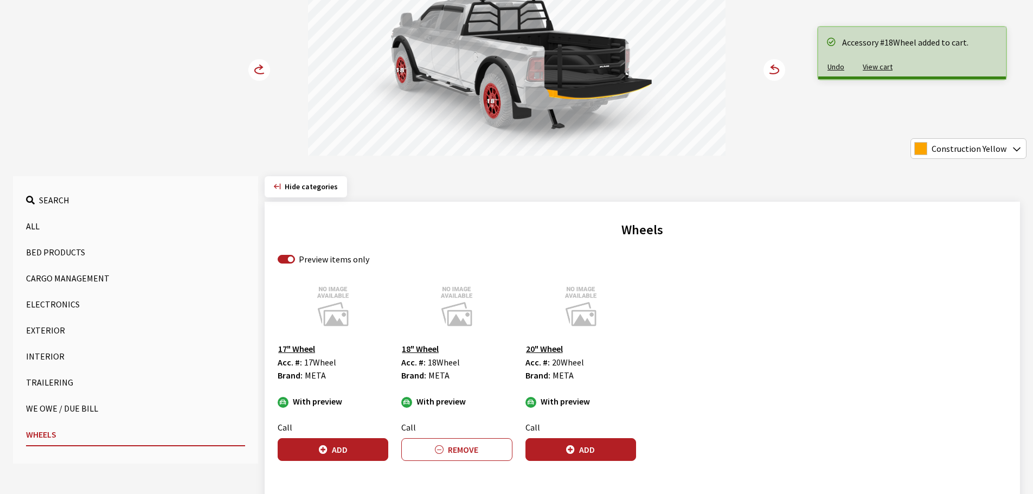
click at [255, 71] on icon at bounding box center [260, 70] width 11 height 7
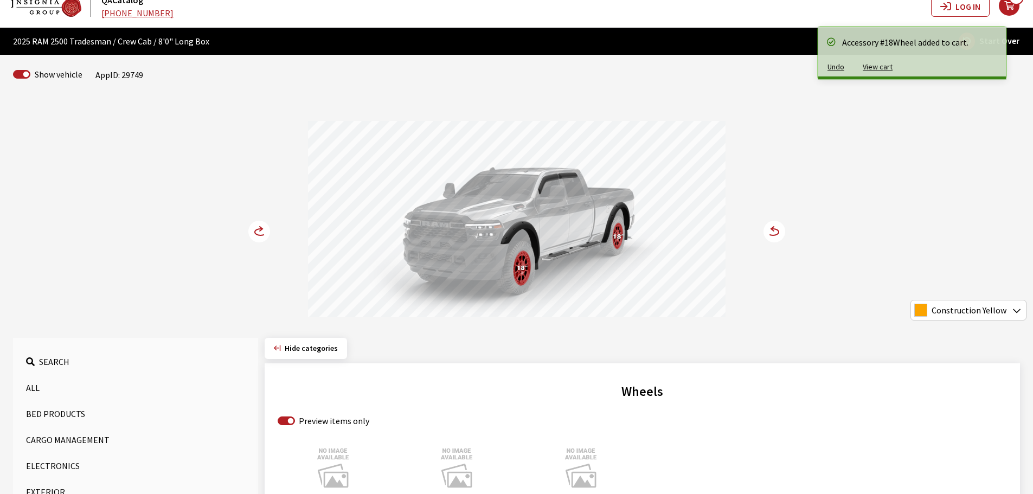
scroll to position [14, 0]
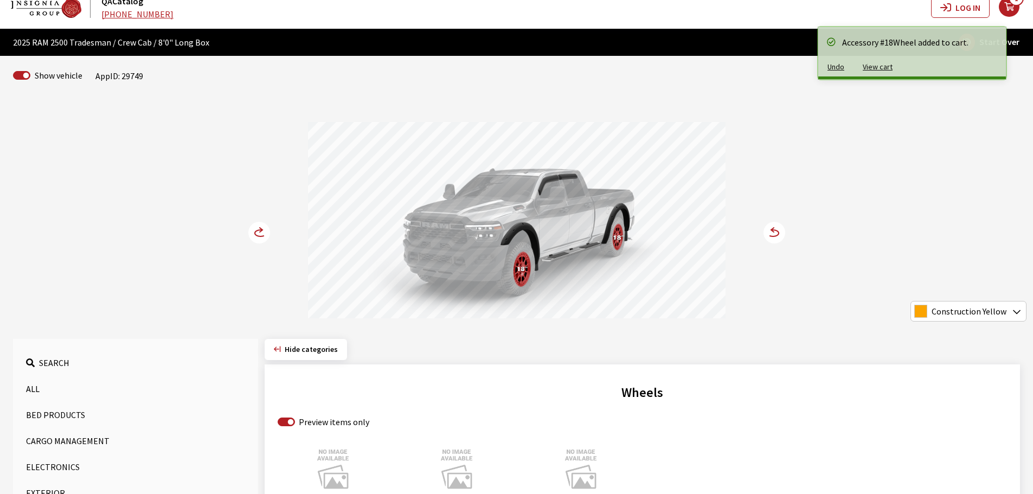
click at [257, 237] on circle at bounding box center [259, 233] width 22 height 22
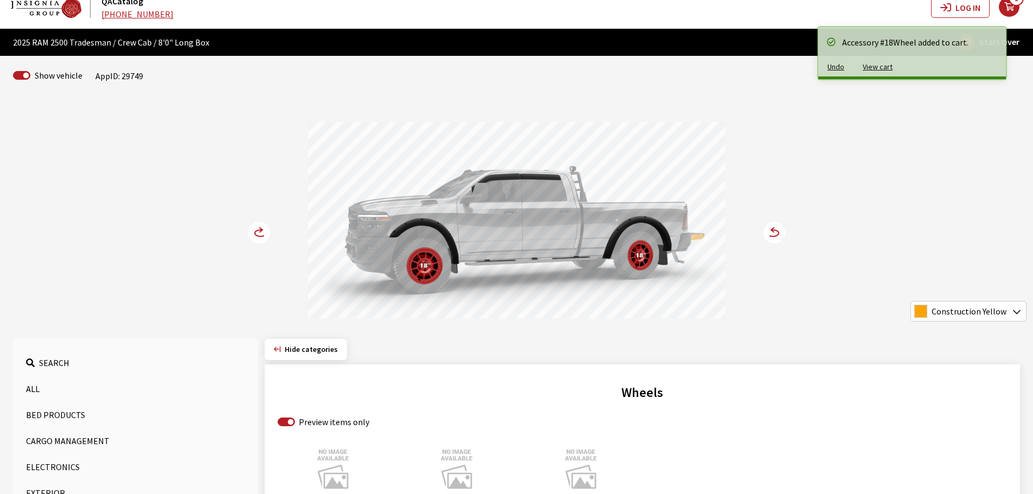
click at [257, 237] on circle at bounding box center [259, 233] width 22 height 22
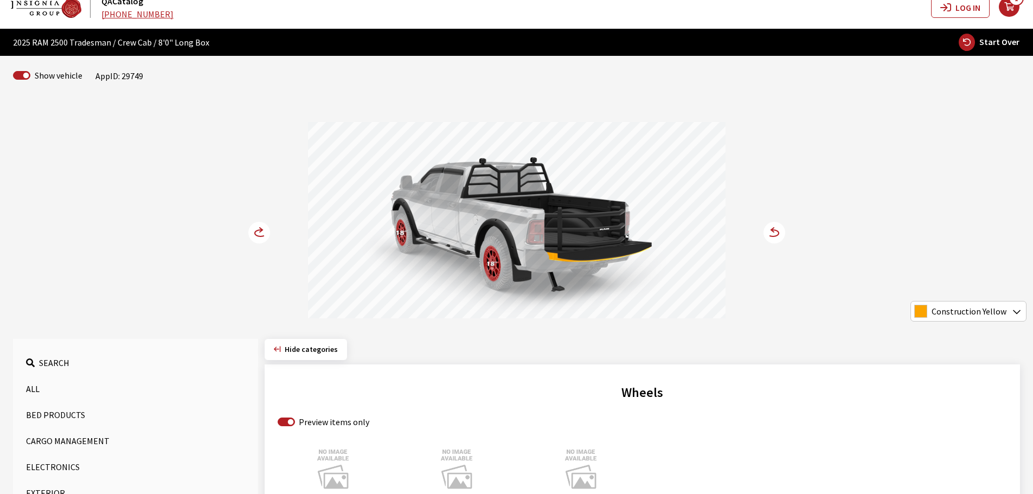
click at [257, 237] on circle at bounding box center [259, 233] width 22 height 22
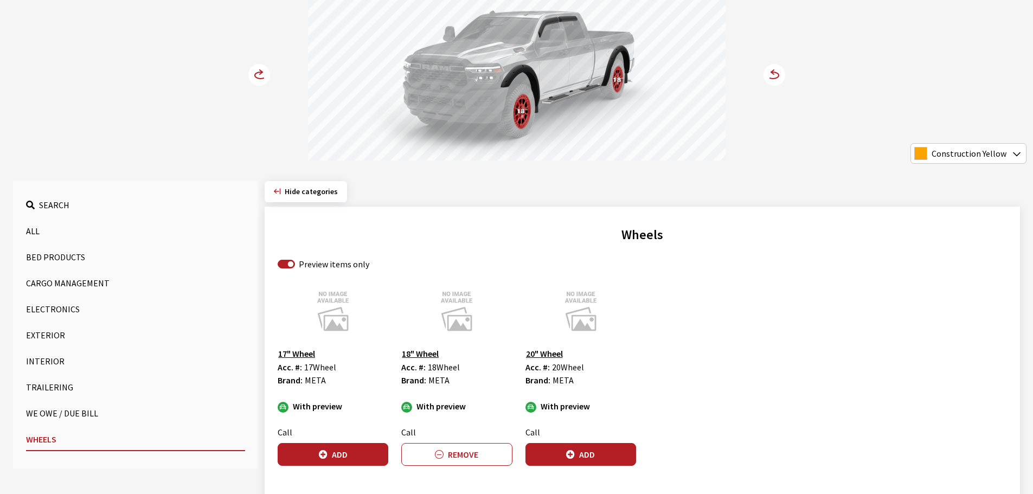
scroll to position [177, 0]
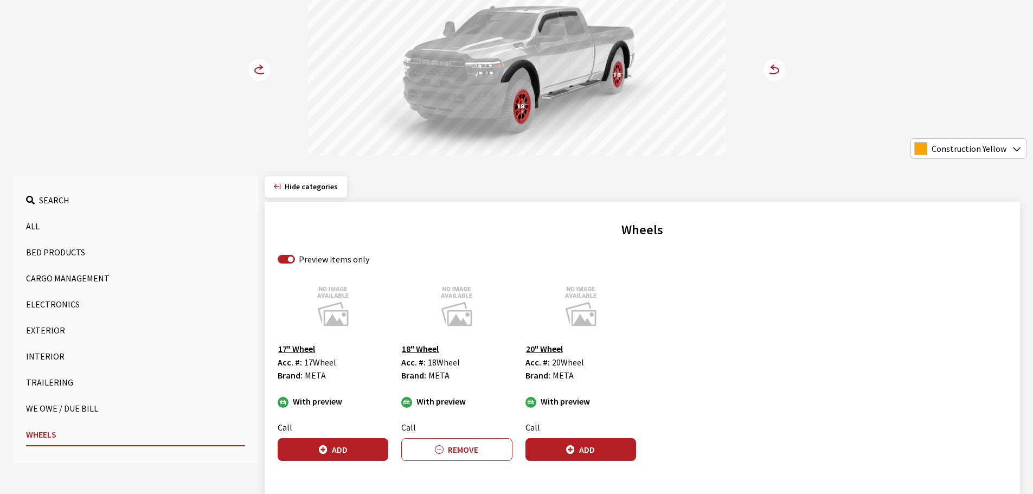
click at [41, 333] on button "Exterior" at bounding box center [135, 331] width 219 height 22
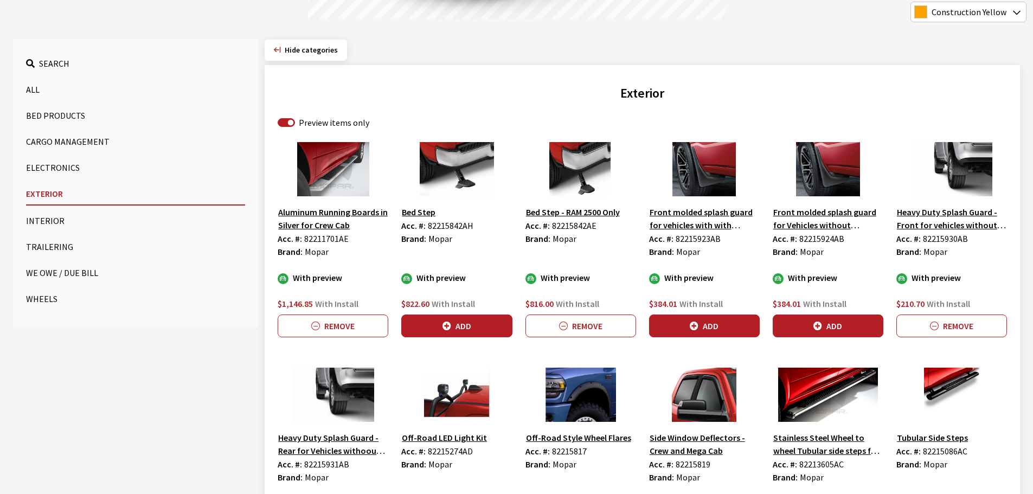
scroll to position [394, 0]
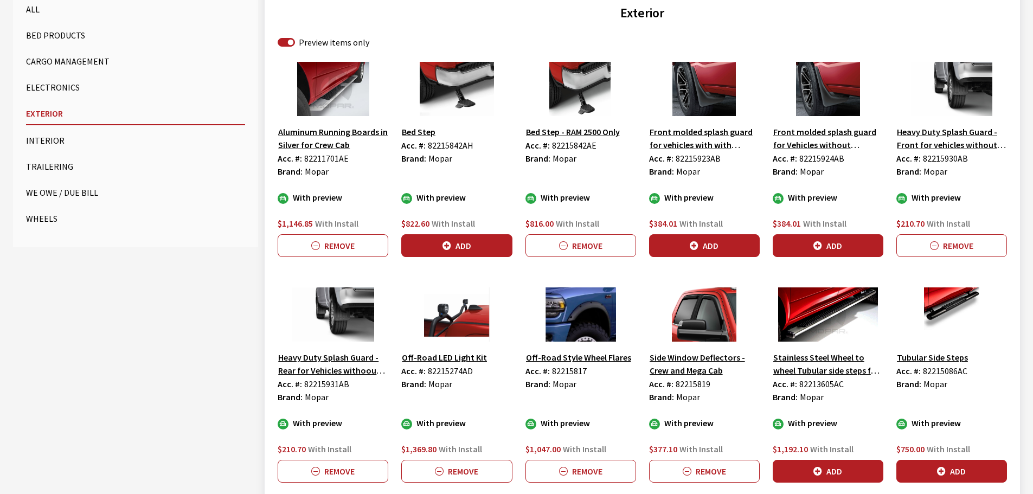
click at [445, 372] on span "82215274AD" at bounding box center [450, 371] width 45 height 11
copy span "82215274AD"
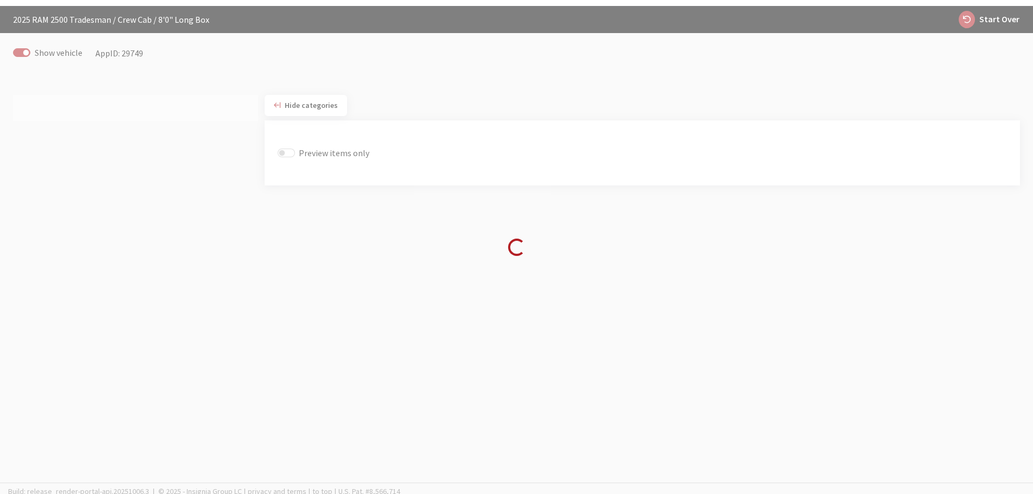
scroll to position [38, 0]
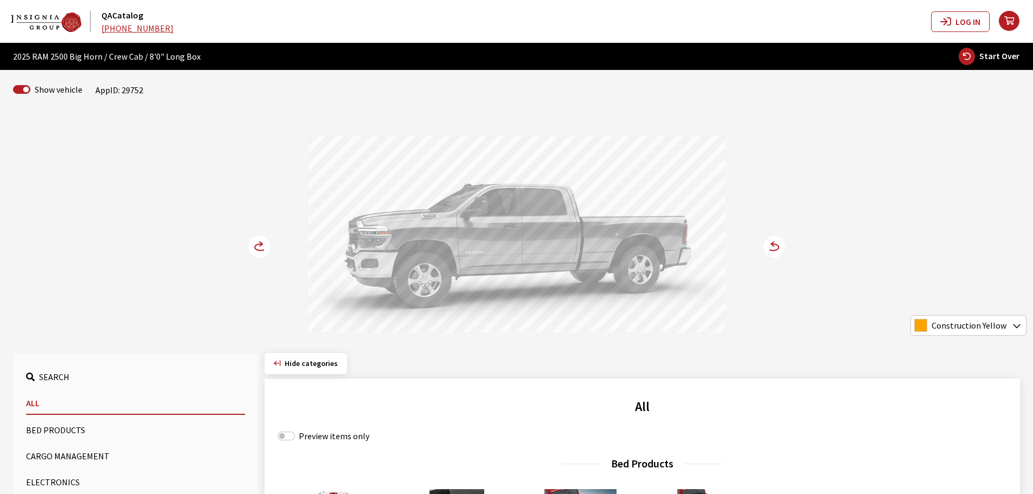
click at [781, 247] on circle at bounding box center [775, 247] width 22 height 22
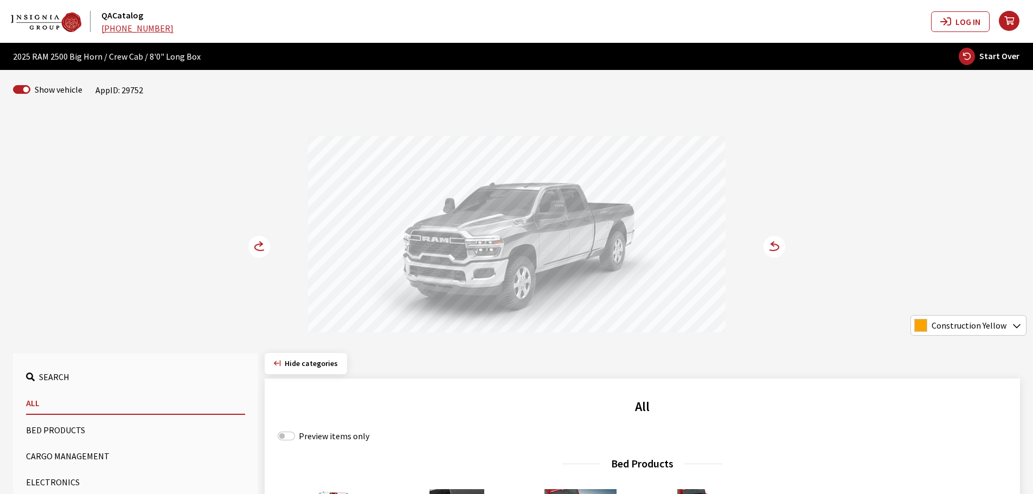
click at [781, 247] on circle at bounding box center [775, 247] width 22 height 22
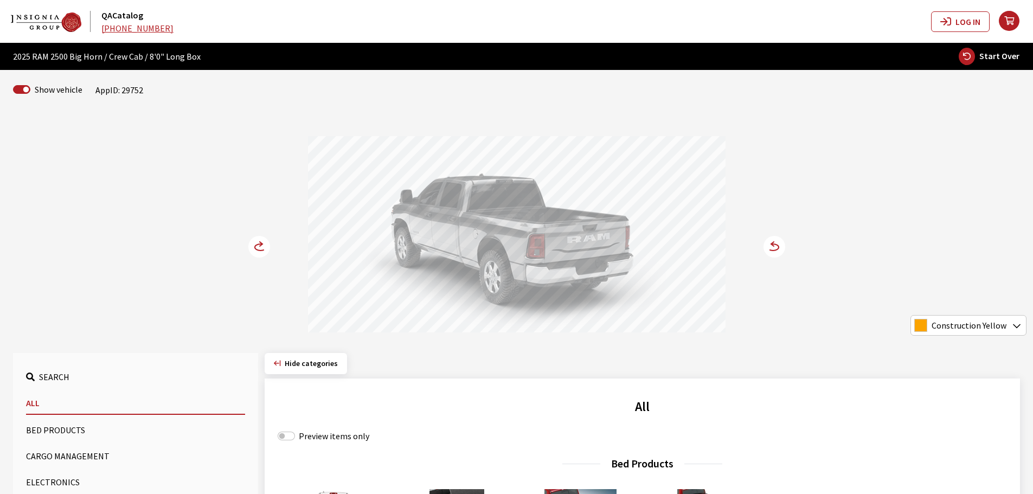
click at [295, 438] on div "Preview items only" at bounding box center [643, 436] width 730 height 13
click at [289, 439] on input "Preview items only" at bounding box center [286, 436] width 17 height 9
checkbox input "true"
click at [54, 429] on button "Bed Products" at bounding box center [135, 430] width 219 height 22
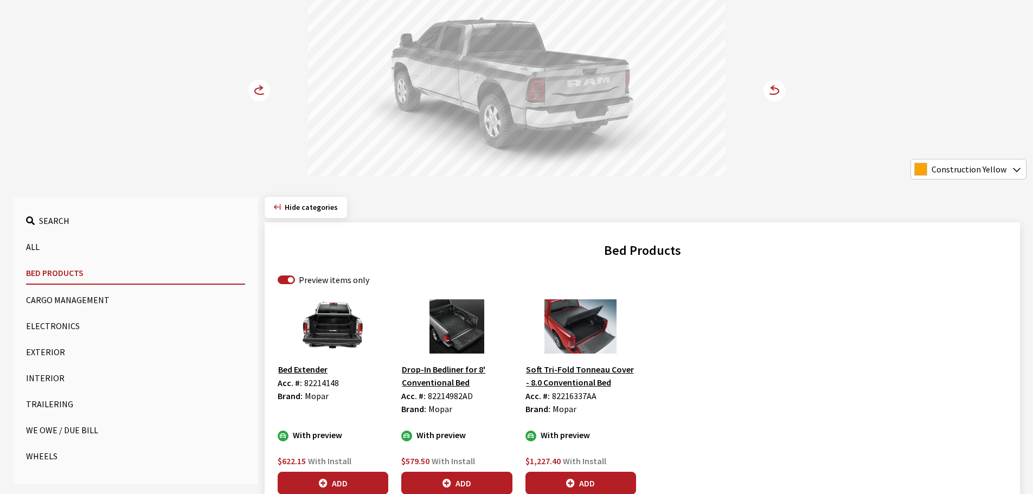
scroll to position [163, 0]
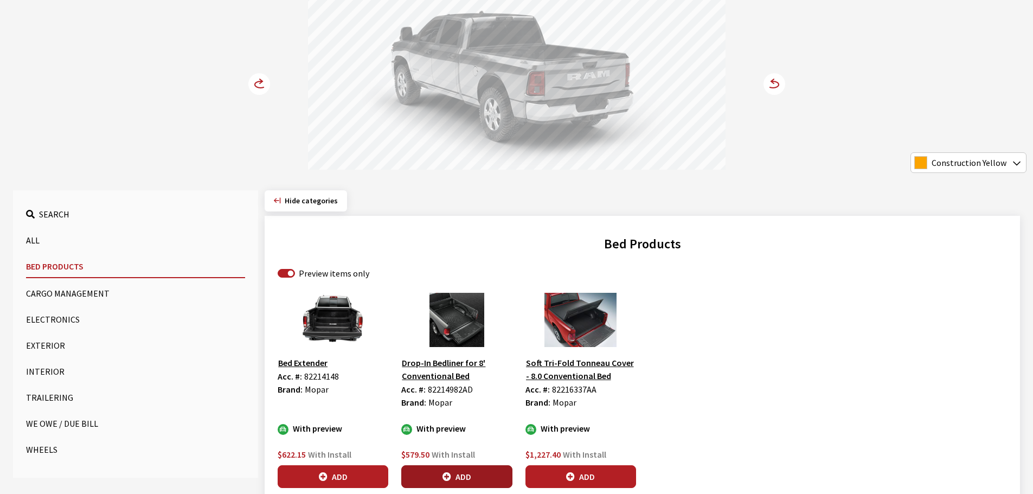
click at [440, 473] on button "Add" at bounding box center [456, 476] width 111 height 23
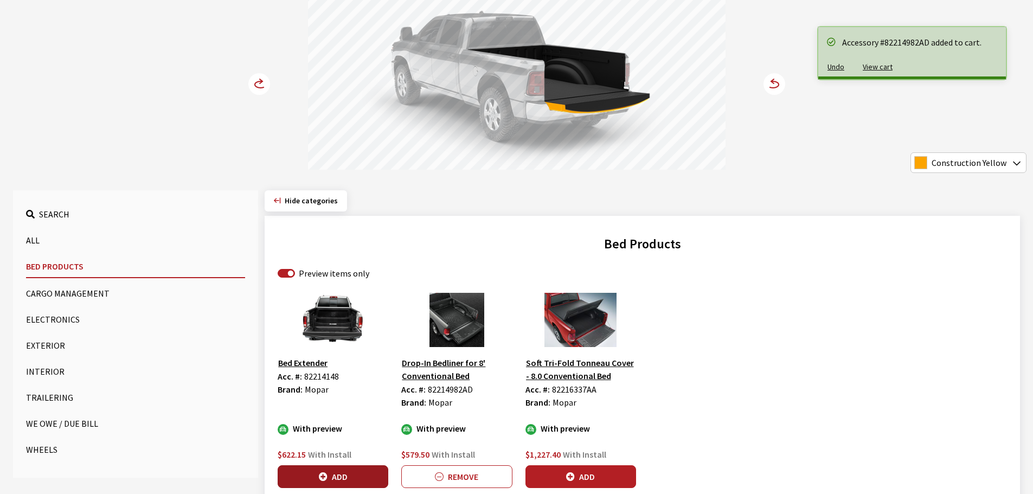
click at [353, 484] on button "Add" at bounding box center [333, 476] width 111 height 23
click at [69, 295] on button "Cargo Management" at bounding box center [135, 294] width 219 height 22
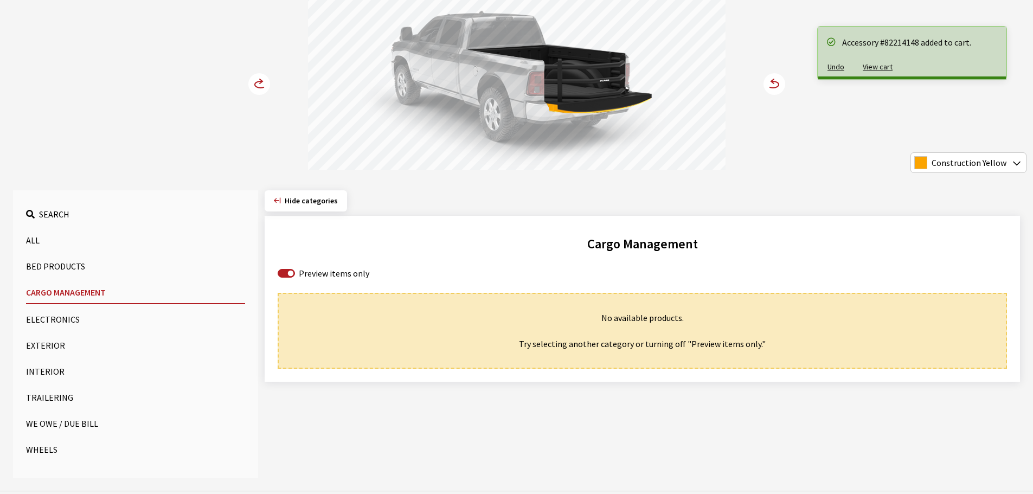
click at [41, 343] on button "Exterior" at bounding box center [135, 346] width 219 height 22
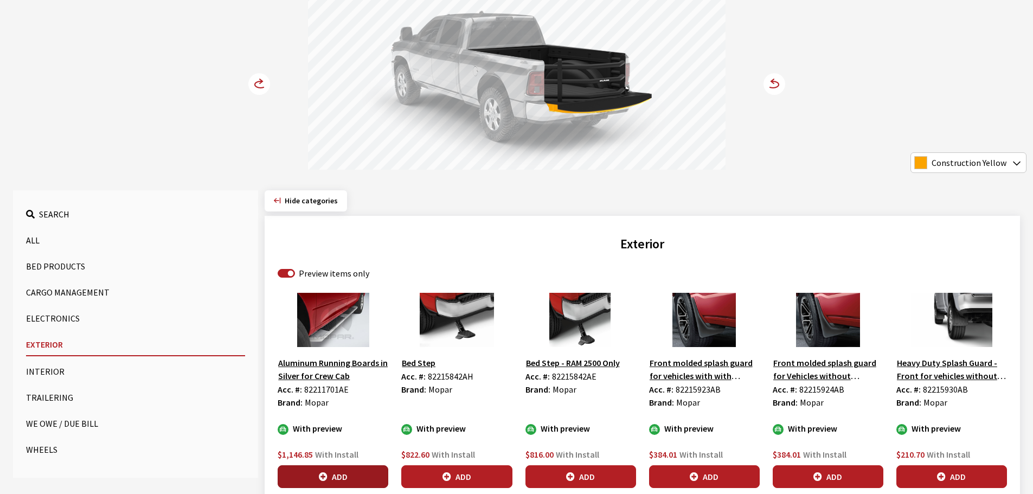
drag, startPoint x: 338, startPoint y: 477, endPoint x: 418, endPoint y: 473, distance: 80.4
click at [339, 477] on button "Add" at bounding box center [333, 476] width 111 height 23
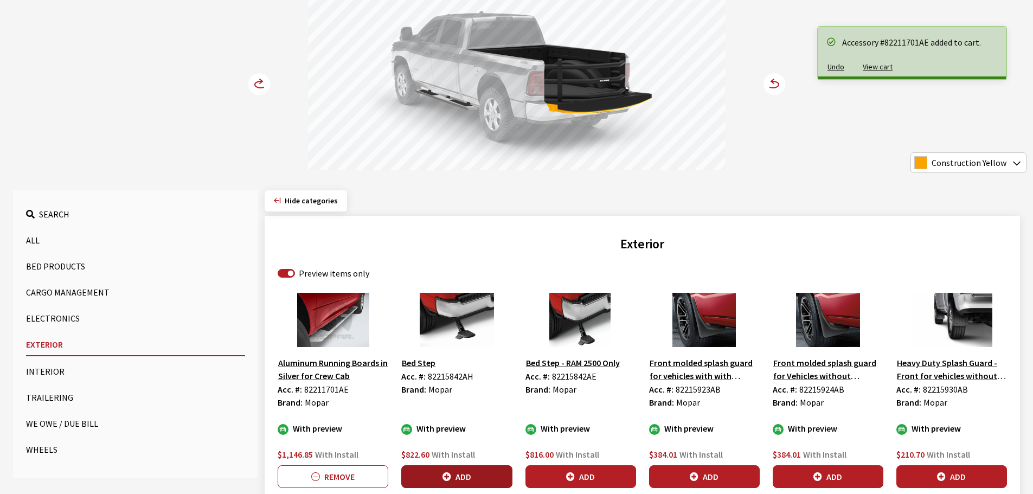
click at [458, 470] on button "Add" at bounding box center [456, 476] width 111 height 23
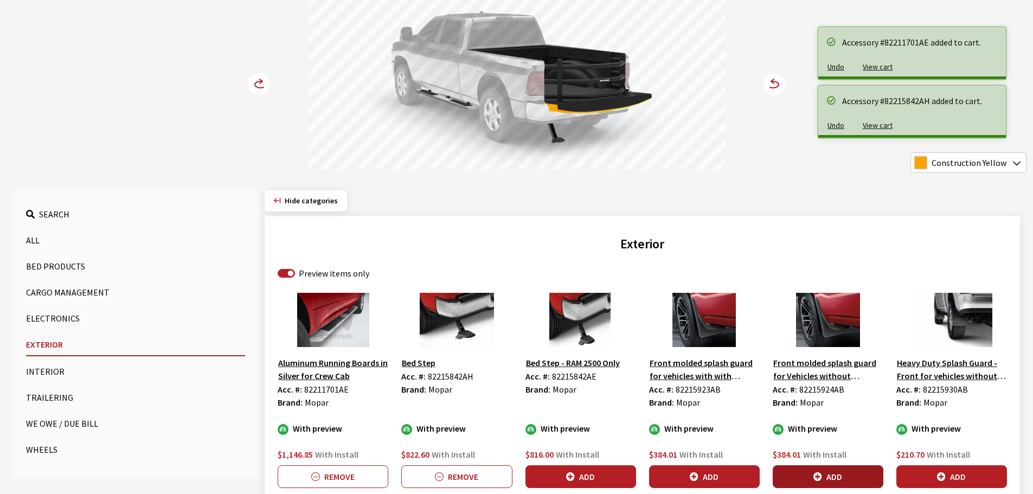
click at [870, 476] on button "Add" at bounding box center [828, 476] width 111 height 23
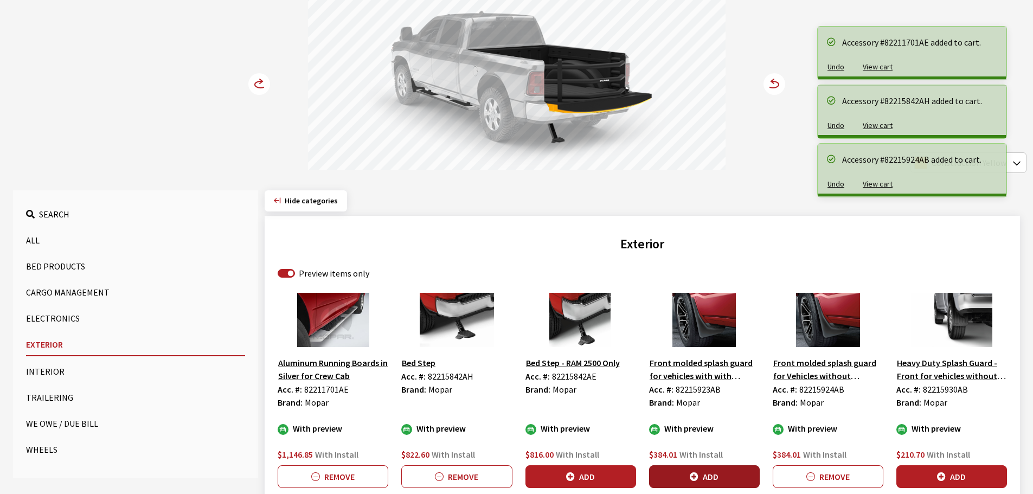
click at [736, 468] on button "Add" at bounding box center [704, 476] width 111 height 23
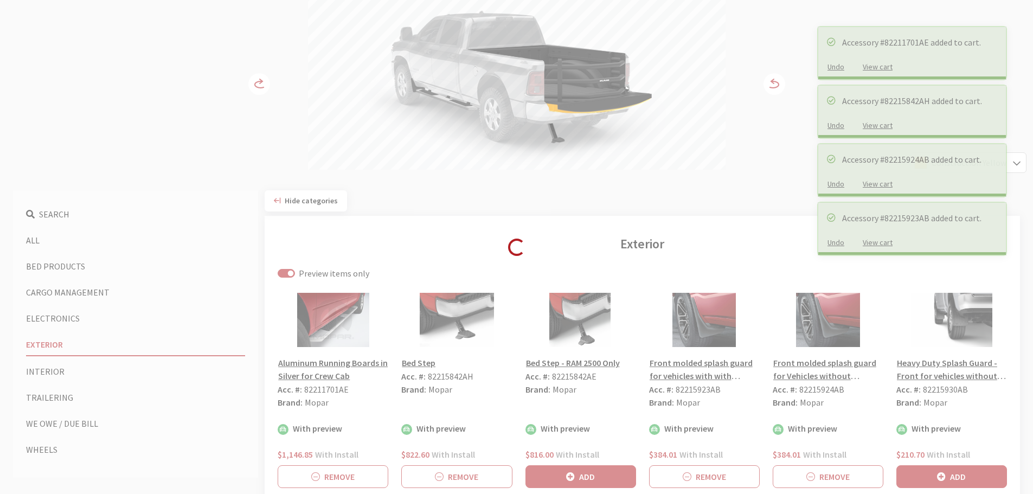
scroll to position [434, 0]
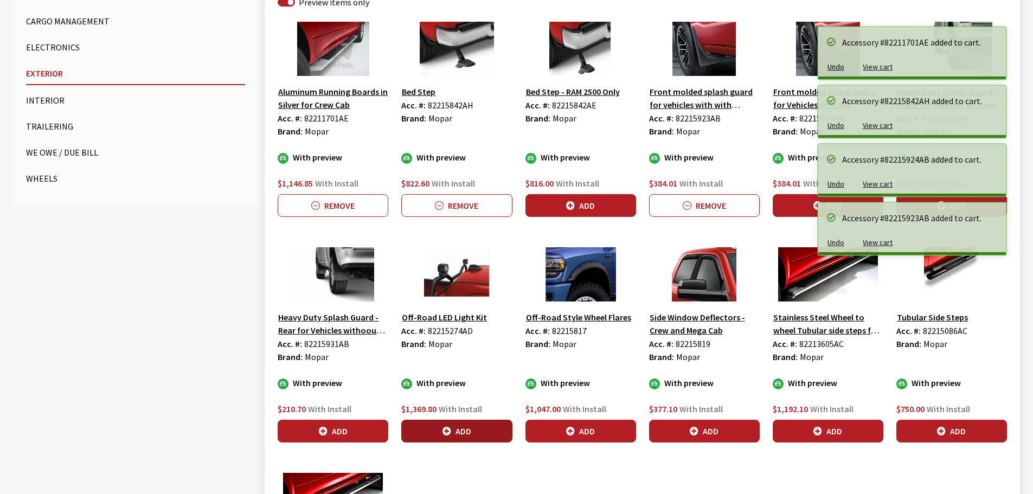
click at [457, 426] on button "Add" at bounding box center [456, 431] width 111 height 23
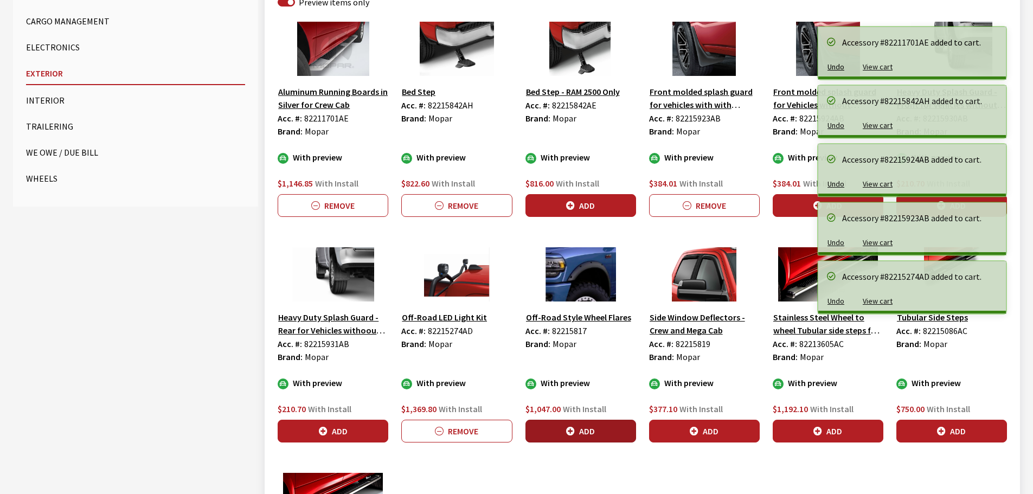
click at [572, 439] on button "Add" at bounding box center [581, 431] width 111 height 23
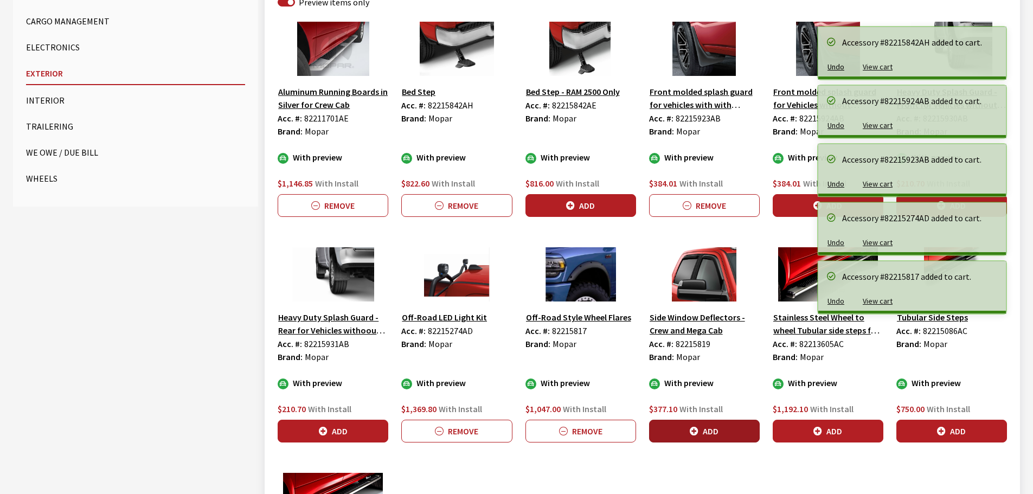
click at [716, 427] on button "Add" at bounding box center [704, 431] width 111 height 23
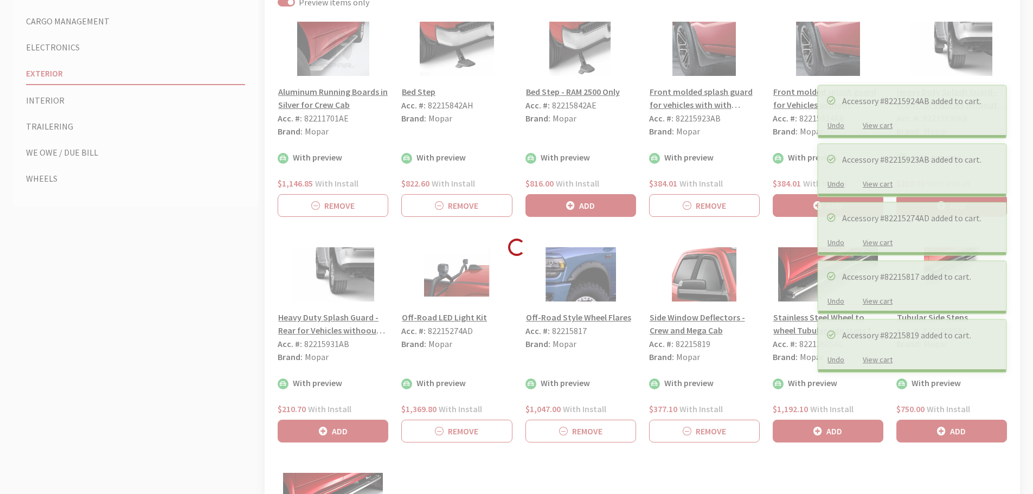
click at [811, 436] on button "Add" at bounding box center [828, 431] width 111 height 23
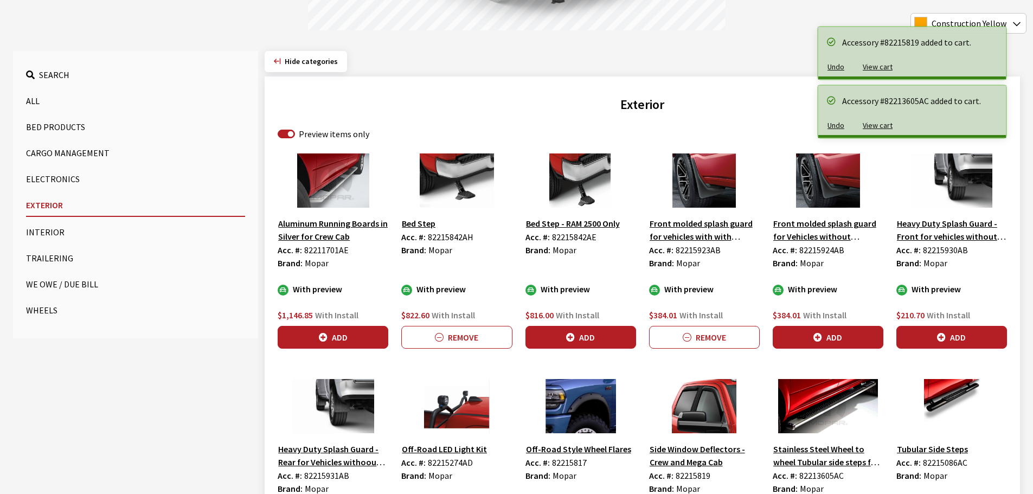
scroll to position [0, 0]
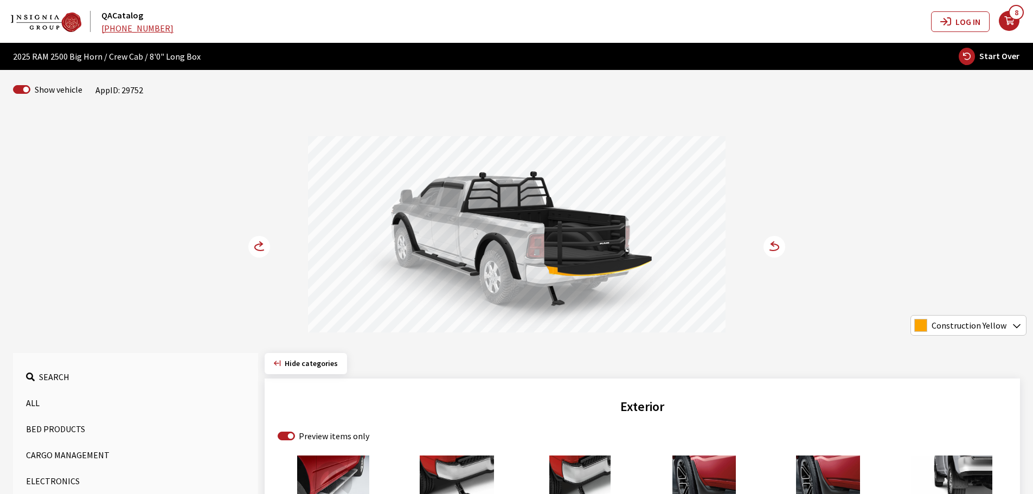
click at [254, 244] on circle at bounding box center [259, 247] width 22 height 22
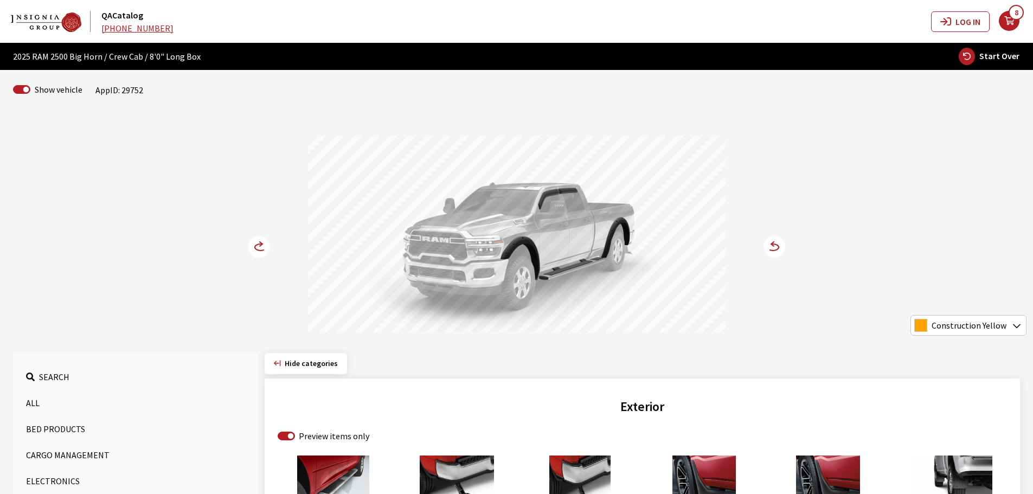
click at [254, 244] on circle at bounding box center [259, 247] width 22 height 22
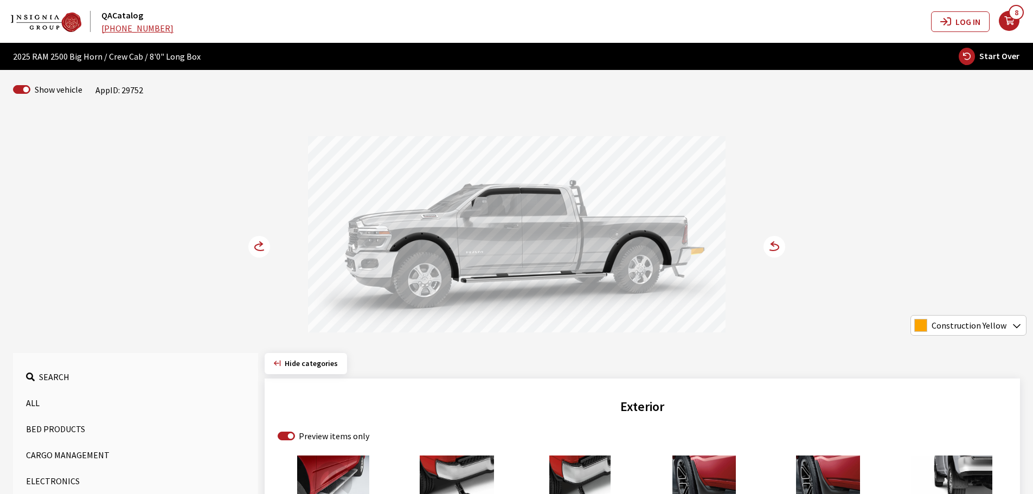
click at [254, 244] on circle at bounding box center [259, 247] width 22 height 22
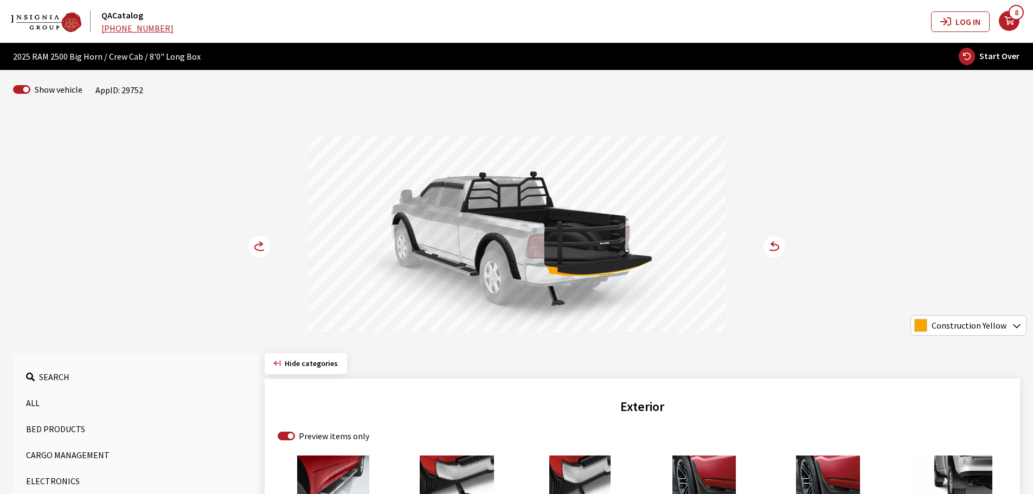
click at [254, 244] on circle at bounding box center [259, 247] width 22 height 22
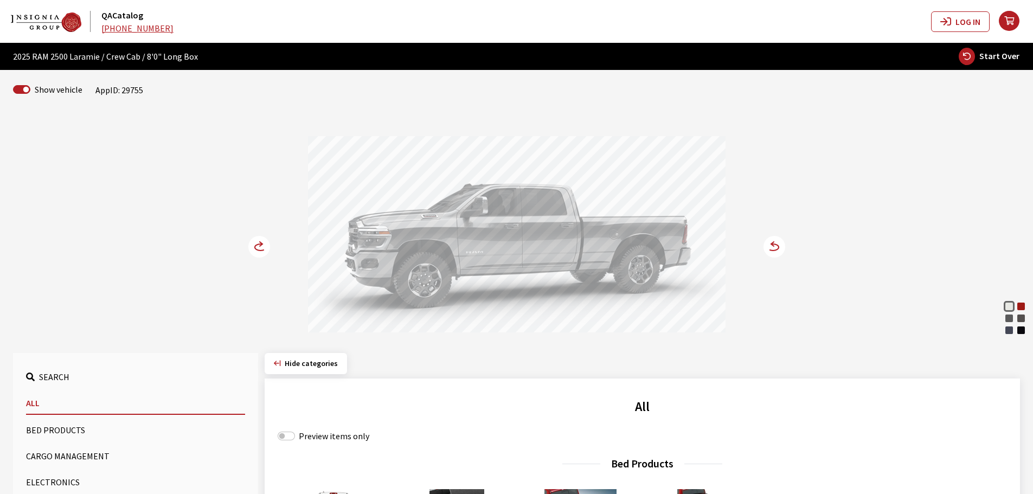
click at [780, 247] on circle at bounding box center [775, 247] width 22 height 22
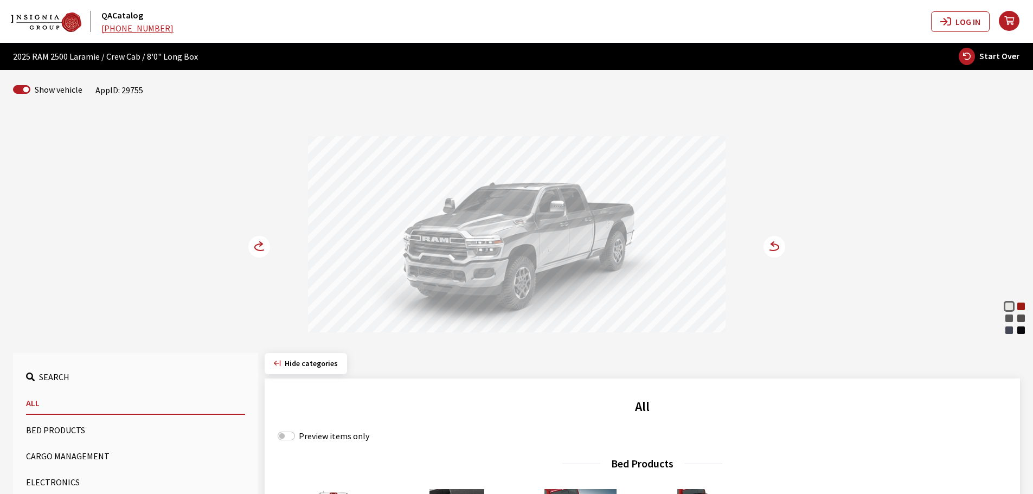
click at [780, 247] on circle at bounding box center [775, 247] width 22 height 22
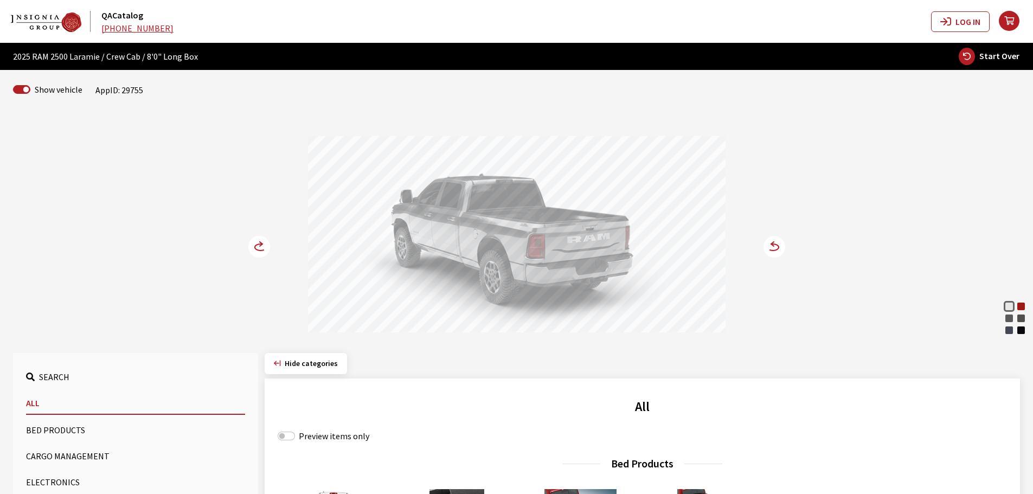
click at [257, 248] on circle at bounding box center [259, 247] width 22 height 22
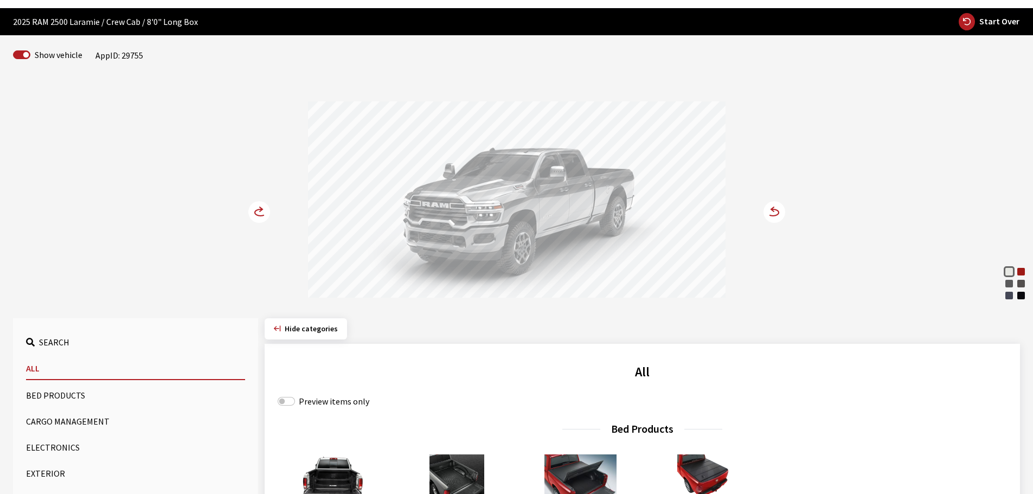
scroll to position [54, 0]
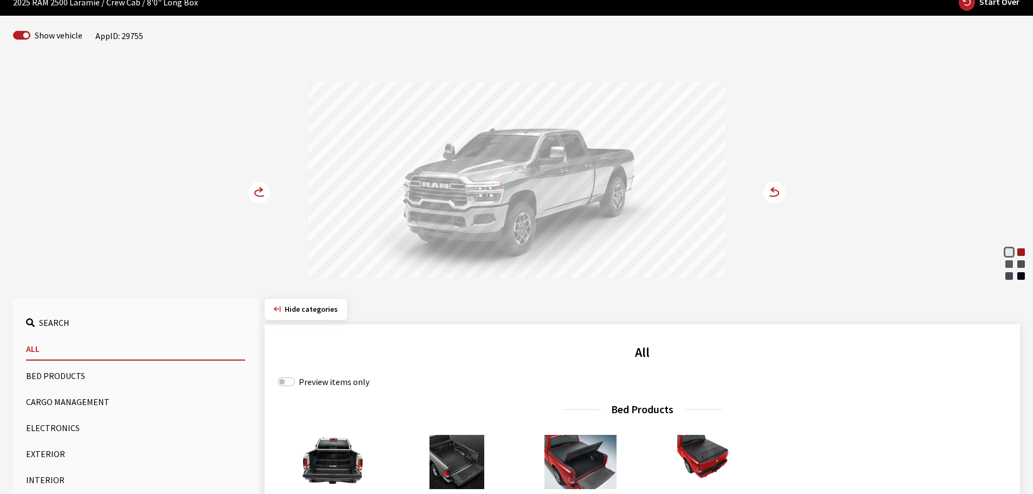
click at [60, 377] on button "Bed Products" at bounding box center [135, 376] width 219 height 22
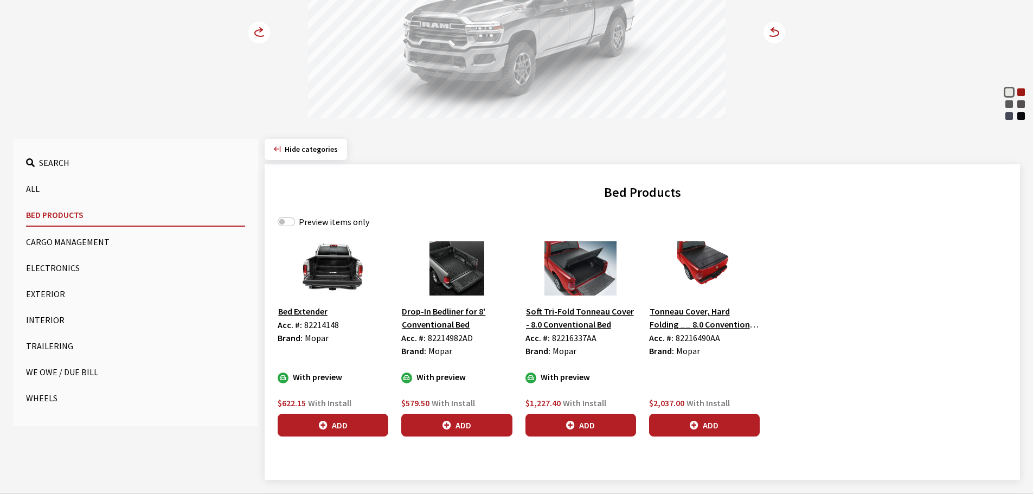
scroll to position [217, 0]
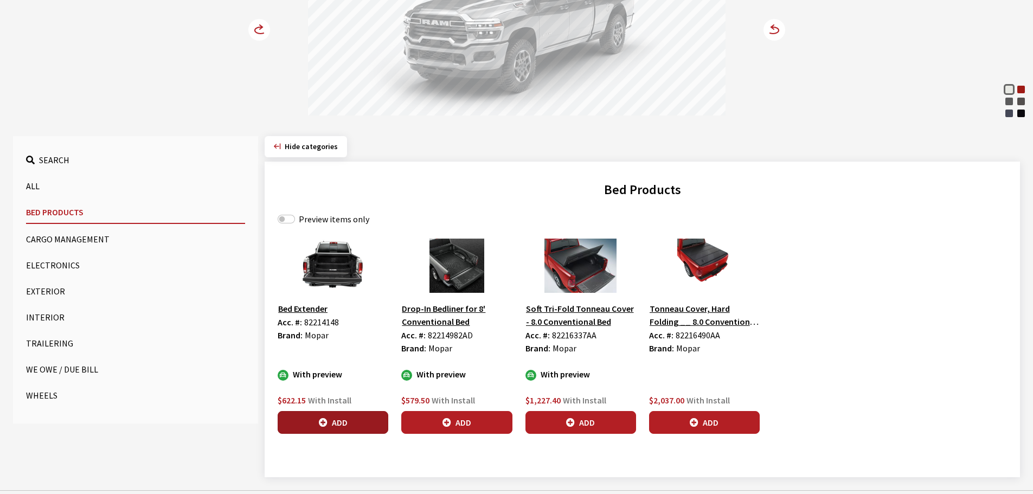
click at [350, 427] on button "Add" at bounding box center [333, 422] width 111 height 23
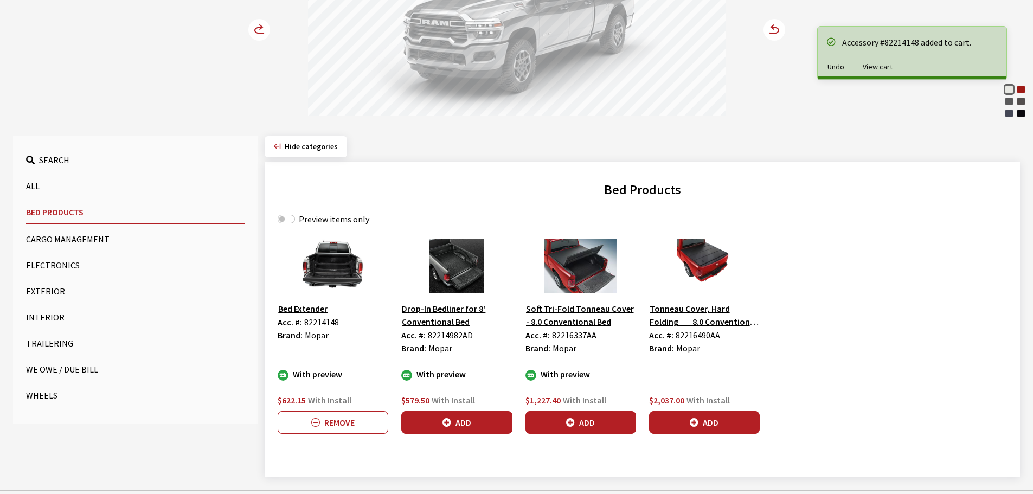
scroll to position [231, 0]
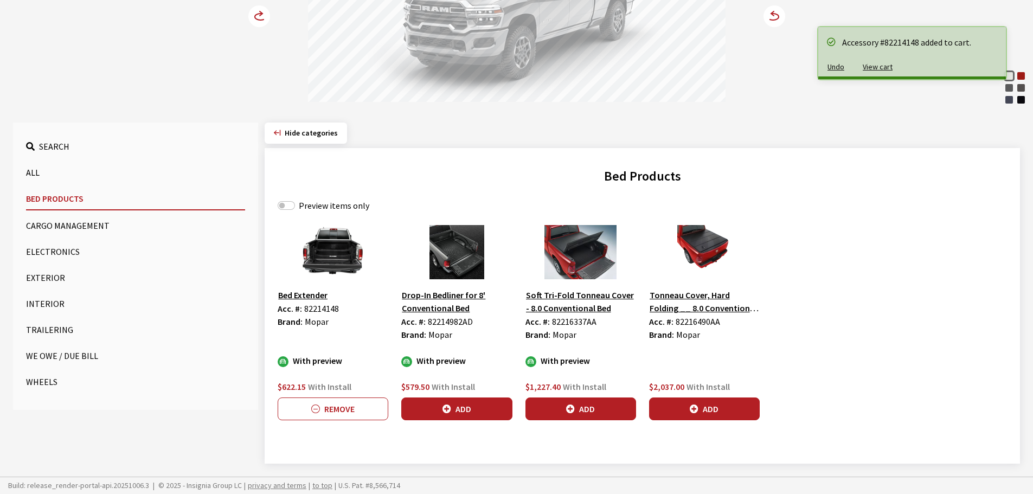
click at [43, 277] on button "Exterior" at bounding box center [135, 278] width 219 height 22
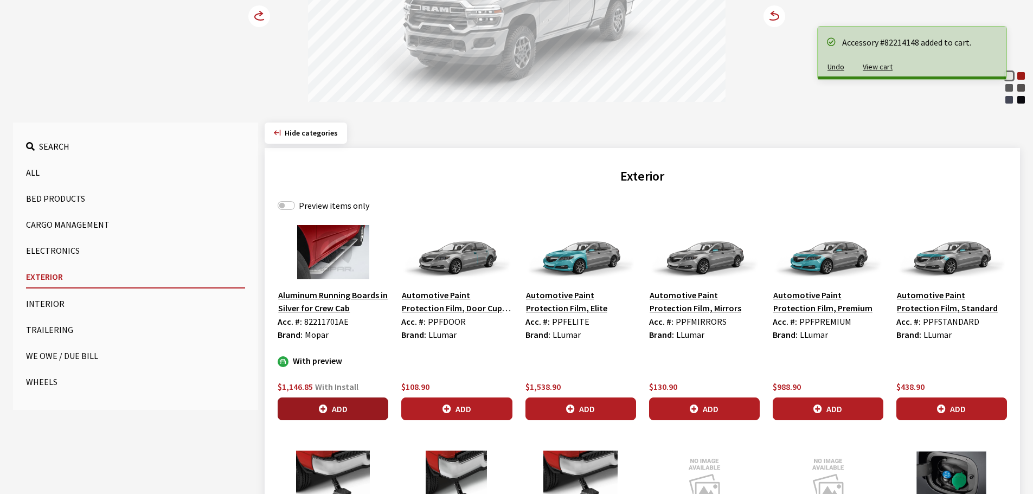
click at [361, 406] on button "Add" at bounding box center [333, 409] width 111 height 23
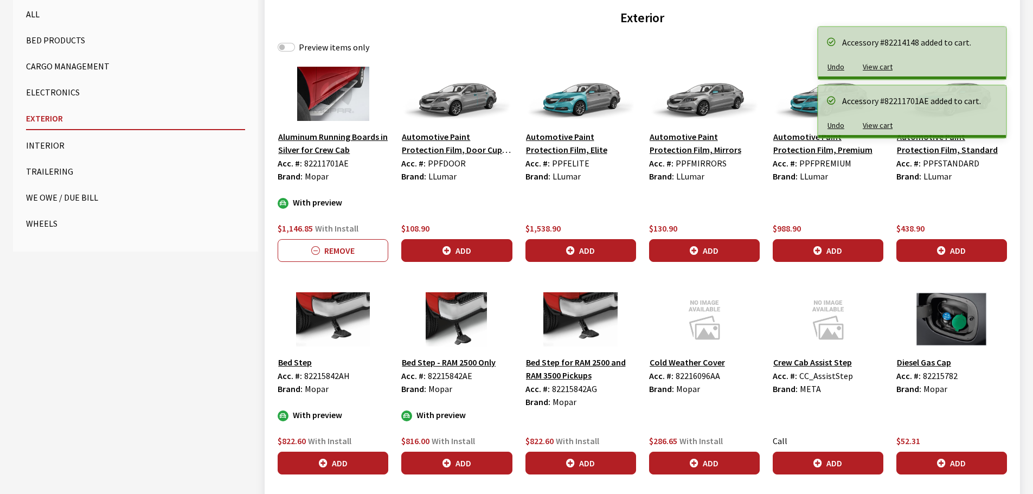
scroll to position [393, 0]
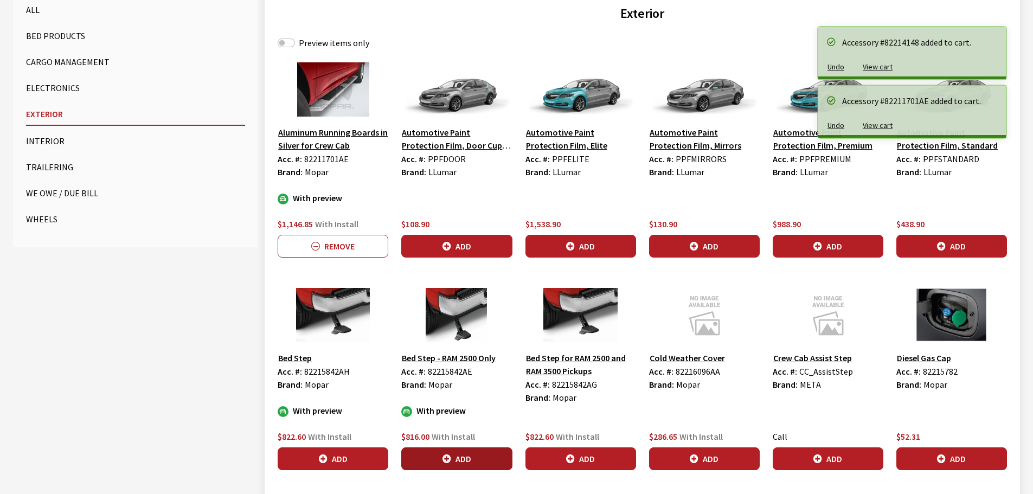
click at [479, 458] on button "Add" at bounding box center [456, 459] width 111 height 23
click at [288, 40] on input "Preview items only" at bounding box center [286, 43] width 17 height 9
checkbox input "true"
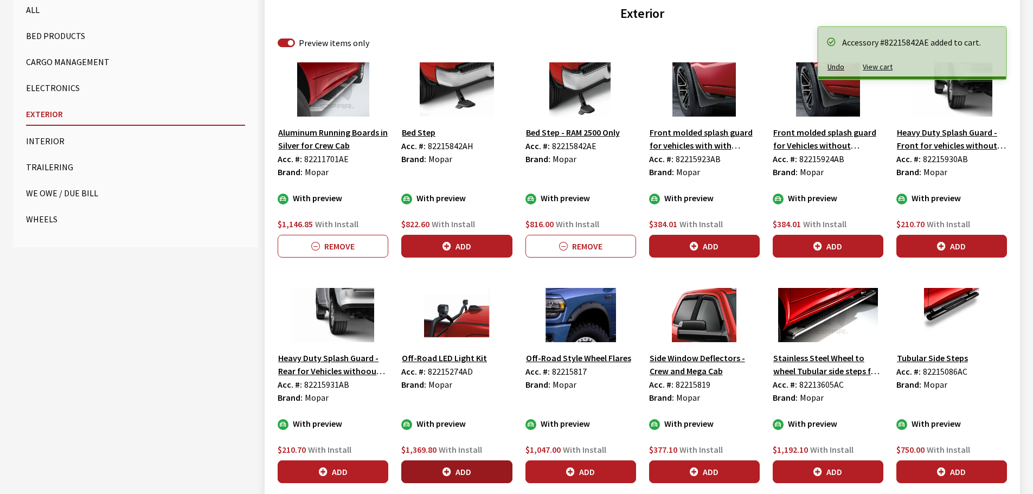
click at [486, 469] on button "Add" at bounding box center [456, 472] width 111 height 23
click at [818, 251] on icon "button" at bounding box center [818, 246] width 9 height 9
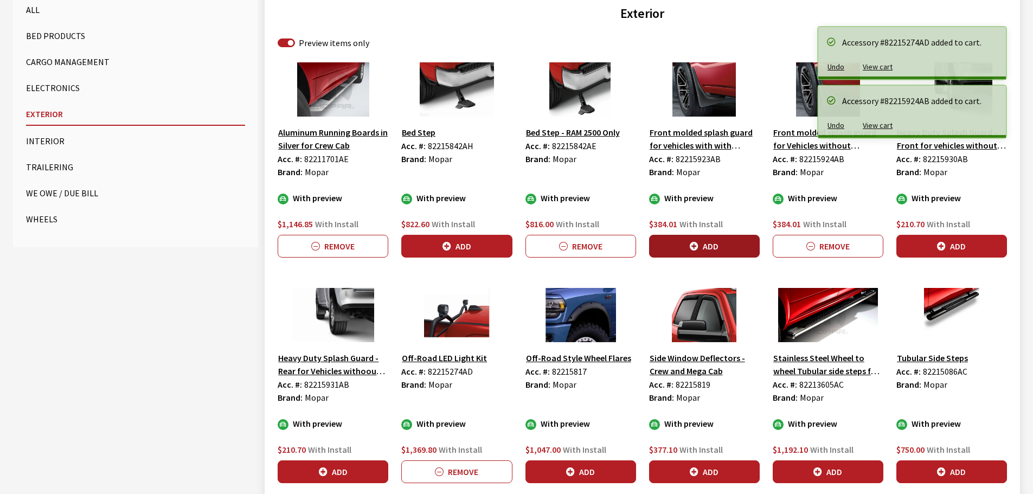
click at [703, 256] on button "Add" at bounding box center [704, 246] width 111 height 23
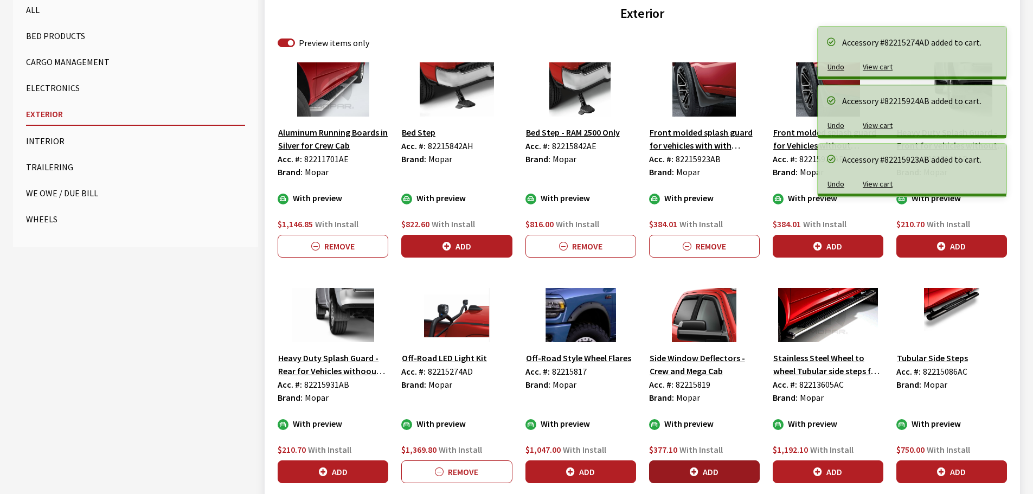
click at [704, 470] on button "Add" at bounding box center [704, 472] width 111 height 23
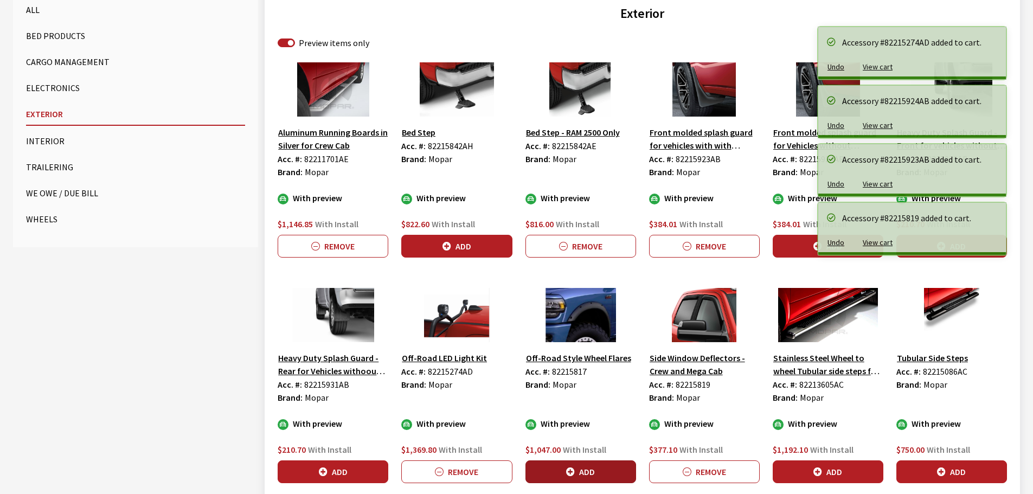
click at [586, 478] on button "Add" at bounding box center [581, 472] width 111 height 23
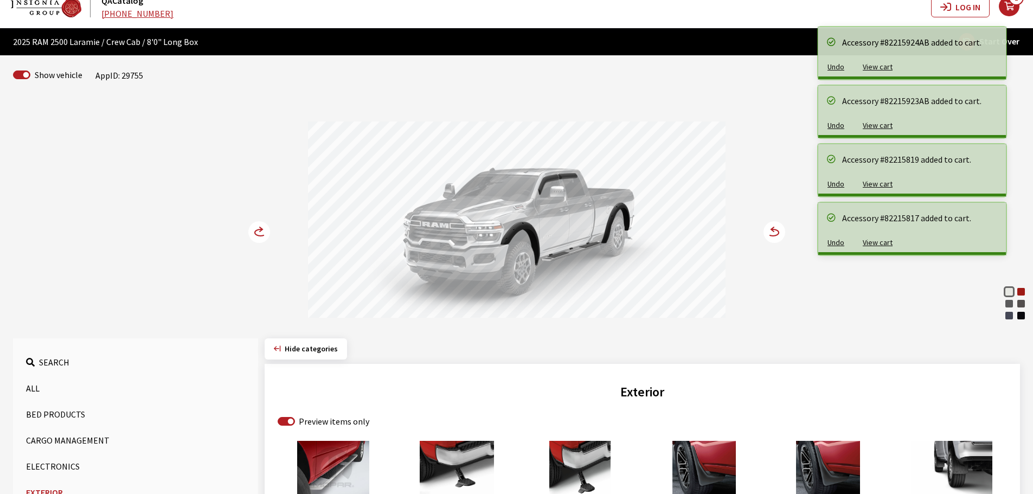
scroll to position [14, 0]
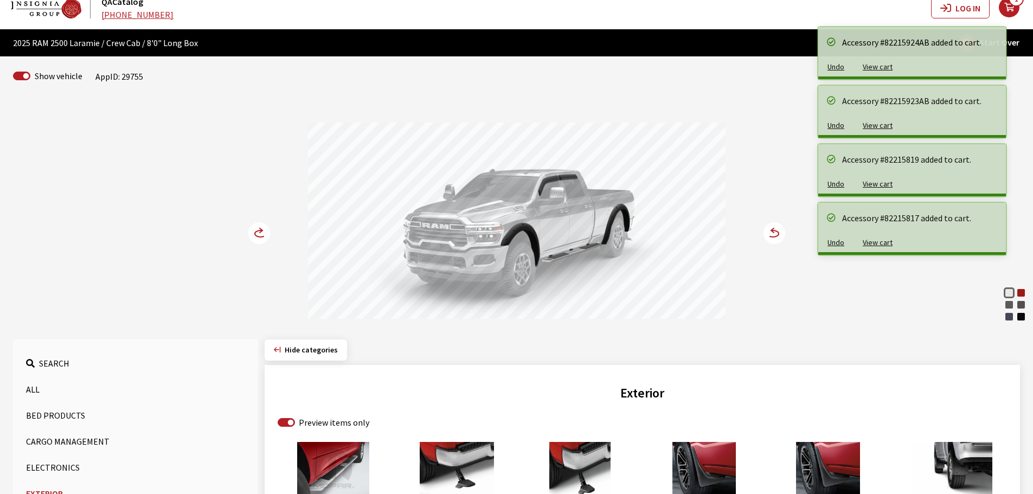
click at [256, 235] on circle at bounding box center [259, 233] width 22 height 22
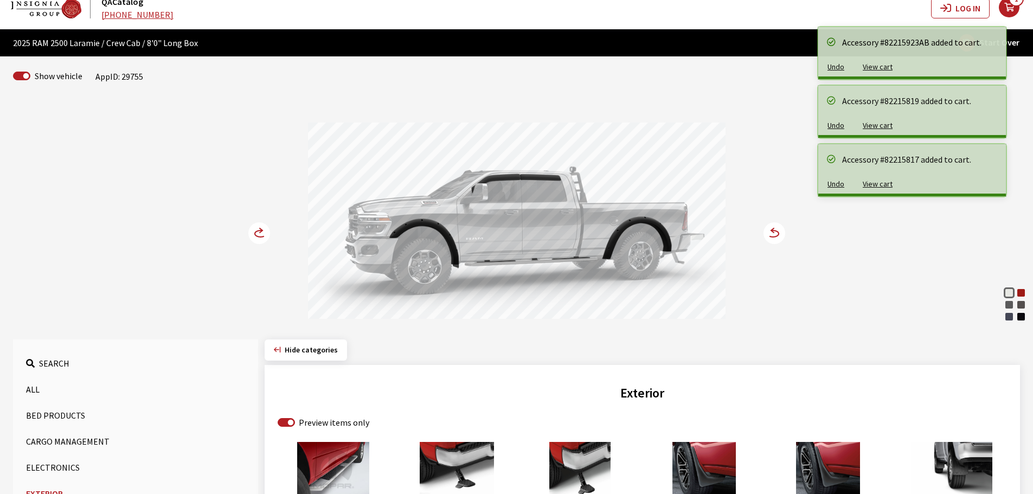
click at [256, 235] on circle at bounding box center [259, 233] width 22 height 22
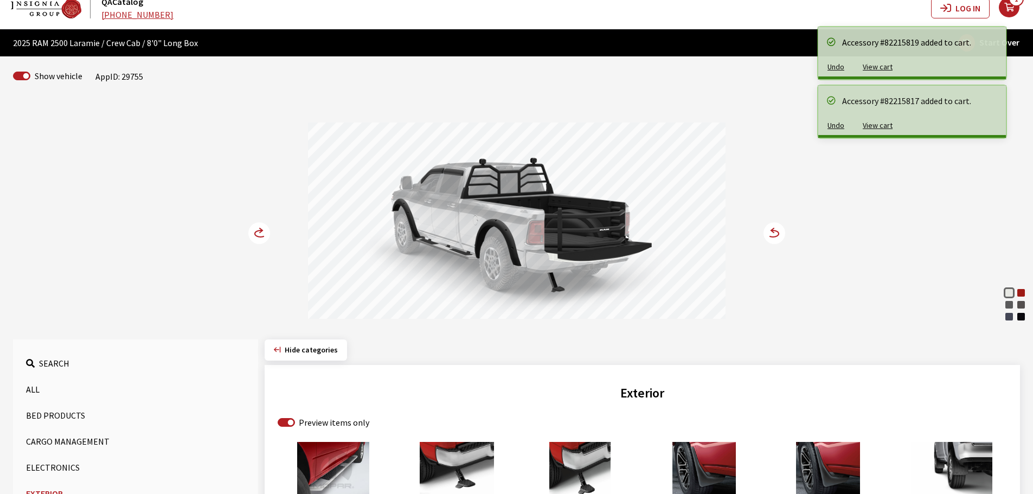
click at [256, 235] on circle at bounding box center [259, 233] width 22 height 22
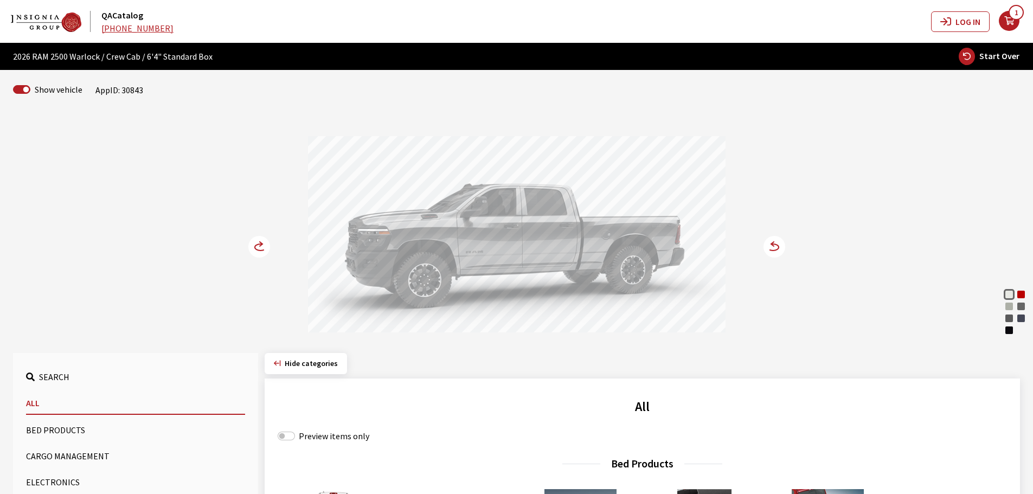
click at [765, 244] on circle at bounding box center [775, 247] width 22 height 22
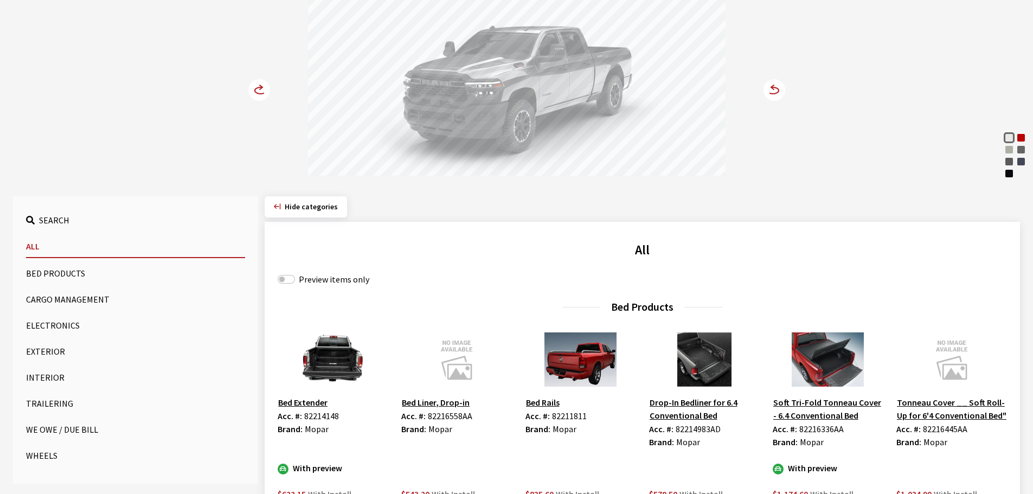
scroll to position [163, 0]
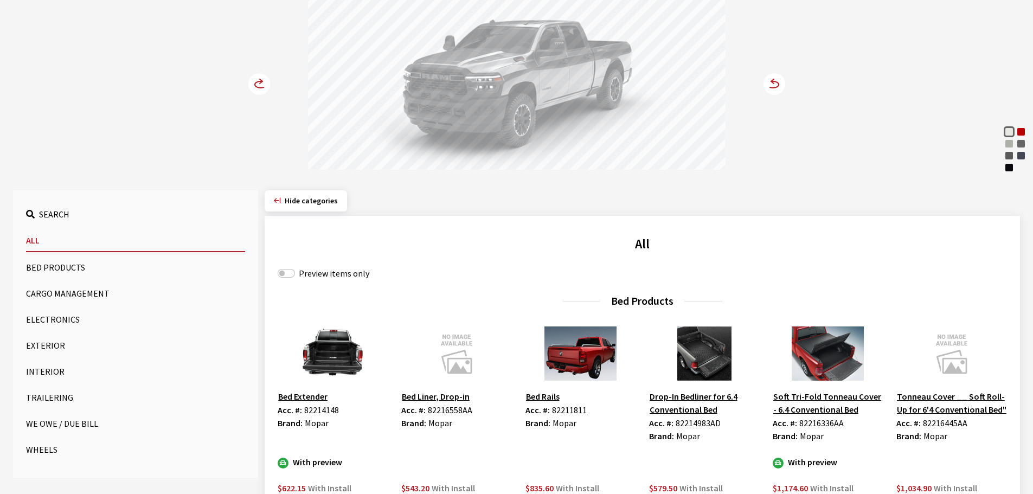
drag, startPoint x: 44, startPoint y: 341, endPoint x: 62, endPoint y: 340, distance: 18.5
click at [44, 341] on button "Exterior" at bounding box center [135, 346] width 219 height 22
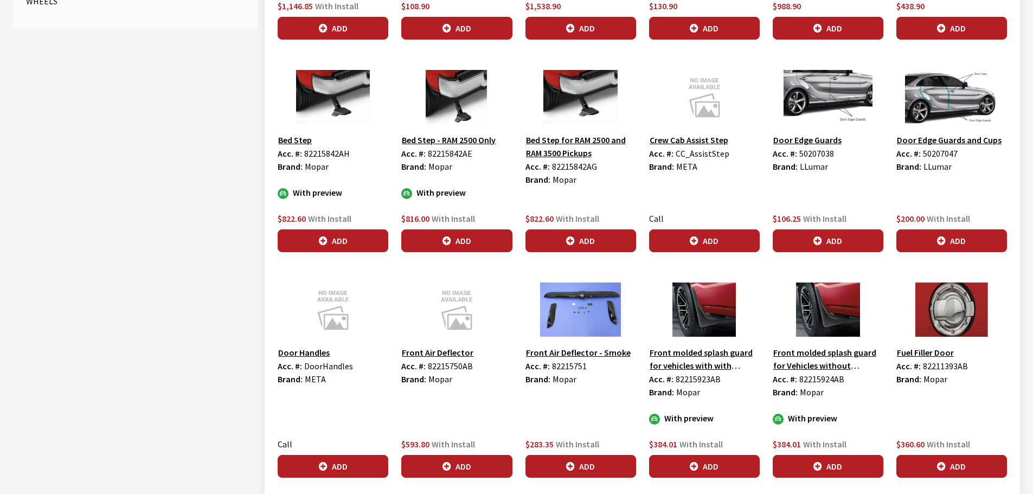
scroll to position [380, 0]
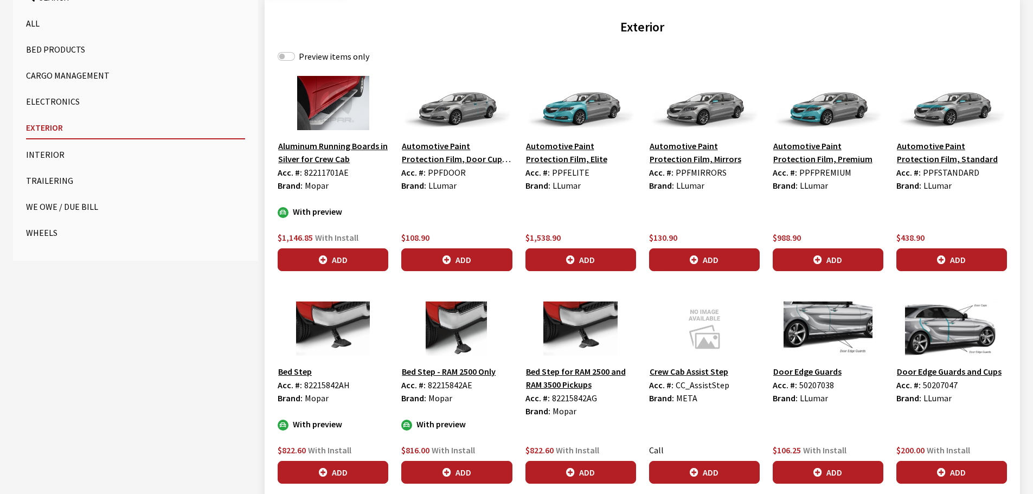
click at [305, 54] on label "Preview items only" at bounding box center [334, 56] width 71 height 13
click at [295, 54] on input "Preview items only" at bounding box center [286, 56] width 17 height 9
checkbox input "true"
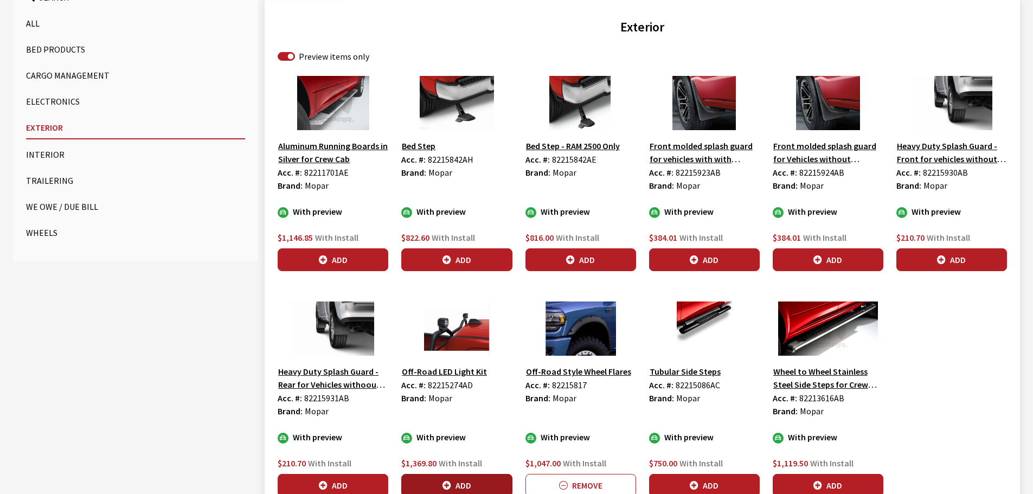
click at [476, 480] on button "Add" at bounding box center [456, 485] width 111 height 23
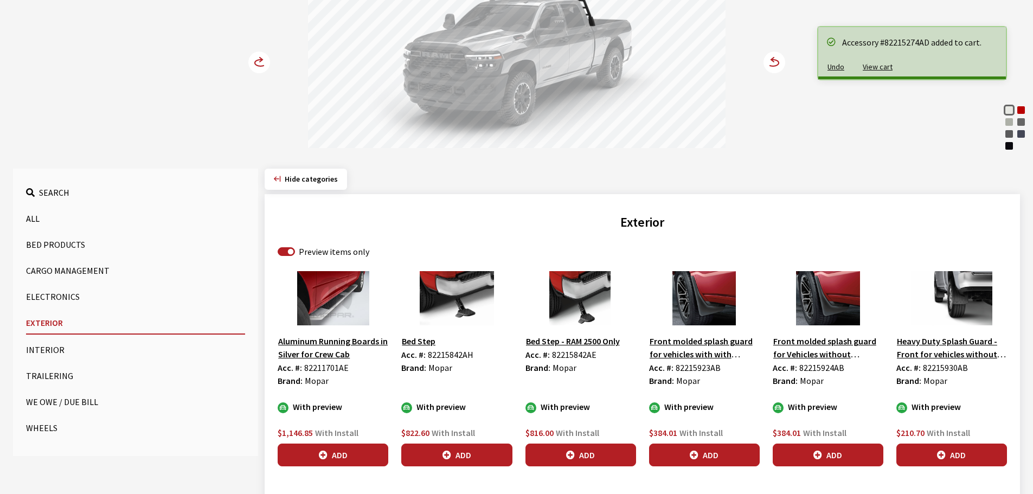
scroll to position [54, 0]
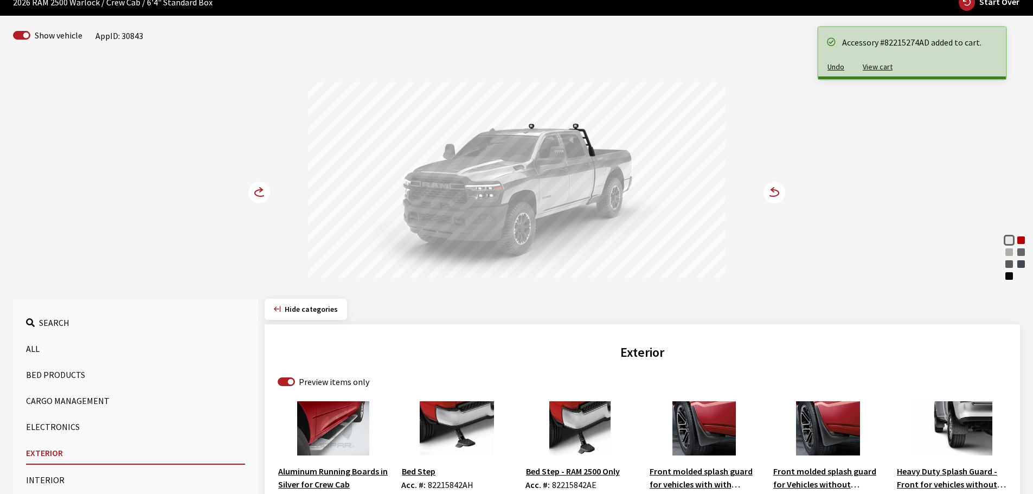
click at [263, 191] on icon at bounding box center [266, 193] width 8 height 9
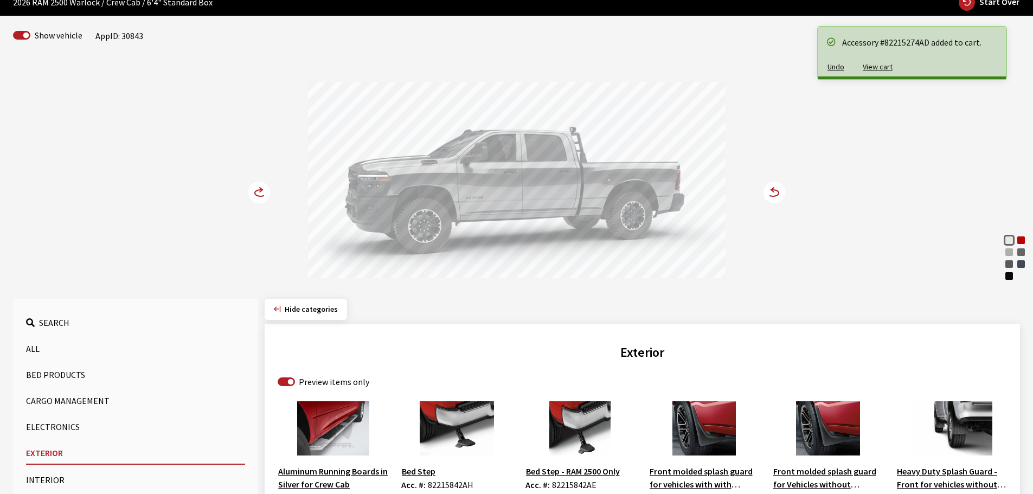
click at [263, 191] on icon at bounding box center [266, 193] width 8 height 9
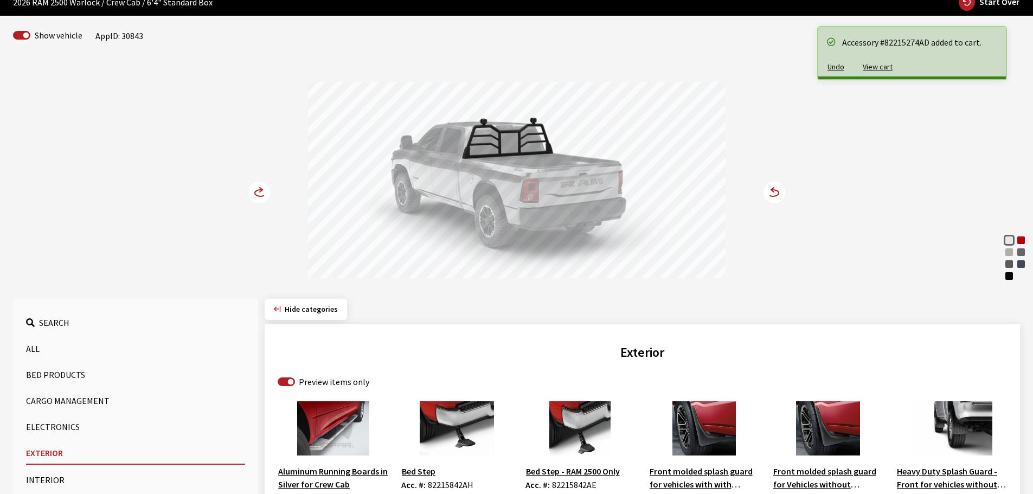
click at [265, 190] on icon at bounding box center [266, 193] width 8 height 9
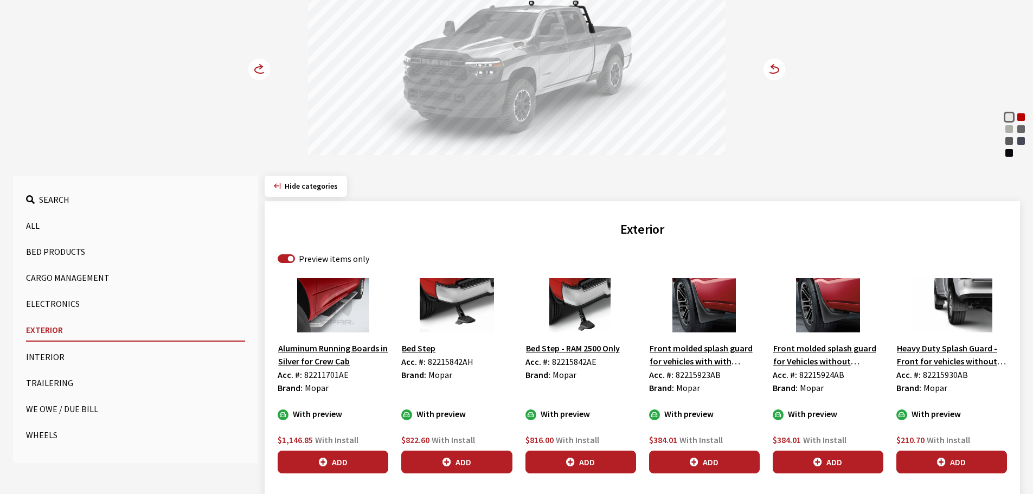
scroll to position [217, 0]
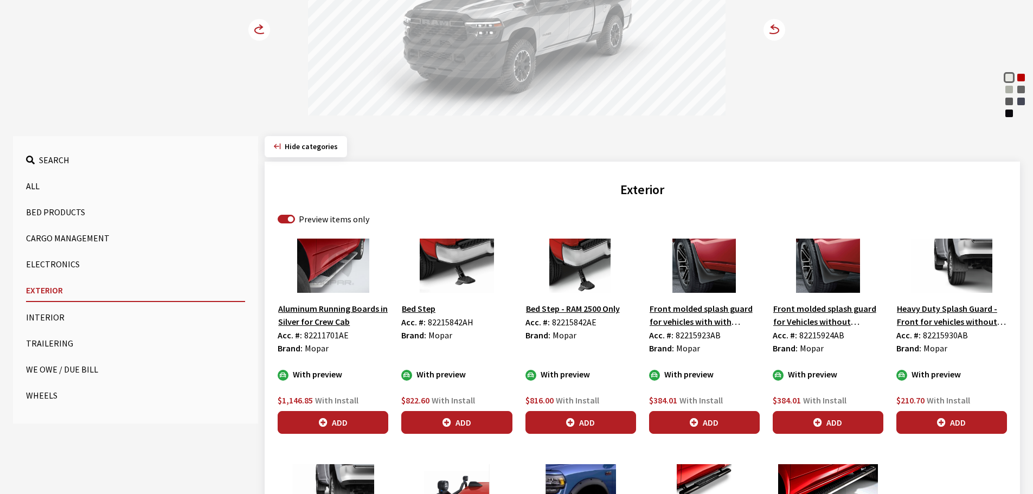
drag, startPoint x: 342, startPoint y: 428, endPoint x: 432, endPoint y: 420, distance: 89.9
click at [342, 428] on button "Add" at bounding box center [333, 422] width 111 height 23
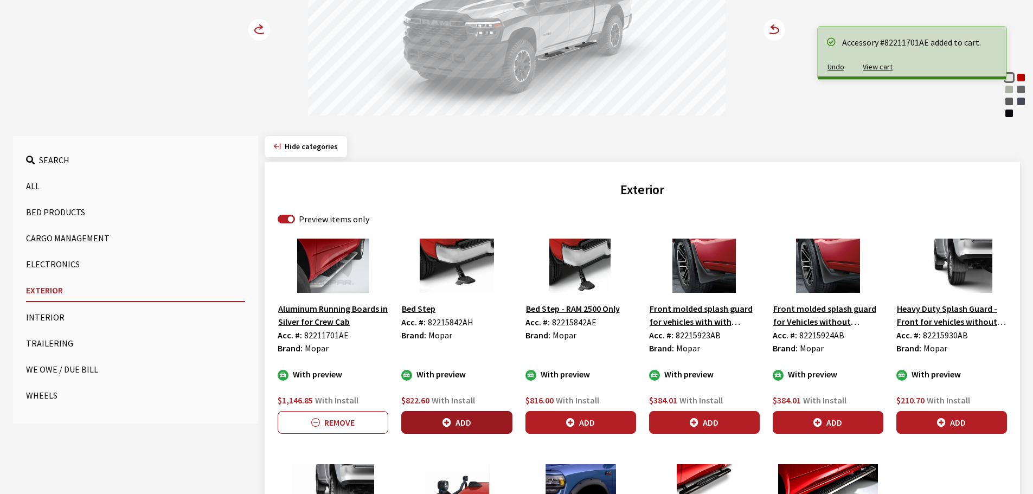
click at [475, 419] on button "Add" at bounding box center [456, 422] width 111 height 23
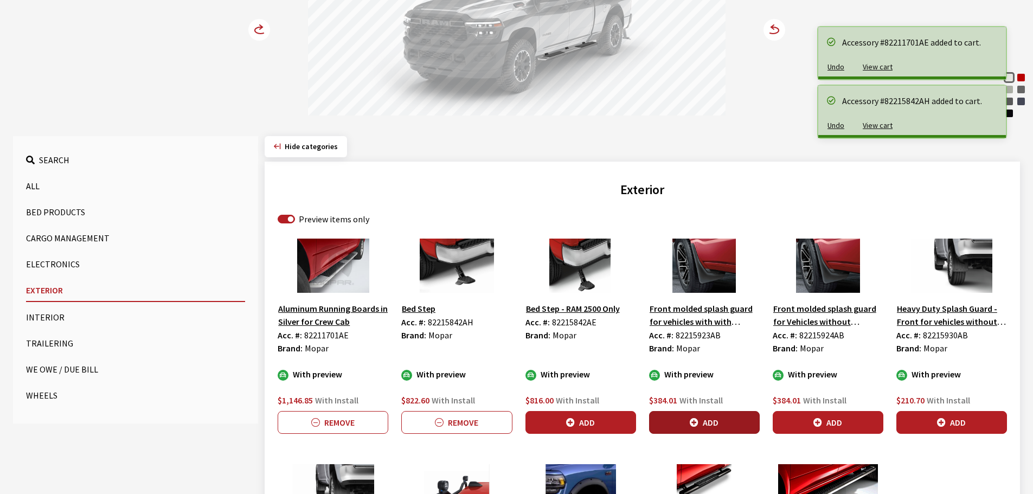
click at [744, 418] on button "Add" at bounding box center [704, 422] width 111 height 23
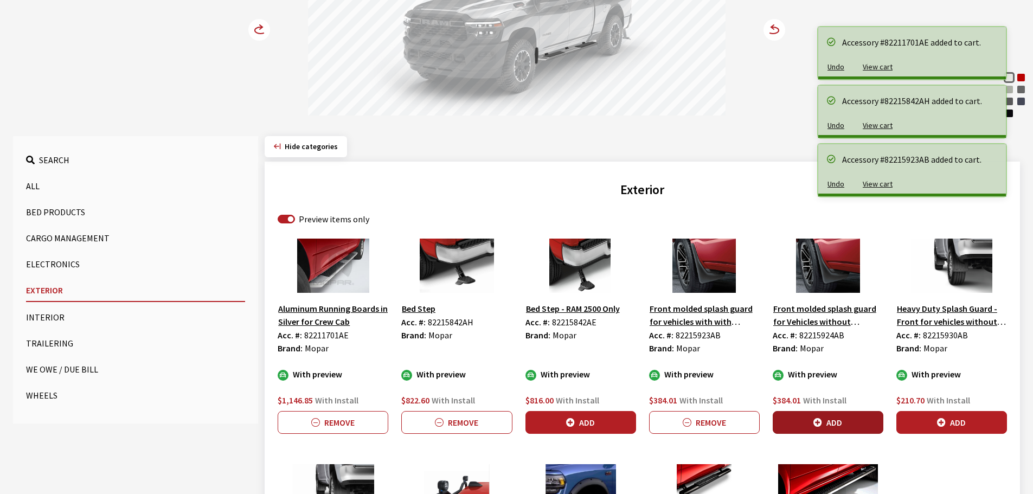
click at [826, 418] on button "Add" at bounding box center [828, 422] width 111 height 23
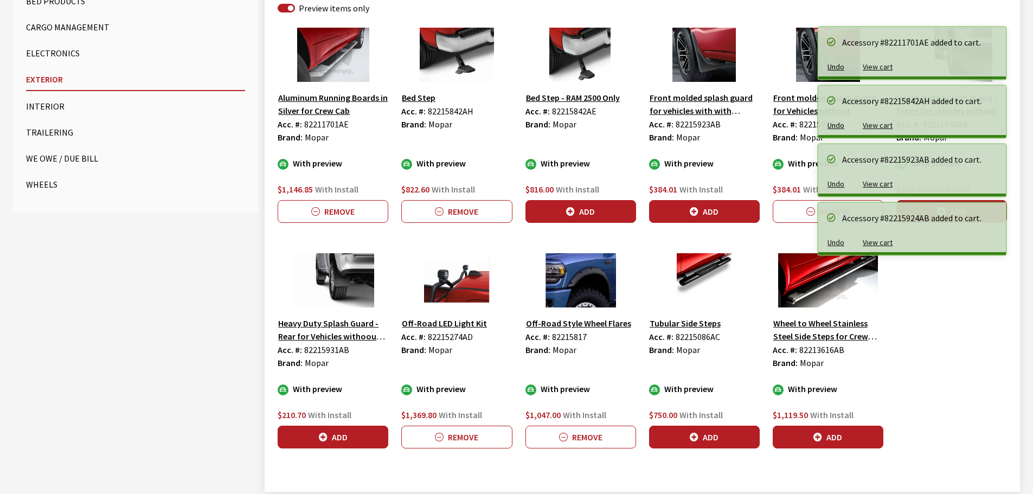
scroll to position [434, 0]
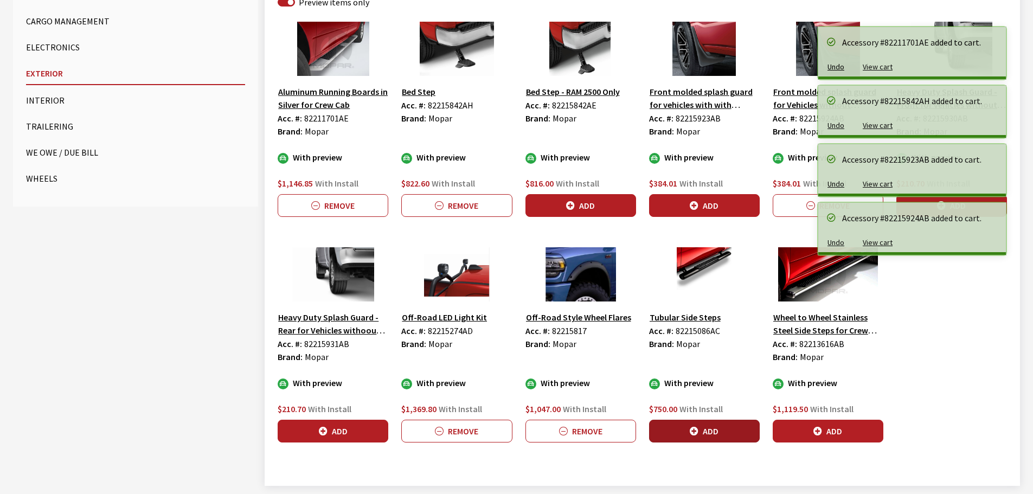
click at [715, 430] on button "Add" at bounding box center [704, 431] width 111 height 23
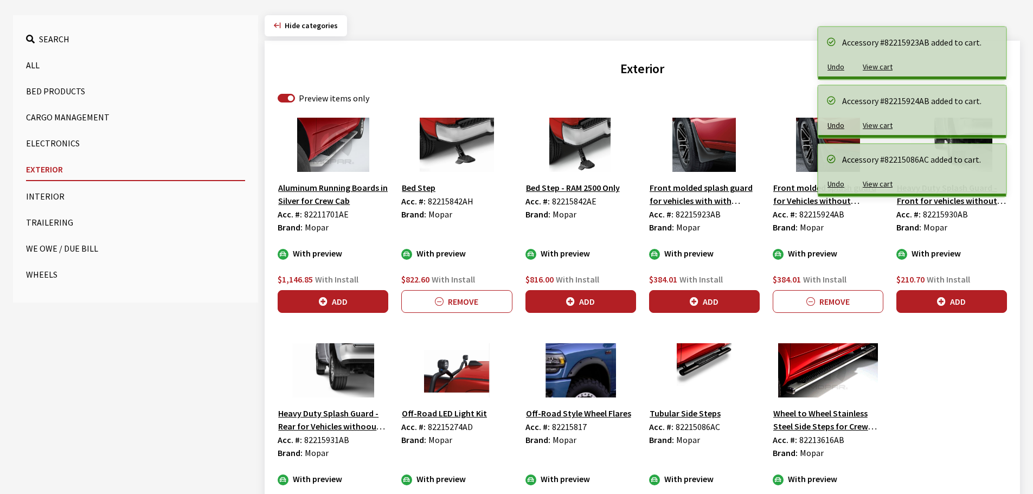
scroll to position [108, 0]
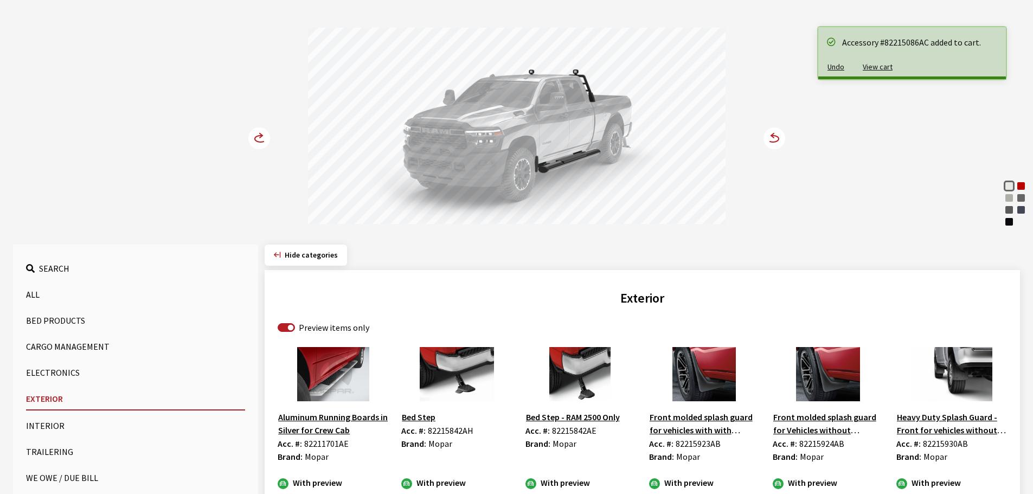
click at [253, 145] on circle at bounding box center [259, 138] width 22 height 22
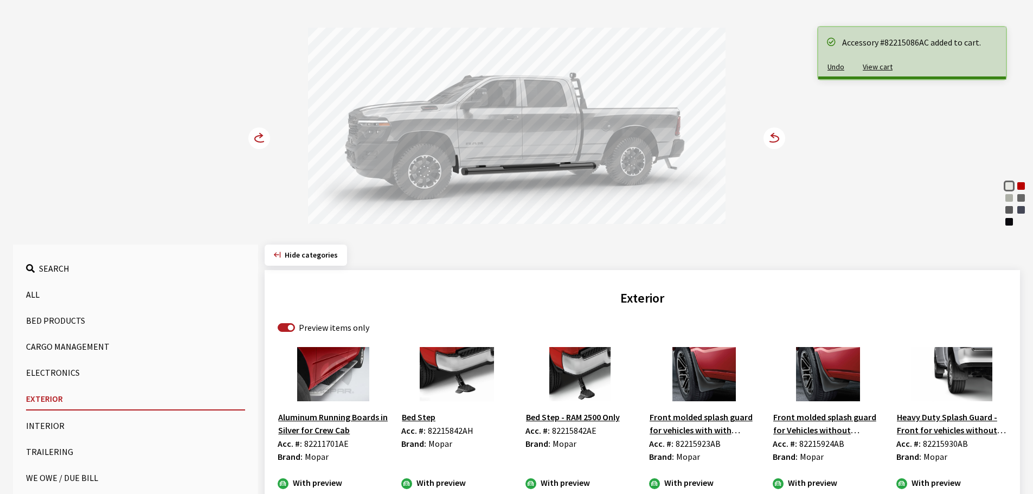
click at [253, 145] on circle at bounding box center [259, 138] width 22 height 22
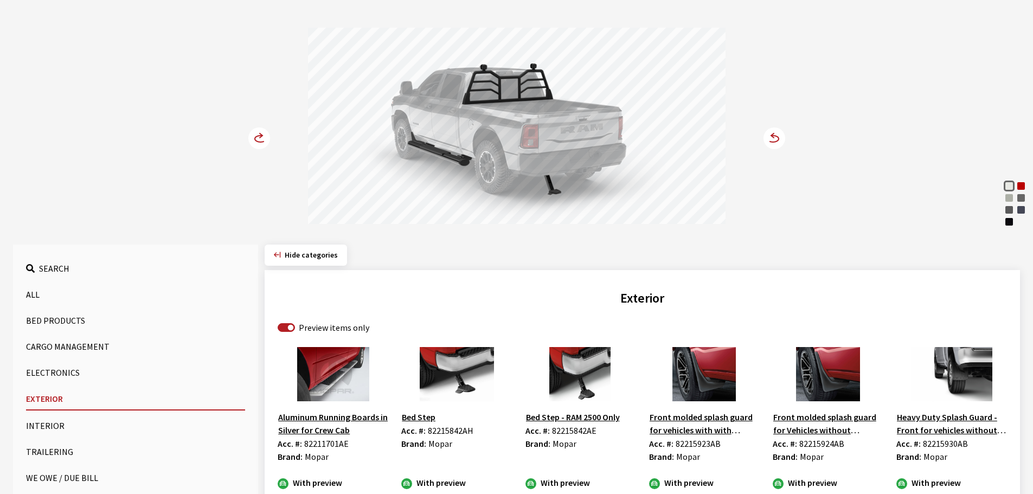
click at [70, 316] on button "Bed Products" at bounding box center [135, 321] width 219 height 22
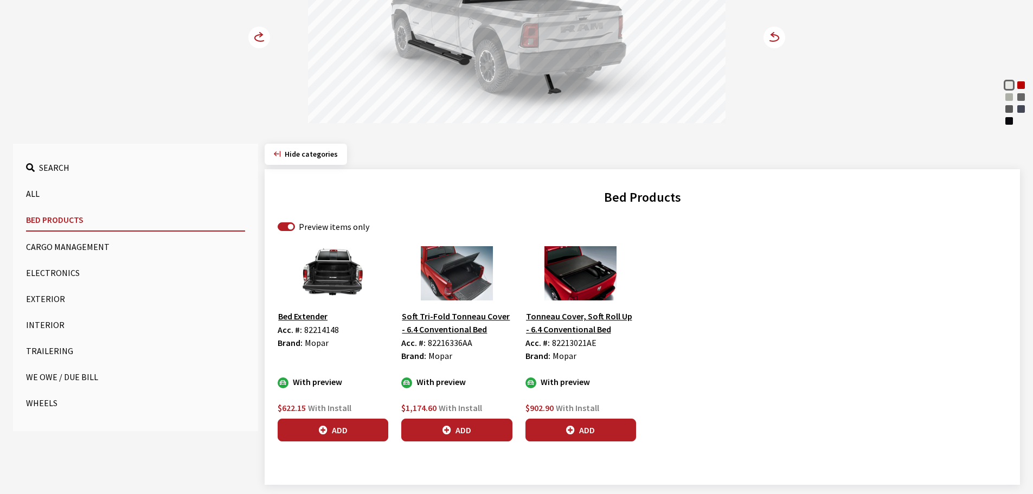
scroll to position [231, 0]
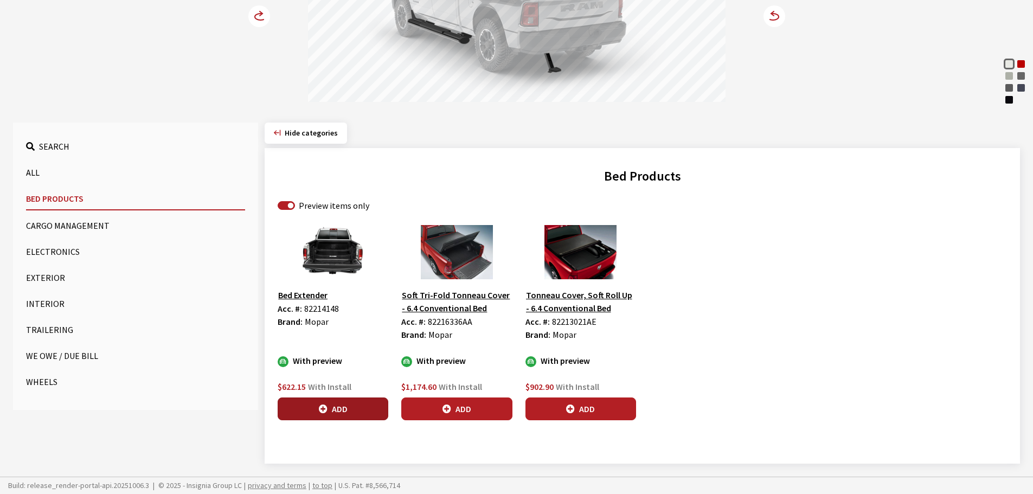
click at [333, 409] on button "Add" at bounding box center [333, 409] width 111 height 23
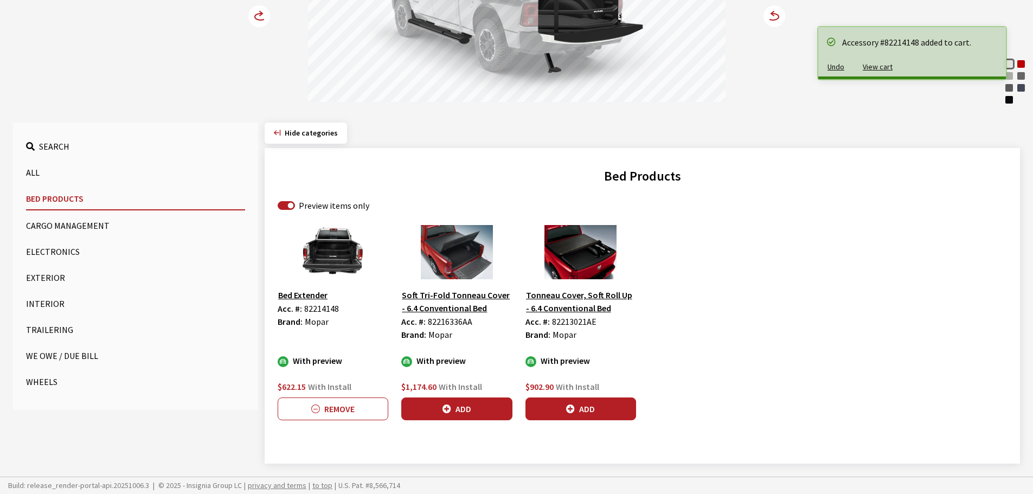
click at [41, 302] on button "Interior" at bounding box center [135, 304] width 219 height 22
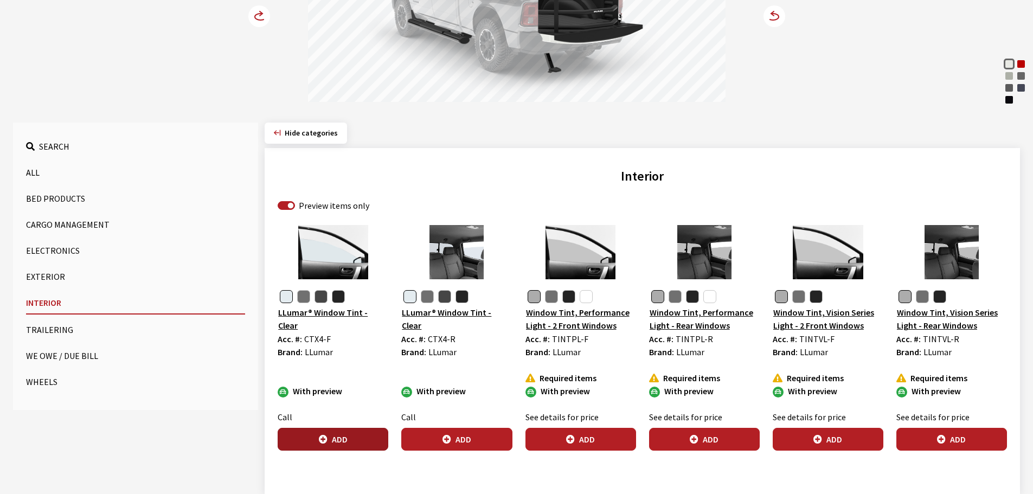
click at [349, 435] on button "Add" at bounding box center [333, 439] width 111 height 23
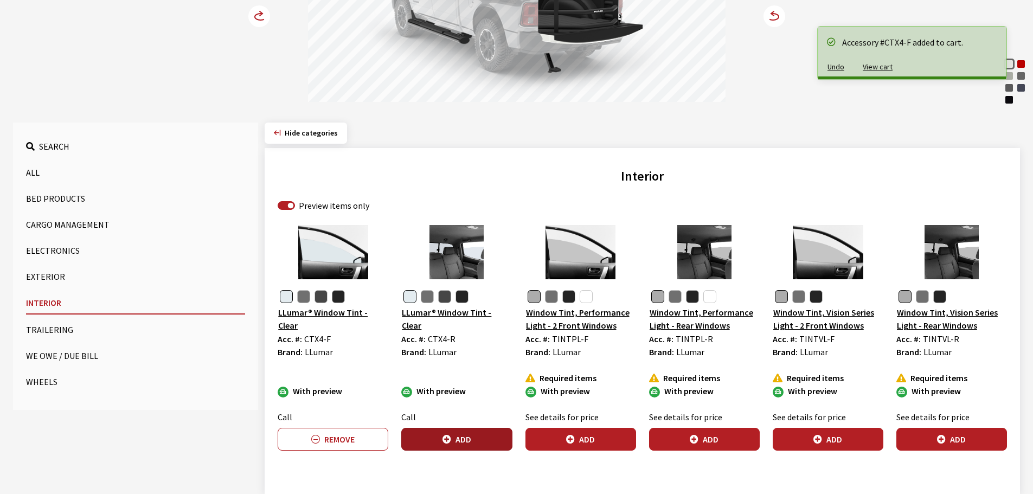
click at [442, 441] on button "Add" at bounding box center [456, 439] width 111 height 23
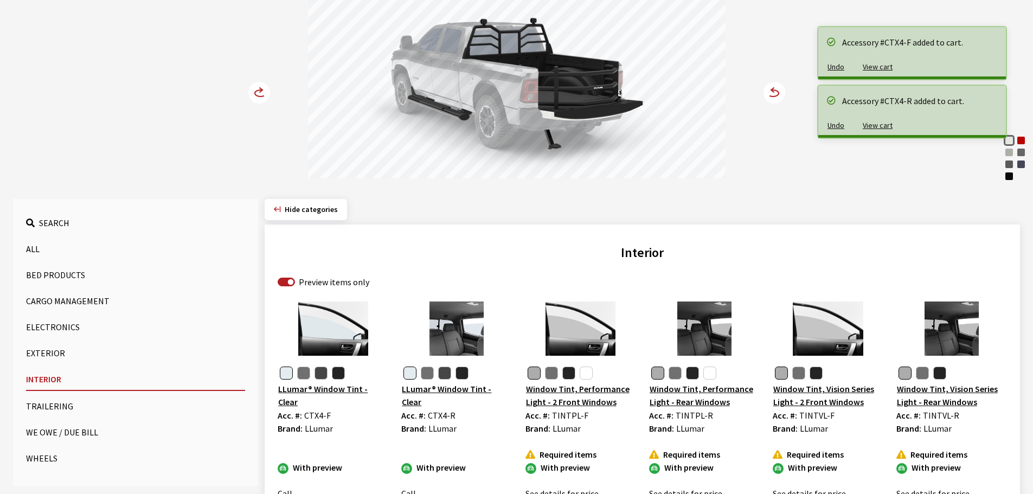
scroll to position [0, 0]
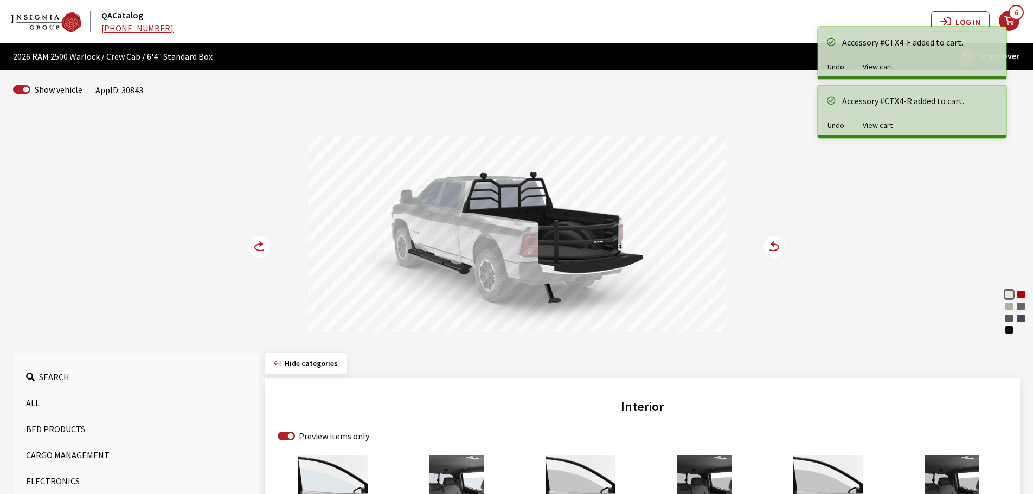
click at [256, 248] on circle at bounding box center [259, 247] width 22 height 22
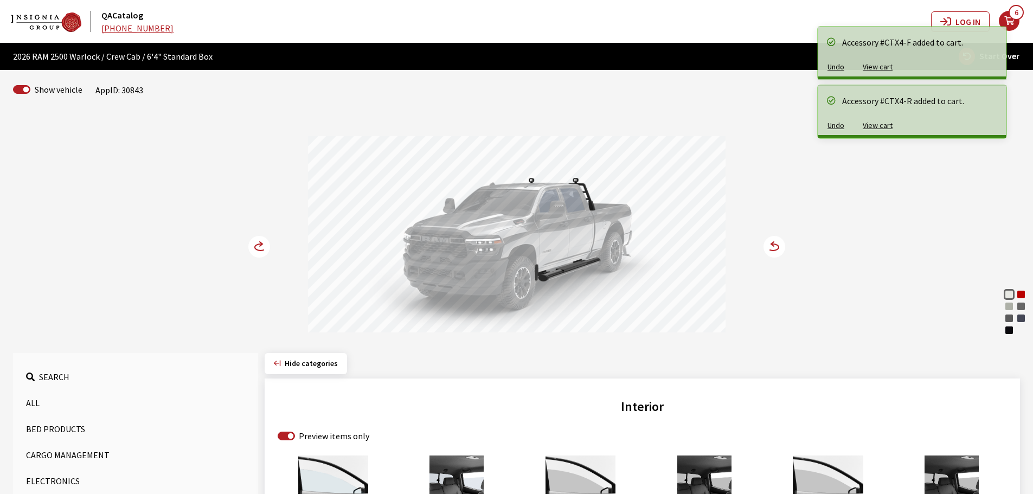
click at [256, 248] on circle at bounding box center [259, 247] width 22 height 22
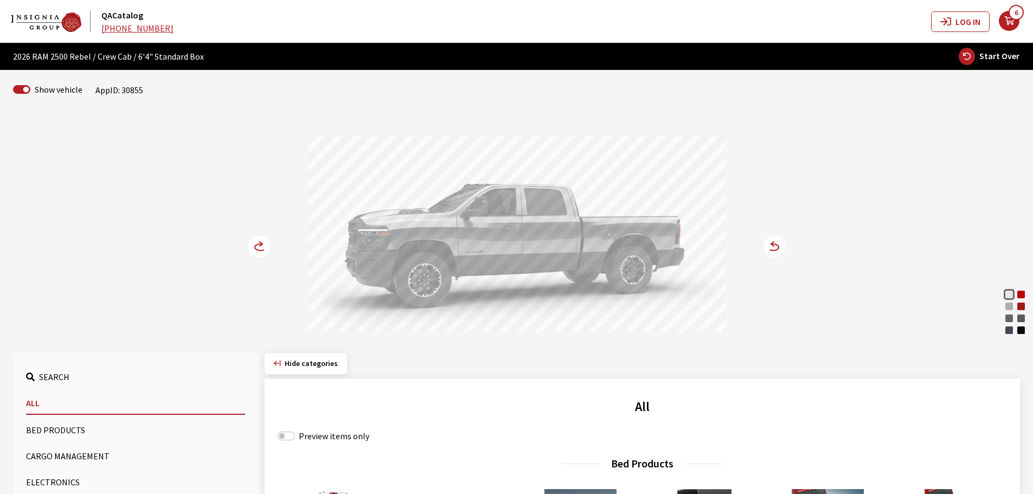
click at [776, 244] on circle at bounding box center [775, 247] width 22 height 22
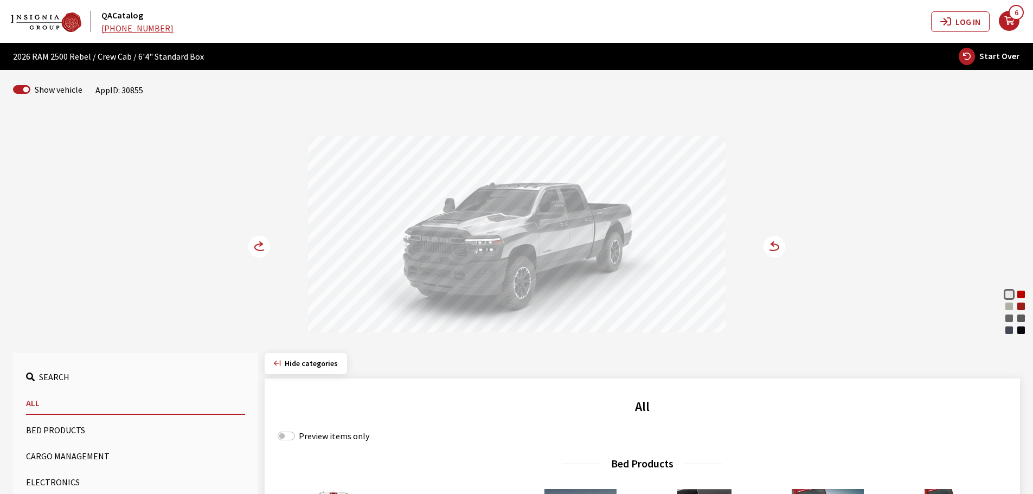
click at [776, 244] on circle at bounding box center [775, 247] width 22 height 22
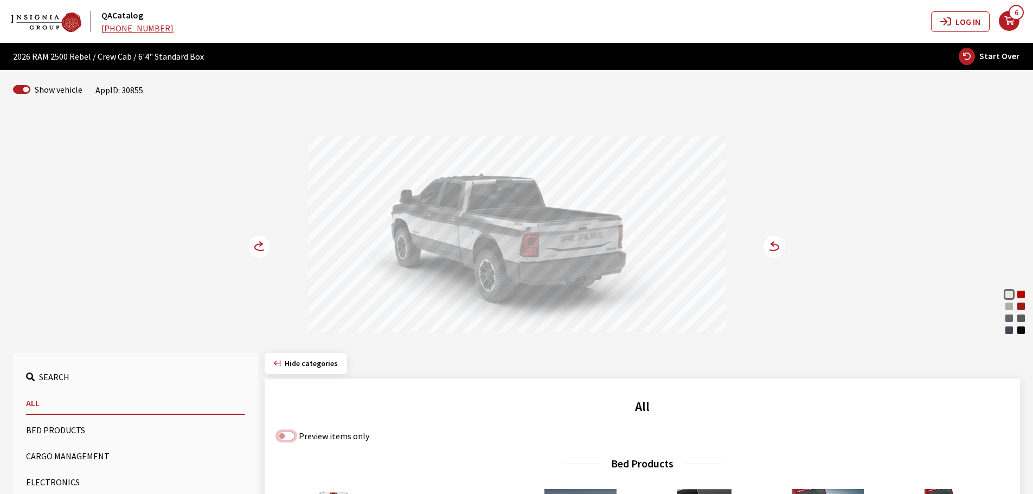
click at [294, 435] on input "Preview items only" at bounding box center [286, 436] width 17 height 9
checkbox input "true"
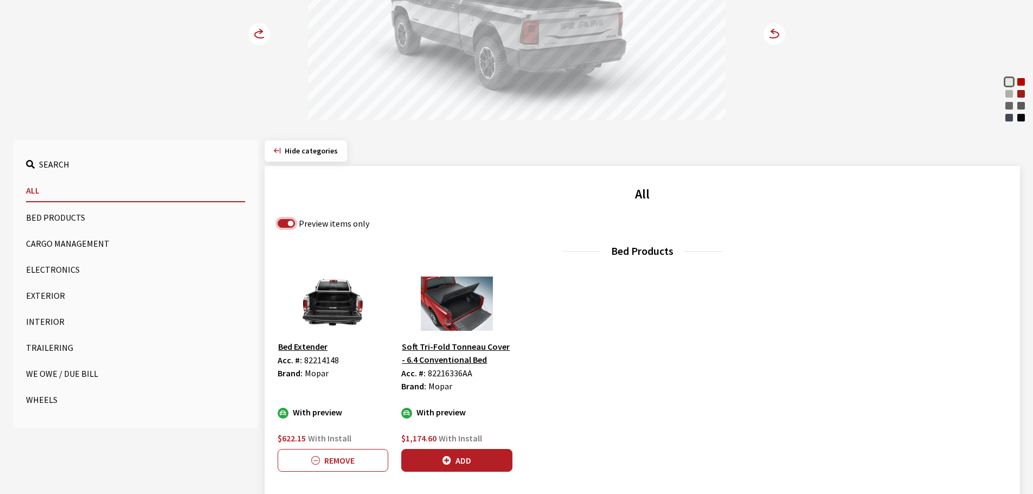
scroll to position [217, 0]
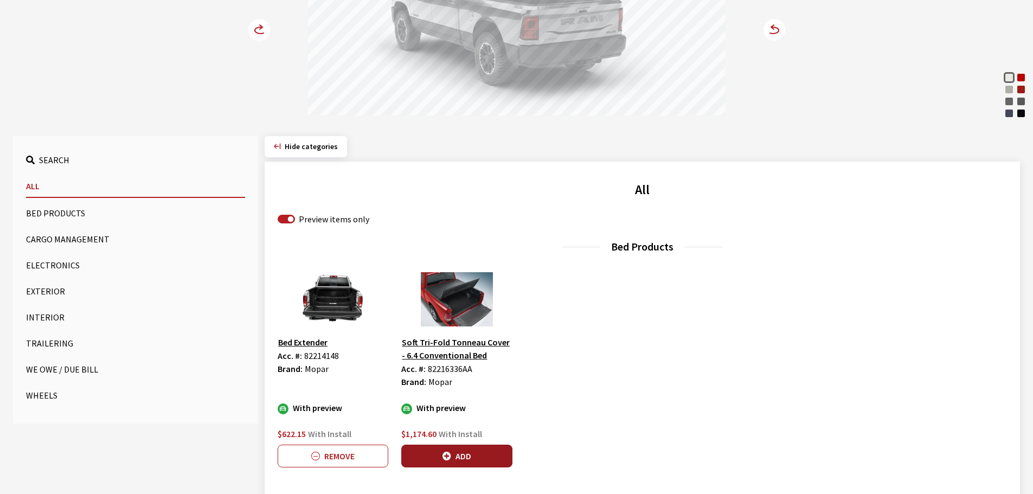
click at [459, 455] on button "Add" at bounding box center [456, 456] width 111 height 23
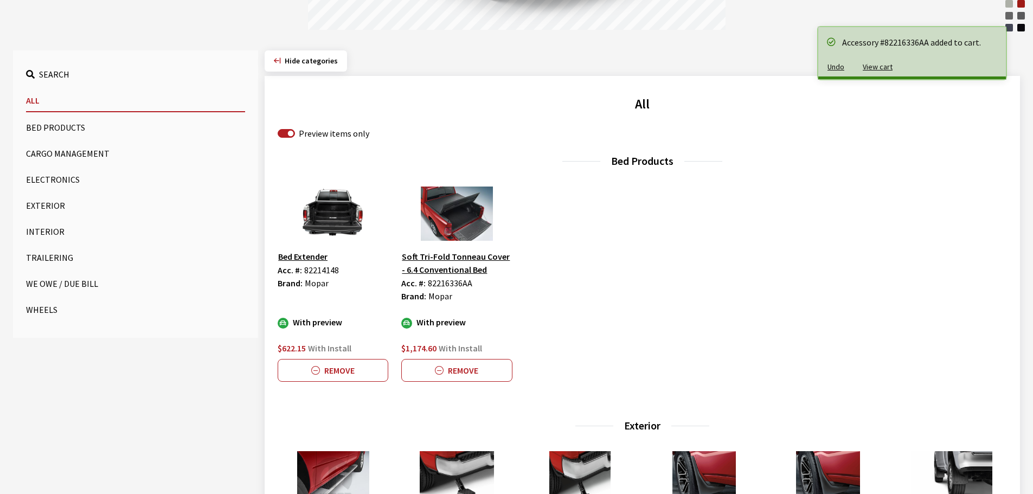
scroll to position [488, 0]
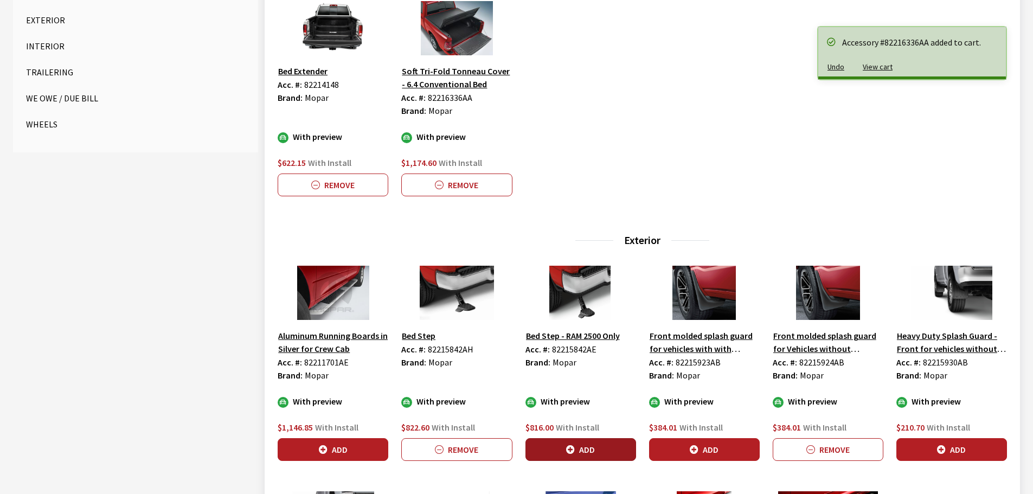
click at [592, 450] on button "Add" at bounding box center [581, 449] width 111 height 23
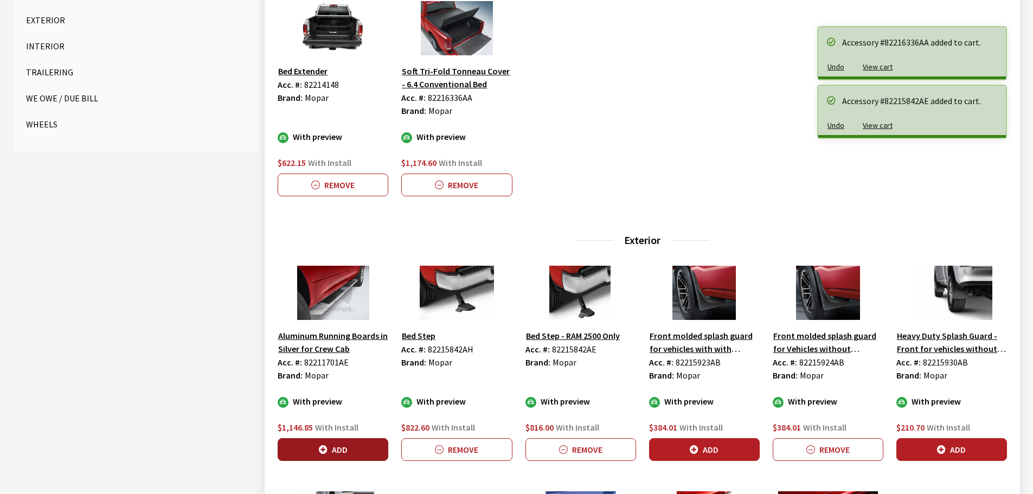
click at [322, 451] on icon "button" at bounding box center [323, 450] width 9 height 9
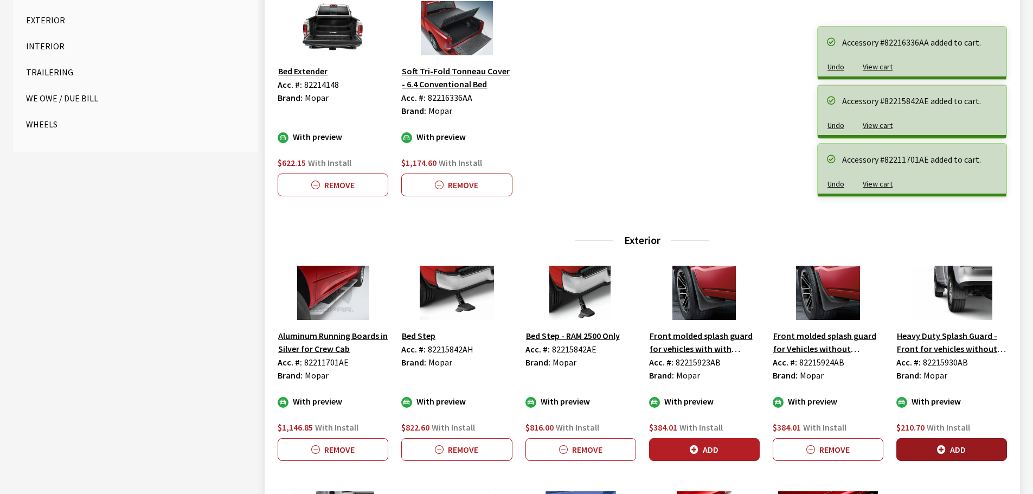
click at [949, 444] on button "Add" at bounding box center [952, 449] width 111 height 23
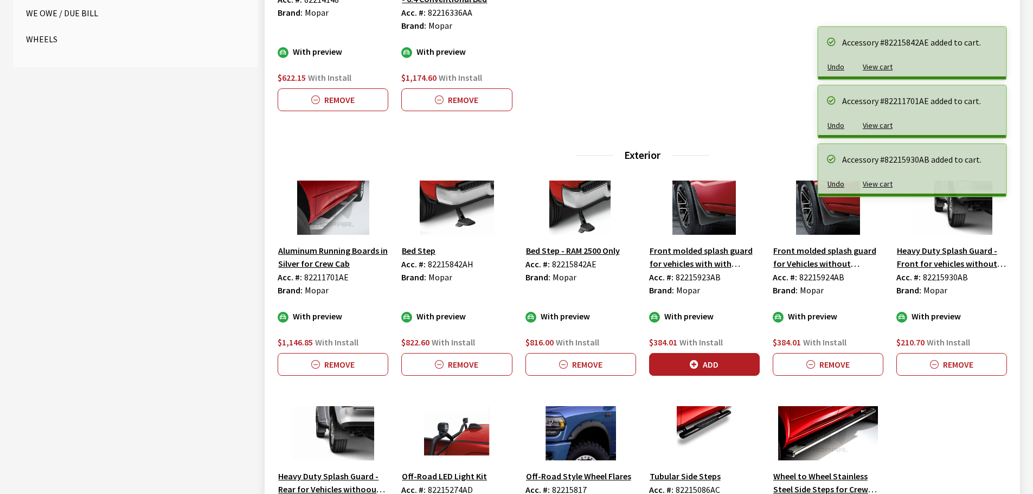
scroll to position [705, 0]
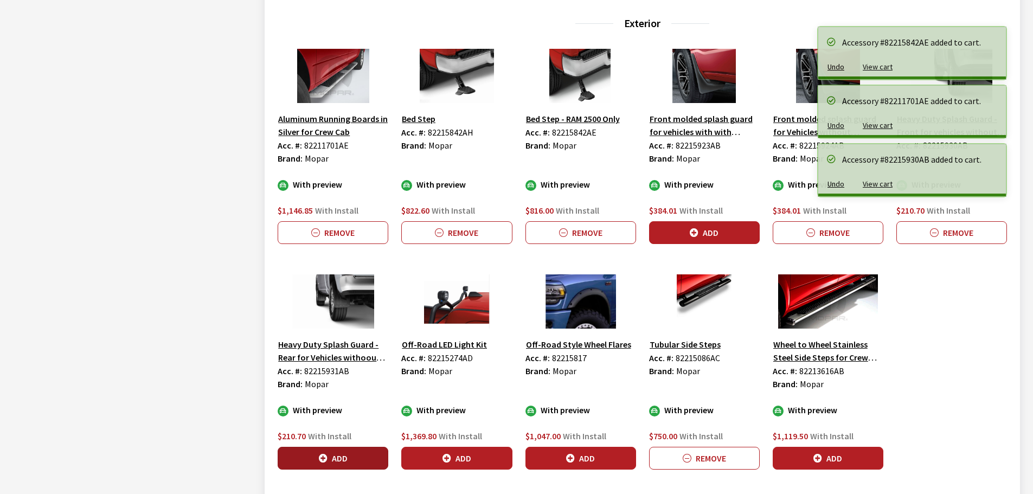
click at [361, 455] on button "Add" at bounding box center [333, 458] width 111 height 23
click at [478, 455] on button "Add" at bounding box center [456, 458] width 111 height 23
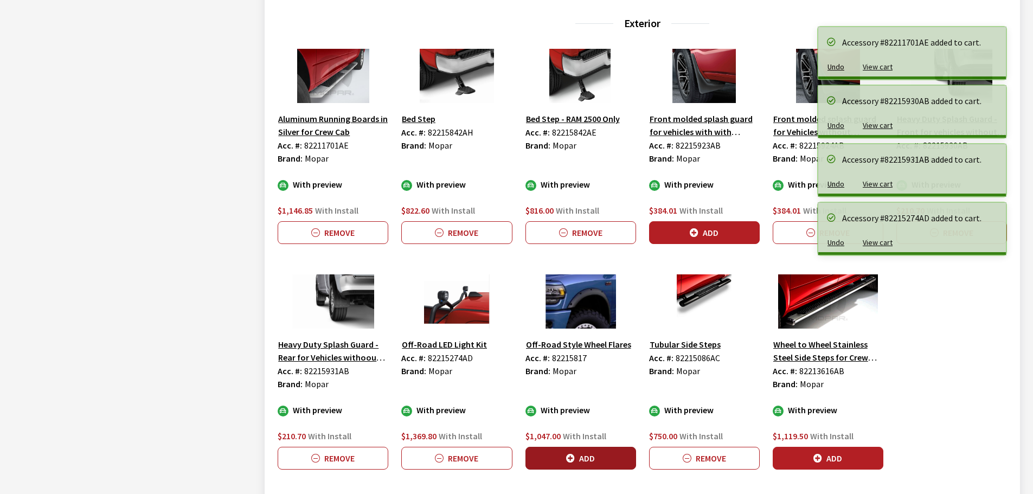
click at [576, 457] on button "Add" at bounding box center [581, 458] width 111 height 23
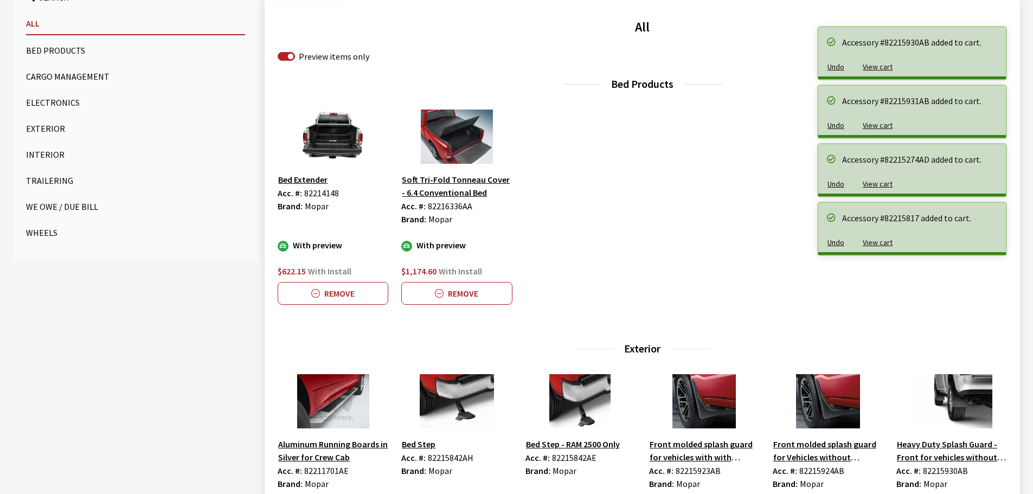
scroll to position [54, 0]
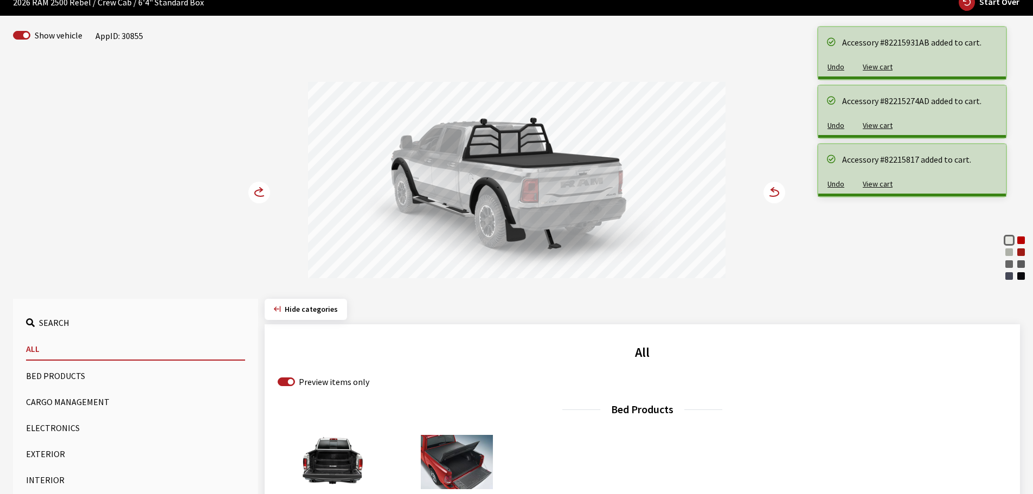
click at [255, 193] on icon at bounding box center [260, 193] width 11 height 7
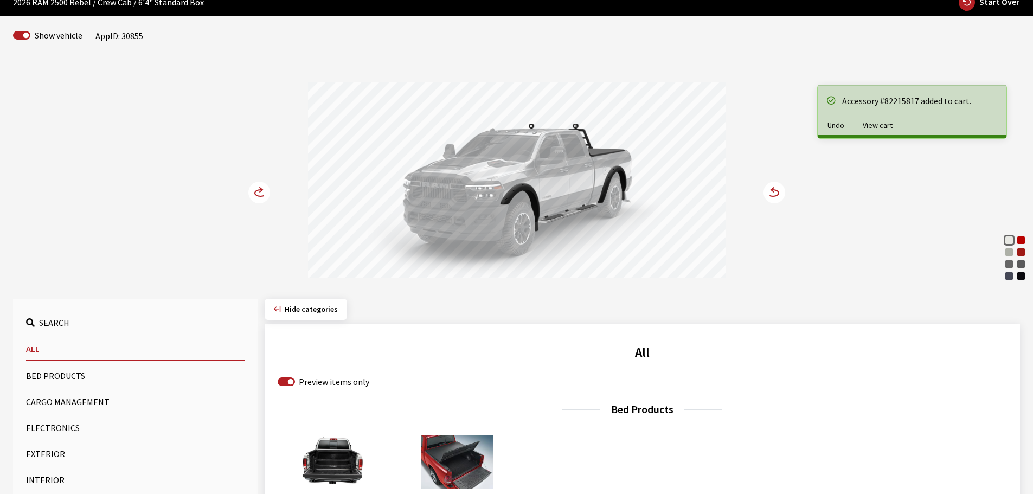
click at [255, 193] on icon at bounding box center [260, 193] width 11 height 7
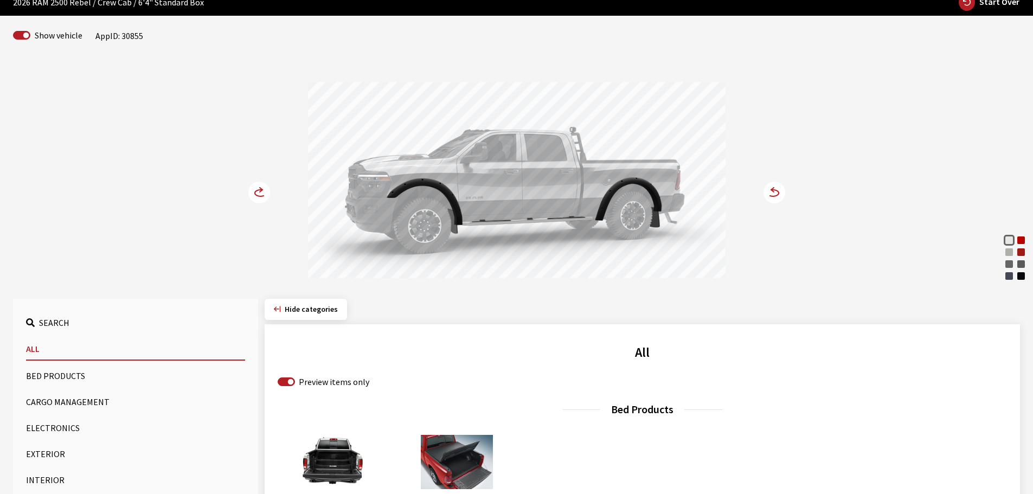
click at [255, 193] on icon at bounding box center [260, 193] width 11 height 7
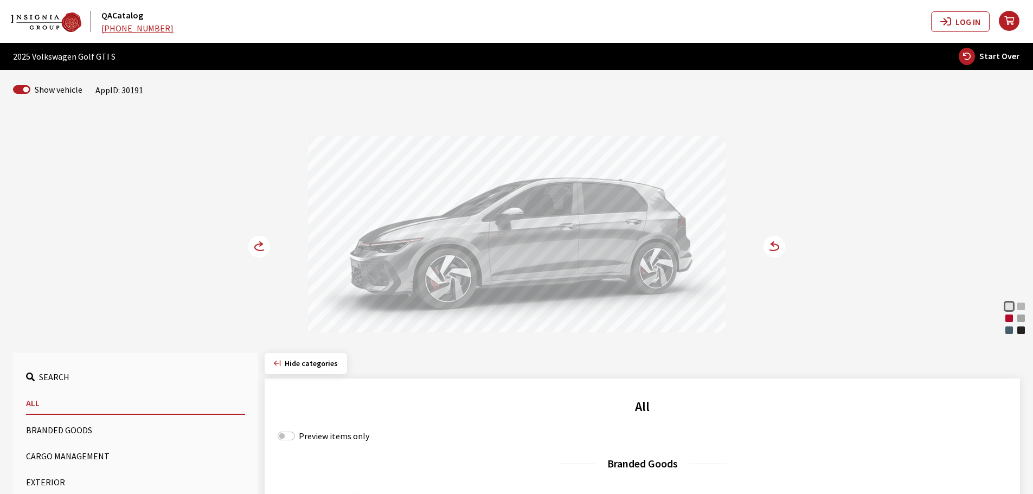
click at [256, 245] on circle at bounding box center [259, 247] width 22 height 22
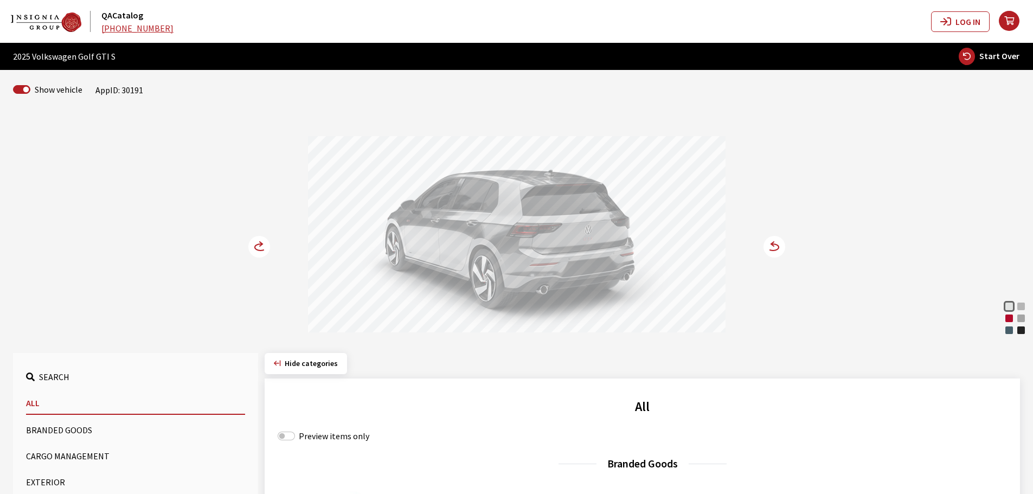
click at [256, 245] on circle at bounding box center [259, 247] width 22 height 22
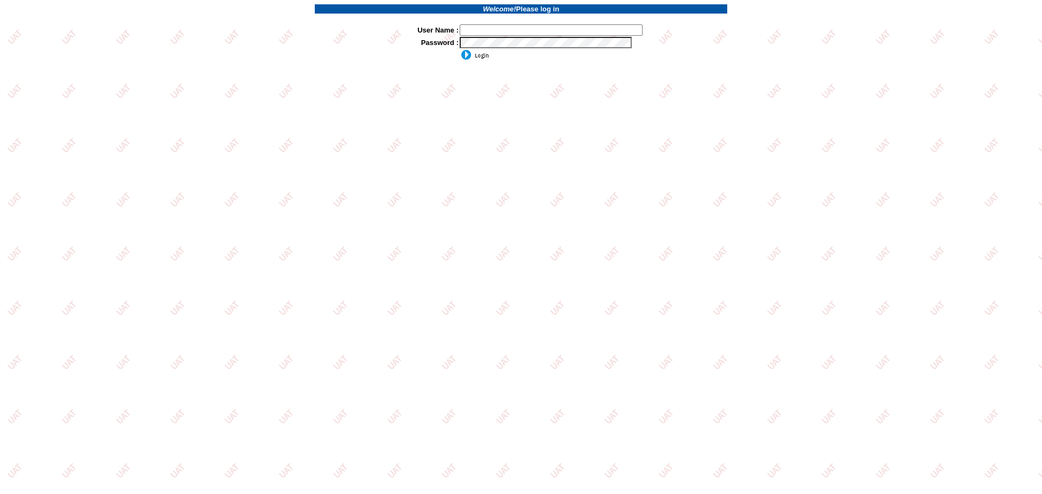
drag, startPoint x: 480, startPoint y: 25, endPoint x: 484, endPoint y: 28, distance: 5.9
click at [480, 25] on input "text" at bounding box center [550, 29] width 183 height 11
click at [497, 35] on input "text" at bounding box center [550, 29] width 183 height 11
type input "sdakes"
click at [469, 59] on input "image" at bounding box center [473, 54] width 29 height 11
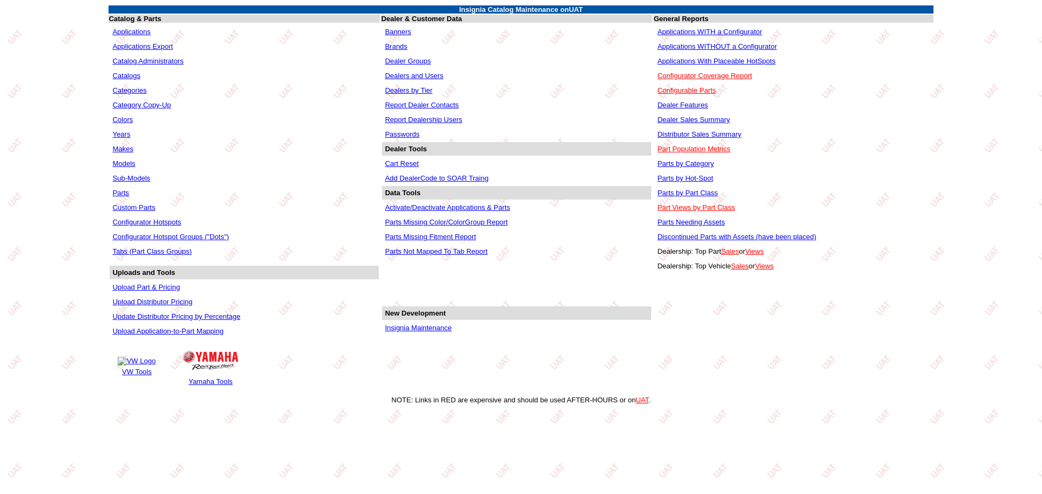
click at [687, 31] on link "Applications WITH a Configurator" at bounding box center [709, 32] width 105 height 8
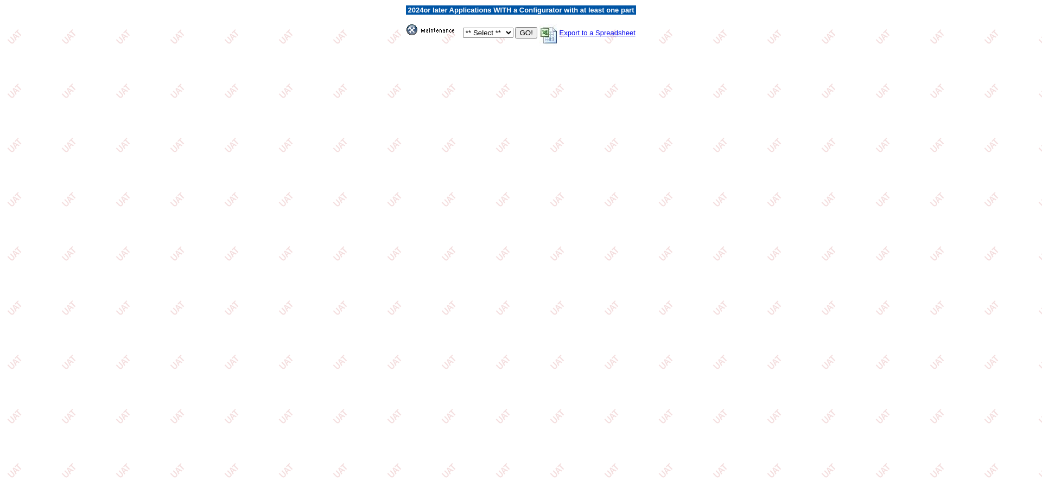
click at [506, 36] on select "** Select ** Acura Alfa Romeo Audi Bentley BMW DoubleTake Ford GM Honda Hyundai…" at bounding box center [488, 33] width 50 height 10
select select "11"
click at [463, 28] on select "** Select ** Acura Alfa Romeo Audi Bentley BMW DoubleTake Ford GM Honda Hyundai…" at bounding box center [488, 33] width 50 height 10
click at [522, 37] on input "GO!" at bounding box center [526, 32] width 22 height 11
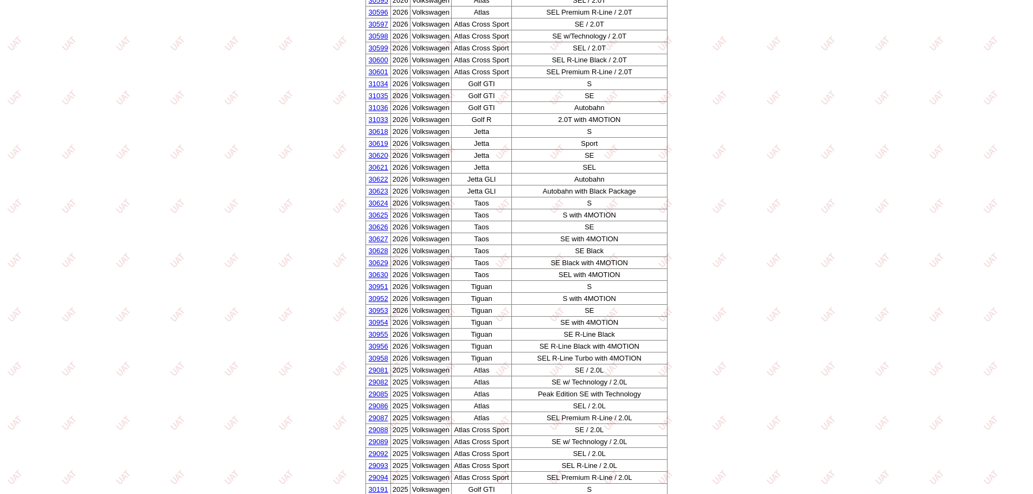
scroll to position [108, 0]
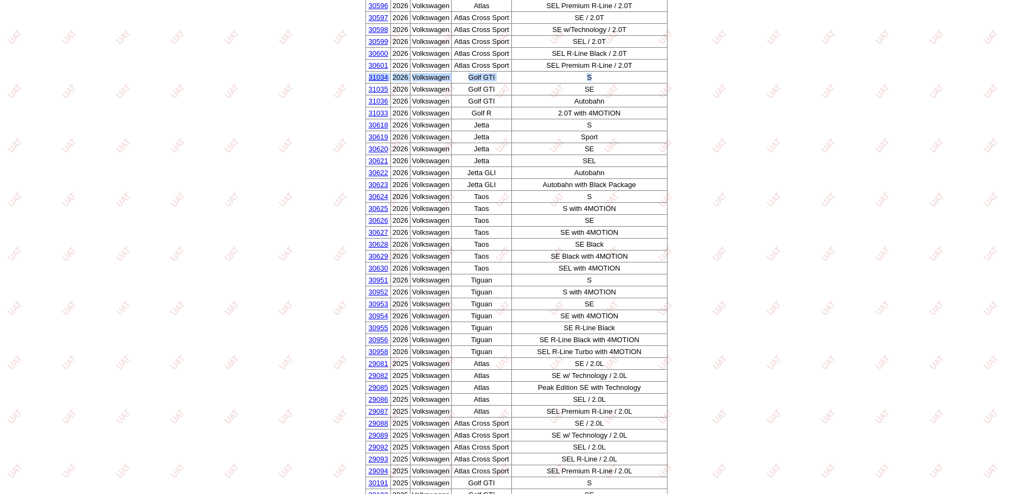
drag, startPoint x: 596, startPoint y: 77, endPoint x: 371, endPoint y: 78, distance: 225.7
click at [371, 78] on tr "31034 2026 Volkswagen Golf GTI S" at bounding box center [516, 78] width 301 height 12
copy tr "31034 2026 Volkswagen Golf GTI S"
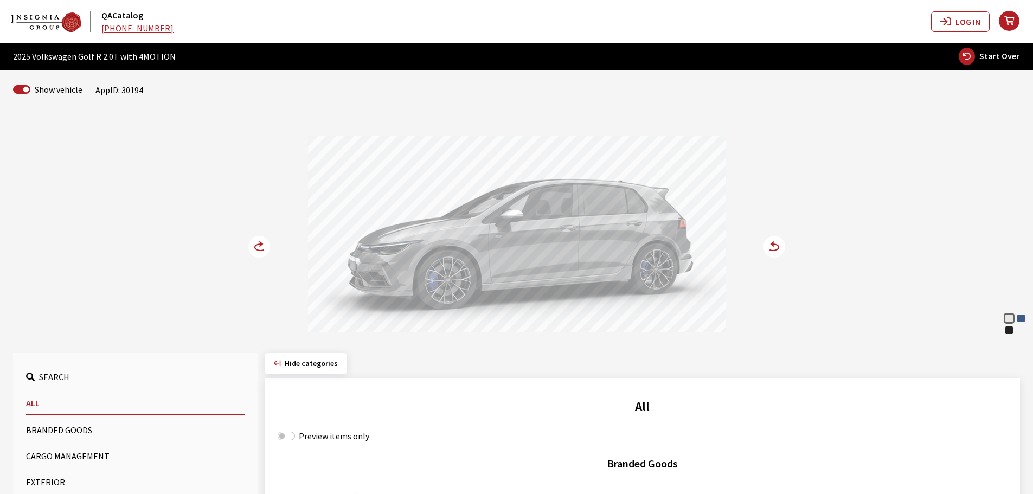
click at [259, 244] on circle at bounding box center [259, 247] width 22 height 22
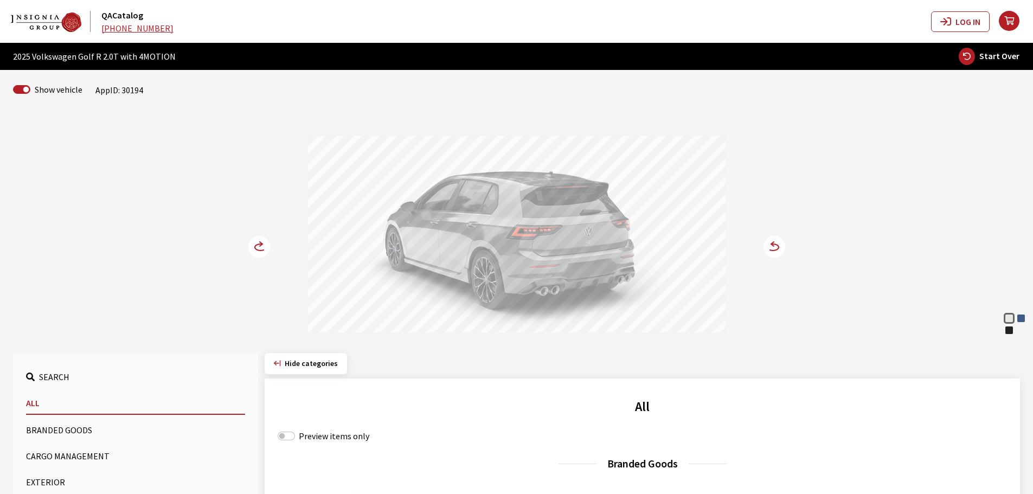
click at [259, 244] on circle at bounding box center [259, 247] width 22 height 22
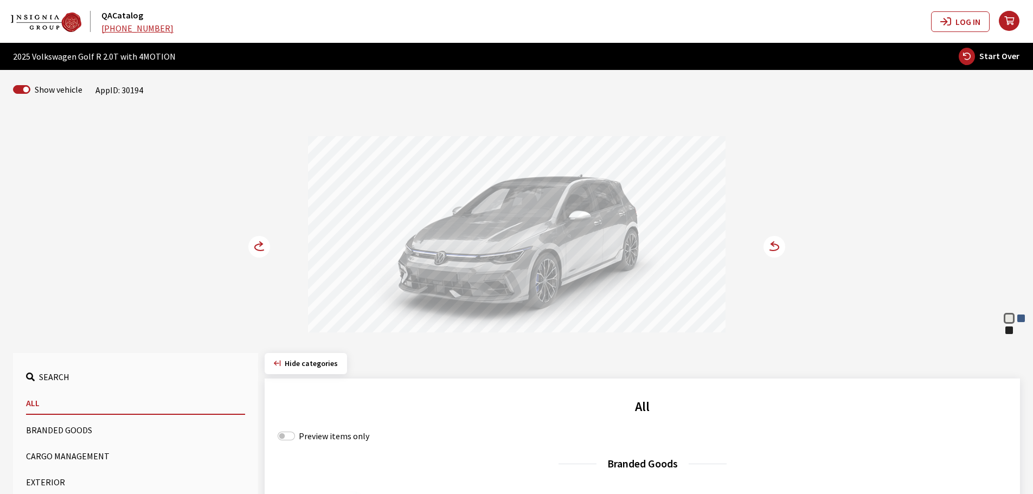
click at [254, 244] on circle at bounding box center [259, 247] width 22 height 22
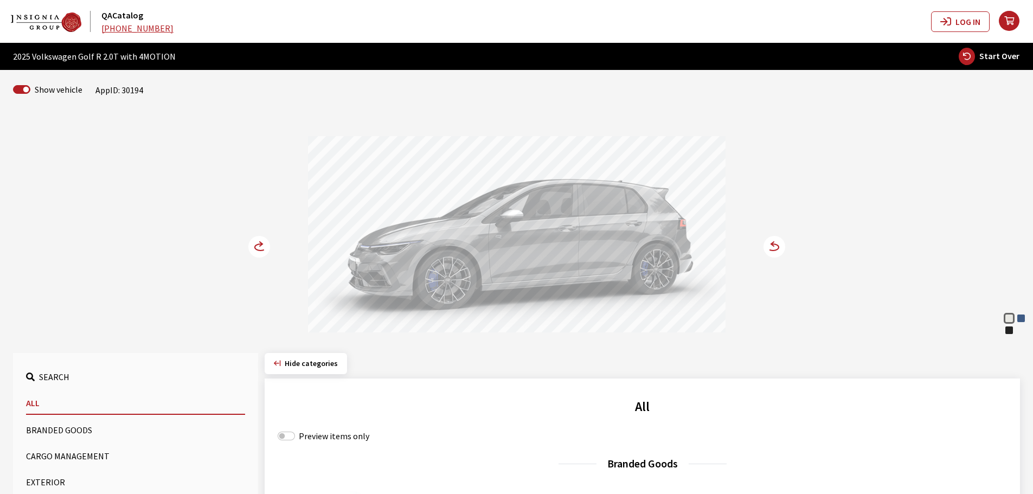
click at [254, 244] on circle at bounding box center [259, 247] width 22 height 22
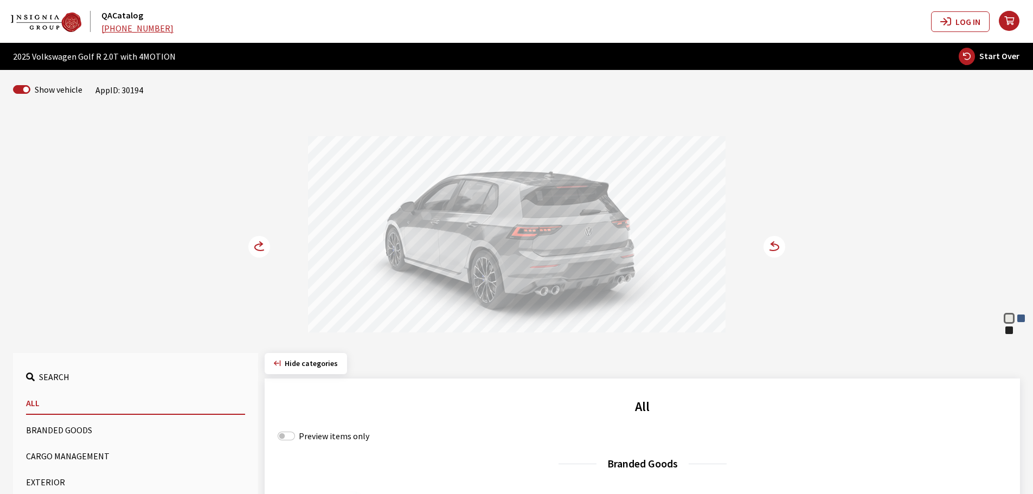
click at [256, 241] on circle at bounding box center [259, 247] width 22 height 22
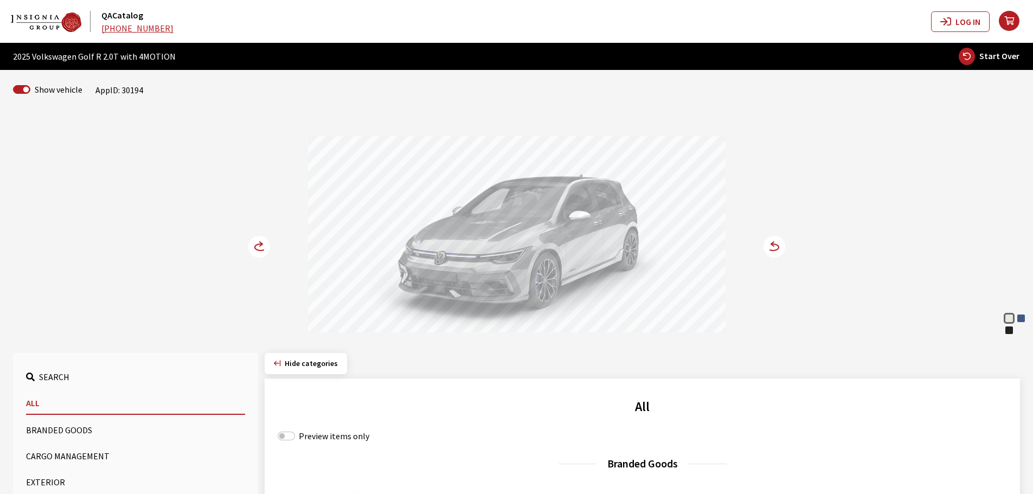
click at [1023, 316] on div "Lapiz Blue Metallic" at bounding box center [1021, 318] width 11 height 11
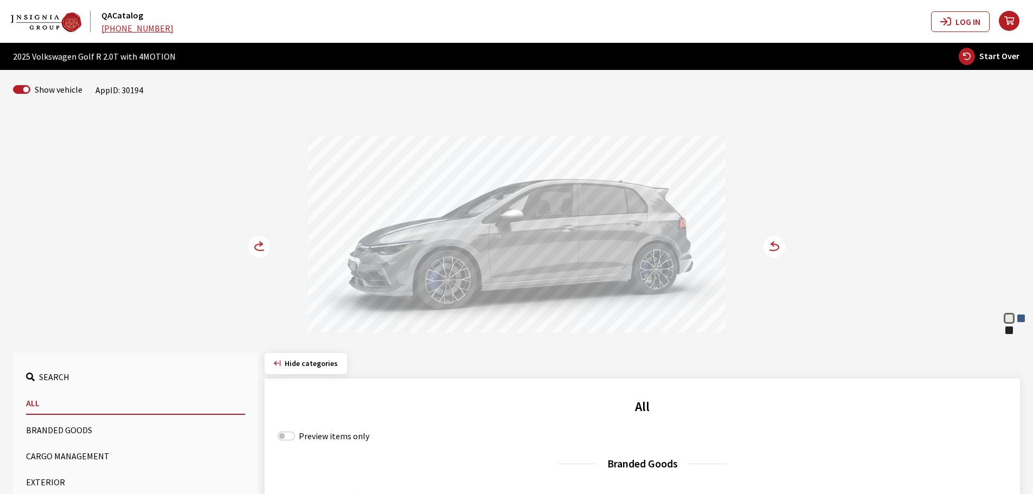
click at [1024, 317] on div "Lapiz Blue Metallic" at bounding box center [1021, 318] width 11 height 11
click at [259, 245] on circle at bounding box center [259, 247] width 22 height 22
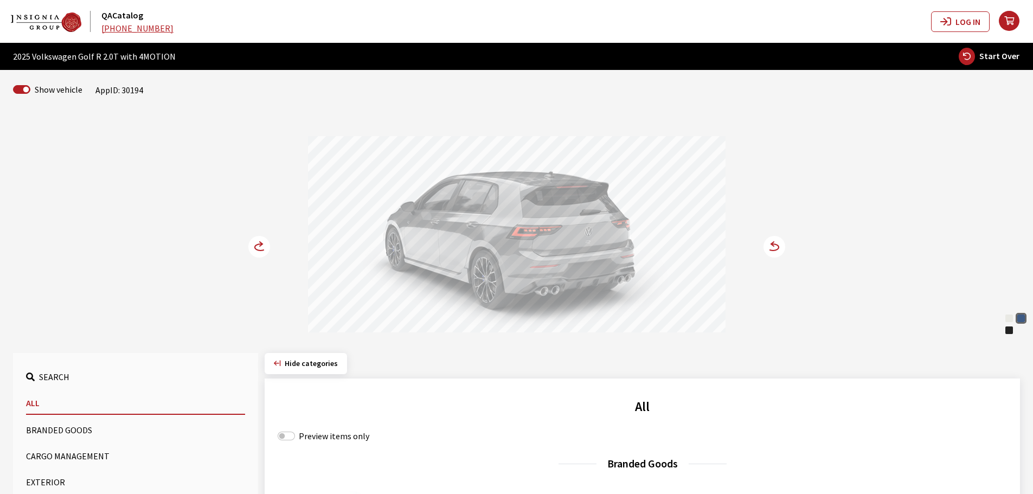
click at [259, 245] on circle at bounding box center [259, 247] width 22 height 22
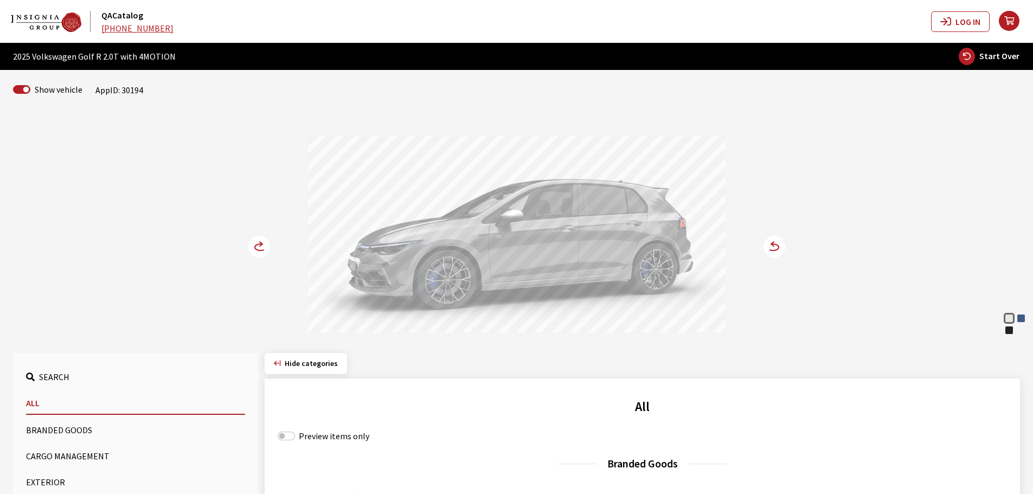
click at [260, 247] on circle at bounding box center [259, 247] width 22 height 22
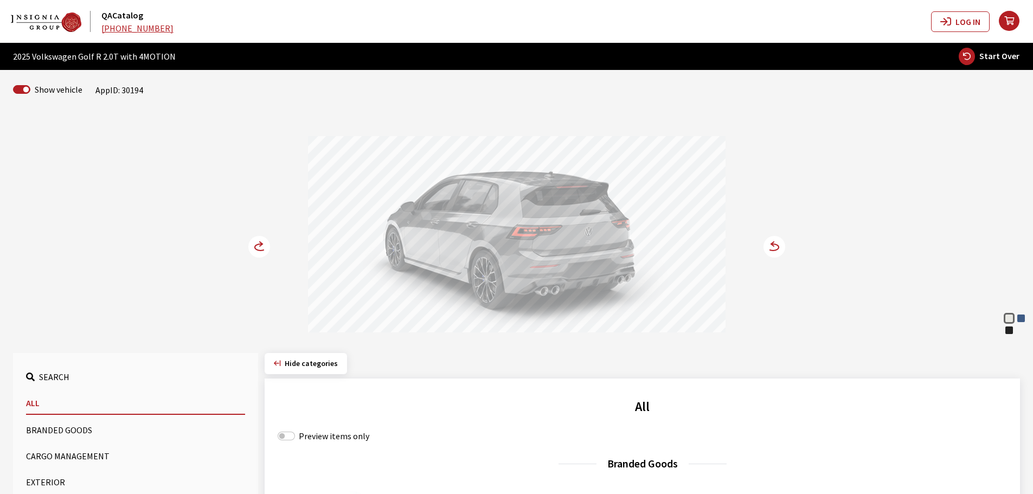
click at [260, 247] on circle at bounding box center [259, 247] width 22 height 22
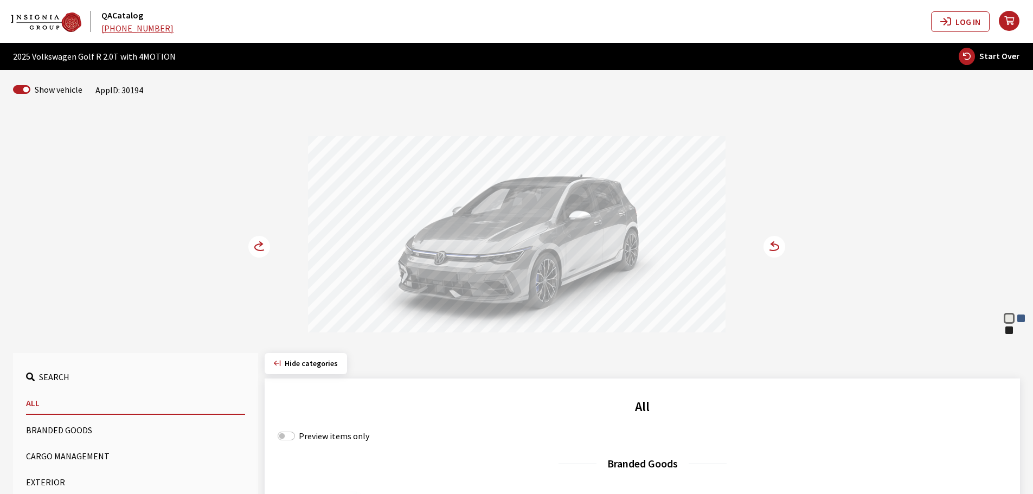
click at [1020, 323] on div "Lapiz Blue Metallic" at bounding box center [1021, 318] width 11 height 11
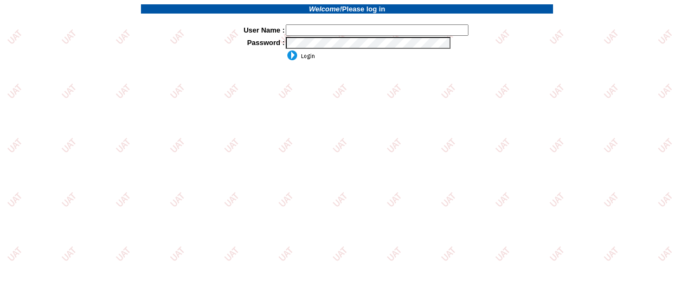
click at [340, 28] on input "text" at bounding box center [377, 29] width 183 height 11
type input "sdakes"
click at [300, 58] on input "image" at bounding box center [300, 55] width 29 height 11
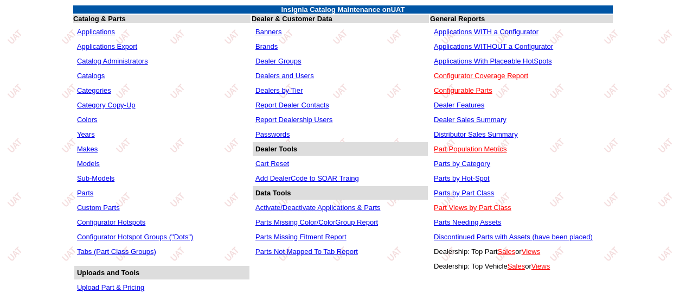
click at [500, 46] on link "Applications WITHOUT a Configurator" at bounding box center [493, 46] width 119 height 8
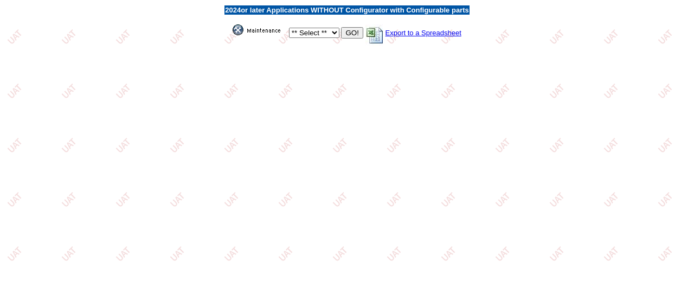
click at [327, 31] on select "** Select ** Acura Alfa Romeo Audi Bentley BMW DoubleTake Ford GM Honda Hyundai…" at bounding box center [314, 33] width 50 height 10
select select "1"
click at [289, 28] on select "** Select ** Acura Alfa Romeo Audi Bentley BMW DoubleTake Ford GM Honda Hyundai…" at bounding box center [314, 33] width 50 height 10
click at [346, 30] on input "GO!" at bounding box center [352, 32] width 22 height 11
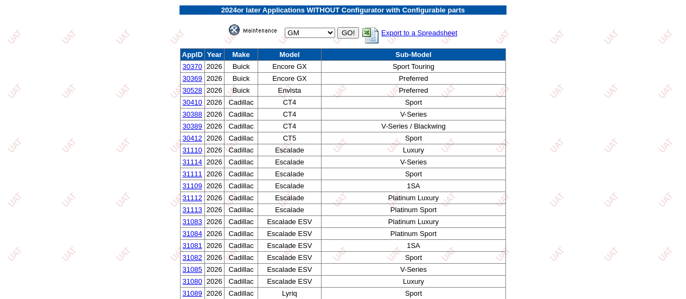
click at [189, 93] on link "30528" at bounding box center [193, 90] width 20 height 8
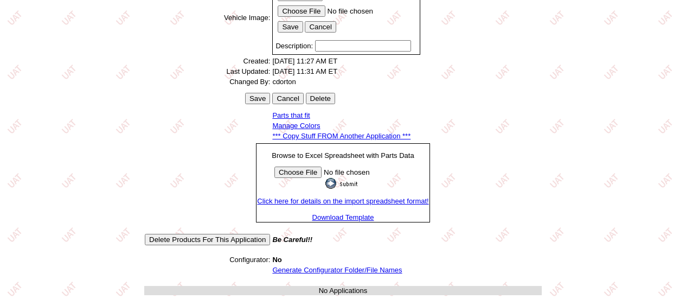
scroll to position [355, 0]
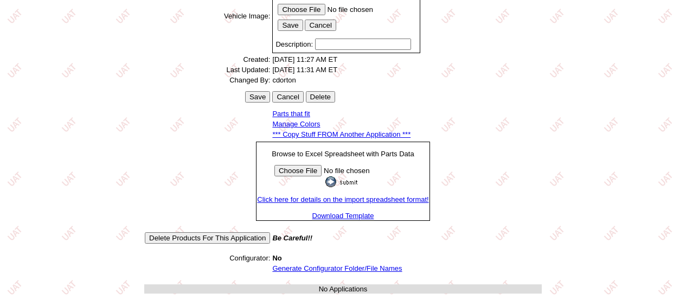
click at [325, 267] on link "Generate Configurator Folder/File Names" at bounding box center [337, 268] width 130 height 8
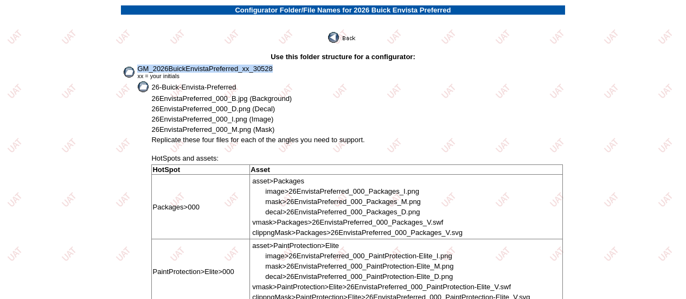
drag, startPoint x: 139, startPoint y: 68, endPoint x: 279, endPoint y: 68, distance: 139.4
click at [279, 68] on td "GM_2026BuickEnvistaPreferred_xx_30528 xx = your initials" at bounding box center [350, 72] width 426 height 16
copy span "GM_2026BuickEnvistaPreferred_xx_30528"
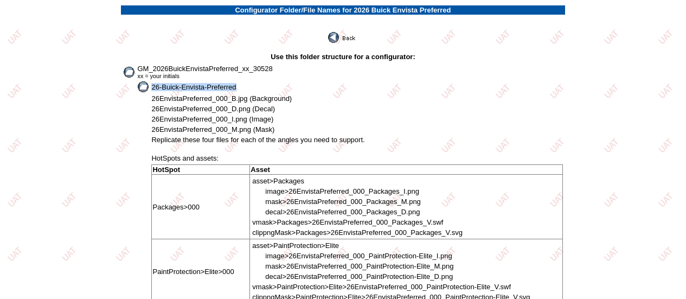
drag, startPoint x: 152, startPoint y: 88, endPoint x: 254, endPoint y: 90, distance: 102.0
click at [254, 90] on td "26-Buick-Envista-Preferred" at bounding box center [357, 87] width 412 height 12
copy span "26-Buick-Envista-Preferred"
click at [156, 101] on span "26EnvistaPreferred_000_B.jpg (Background)" at bounding box center [221, 98] width 141 height 8
click at [143, 103] on td at bounding box center [136, 98] width 27 height 9
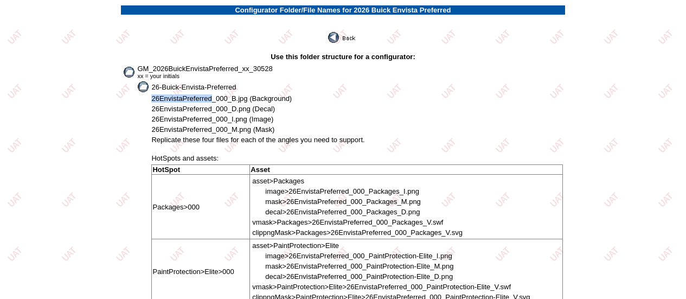
drag, startPoint x: 153, startPoint y: 100, endPoint x: 211, endPoint y: 97, distance: 58.2
click at [211, 97] on span "26EnvistaPreferred_000_B.jpg (Background)" at bounding box center [221, 98] width 141 height 8
copy span "26EnvistaPreferred"
